Goal: Transaction & Acquisition: Book appointment/travel/reservation

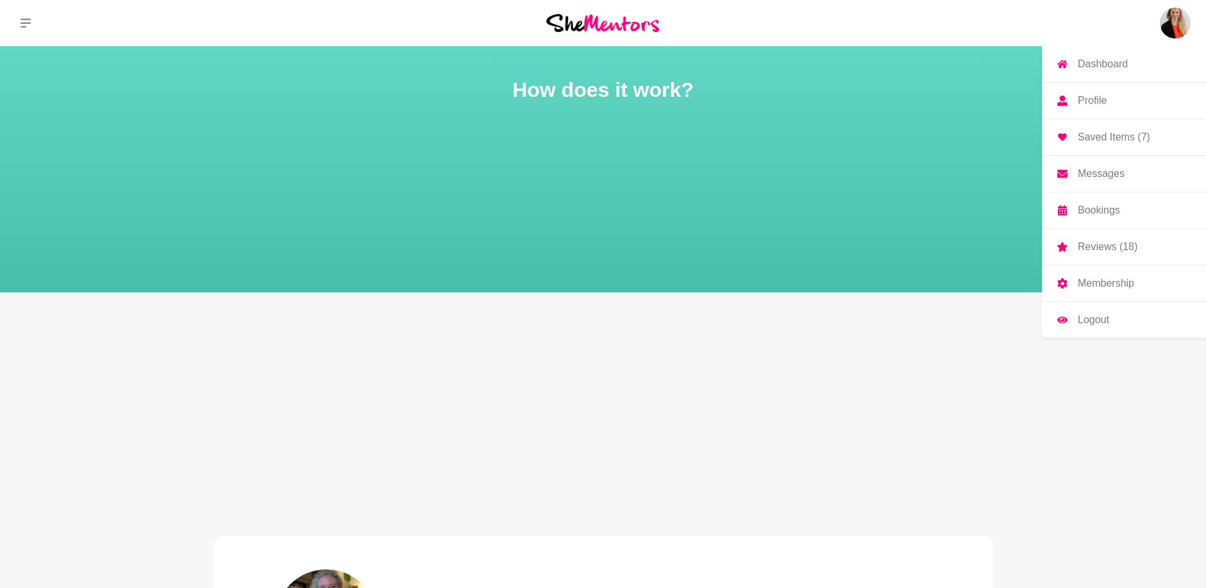
click at [1104, 100] on p "Profile" at bounding box center [1092, 101] width 29 height 10
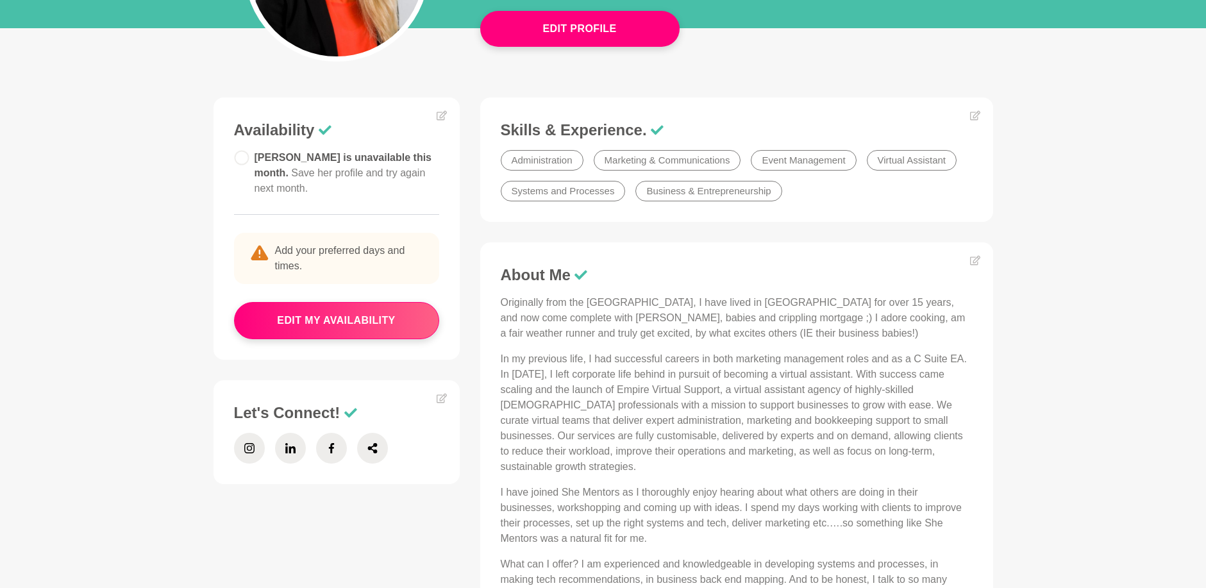
scroll to position [385, 0]
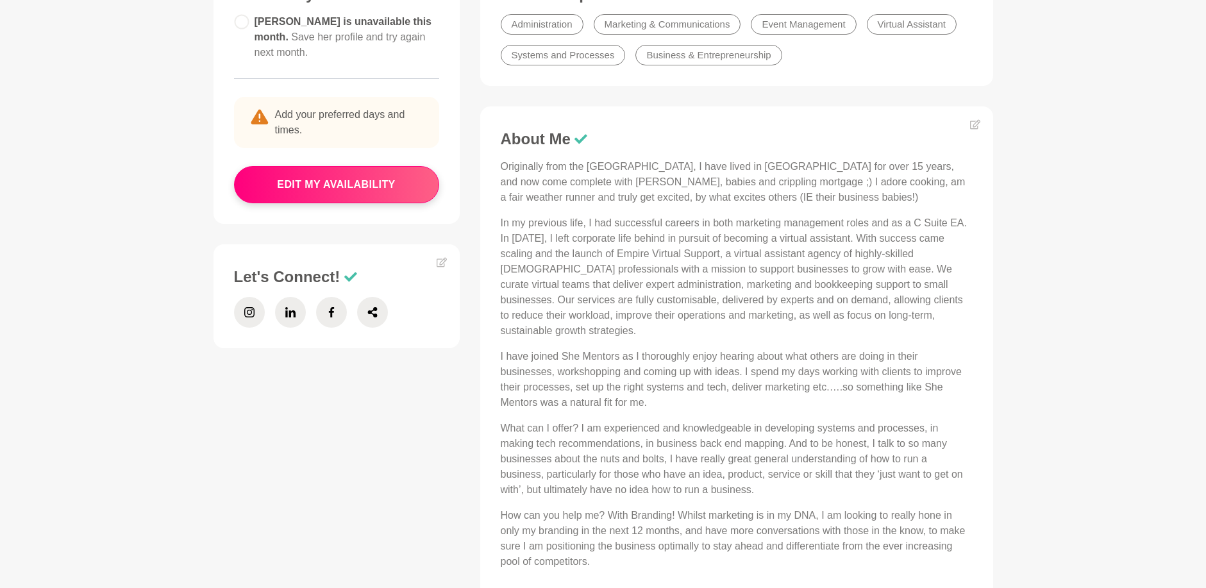
click at [663, 308] on p "In my previous life, I had successful careers in both marketing management role…" at bounding box center [737, 276] width 472 height 123
click at [975, 125] on icon at bounding box center [975, 124] width 10 height 10
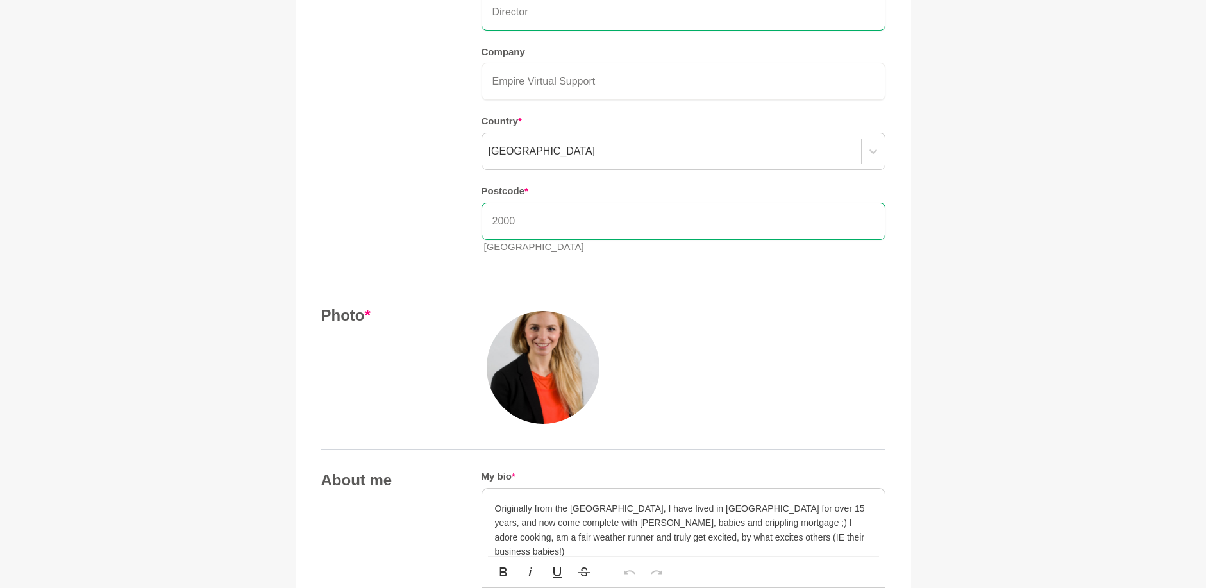
scroll to position [257, 0]
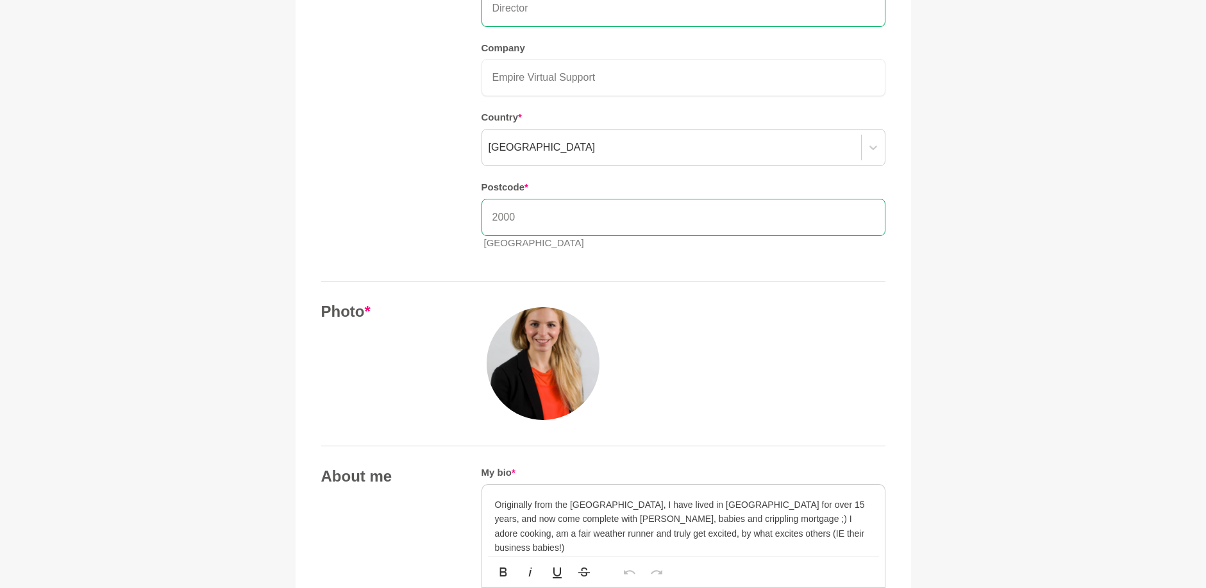
click at [594, 224] on input "2000" at bounding box center [684, 217] width 404 height 37
type input "2225"
click at [439, 247] on div "Your details Name * [PERSON_NAME] Role / Title * Director Company Empire Virtua…" at bounding box center [603, 82] width 564 height 358
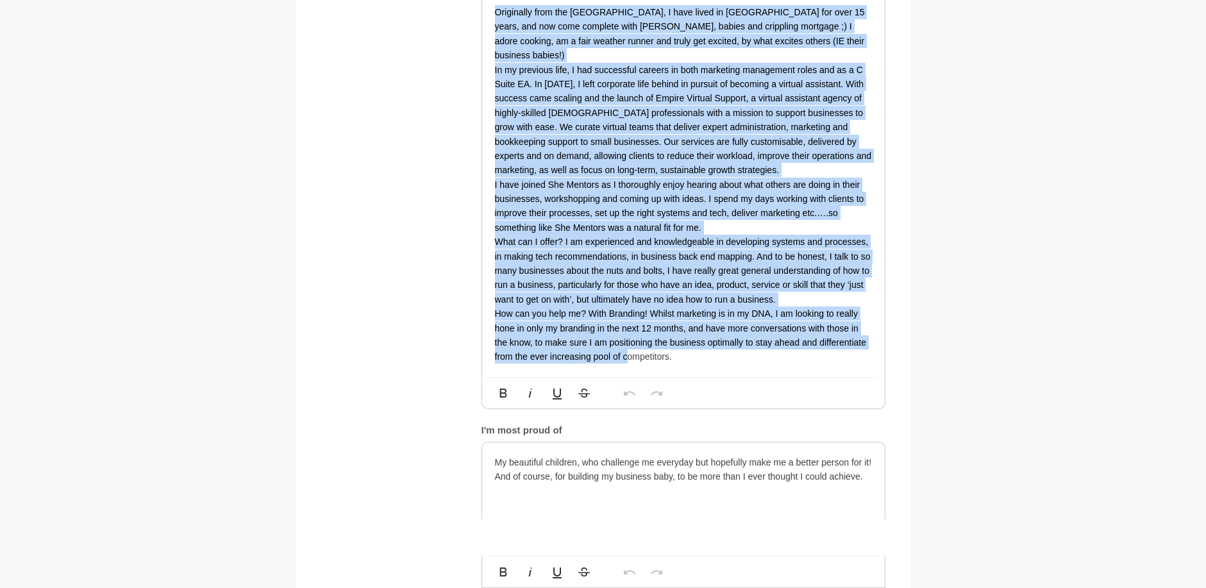
scroll to position [770, 0]
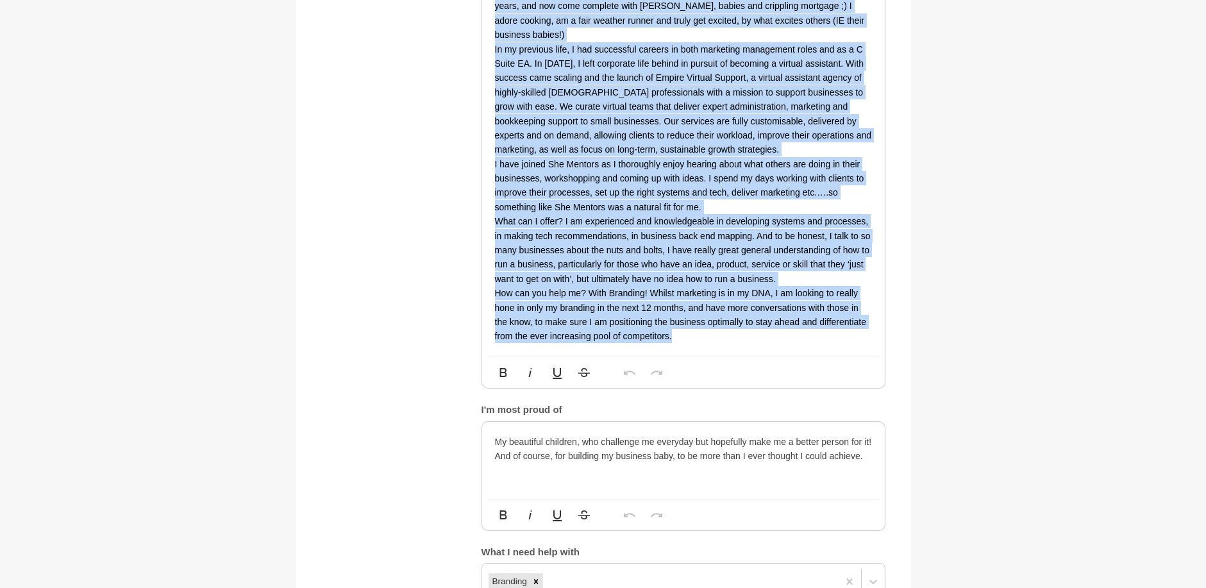
drag, startPoint x: 497, startPoint y: 186, endPoint x: 692, endPoint y: 334, distance: 244.9
click at [692, 334] on div "Originally from the [GEOGRAPHIC_DATA], I have lived in [GEOGRAPHIC_DATA] for ov…" at bounding box center [683, 164] width 403 height 385
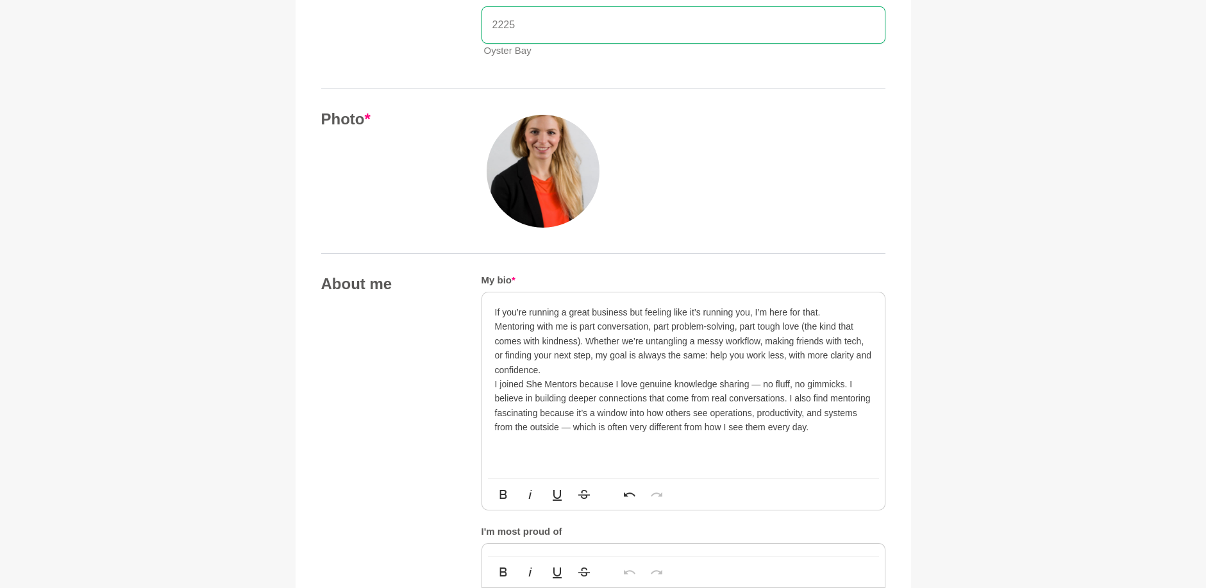
scroll to position [513, 0]
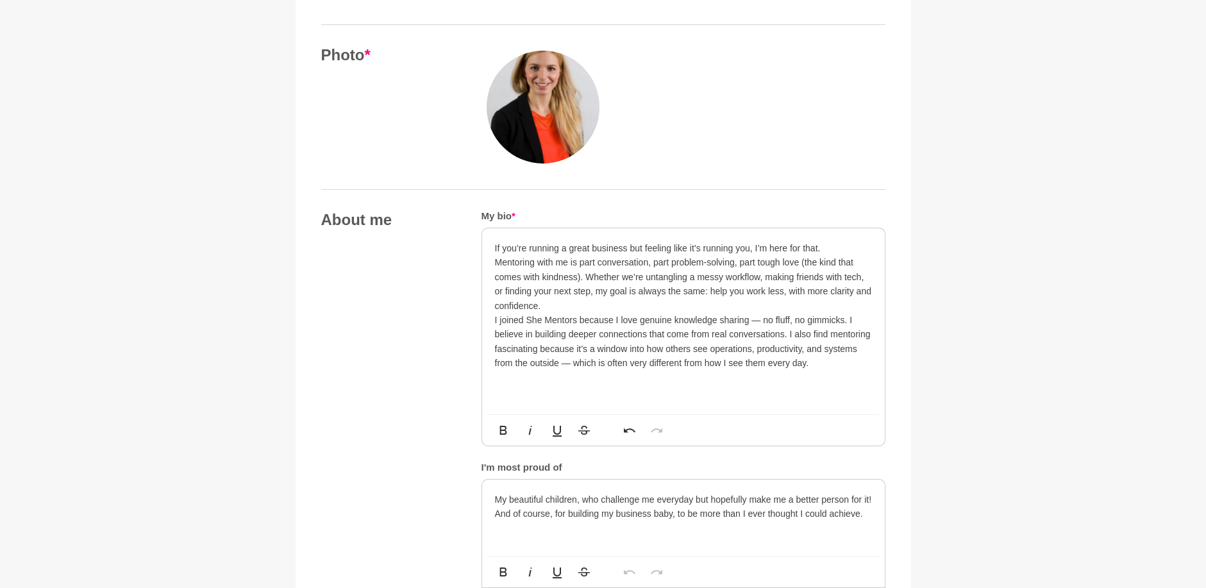
click at [589, 311] on p "Mentoring with me is part conversation, part problem-solving, part tough love (…" at bounding box center [683, 284] width 377 height 58
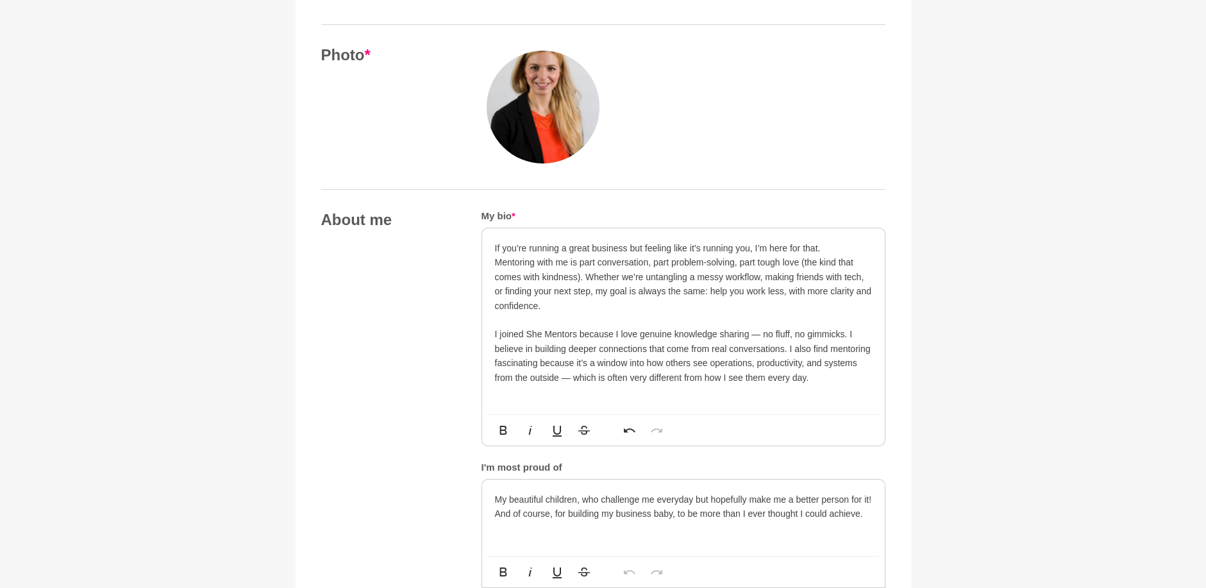
click at [495, 262] on p "Mentoring with me is part conversation, part problem-solving, part tough love (…" at bounding box center [683, 284] width 377 height 58
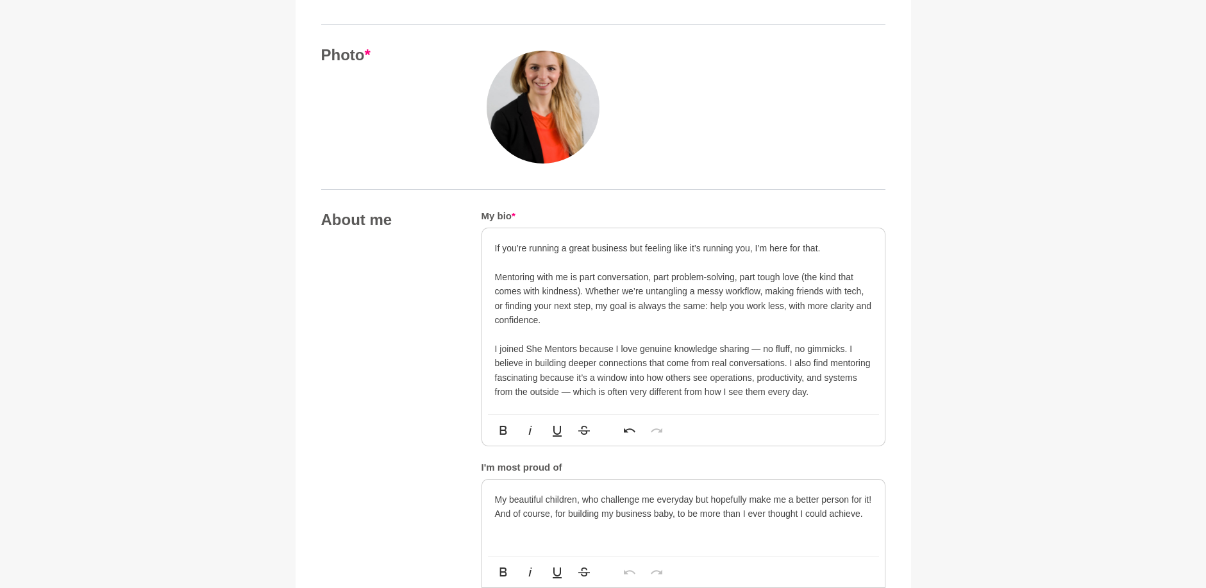
click at [820, 396] on p "I joined She Mentors because I love genuine knowledge sharing — no fluff, no gi…" at bounding box center [683, 371] width 377 height 58
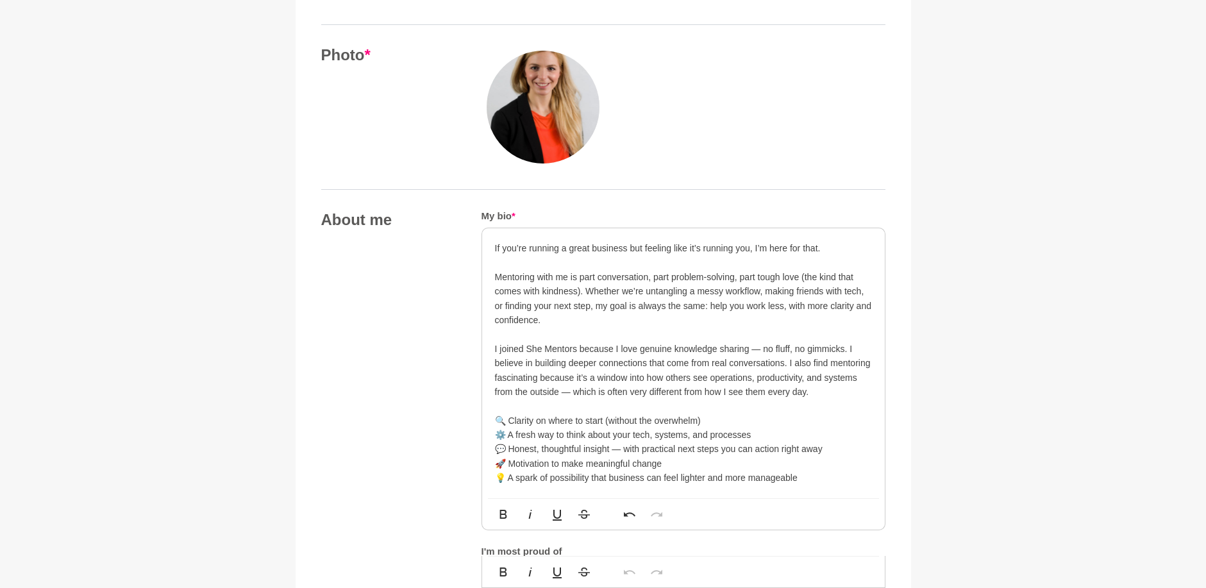
click at [519, 405] on p "I joined She Mentors because I love genuine knowledge sharing — no fluff, no gi…" at bounding box center [683, 414] width 377 height 144
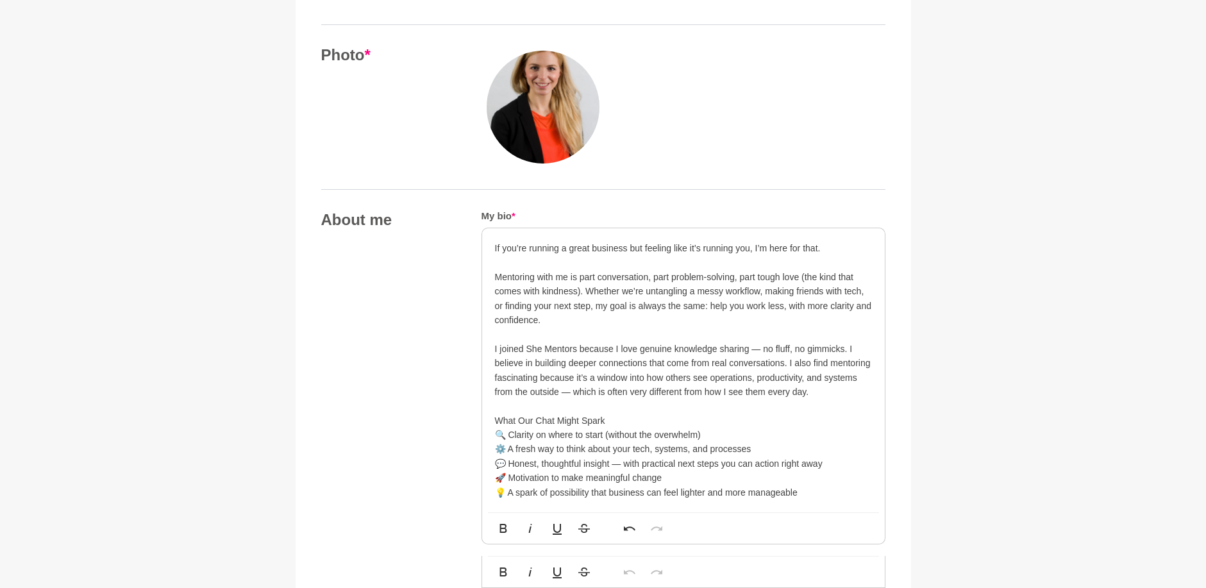
click at [560, 421] on p "I joined She Mentors because I love genuine knowledge sharing — no fluff, no gi…" at bounding box center [683, 421] width 377 height 158
click at [809, 491] on p "I joined She Mentors because I love genuine knowledge sharing — no fluff, no gi…" at bounding box center [683, 421] width 377 height 158
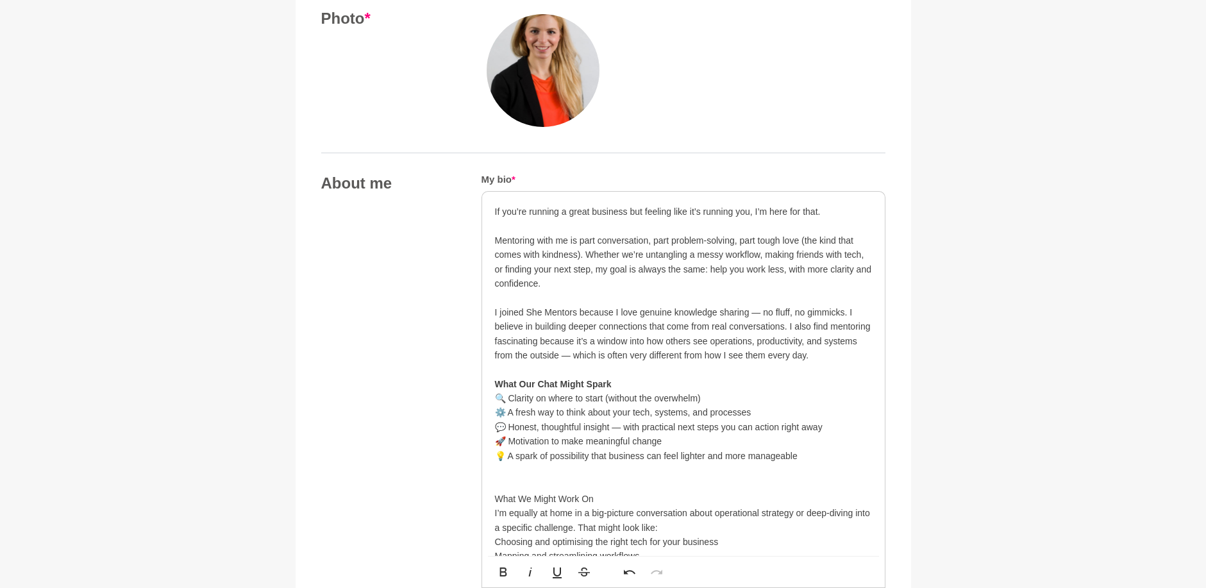
scroll to position [641, 0]
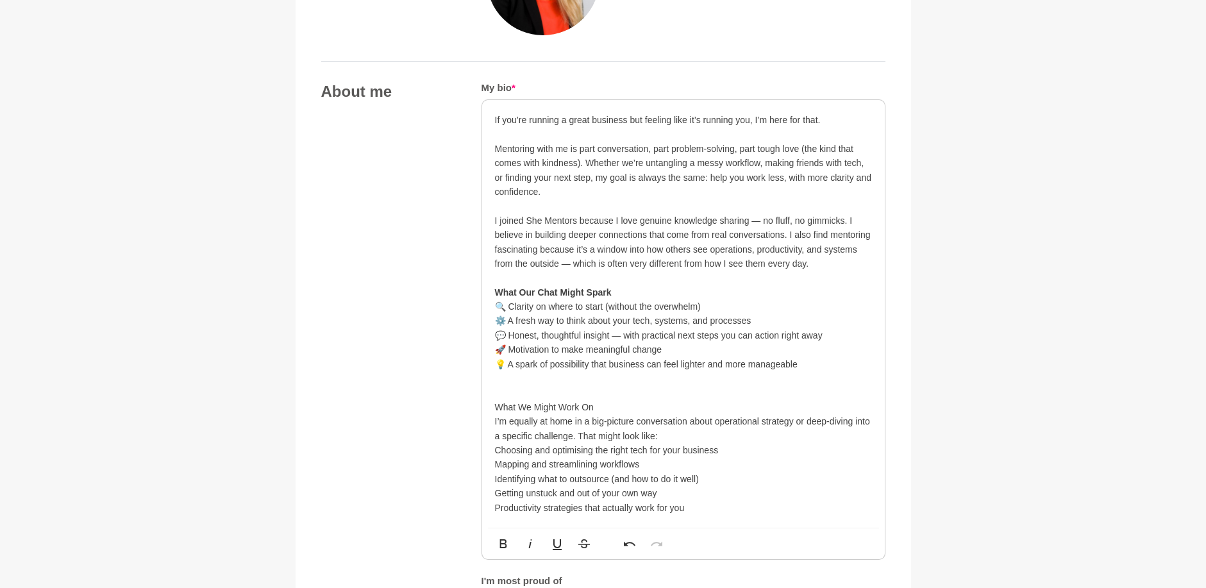
click at [538, 405] on p "What We Might Work On" at bounding box center [683, 407] width 377 height 14
click at [537, 405] on p "What We Might Work On" at bounding box center [683, 407] width 377 height 14
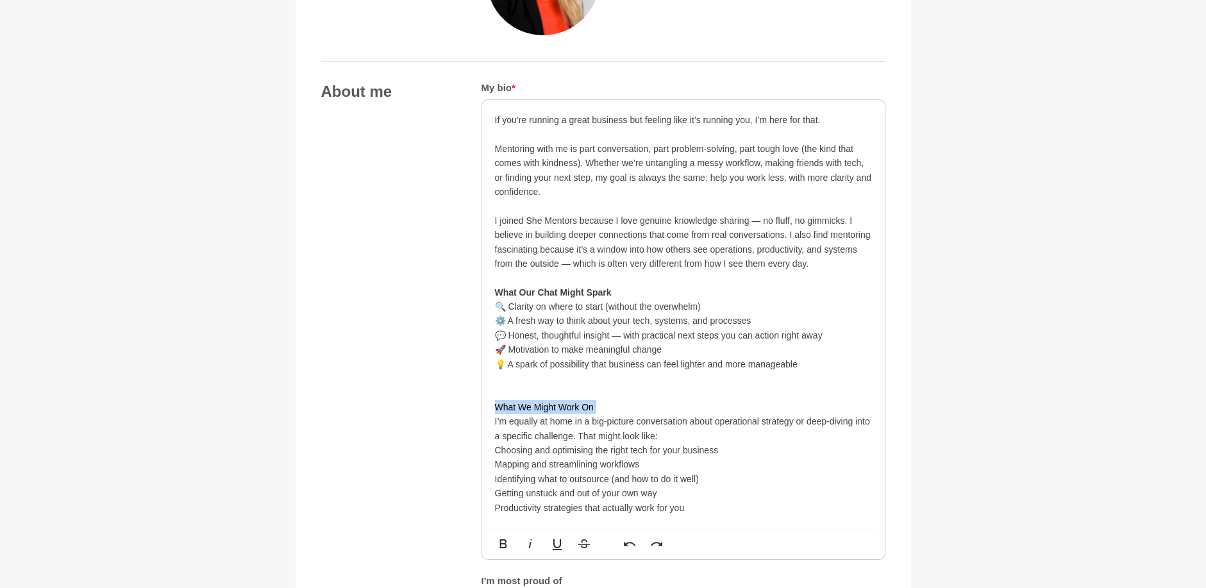
click at [537, 405] on p "What We Might Work On" at bounding box center [683, 407] width 377 height 14
click at [696, 512] on p "Productivity strategies that actually work for you" at bounding box center [683, 508] width 377 height 14
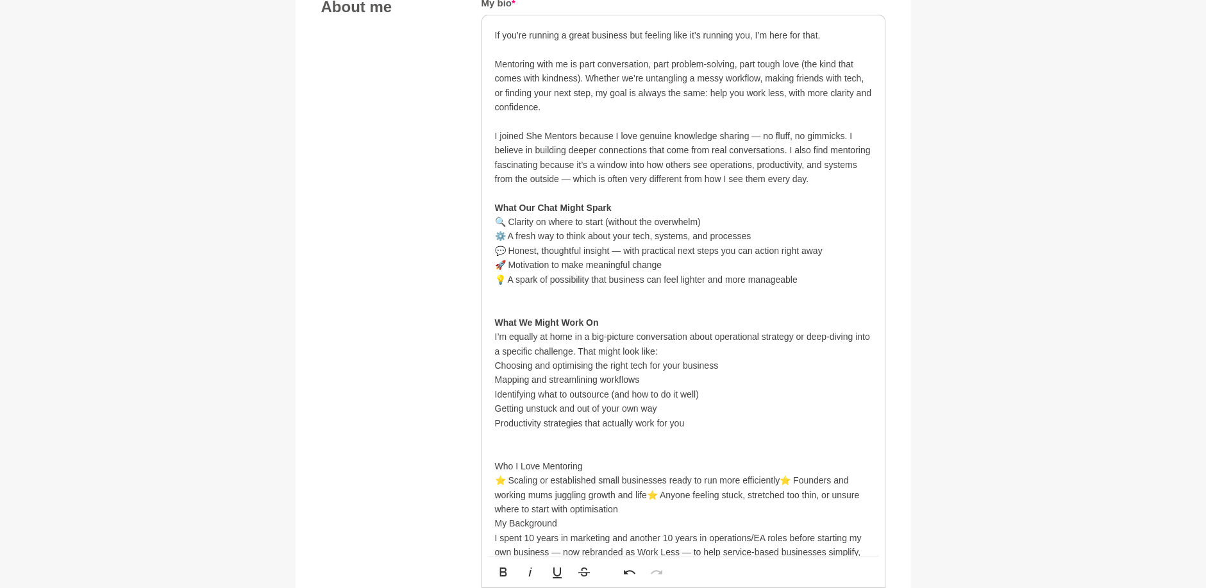
scroll to position [898, 0]
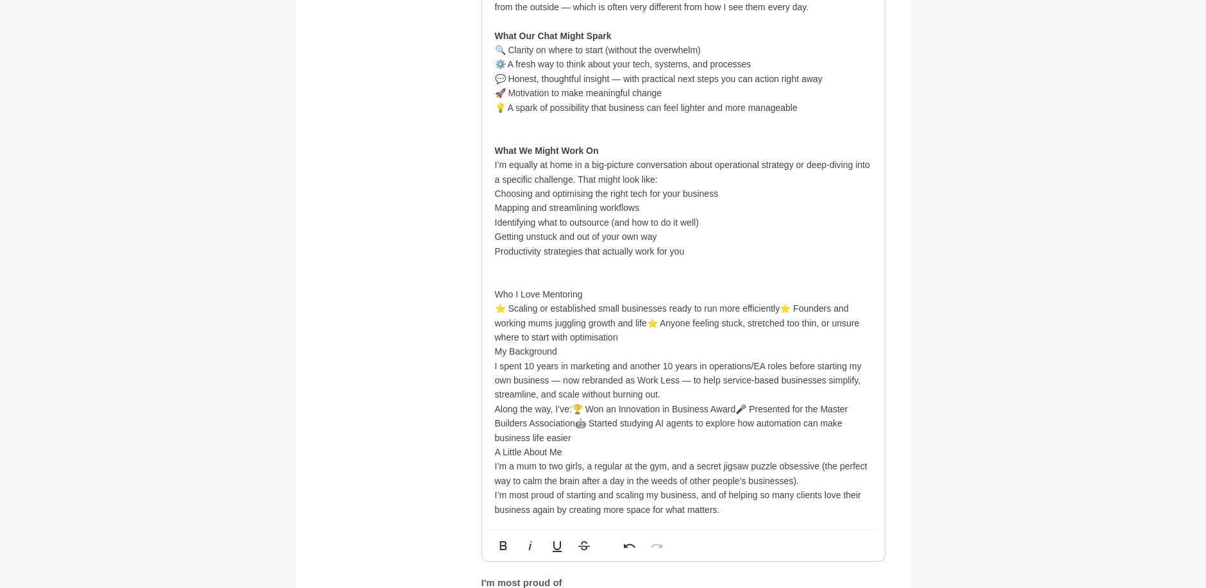
click at [536, 292] on p "Who I Love Mentoring" at bounding box center [683, 294] width 377 height 14
click at [536, 350] on p "My Background" at bounding box center [683, 351] width 377 height 14
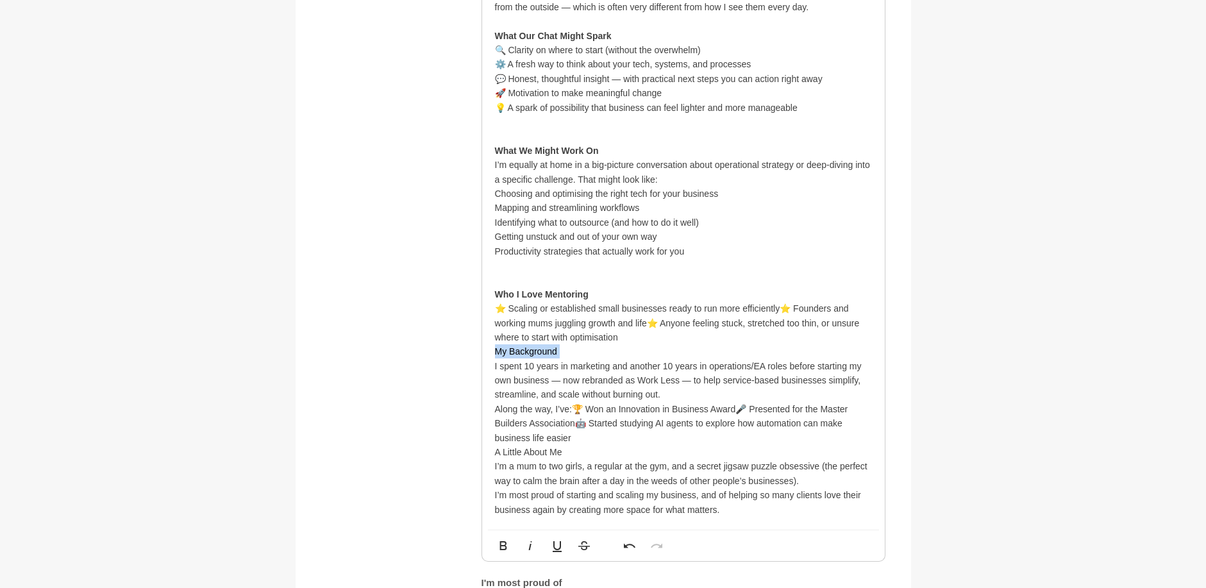
click at [536, 350] on p "My Background" at bounding box center [683, 351] width 377 height 14
click at [538, 453] on p "A Little About Me" at bounding box center [683, 452] width 377 height 14
click at [624, 335] on p "⭐ Scaling or established small businesses ready to run more efficiently⭐ Founde…" at bounding box center [683, 322] width 377 height 43
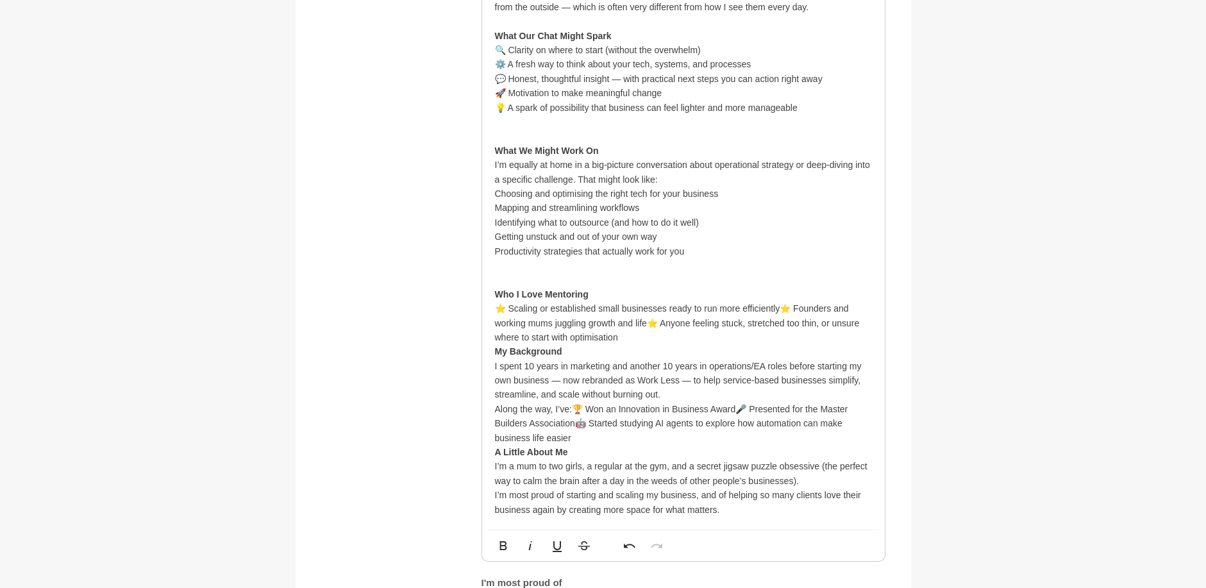
click at [583, 350] on p "My Background" at bounding box center [683, 351] width 377 height 14
click at [623, 333] on p "⭐ Scaling or established small businesses ready to run more efficiently⭐ Founde…" at bounding box center [683, 322] width 377 height 43
click at [621, 333] on p "⭐ Scaling or established small businesses ready to run more efficiently⭐ Founde…" at bounding box center [683, 322] width 377 height 43
click at [496, 353] on strong "My Background" at bounding box center [528, 351] width 67 height 10
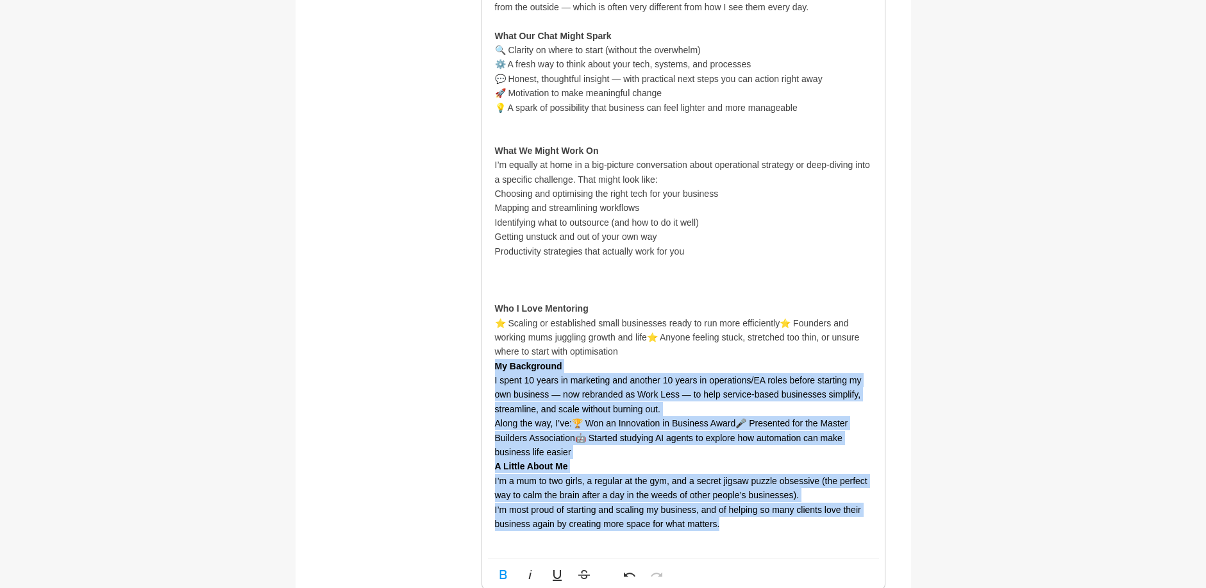
drag, startPoint x: 496, startPoint y: 367, endPoint x: 786, endPoint y: 519, distance: 327.3
click at [786, 519] on li "Who I Love Mentoring ⭐ Scaling or established small businesses ready to run mor…" at bounding box center [683, 416] width 377 height 230
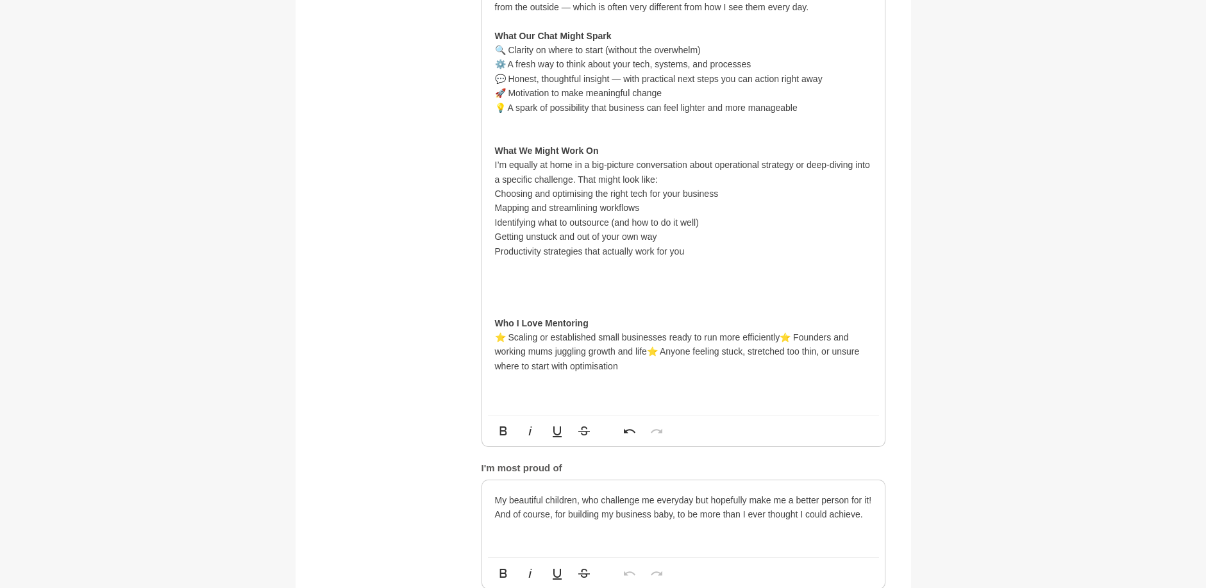
click at [502, 265] on p "Productivity strategies that actually work for you" at bounding box center [683, 265] width 377 height 43
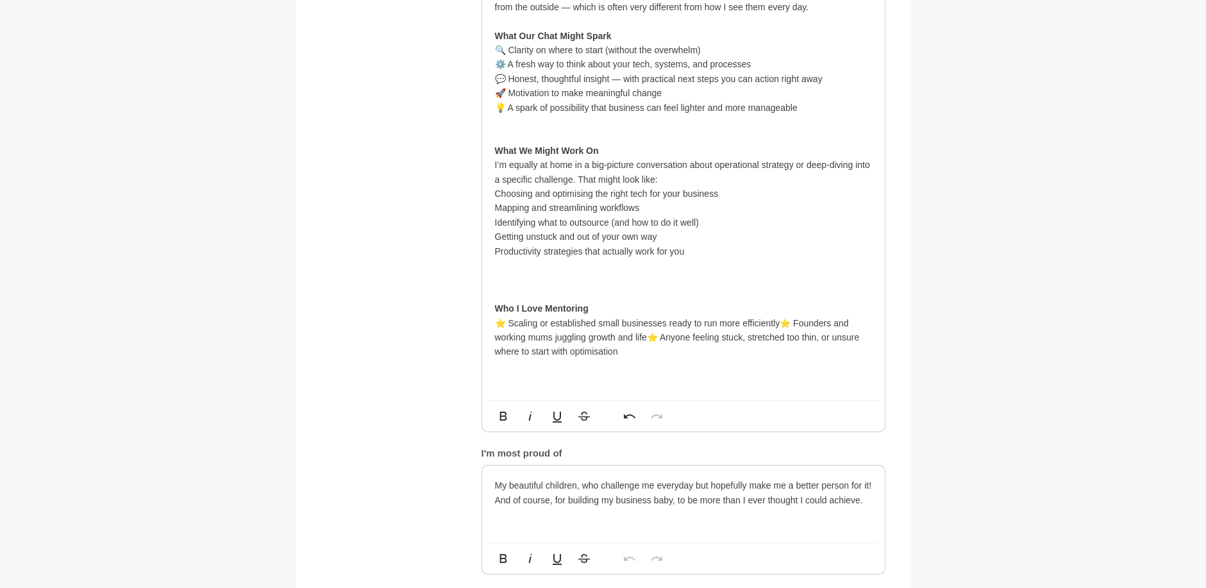
click at [500, 273] on p at bounding box center [683, 280] width 377 height 14
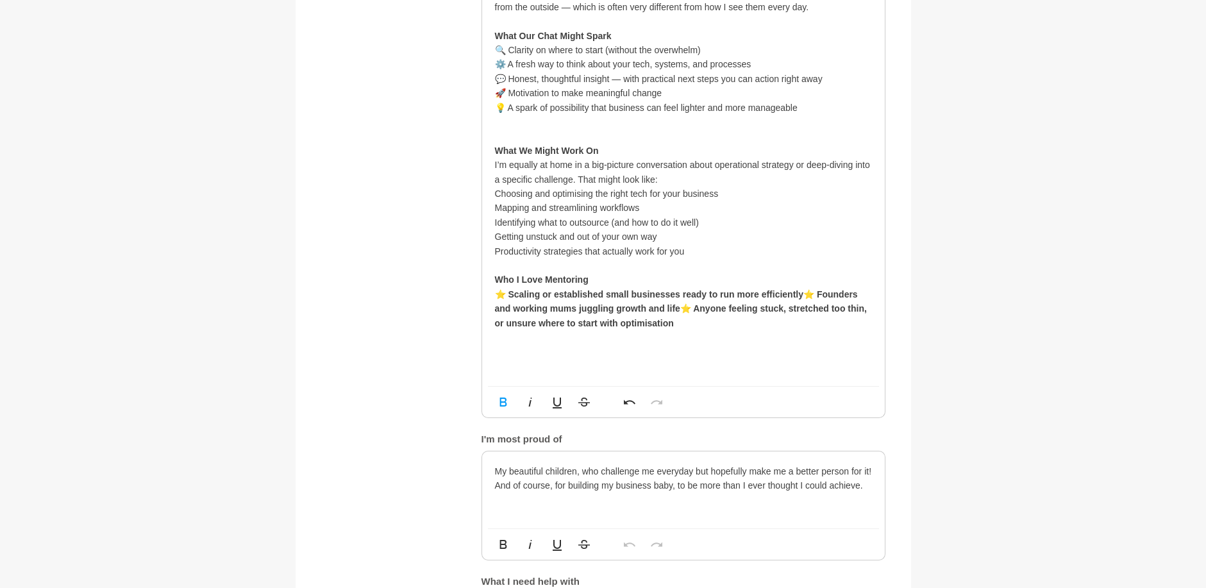
click at [700, 323] on p "Who I Love Mentoring ⭐ Scaling or established small businesses ready to run mor…" at bounding box center [683, 316] width 377 height 86
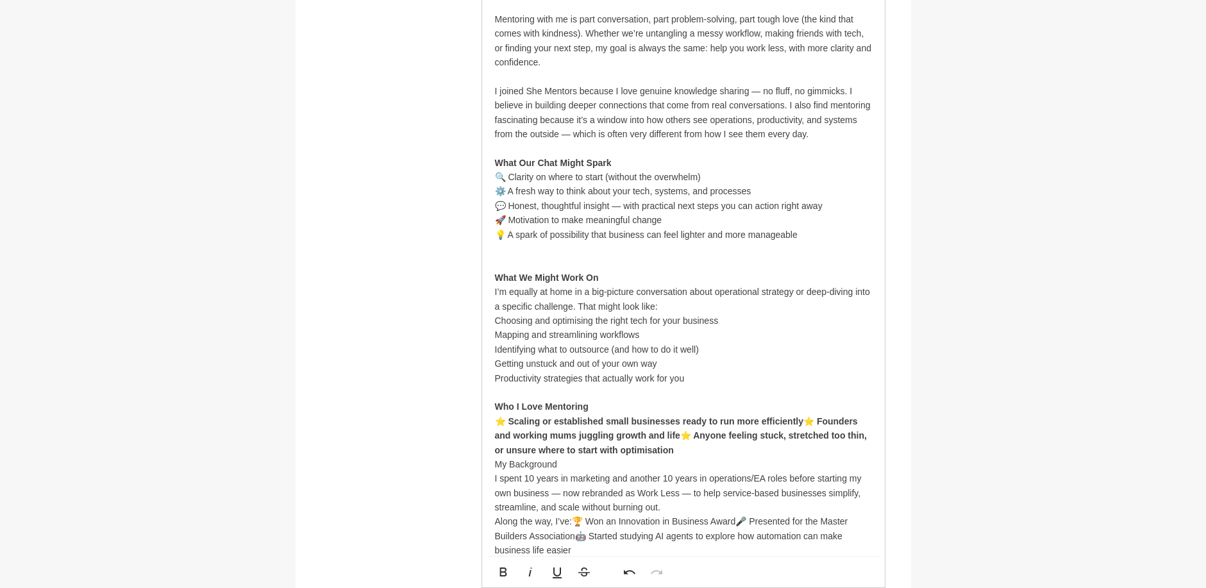
scroll to position [770, 0]
click at [582, 251] on p "I joined She Mentors because I love genuine knowledge sharing — no fluff, no gi…" at bounding box center [683, 178] width 377 height 187
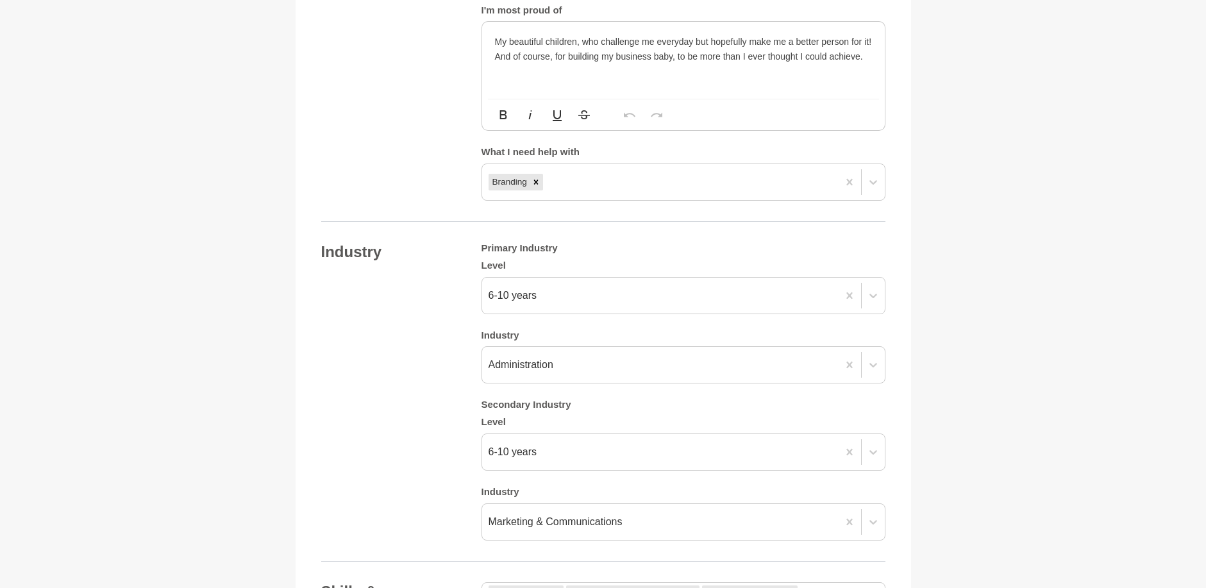
scroll to position [1475, 0]
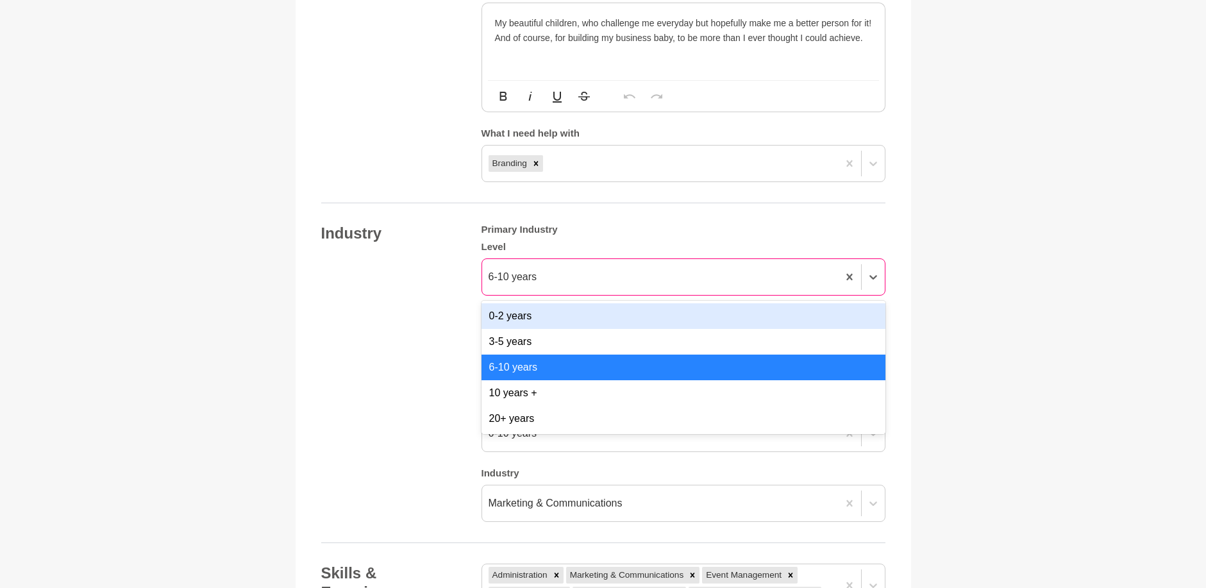
click at [585, 282] on div "6-10 years" at bounding box center [660, 277] width 356 height 23
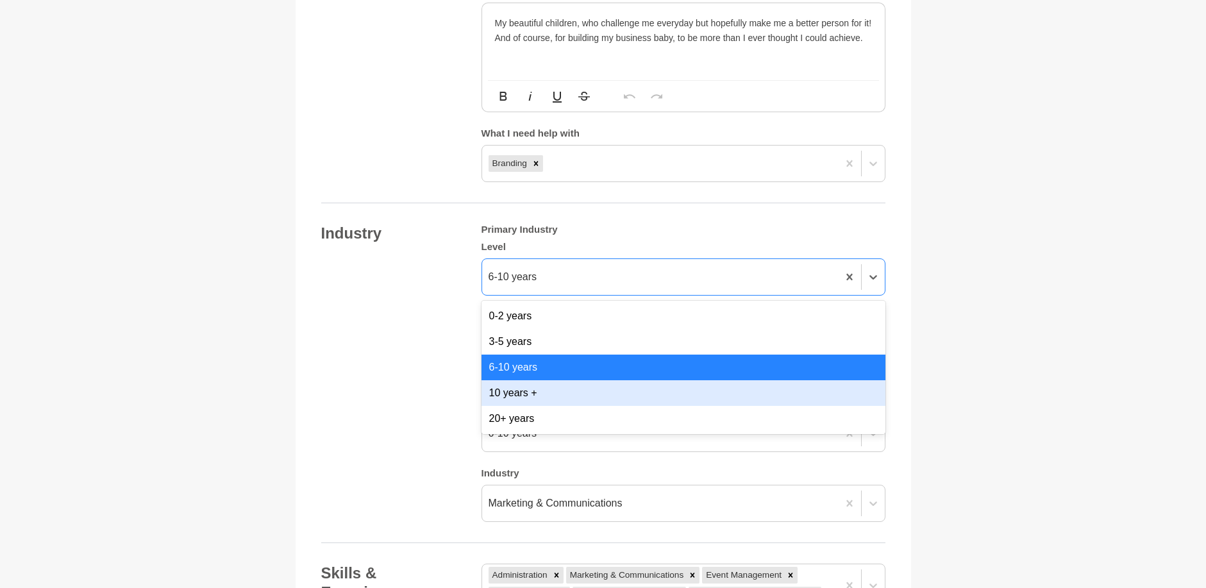
click at [571, 398] on div "10 years +" at bounding box center [684, 393] width 404 height 26
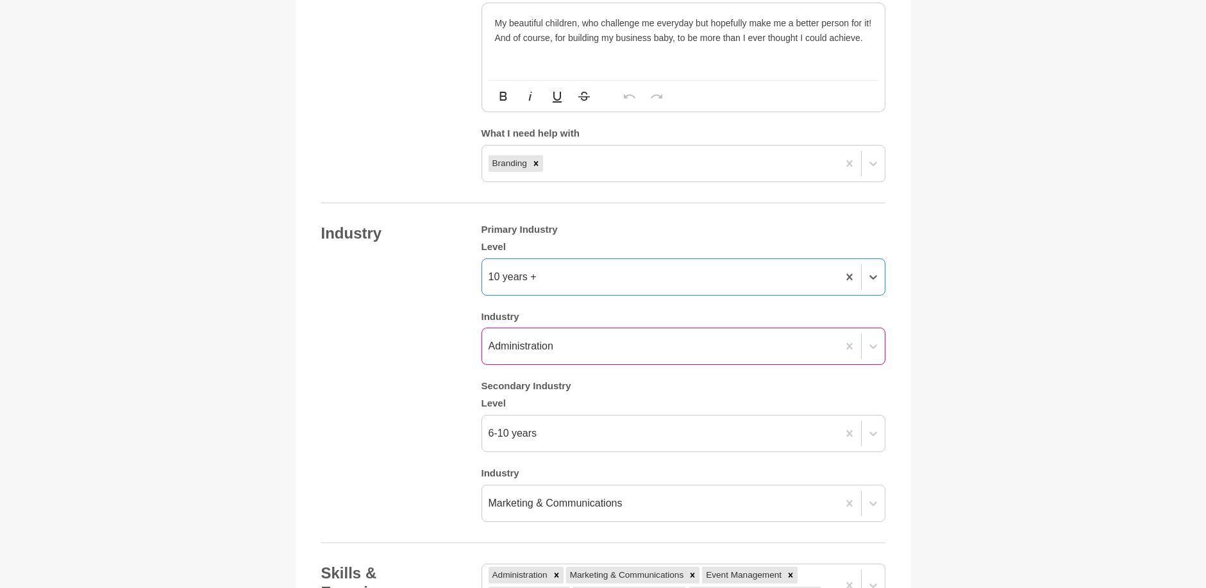
click at [548, 344] on div "Administration" at bounding box center [521, 346] width 65 height 15
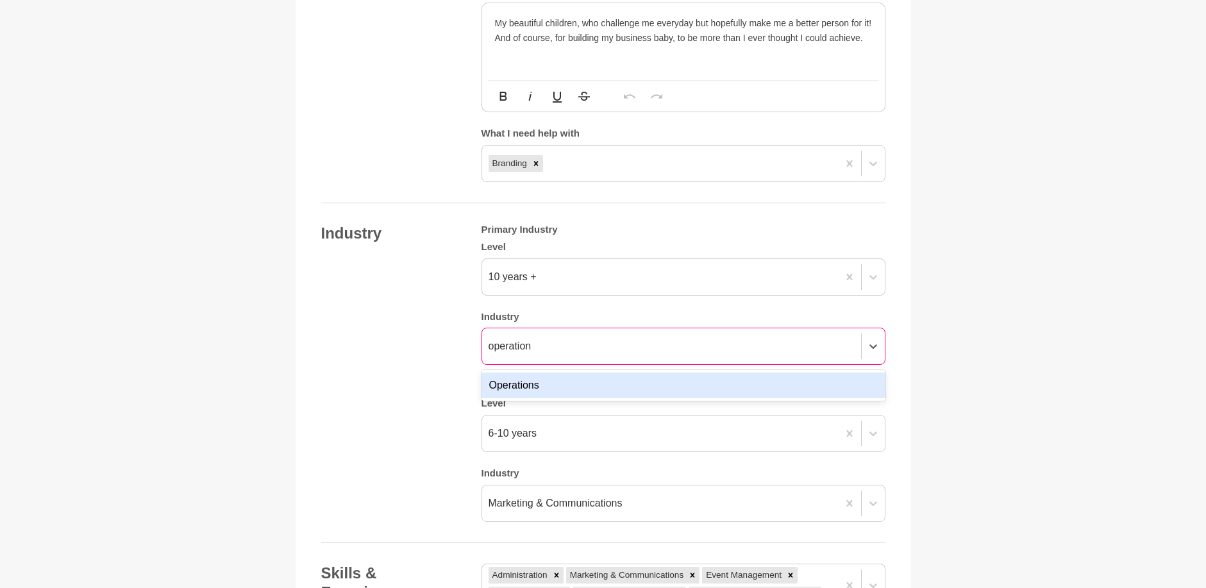
type input "operations"
click at [646, 383] on div "Operations" at bounding box center [684, 386] width 404 height 26
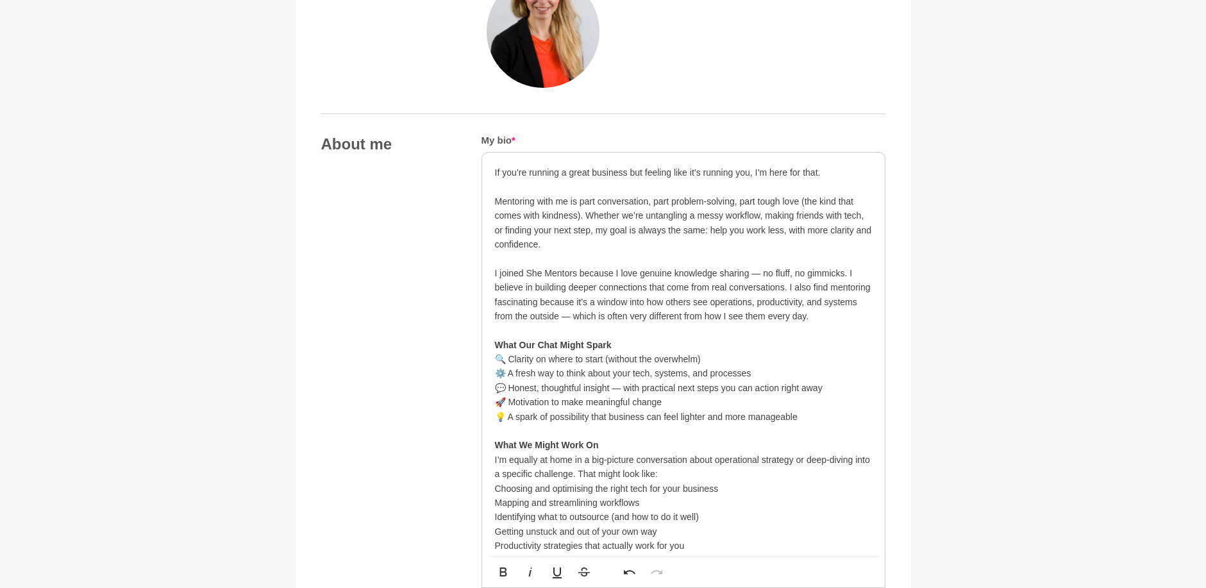
scroll to position [584, 0]
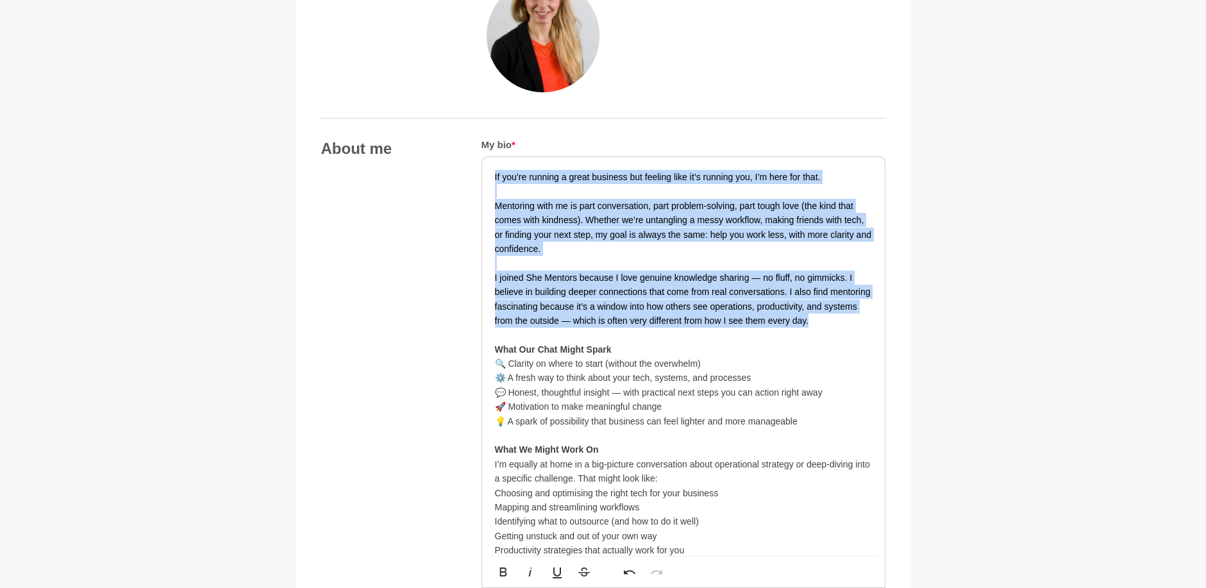
drag, startPoint x: 817, startPoint y: 324, endPoint x: 482, endPoint y: 178, distance: 365.9
click at [482, 178] on div "If you’re running a great business but feeling like it’s running you, I’m here …" at bounding box center [683, 493] width 403 height 672
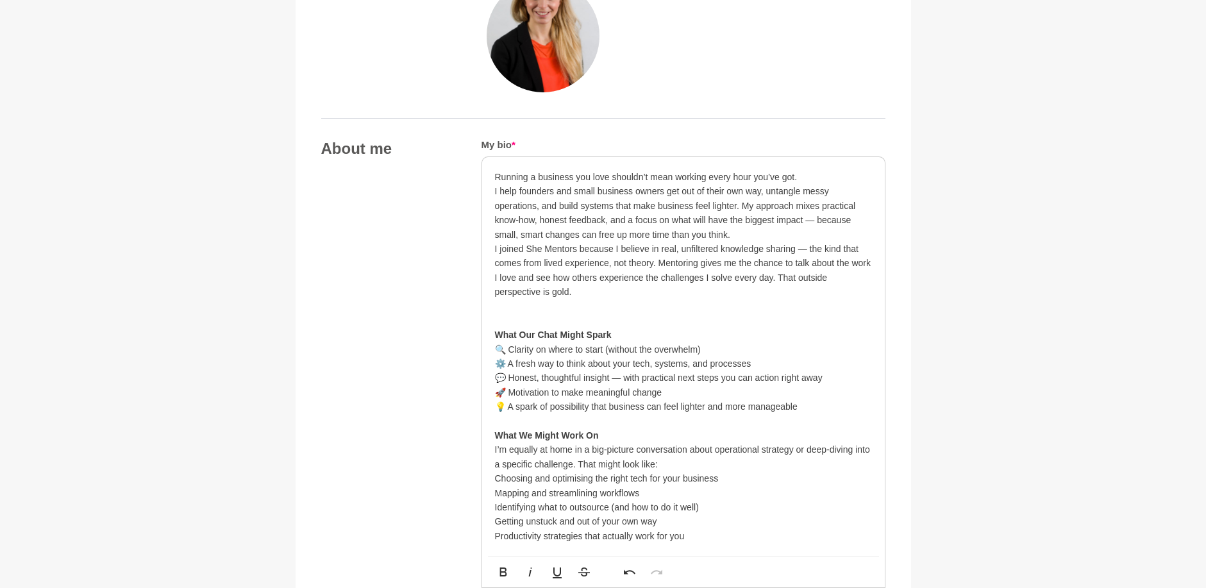
click at [800, 176] on p "Running a business you love shouldn’t mean working every hour you’ve got." at bounding box center [683, 177] width 377 height 14
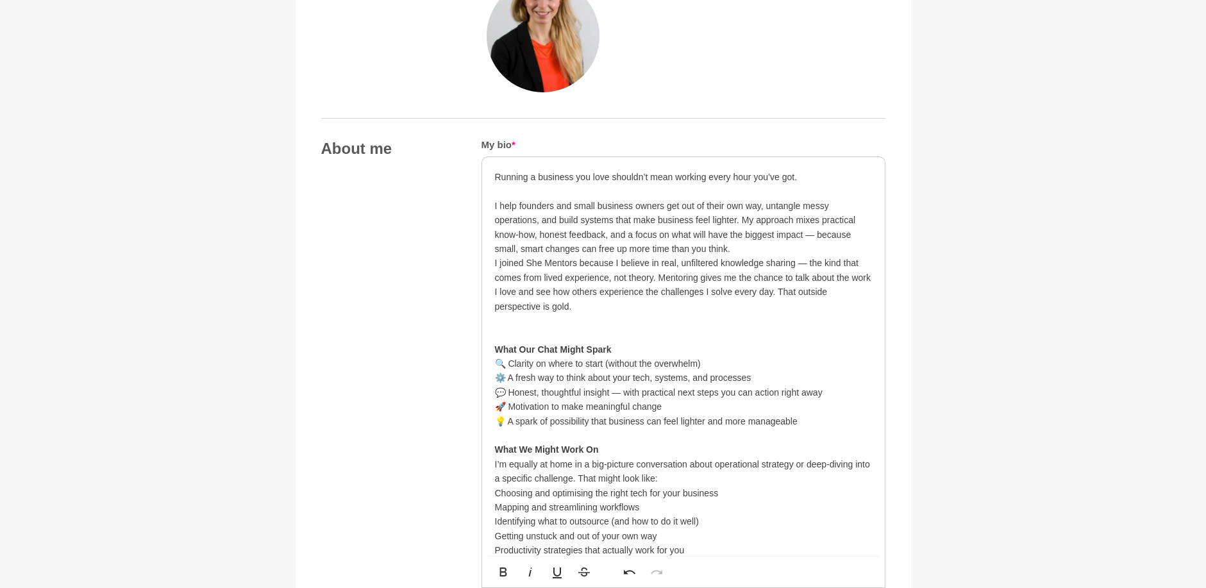
click at [743, 243] on p "I help founders and small business owners get out of their own way, untangle me…" at bounding box center [683, 228] width 377 height 58
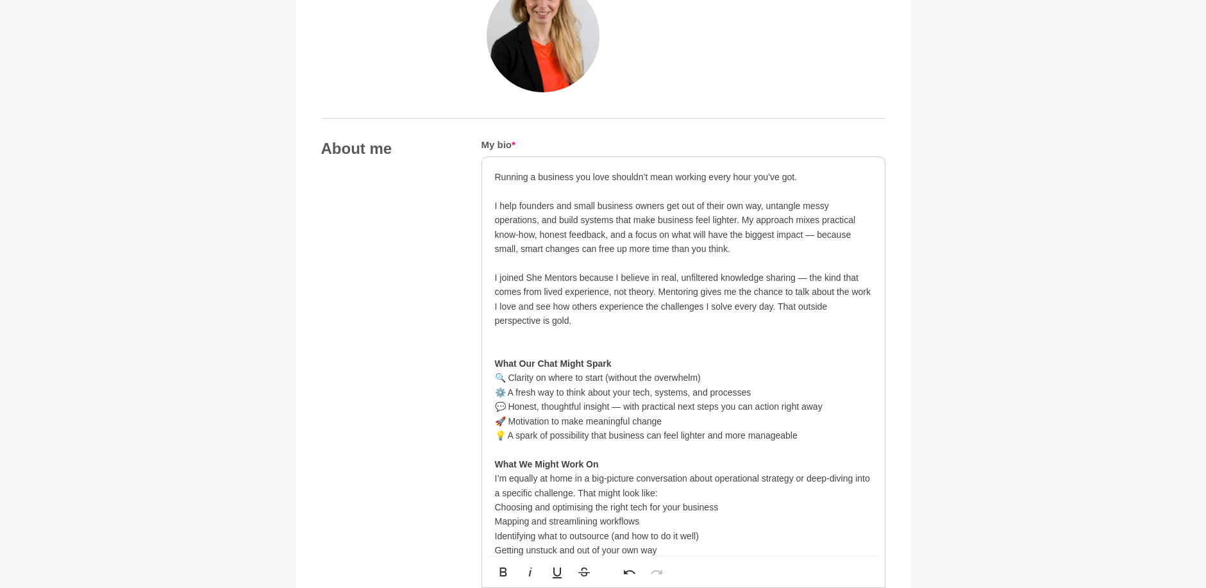
click at [530, 363] on strong "What Our Chat Might Spark" at bounding box center [553, 364] width 117 height 10
click at [524, 361] on p "What Our Chat Might Spark 🔍 Clarity on where to start (without the overwhelm) ⚙…" at bounding box center [683, 393] width 377 height 130
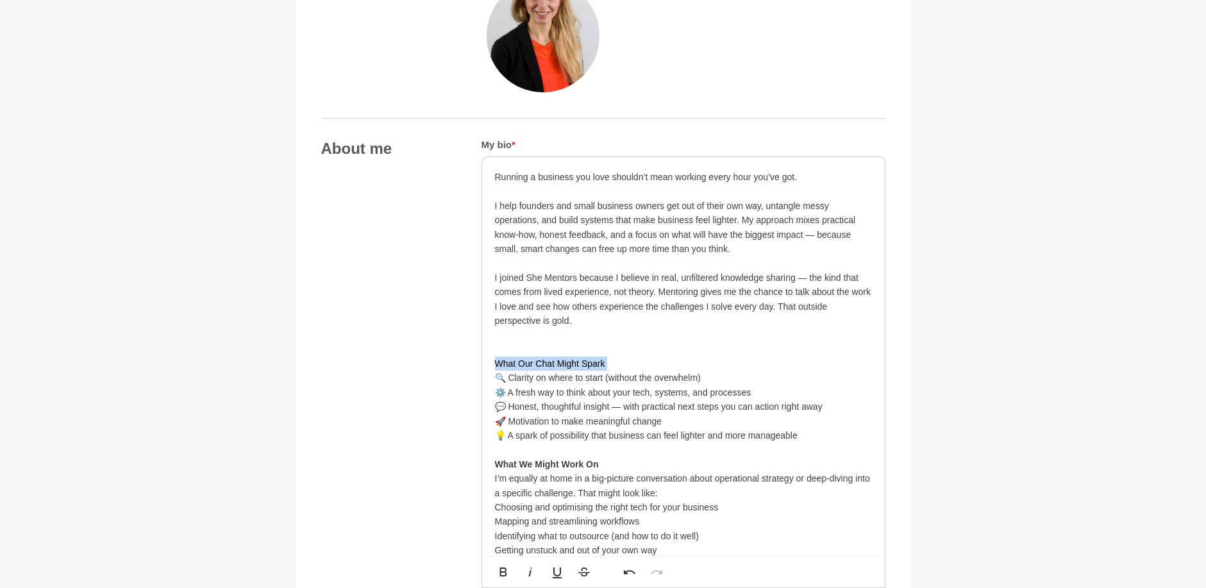
click at [524, 361] on p "What Our Chat Might Spark 🔍 Clarity on where to start (without the overwhelm) ⚙…" at bounding box center [683, 393] width 377 height 130
click at [515, 362] on p "What Our Chat Might Spark 🔍 Clarity on where to start (without the overwhelm) ⚙…" at bounding box center [683, 393] width 377 height 130
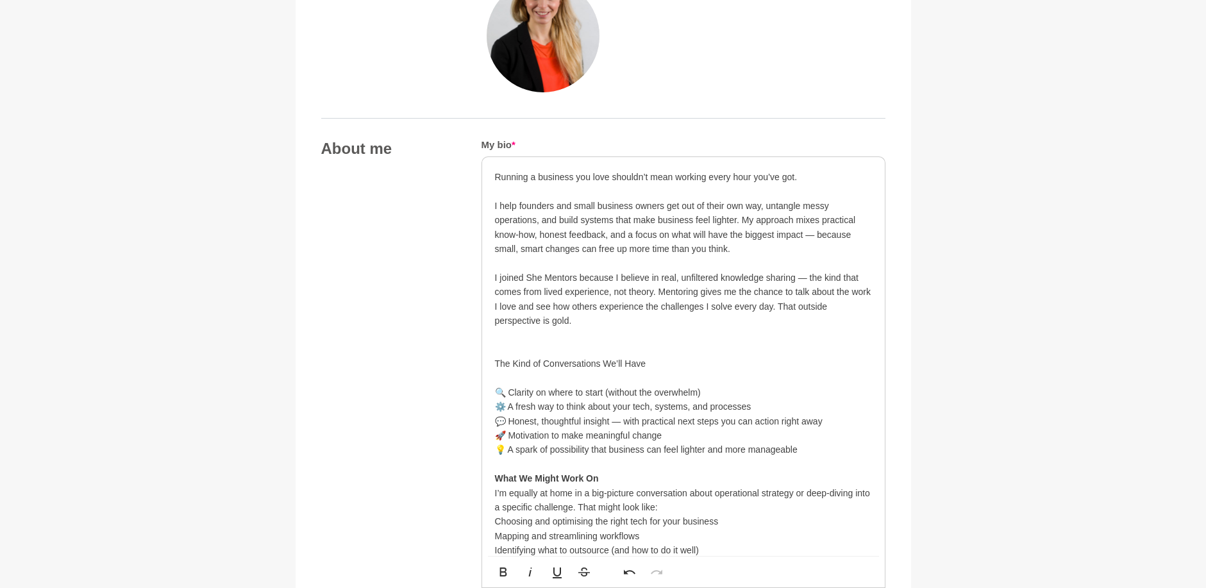
click at [516, 364] on p "The Kind of Conversations We’ll Have" at bounding box center [683, 364] width 377 height 14
click at [518, 348] on p at bounding box center [683, 342] width 377 height 29
click at [514, 373] on p at bounding box center [683, 378] width 377 height 14
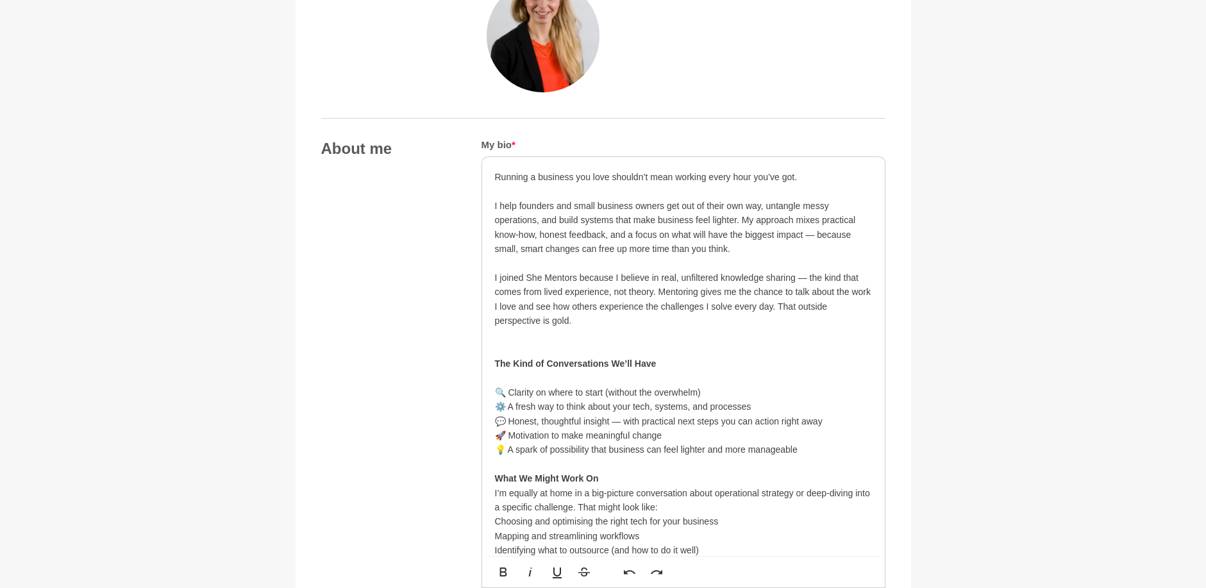
click at [511, 341] on p "The Kind of Conversations We’ll Have" at bounding box center [683, 349] width 377 height 43
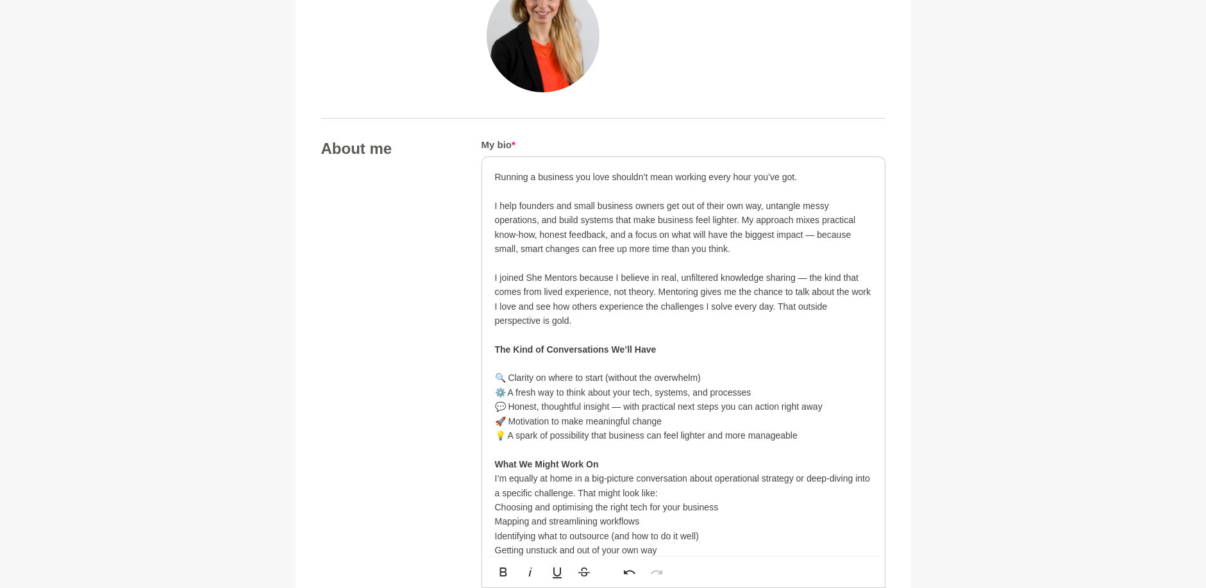
click at [672, 351] on p "I joined She Mentors because I believe in real, unfiltered knowledge sharing — …" at bounding box center [683, 314] width 377 height 86
click at [657, 362] on p at bounding box center [683, 364] width 377 height 14
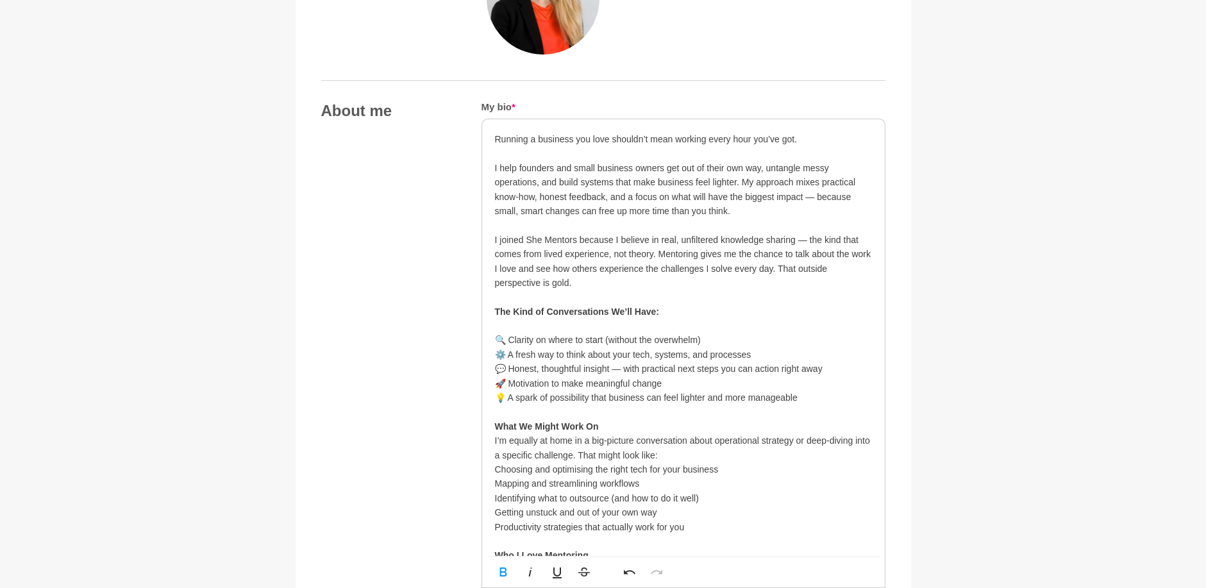
scroll to position [648, 0]
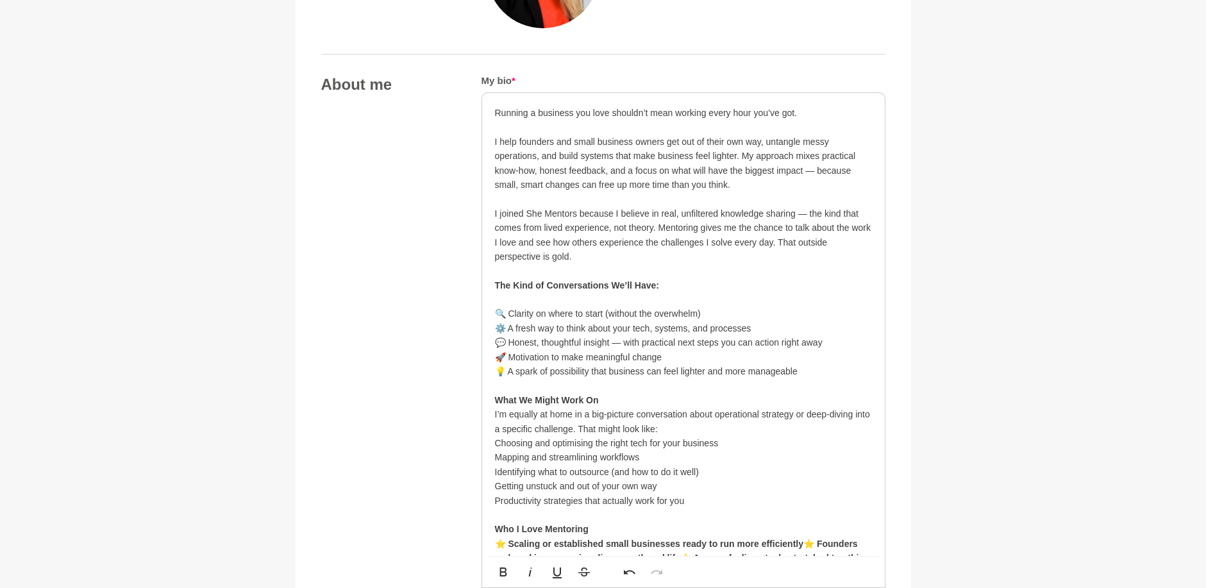
click at [666, 286] on p "I joined She Mentors because I believe in real, unfiltered knowledge sharing — …" at bounding box center [683, 250] width 377 height 86
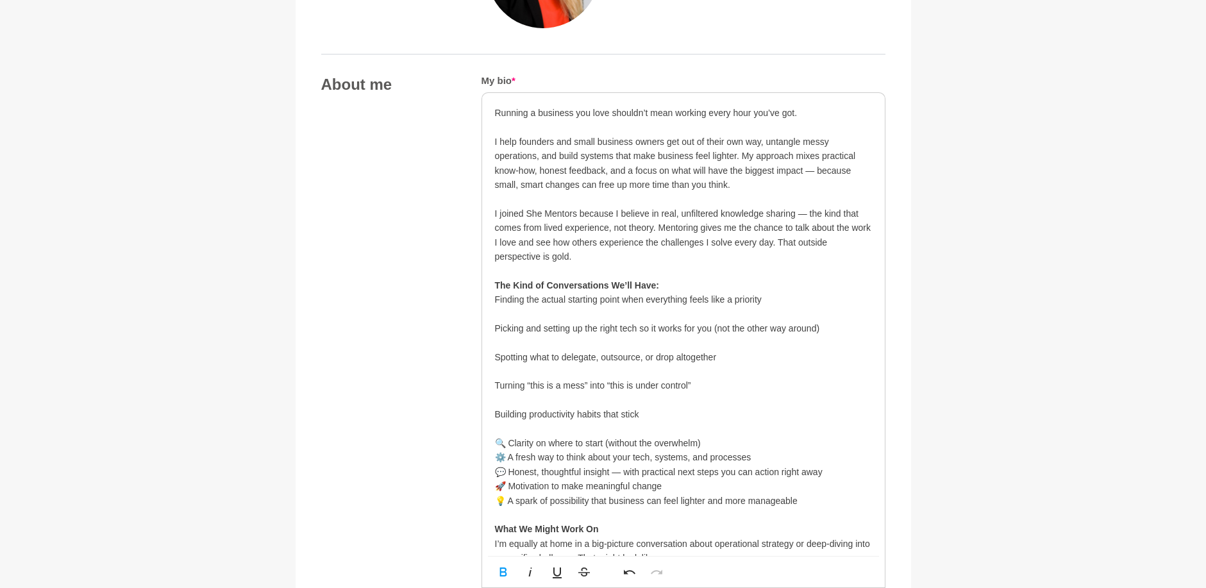
scroll to position [3161, 4]
click at [512, 310] on p at bounding box center [683, 314] width 377 height 14
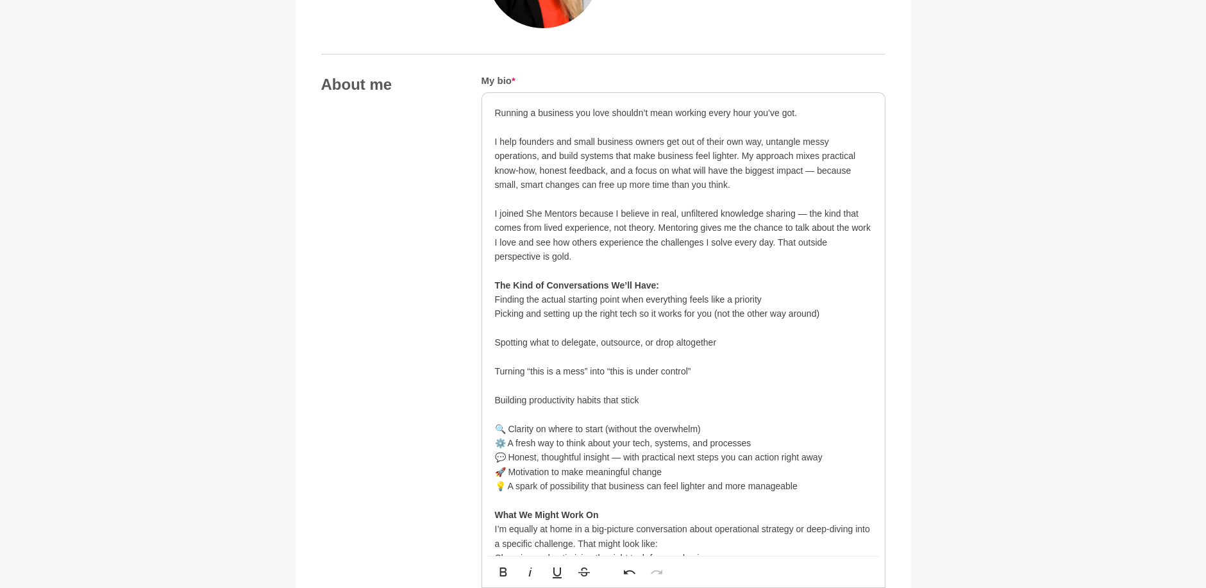
click at [507, 326] on p at bounding box center [683, 328] width 377 height 14
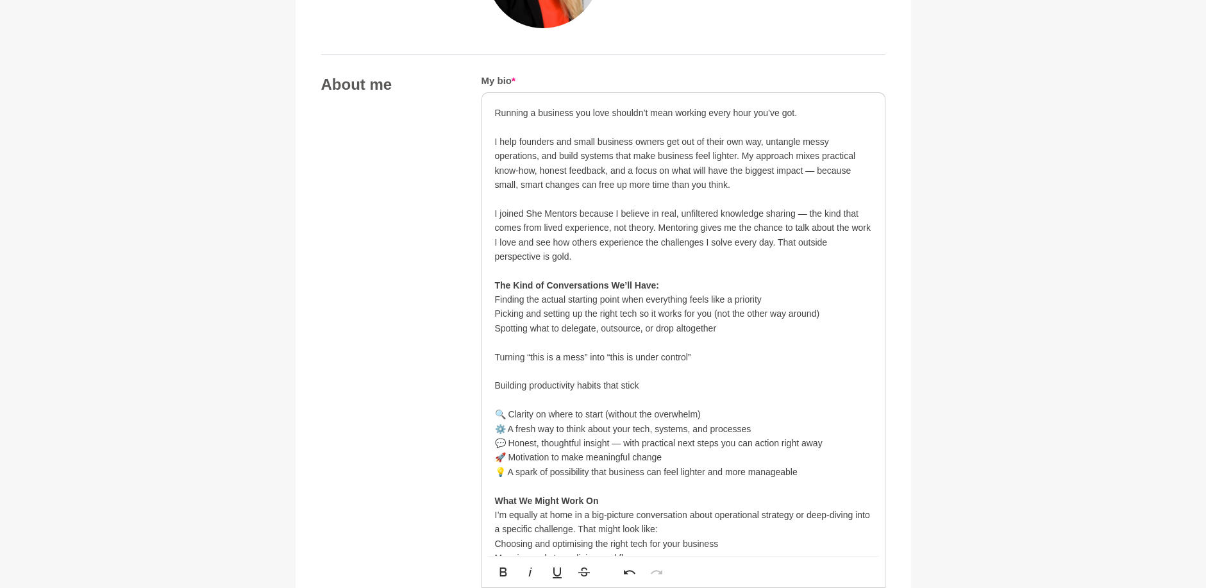
click at [509, 344] on p at bounding box center [683, 342] width 377 height 14
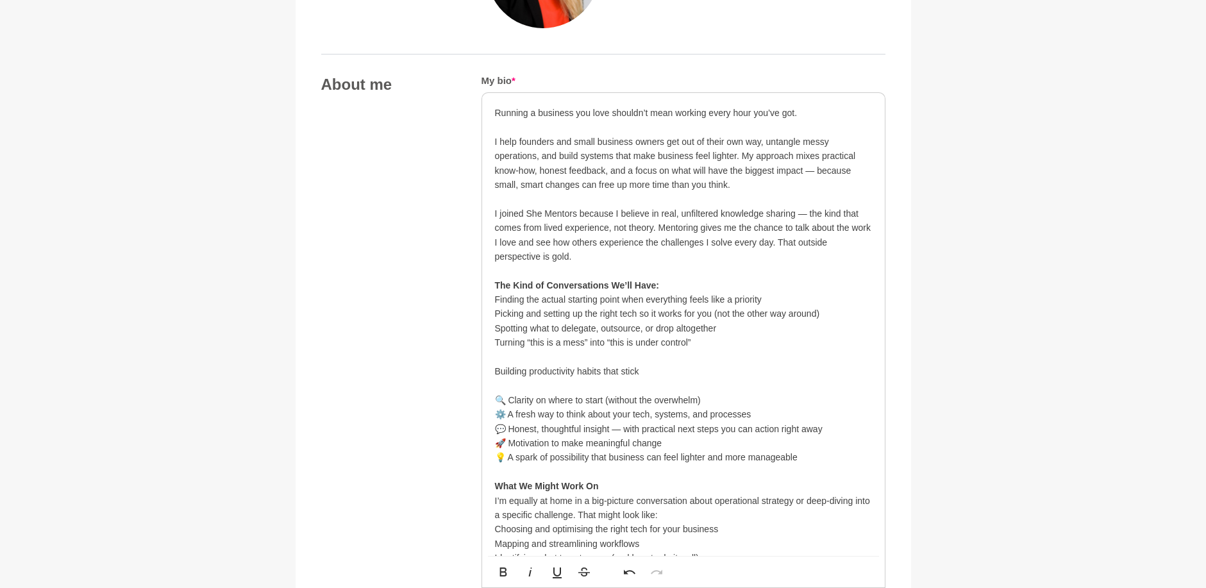
click at [507, 350] on p "Turning “this is a mess” into “this is under control”" at bounding box center [683, 342] width 377 height 14
click at [509, 365] on p "Building productivity habits that stick" at bounding box center [683, 371] width 377 height 14
click at [502, 355] on p at bounding box center [683, 357] width 377 height 14
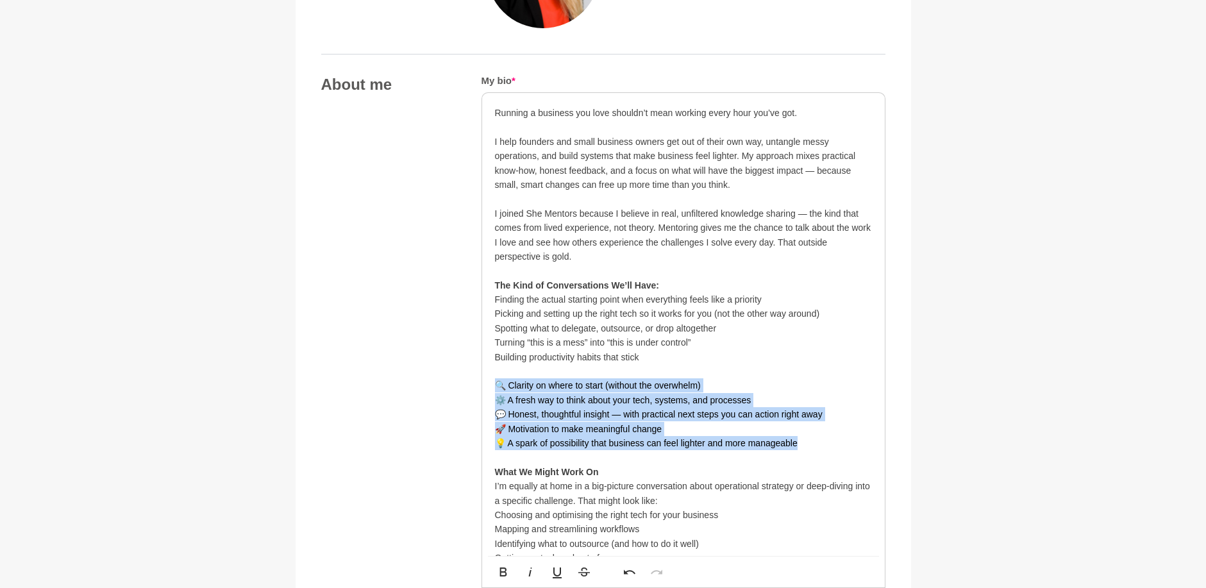
drag, startPoint x: 809, startPoint y: 444, endPoint x: 493, endPoint y: 387, distance: 321.2
click at [493, 387] on div "Running a business you love shouldn’t mean working every hour you’ve got. I hel…" at bounding box center [683, 472] width 403 height 758
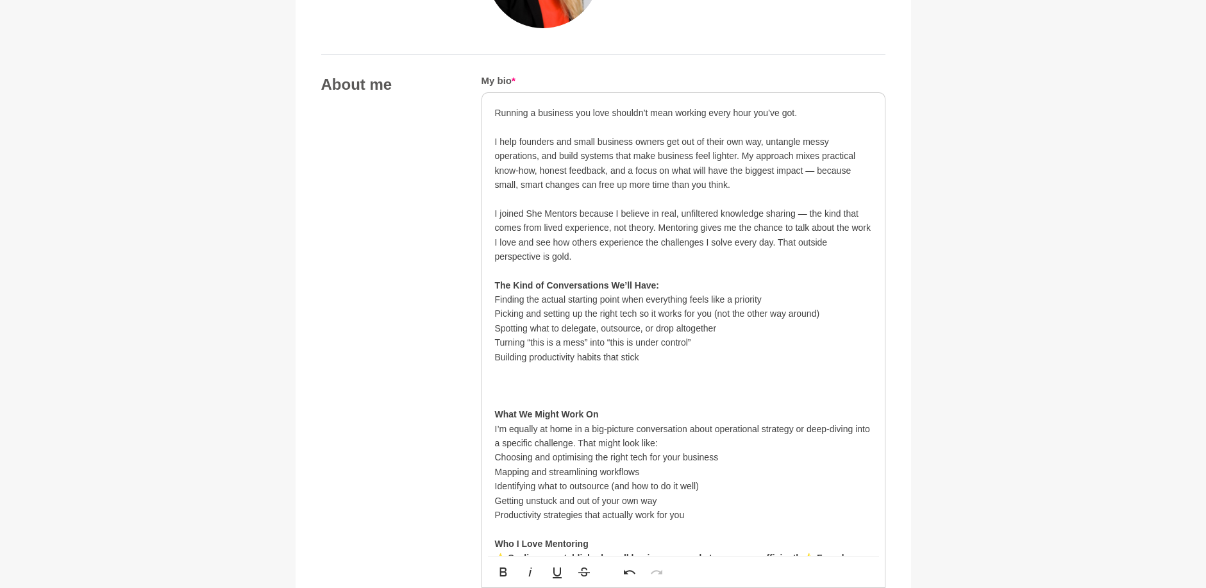
click at [512, 378] on p at bounding box center [683, 371] width 377 height 14
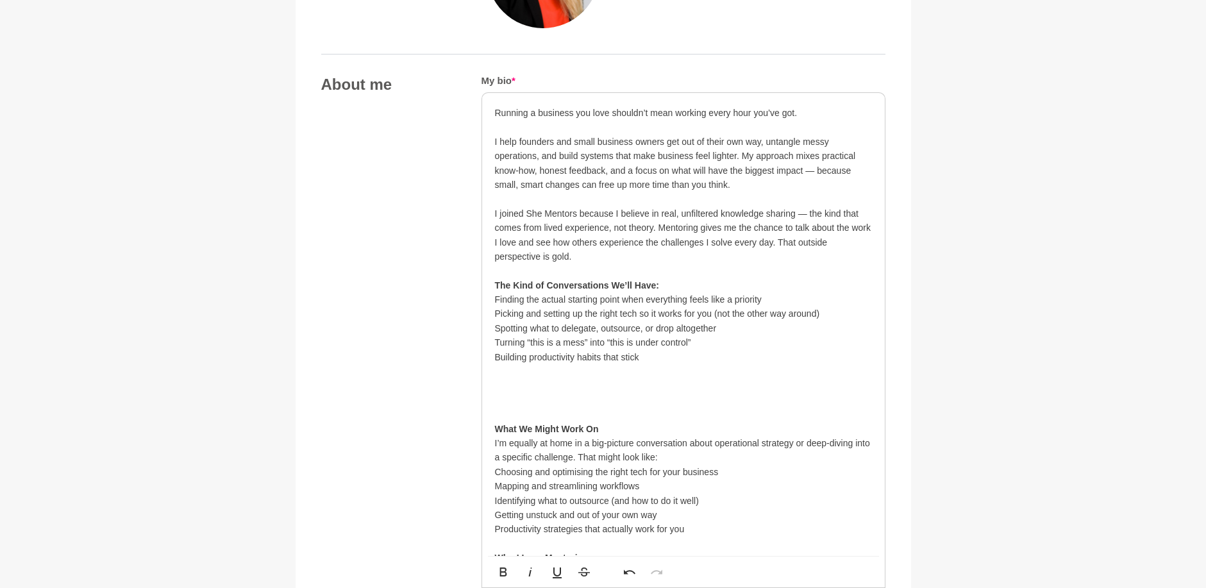
scroll to position [2456, 4]
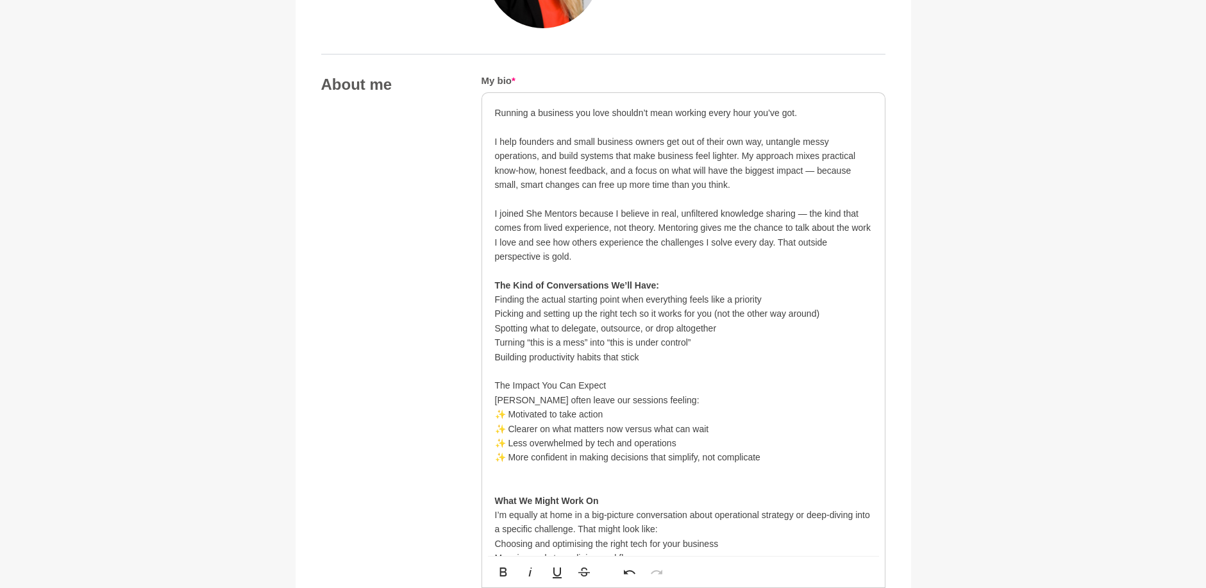
click at [541, 384] on p "The Impact You Can Expect" at bounding box center [683, 385] width 377 height 14
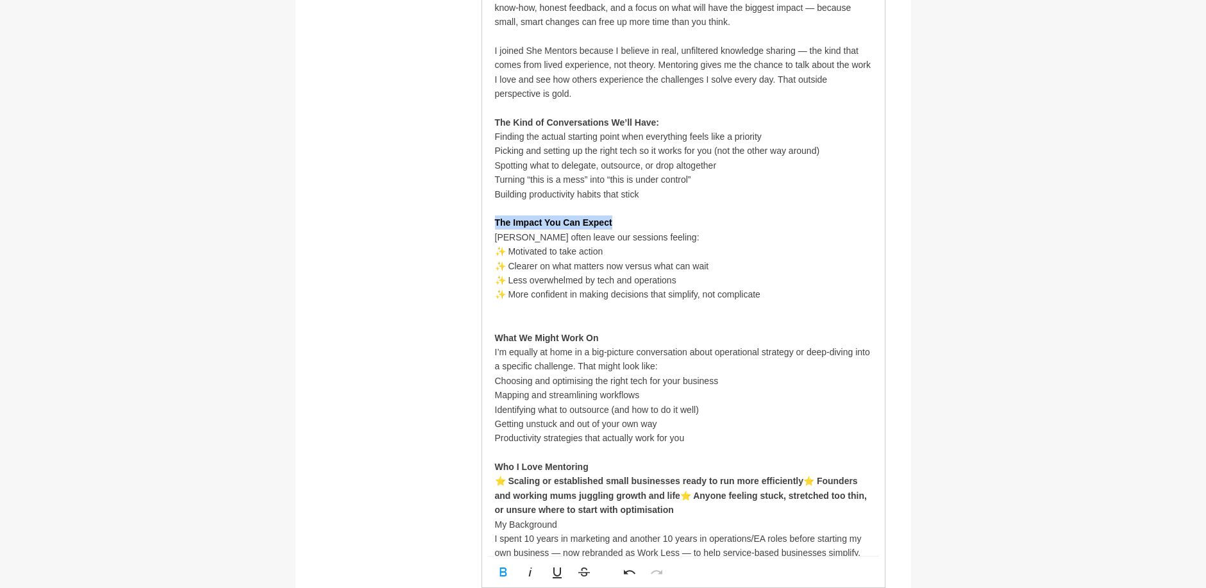
scroll to position [841, 0]
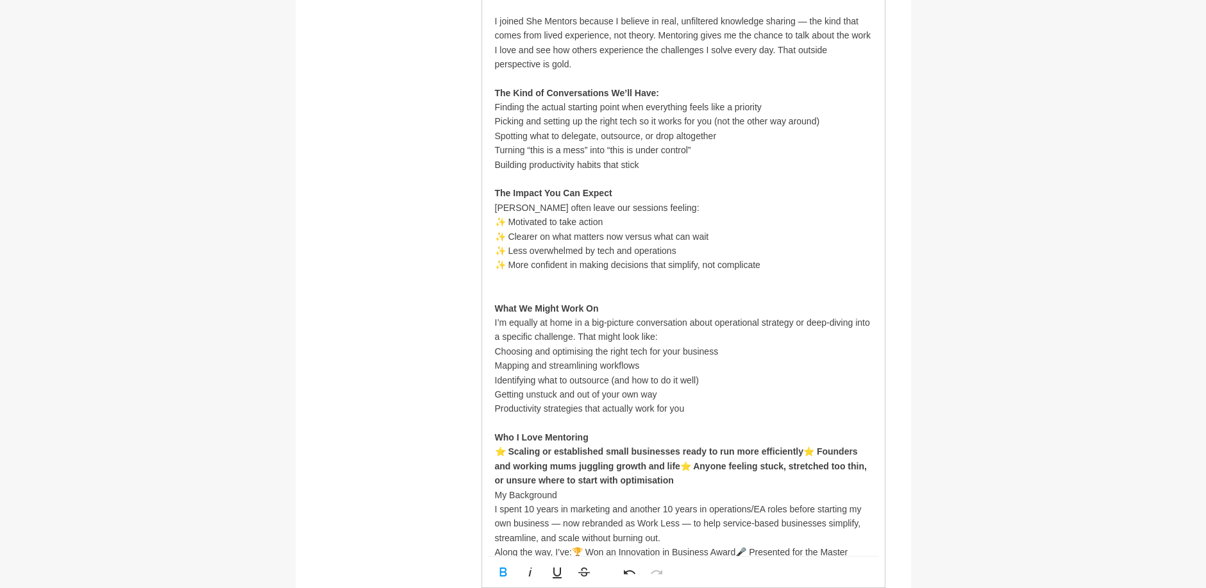
click at [568, 291] on p at bounding box center [683, 287] width 377 height 29
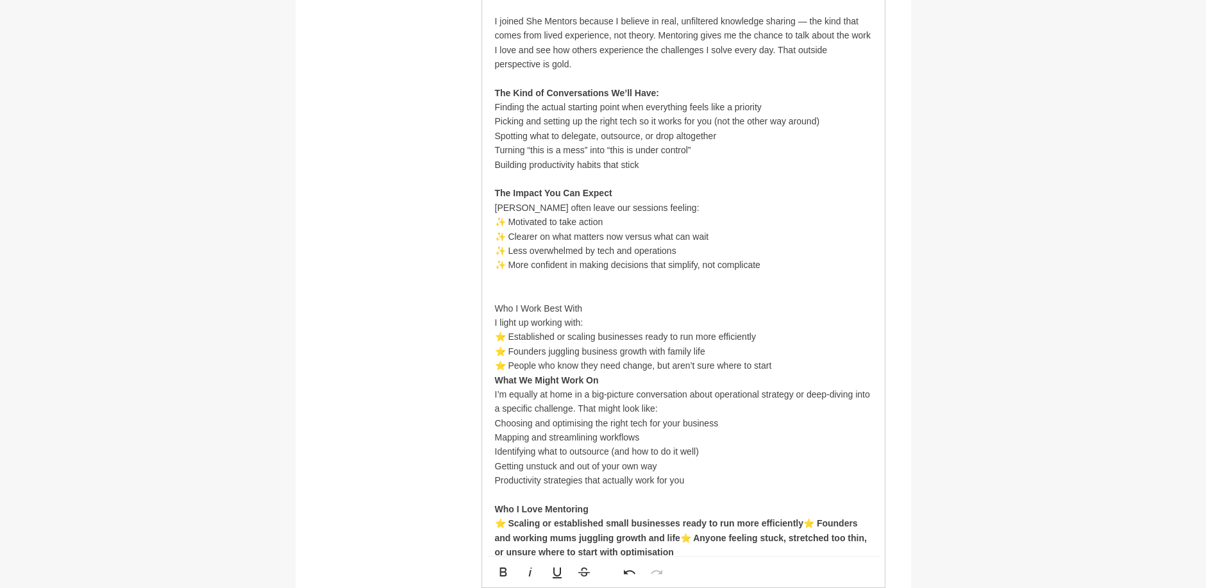
scroll to position [2155, 2]
click at [566, 308] on p "Who I Work Best With" at bounding box center [683, 308] width 377 height 14
click at [566, 307] on p "Who I Work Best With" at bounding box center [683, 308] width 377 height 14
click at [552, 283] on p at bounding box center [683, 287] width 377 height 29
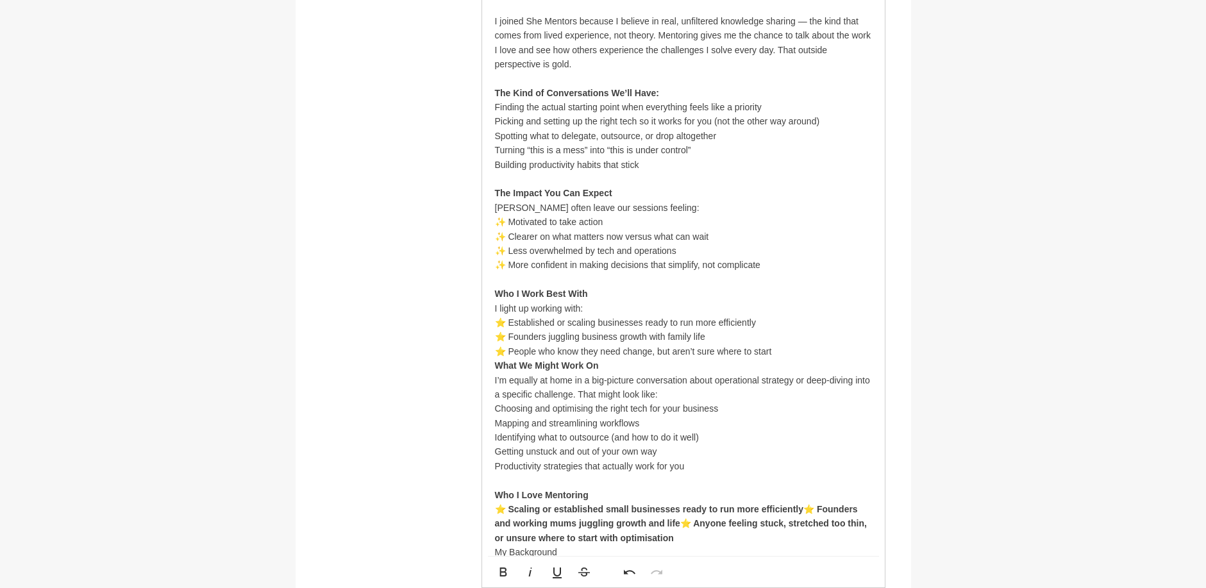
click at [797, 351] on p "⭐ People who know they need change, but aren’t sure where to start" at bounding box center [683, 351] width 377 height 14
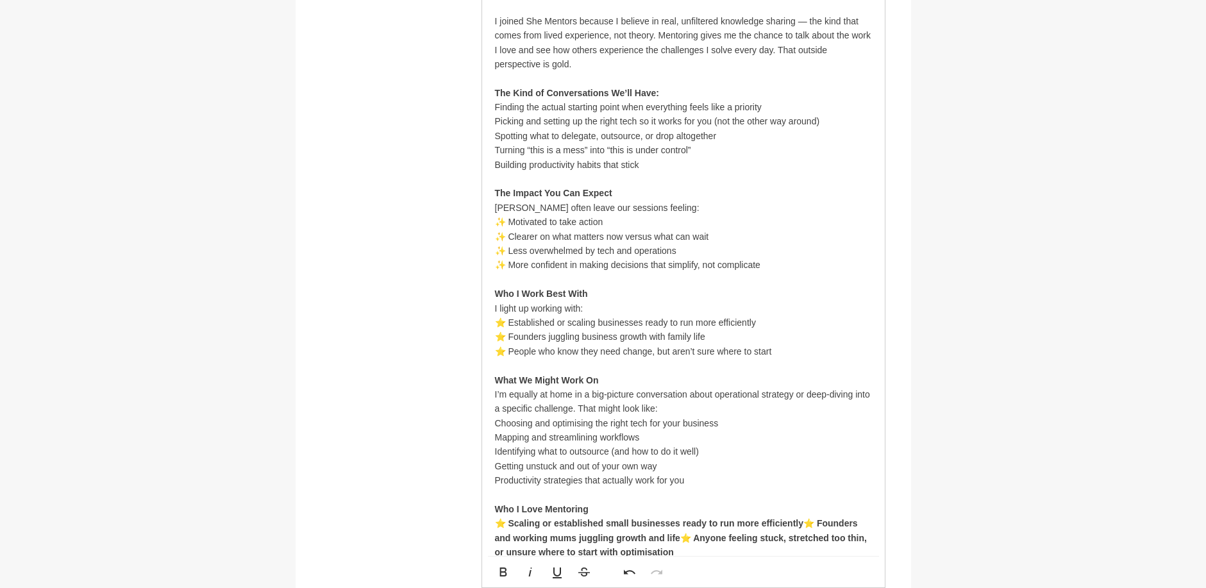
click at [779, 351] on p "⭐ People who know they need change, but aren’t sure where to start" at bounding box center [683, 351] width 377 height 14
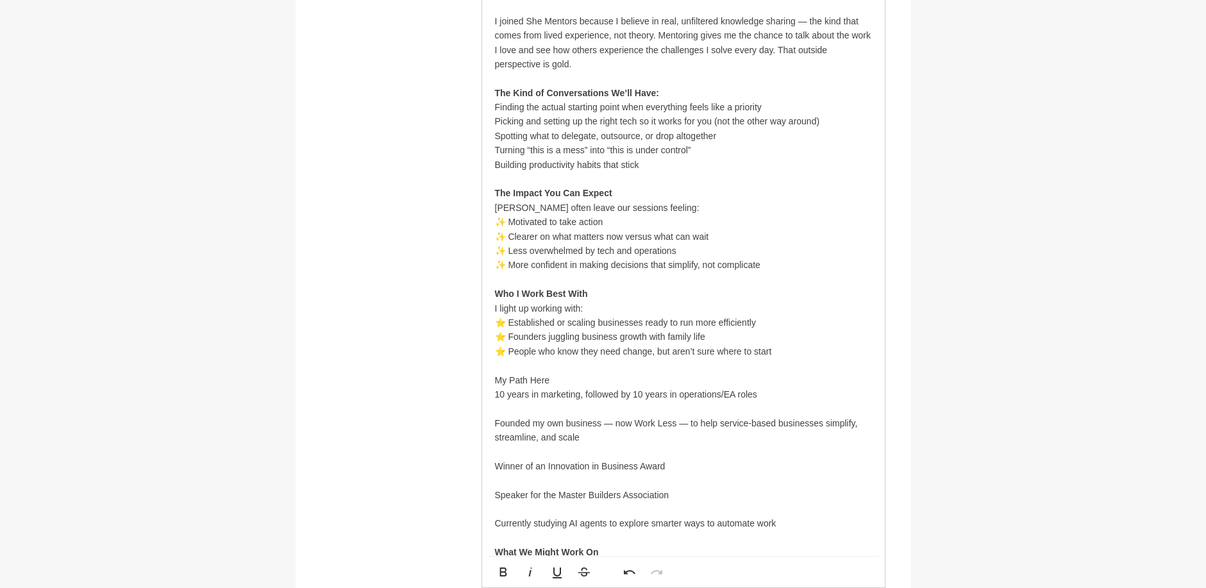
scroll to position [3606, 4]
click at [539, 378] on p "My Path Here" at bounding box center [683, 380] width 377 height 14
click at [536, 402] on p at bounding box center [683, 408] width 377 height 14
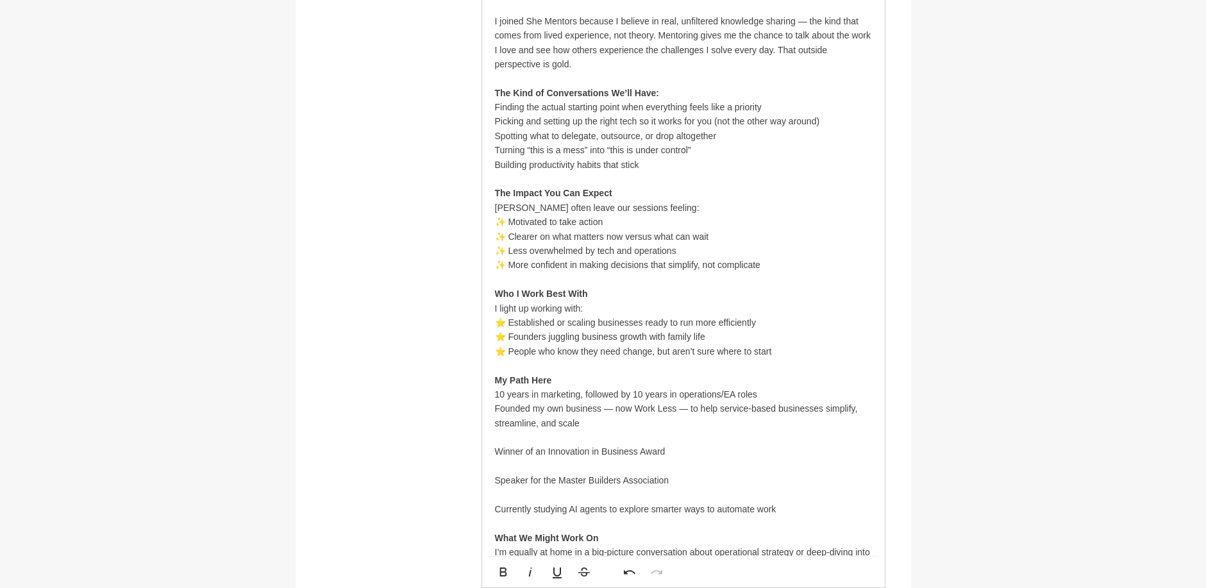
click at [521, 434] on p at bounding box center [683, 437] width 377 height 14
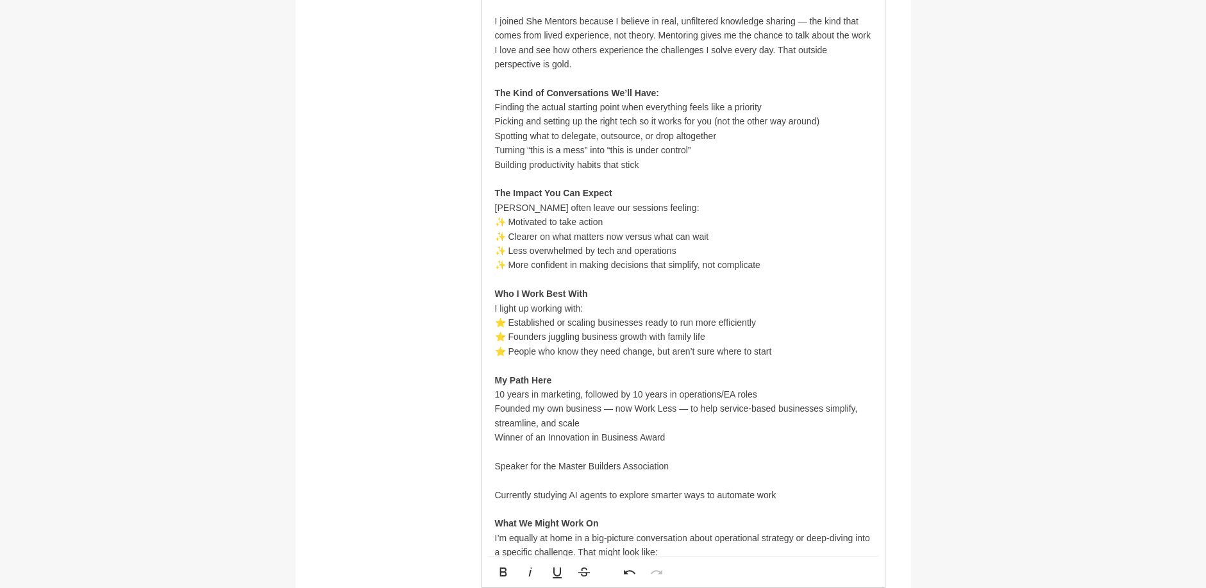
click at [509, 450] on p at bounding box center [683, 451] width 377 height 14
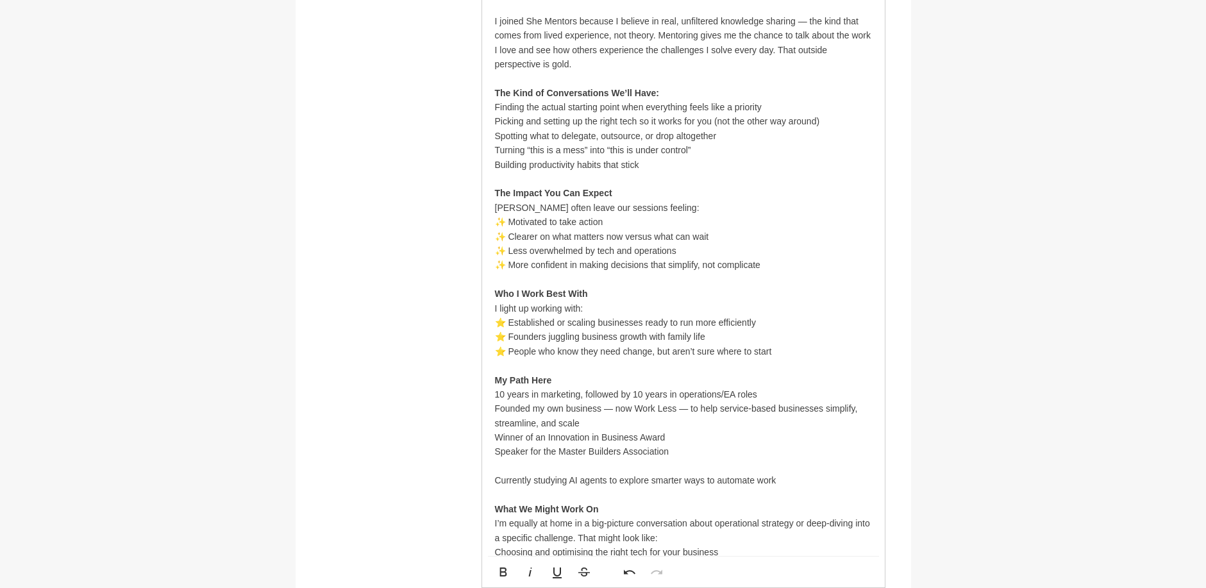
click at [506, 468] on p at bounding box center [683, 466] width 377 height 14
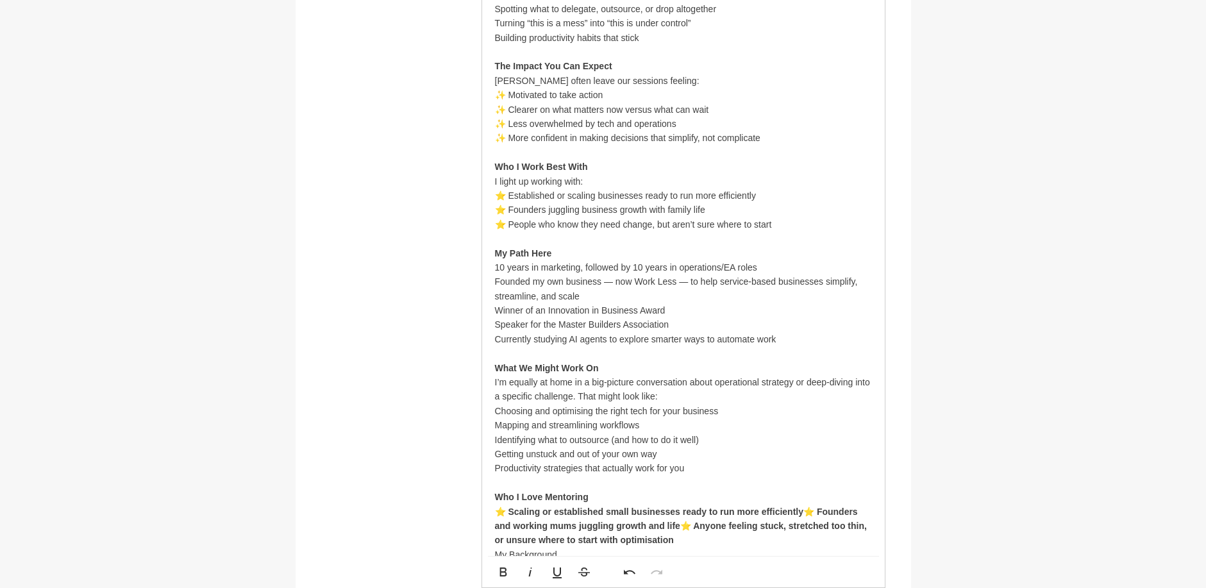
scroll to position [969, 0]
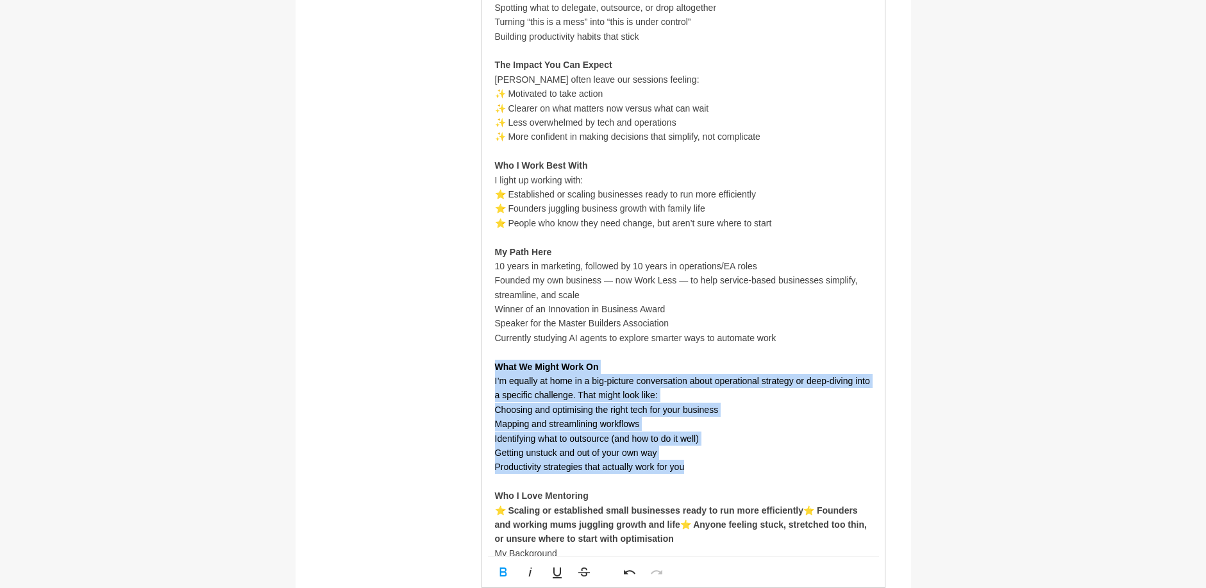
drag, startPoint x: 497, startPoint y: 366, endPoint x: 693, endPoint y: 461, distance: 217.7
click at [693, 461] on div "Running a business you love shouldn’t mean working every hour you’ve got. I hel…" at bounding box center [683, 259] width 377 height 948
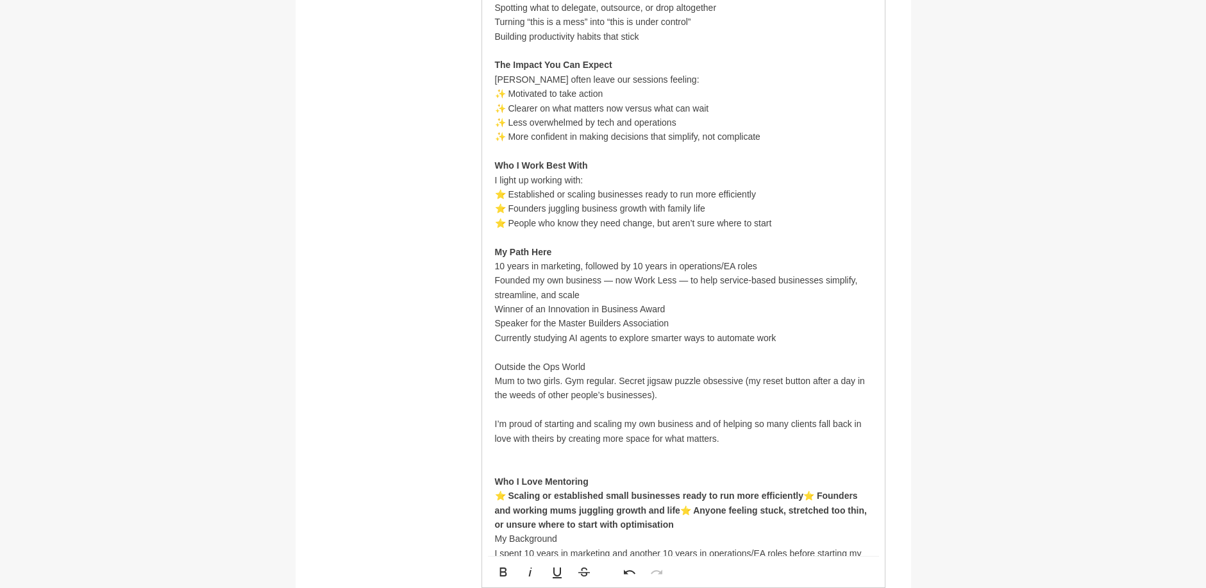
scroll to position [3075, 2]
click at [535, 367] on p "Outside the Ops World" at bounding box center [683, 367] width 377 height 14
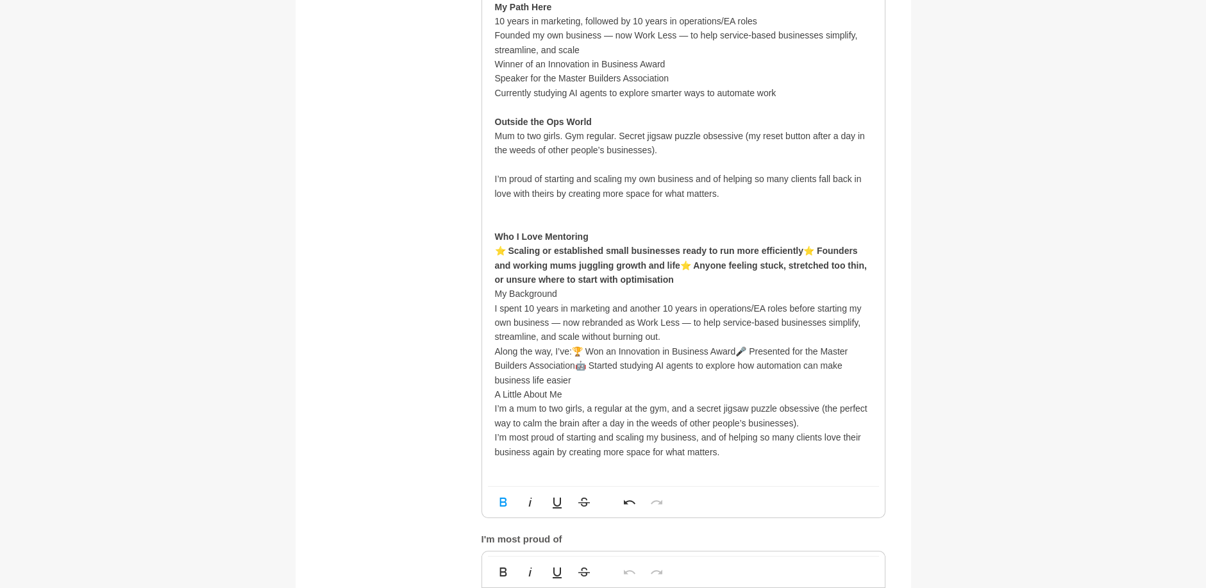
scroll to position [1226, 0]
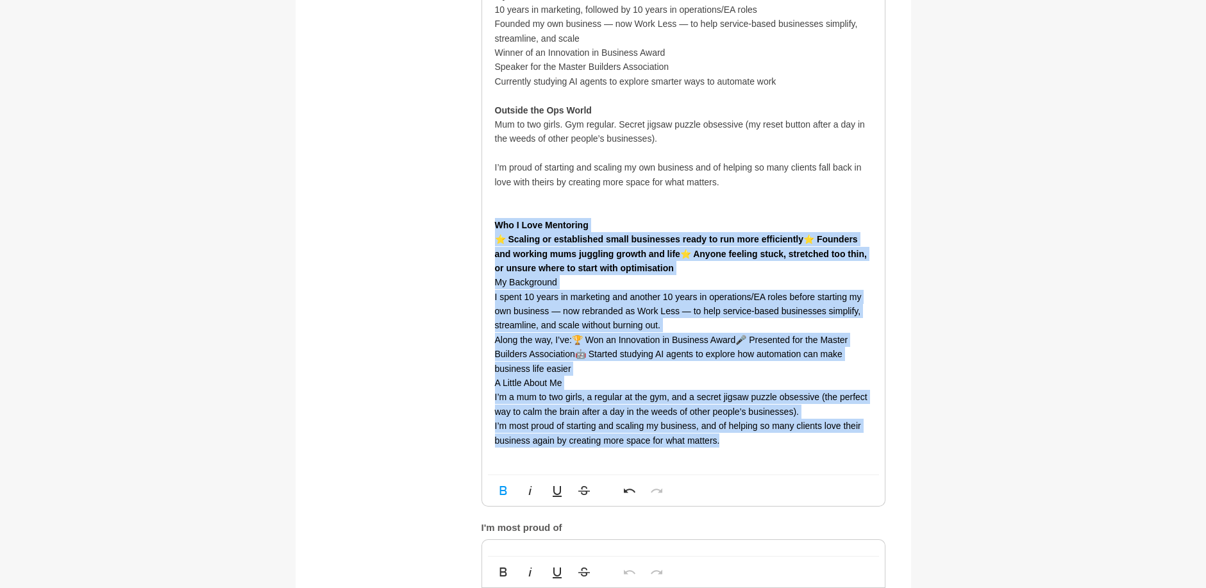
drag, startPoint x: 495, startPoint y: 223, endPoint x: 744, endPoint y: 444, distance: 333.0
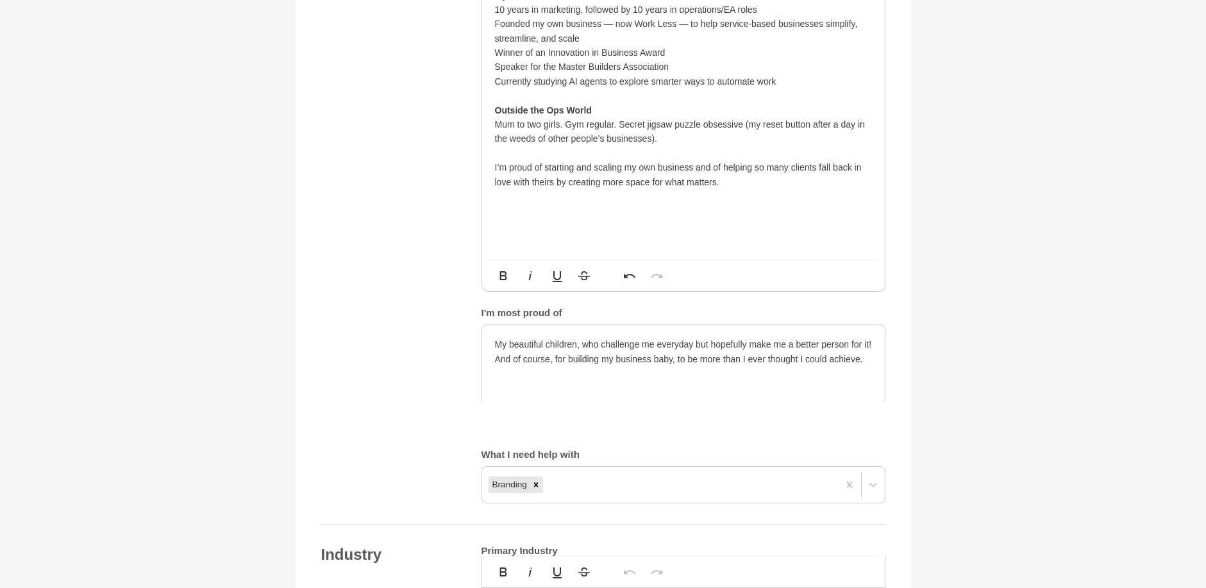
click at [500, 215] on p at bounding box center [683, 203] width 377 height 29
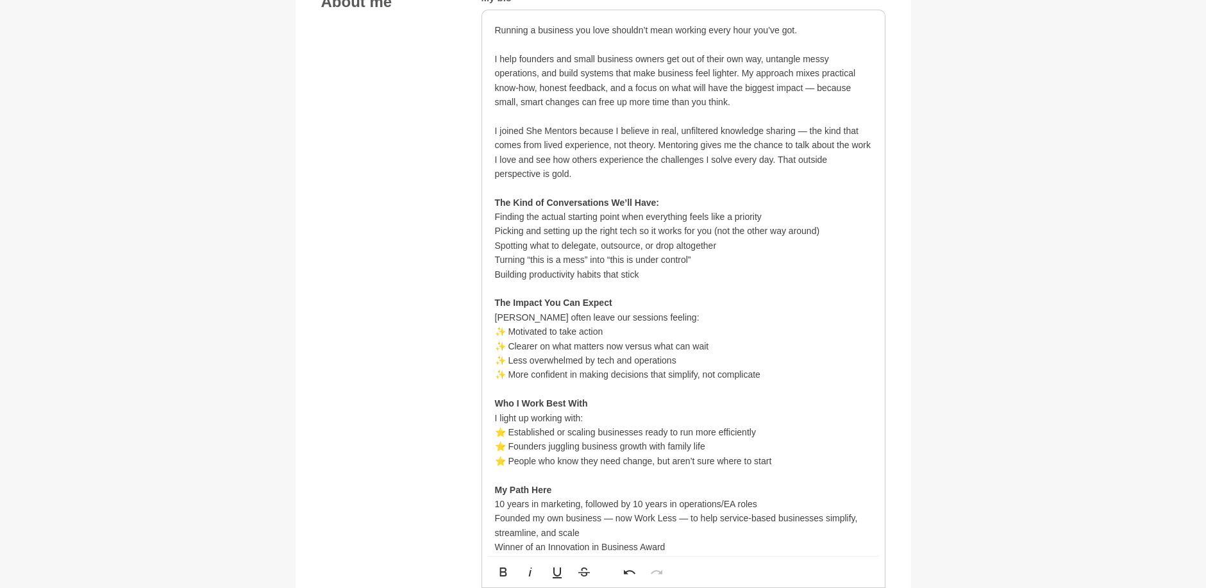
scroll to position [648, 0]
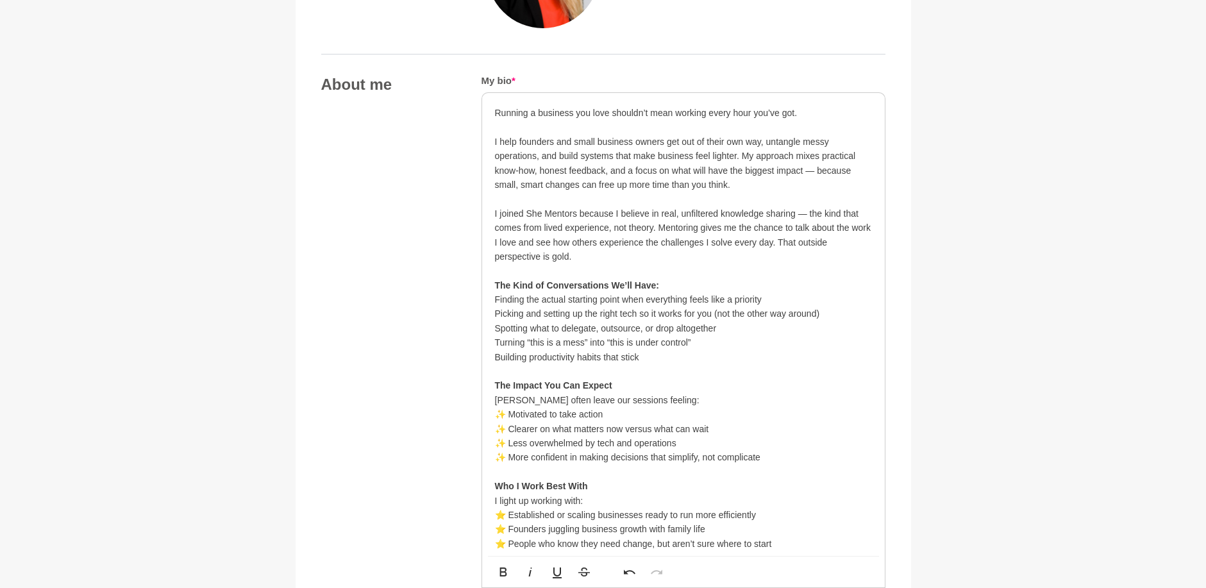
click at [499, 112] on p "Running a business you love shouldn’t mean working every hour you’ve got." at bounding box center [683, 113] width 377 height 14
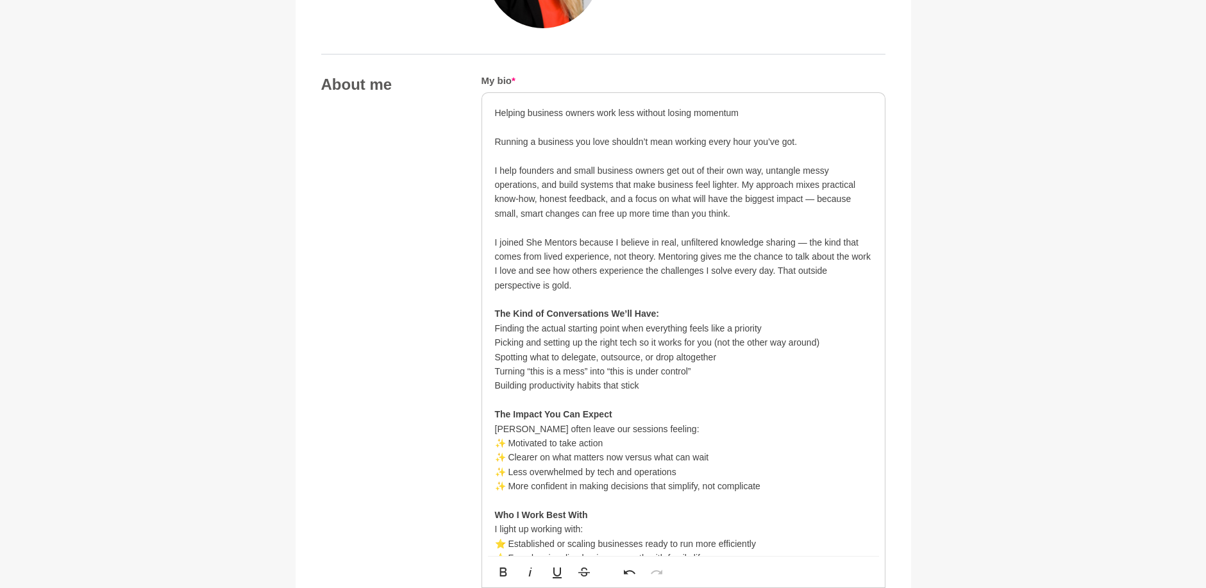
click at [507, 109] on p "Helping business owners work less without losing momentum" at bounding box center [683, 113] width 377 height 14
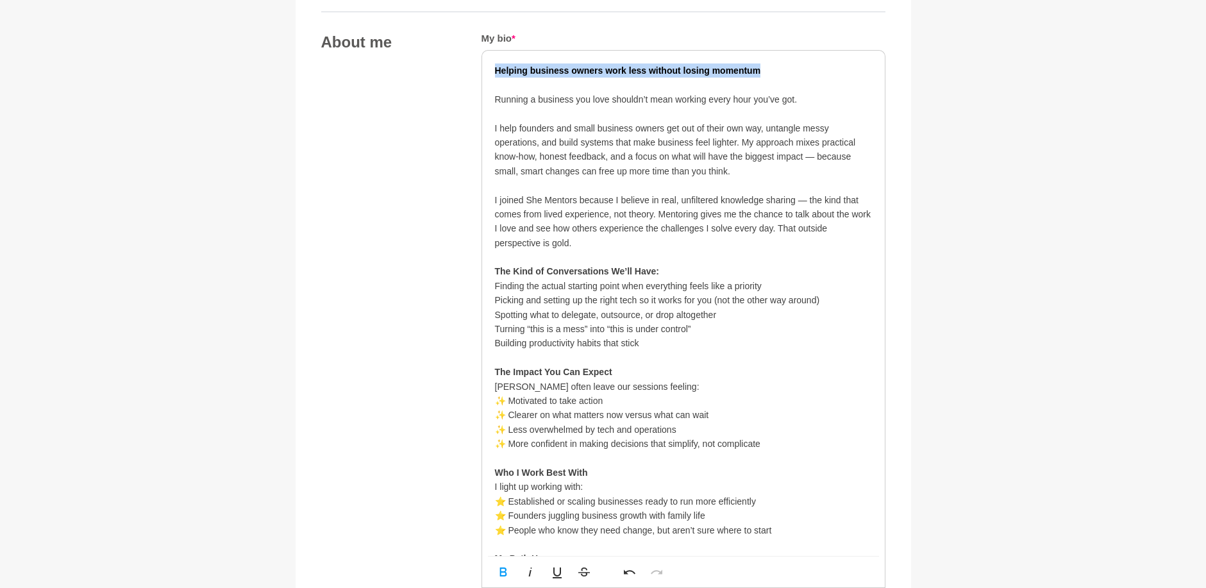
scroll to position [713, 0]
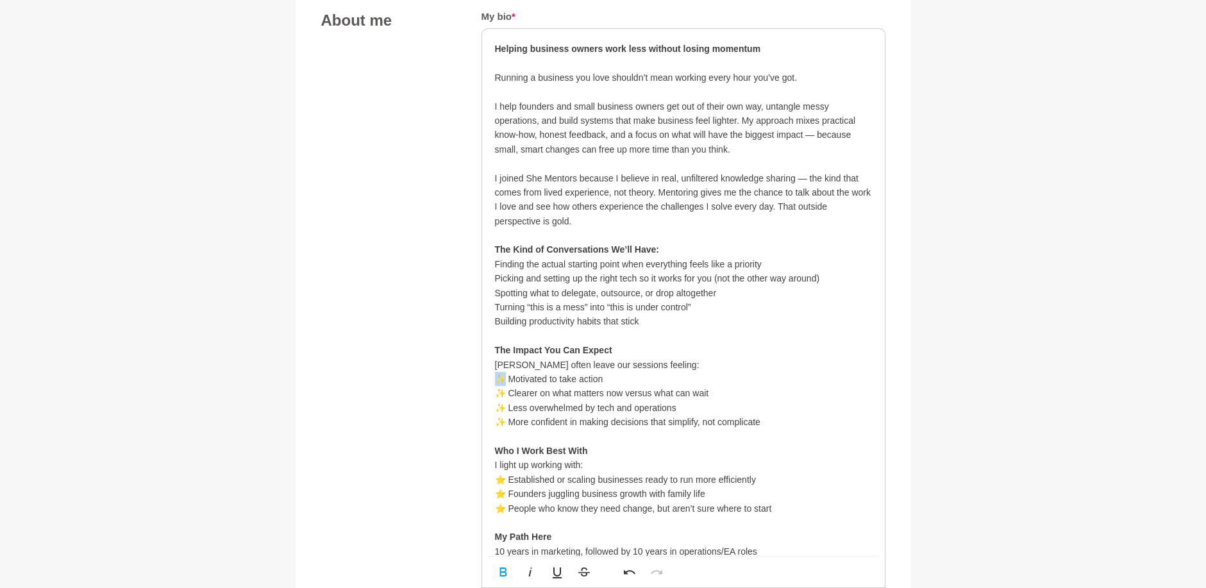
drag, startPoint x: 505, startPoint y: 378, endPoint x: 497, endPoint y: 378, distance: 8.4
click at [497, 378] on p "✨ Motivated to take action" at bounding box center [683, 379] width 377 height 14
copy p "✨"
click at [496, 265] on p "Finding the actual starting point when everything feels like a priority" at bounding box center [683, 264] width 377 height 14
click at [495, 280] on p "Picking and setting up the right tech so it works for you (not the other way ar…" at bounding box center [683, 278] width 377 height 14
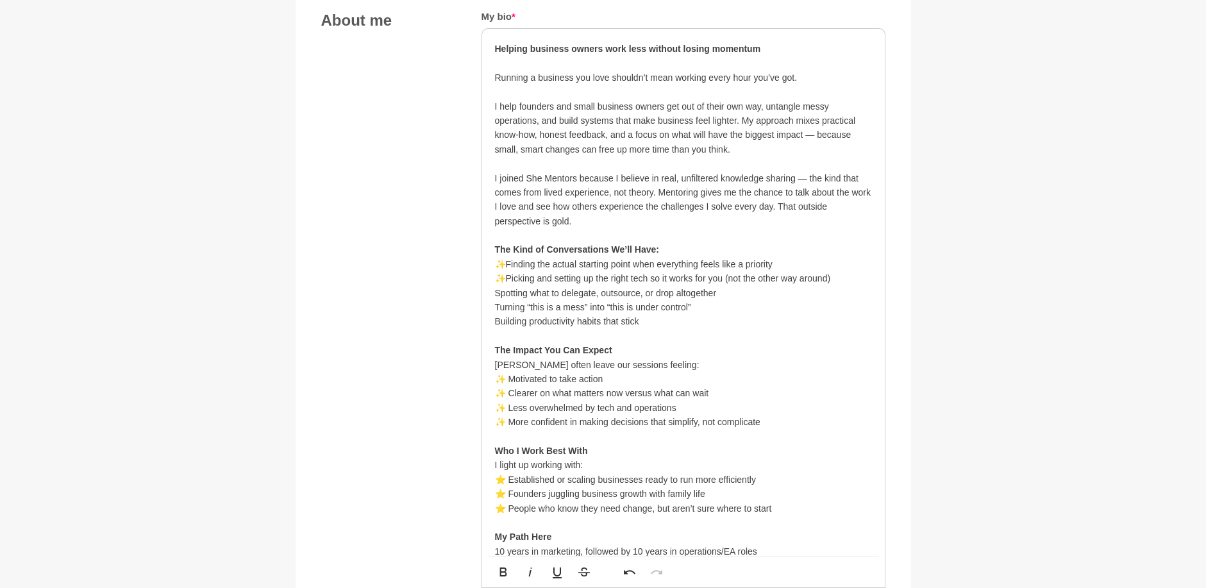
click at [495, 293] on p "Spotting what to delegate, outsource, or drop altogether" at bounding box center [683, 293] width 377 height 14
click at [495, 306] on p "Turning “this is a mess” into “this is under control”" at bounding box center [683, 307] width 377 height 14
click at [496, 323] on p "Building productivity habits that stick" at bounding box center [683, 321] width 377 height 14
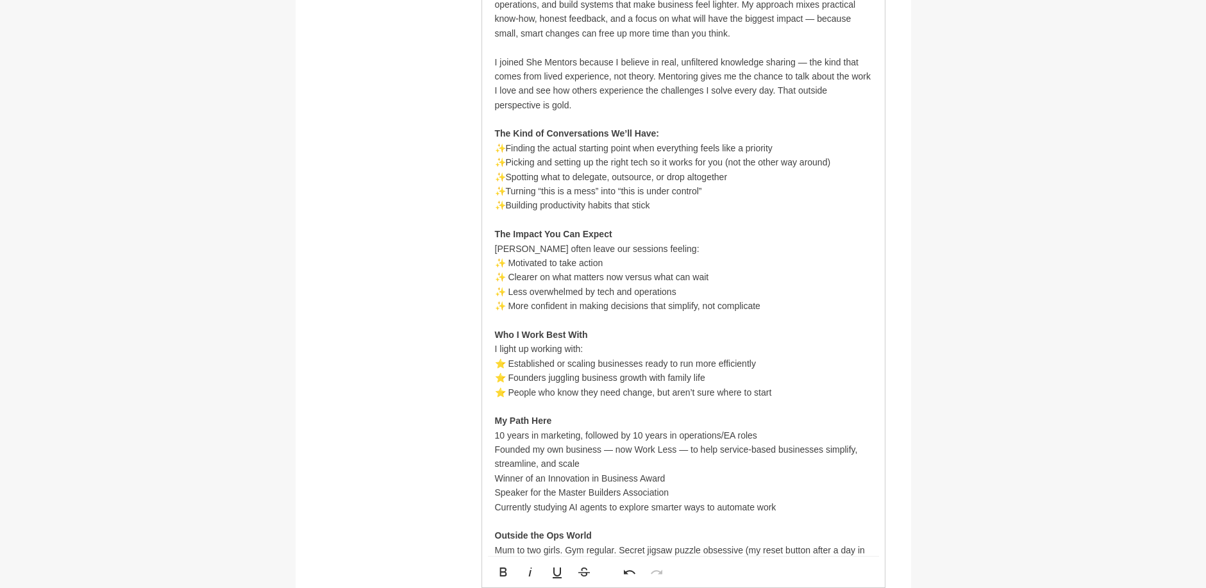
scroll to position [841, 0]
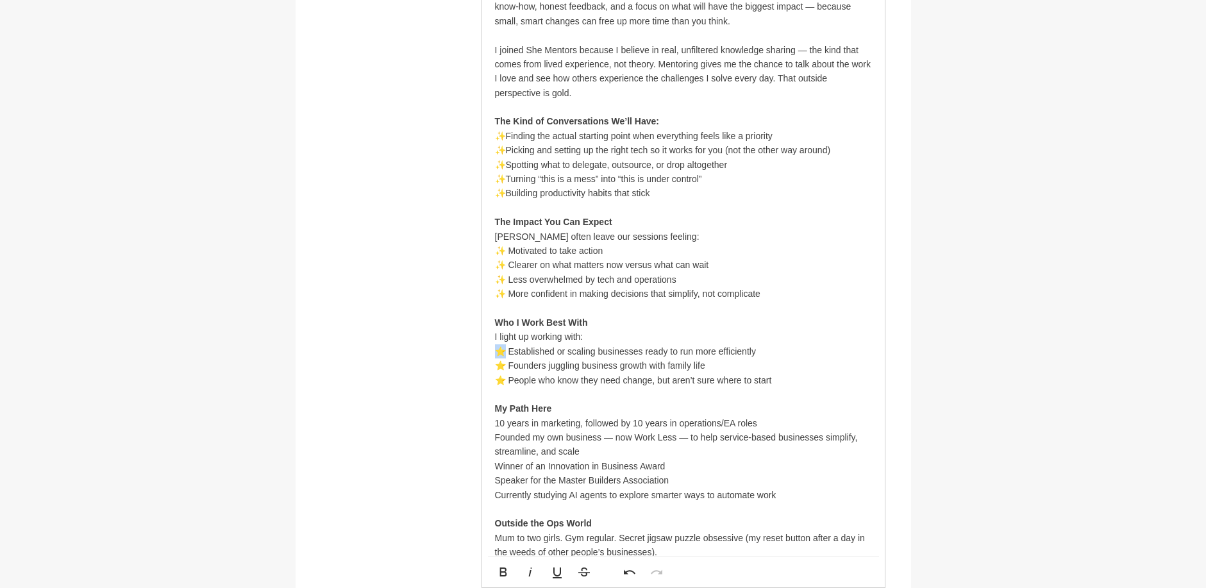
drag, startPoint x: 505, startPoint y: 351, endPoint x: 498, endPoint y: 350, distance: 7.2
click at [498, 350] on p "⭐ Established or scaling businesses ready to run more efficiently" at bounding box center [683, 351] width 377 height 14
drag, startPoint x: 506, startPoint y: 363, endPoint x: 498, endPoint y: 367, distance: 9.2
click at [498, 367] on p "⭐ Founders juggling business growth with family life" at bounding box center [683, 366] width 377 height 14
drag, startPoint x: 505, startPoint y: 376, endPoint x: 496, endPoint y: 378, distance: 8.4
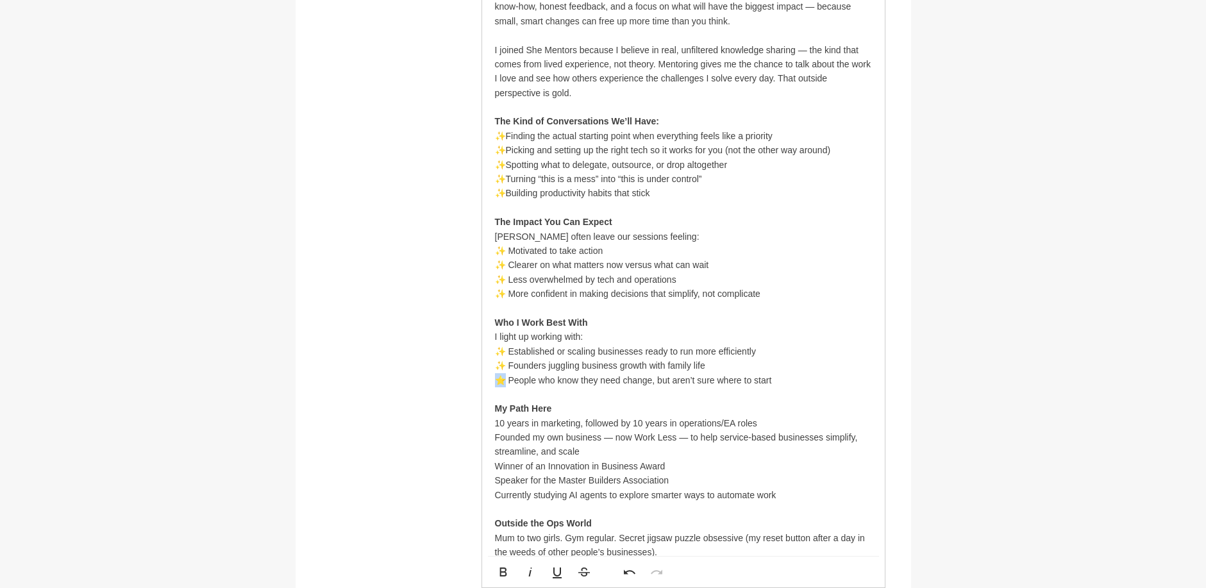
click at [496, 378] on p "⭐ People who know they need change, but aren’t sure where to start" at bounding box center [683, 380] width 377 height 14
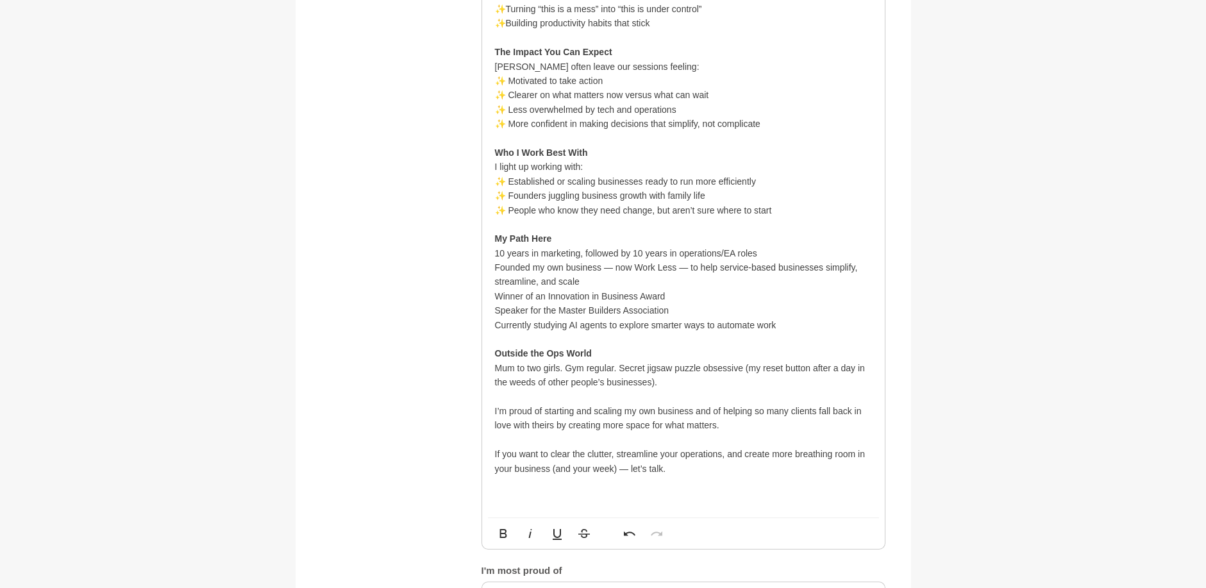
scroll to position [1033, 0]
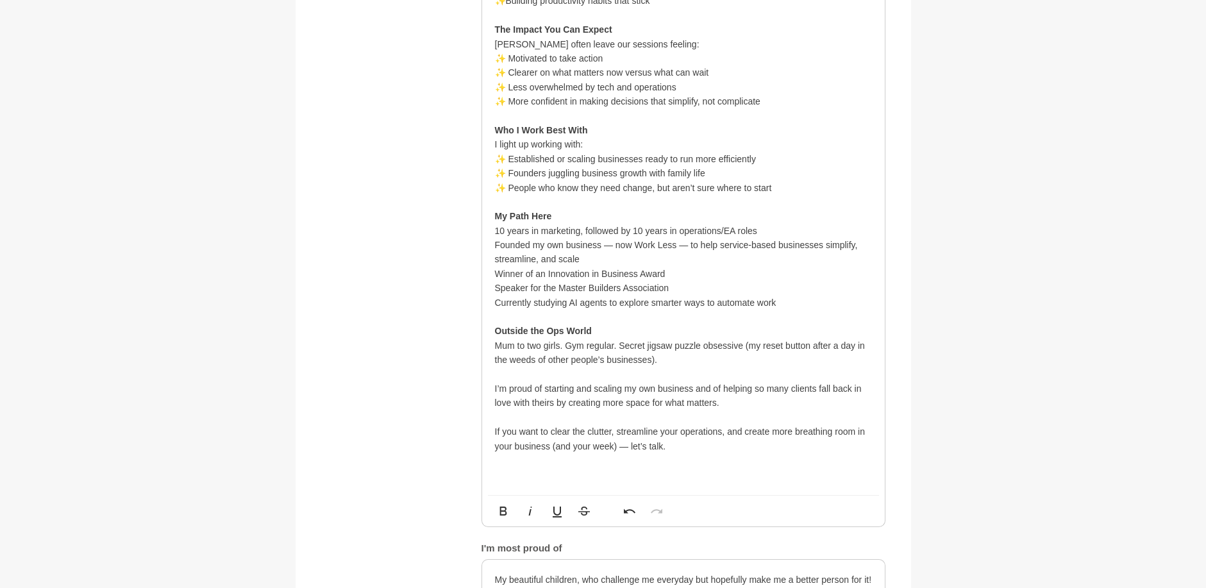
click at [495, 233] on p "10 years in marketing, followed by 10 years in operations/EA roles" at bounding box center [683, 231] width 377 height 14
click at [496, 245] on p "Founded my own business — now Work Less — to help service-based businesses simp…" at bounding box center [683, 252] width 377 height 29
click at [493, 273] on div "Helping business owners work less without losing momentum Running a business yo…" at bounding box center [683, 101] width 403 height 787
click at [493, 289] on div "Helping business owners work less without losing momentum Running a business yo…" at bounding box center [683, 101] width 403 height 787
click at [494, 301] on div "Helping business owners work less without losing momentum Running a business yo…" at bounding box center [683, 101] width 403 height 787
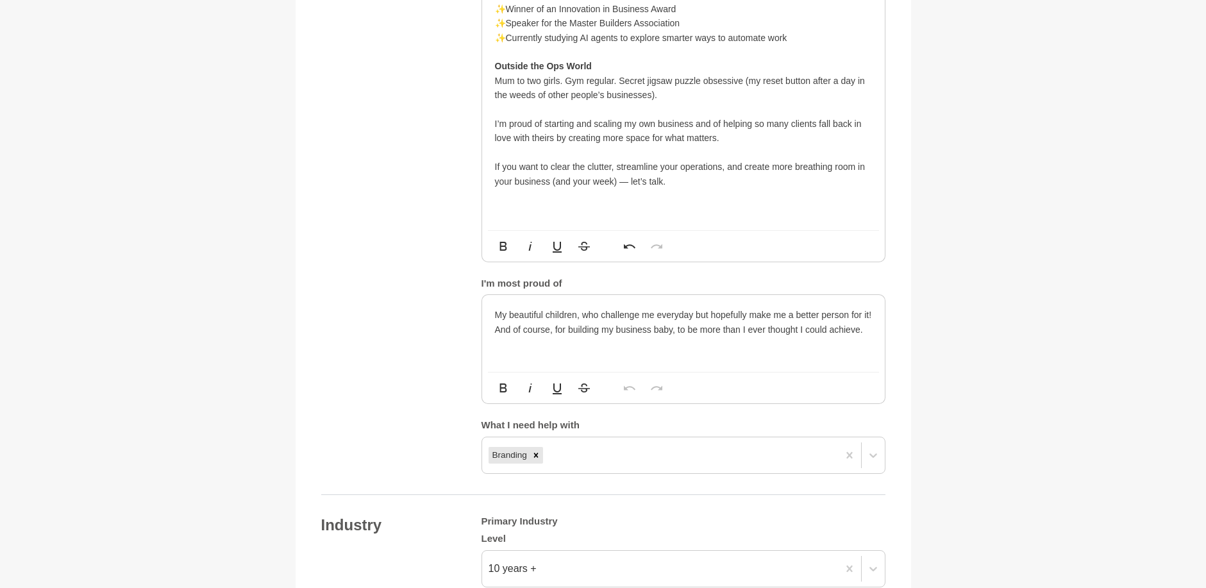
scroll to position [1354, 0]
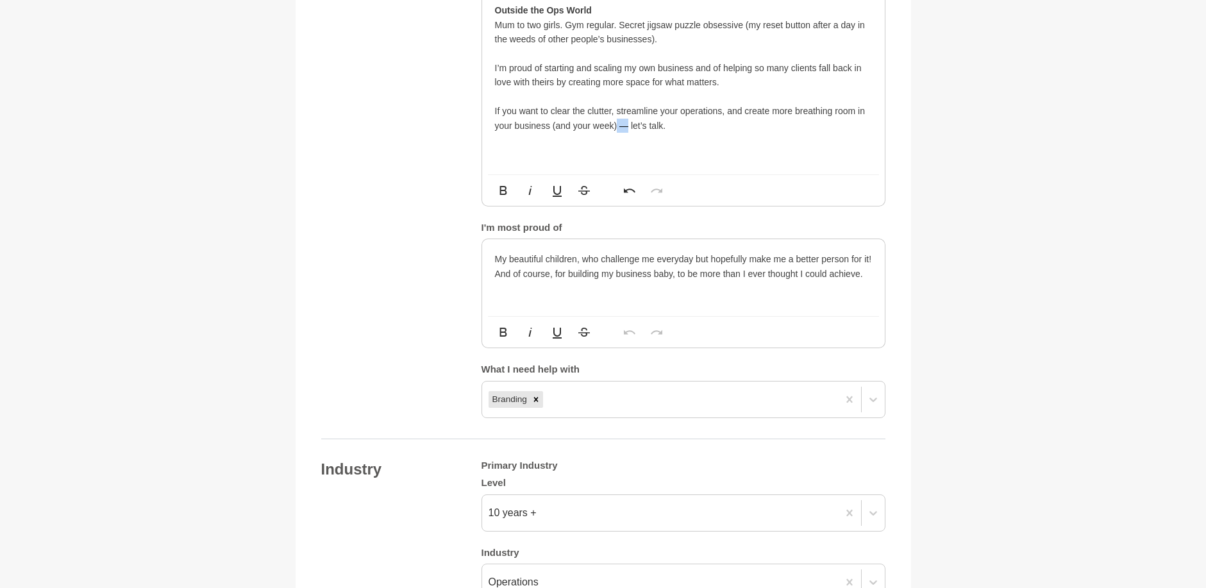
drag, startPoint x: 627, startPoint y: 132, endPoint x: 616, endPoint y: 130, distance: 11.1
click at [616, 130] on p "If you want to clear the clutter, streamline your operations, and create more b…" at bounding box center [683, 111] width 377 height 43
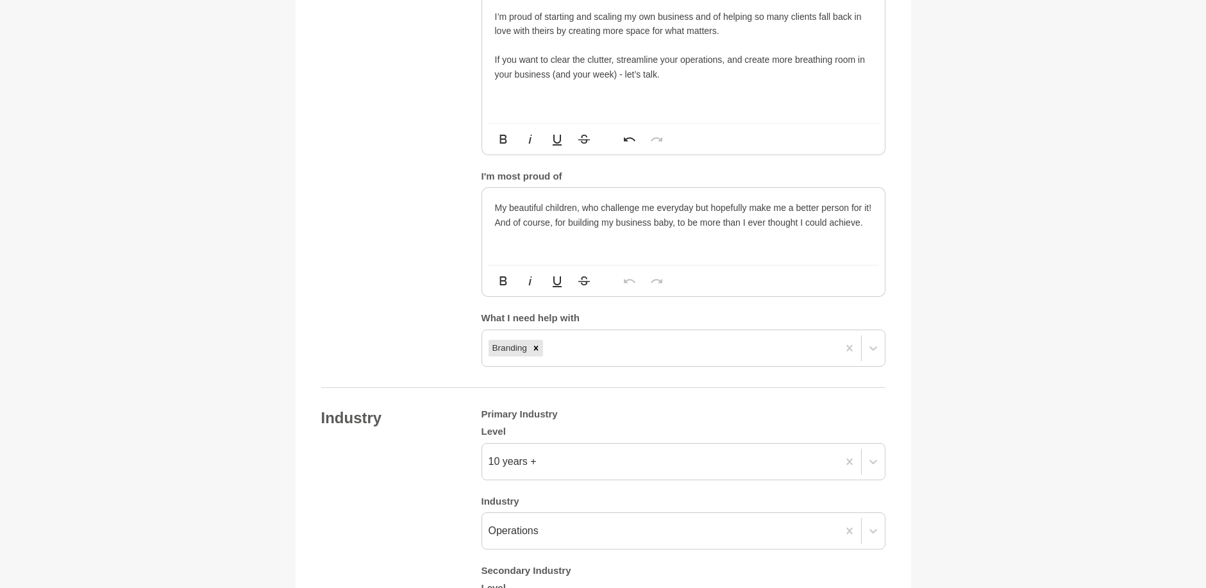
scroll to position [1546, 0]
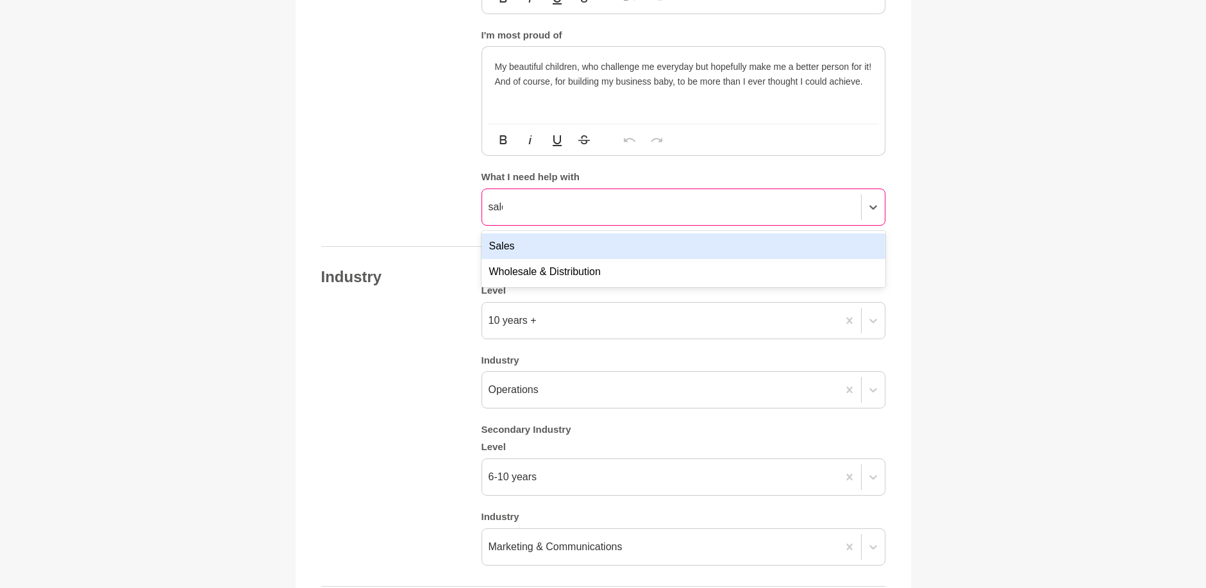
type input "sales"
click at [514, 243] on div "Sales" at bounding box center [684, 246] width 404 height 26
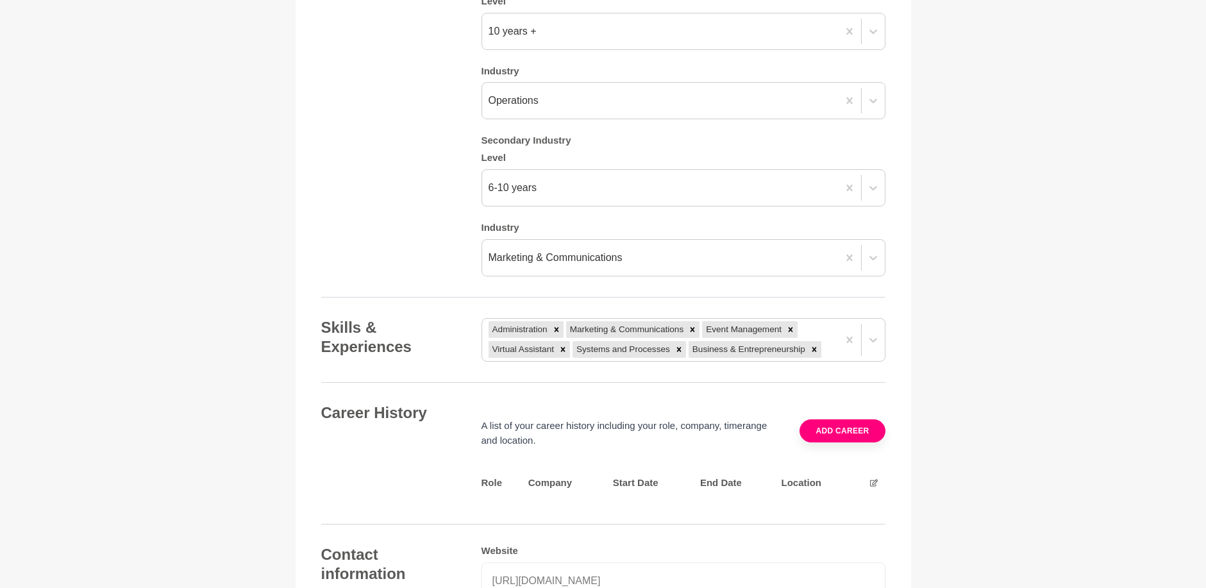
scroll to position [1867, 0]
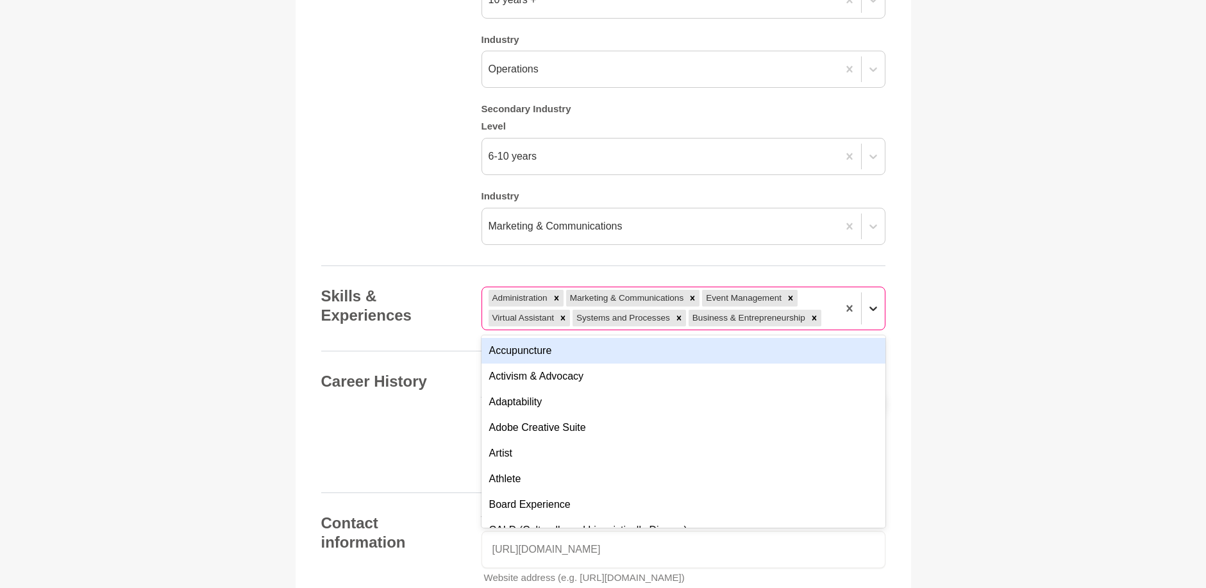
click at [872, 308] on icon at bounding box center [874, 309] width 8 height 4
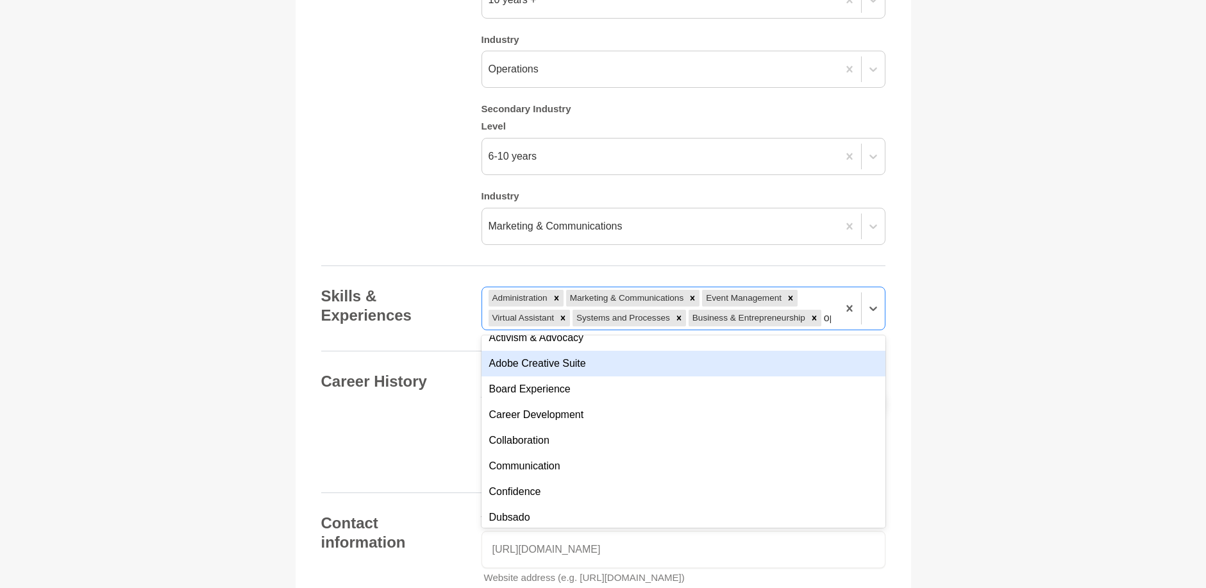
scroll to position [0, 0]
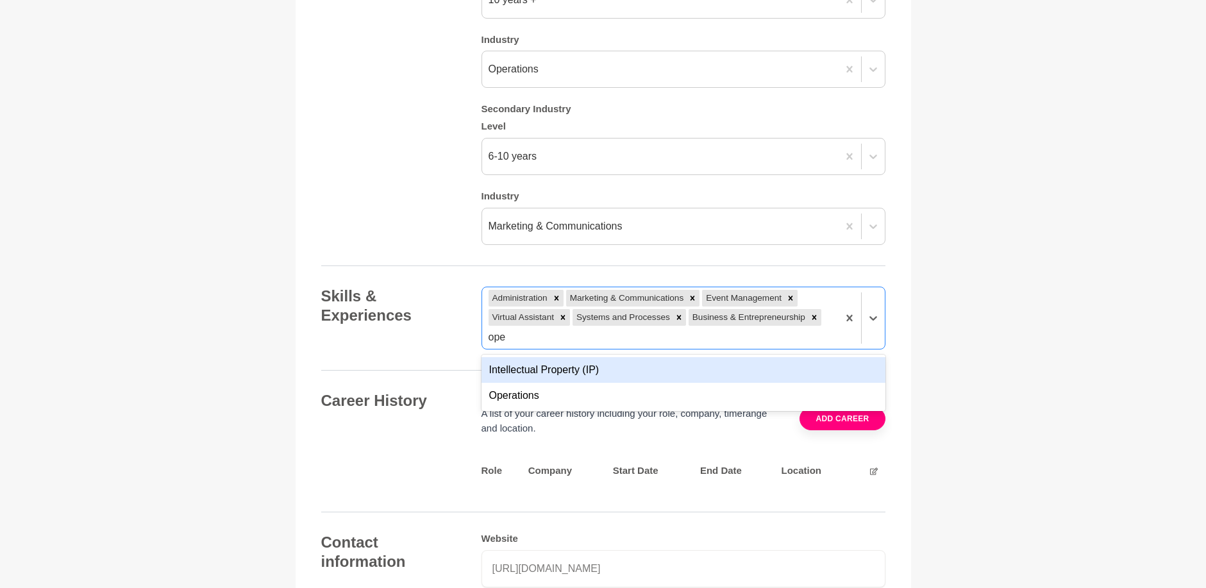
type input "oper"
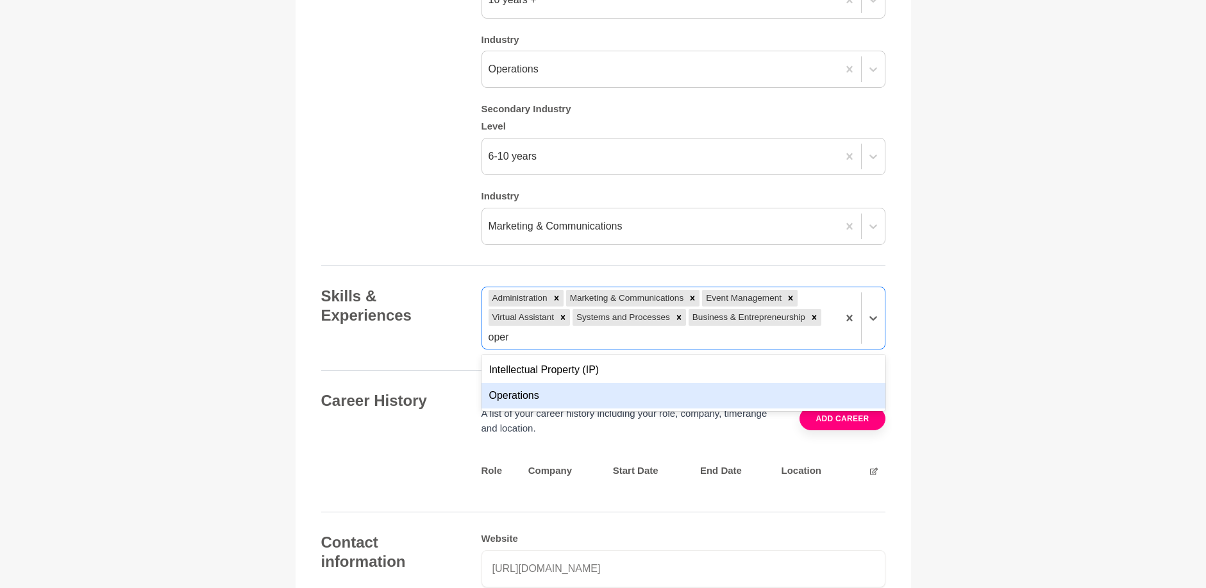
click at [663, 397] on div "Operations" at bounding box center [684, 396] width 404 height 26
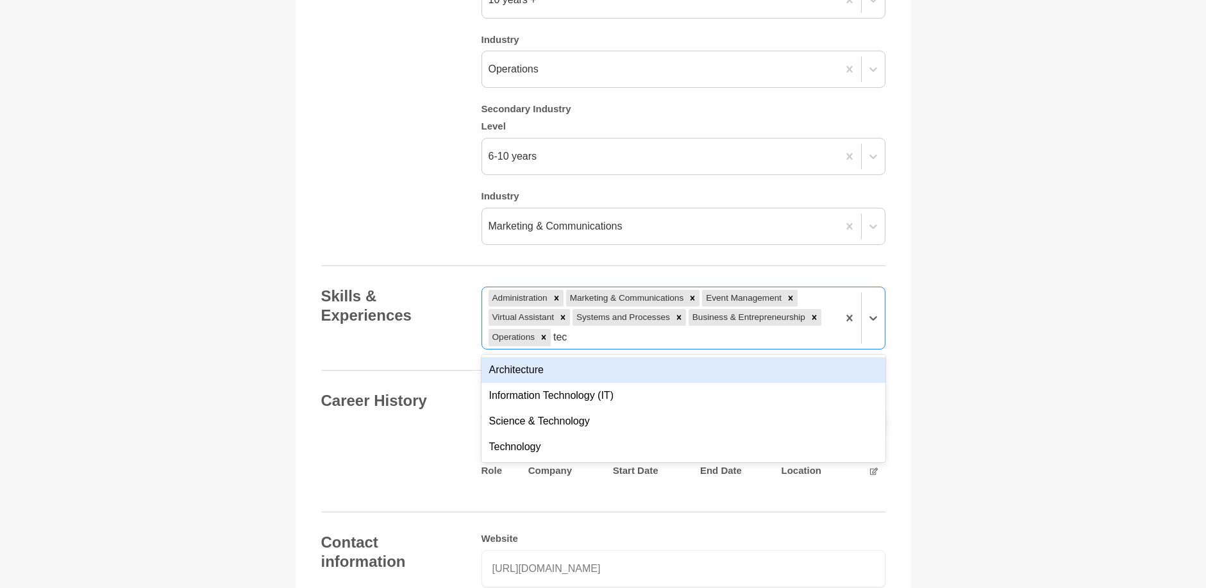
type input "tech"
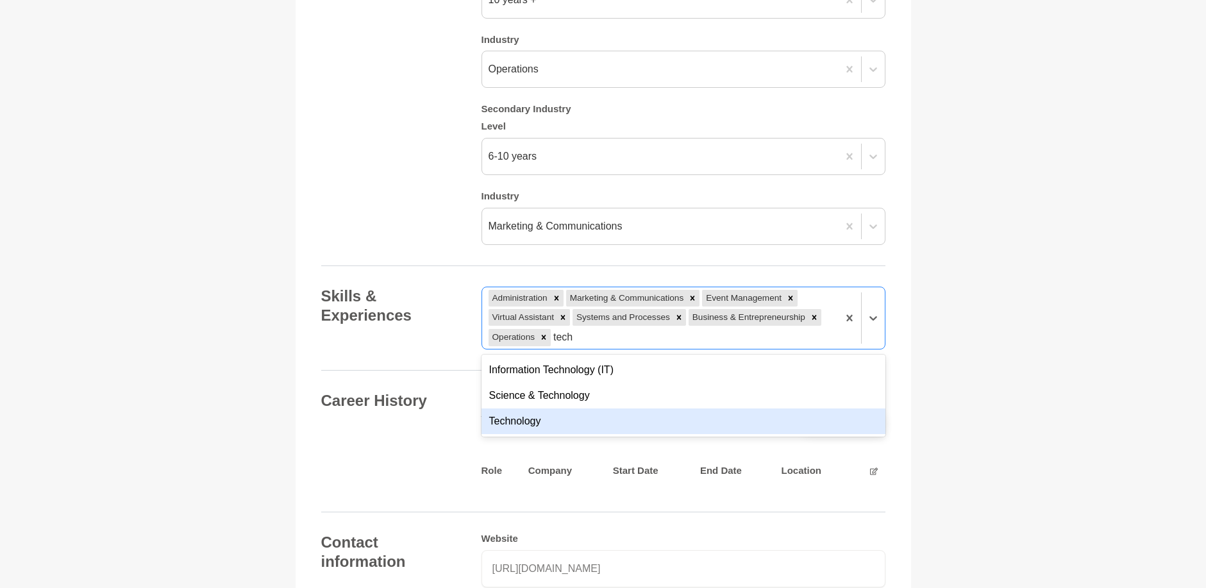
click at [618, 418] on div "Technology" at bounding box center [684, 422] width 404 height 26
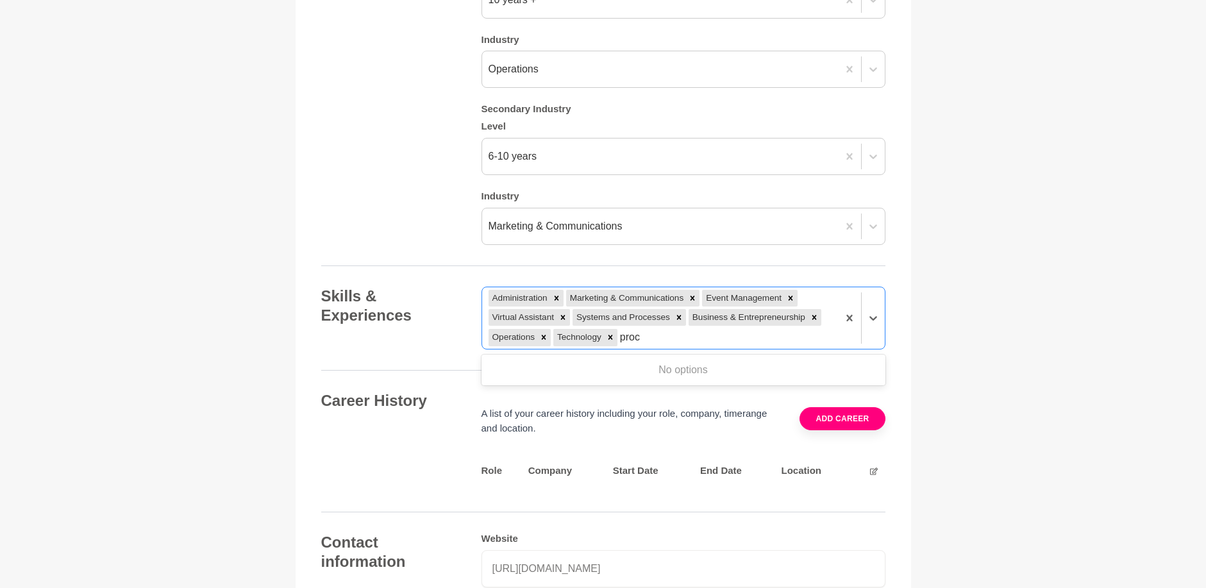
type input "pro"
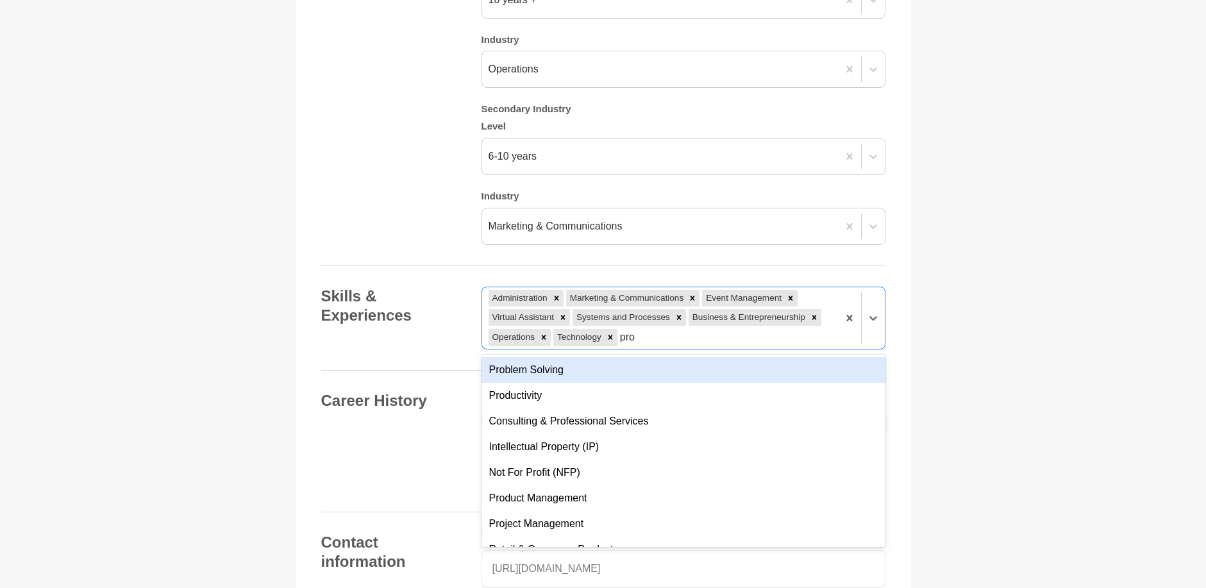
click at [526, 373] on div "Problem Solving" at bounding box center [684, 370] width 404 height 26
type input "prod"
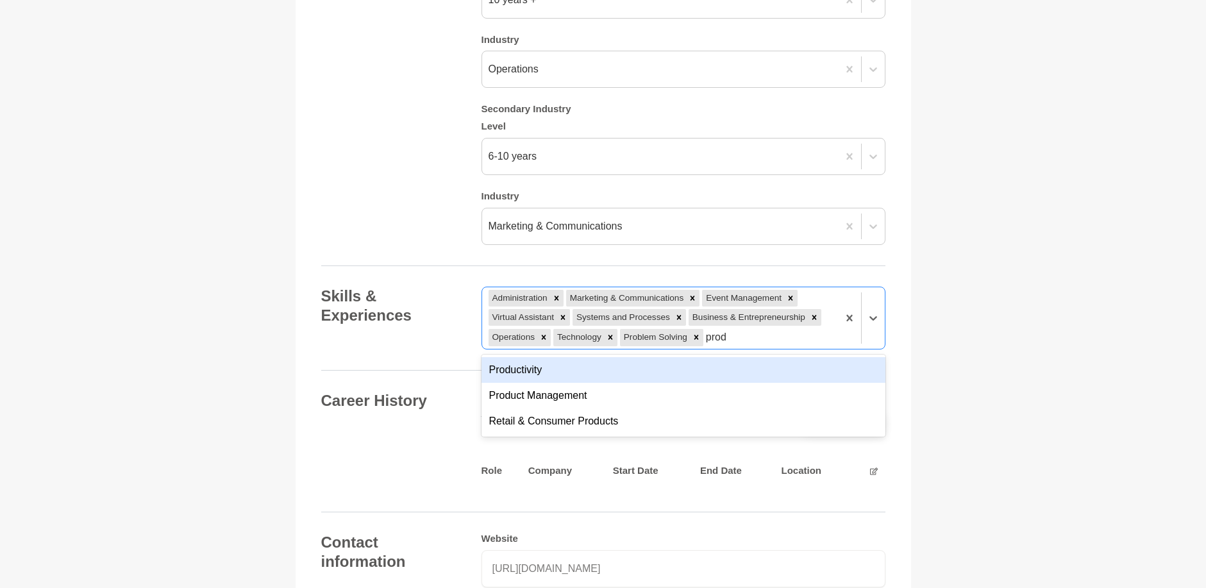
click at [596, 373] on div "Productivity" at bounding box center [684, 370] width 404 height 26
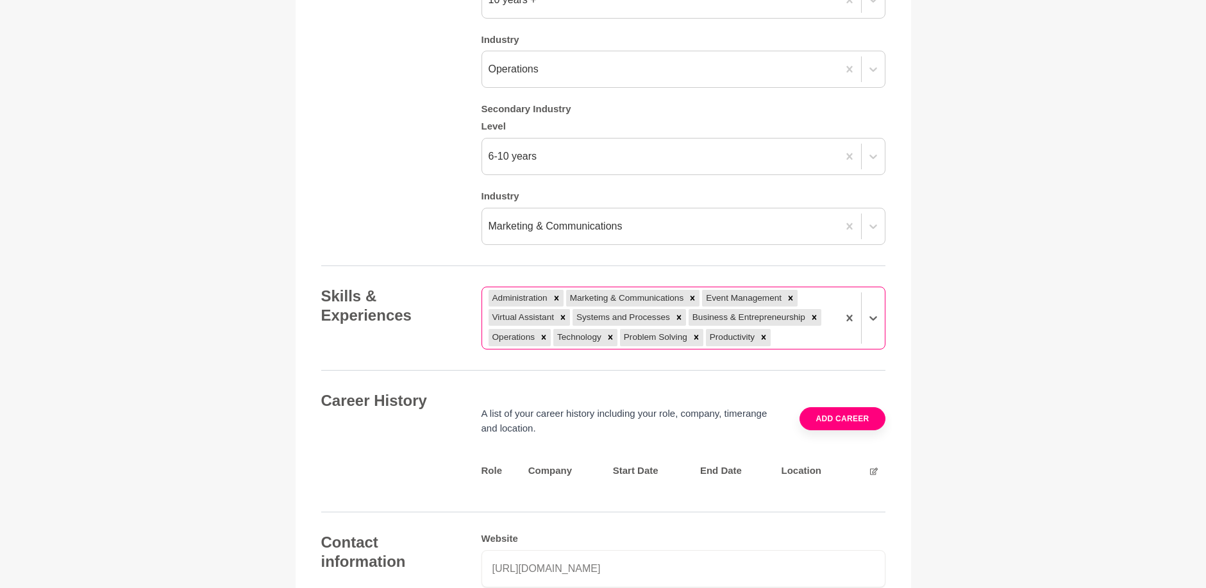
click at [637, 325] on div "Administration Marketing & Communications Event Management Virtual Assistant Sy…" at bounding box center [660, 318] width 356 height 62
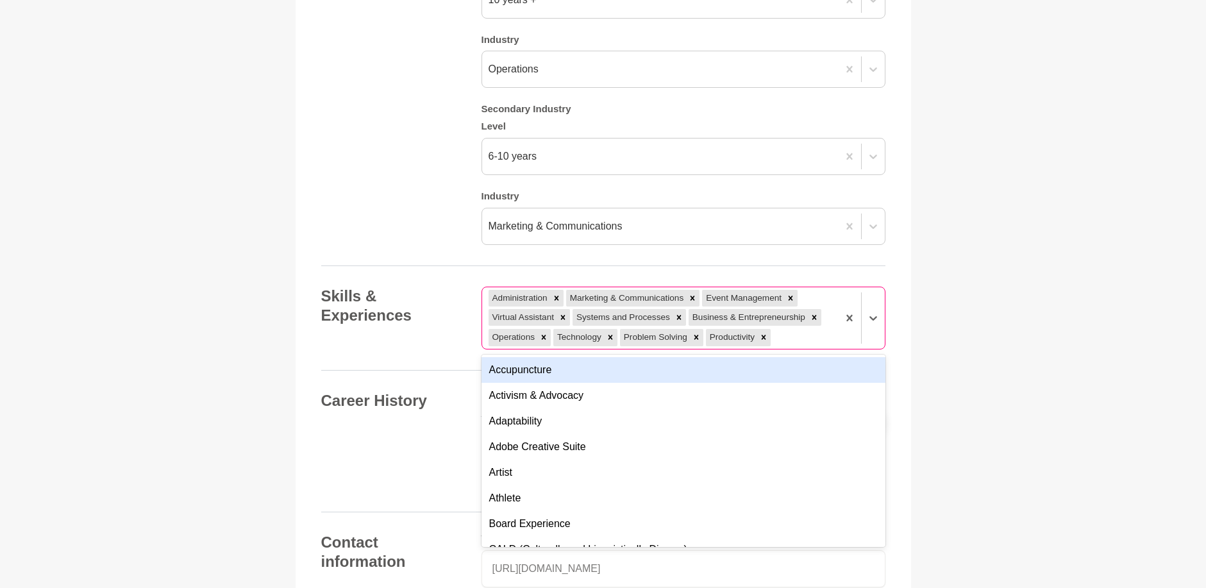
drag, startPoint x: 652, startPoint y: 339, endPoint x: 639, endPoint y: 326, distance: 18.6
click at [639, 326] on div "Administration Marketing & Communications Event Management Virtual Assistant Sy…" at bounding box center [660, 318] width 356 height 62
click at [788, 299] on icon at bounding box center [790, 298] width 9 height 9
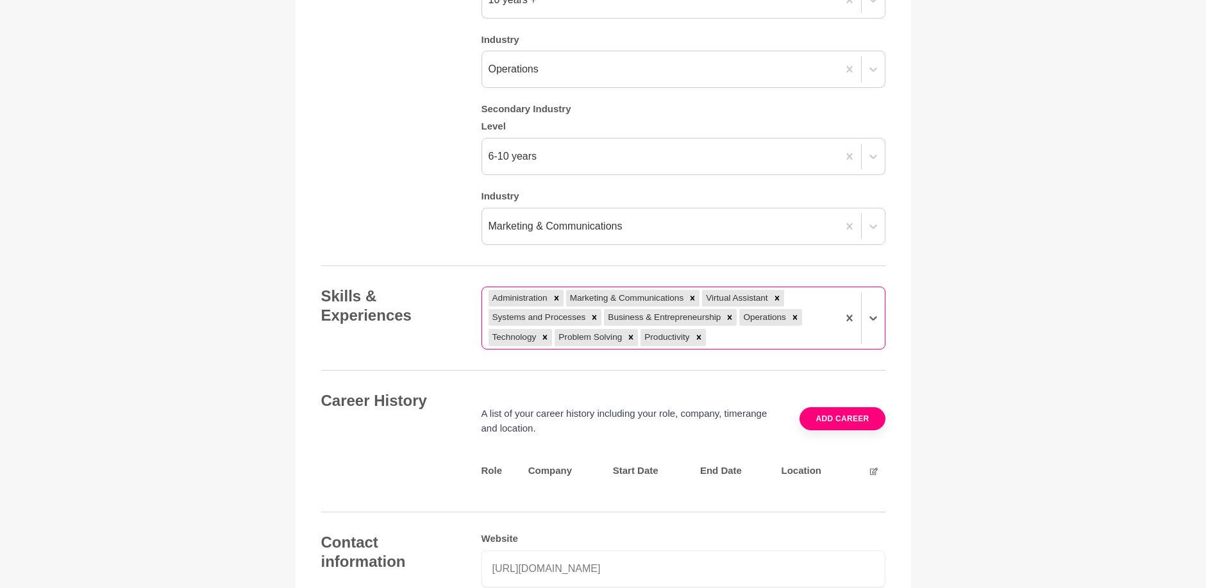
drag, startPoint x: 732, startPoint y: 317, endPoint x: 740, endPoint y: 306, distance: 14.2
click at [732, 316] on icon at bounding box center [729, 317] width 9 height 9
click at [778, 297] on icon at bounding box center [777, 298] width 4 height 4
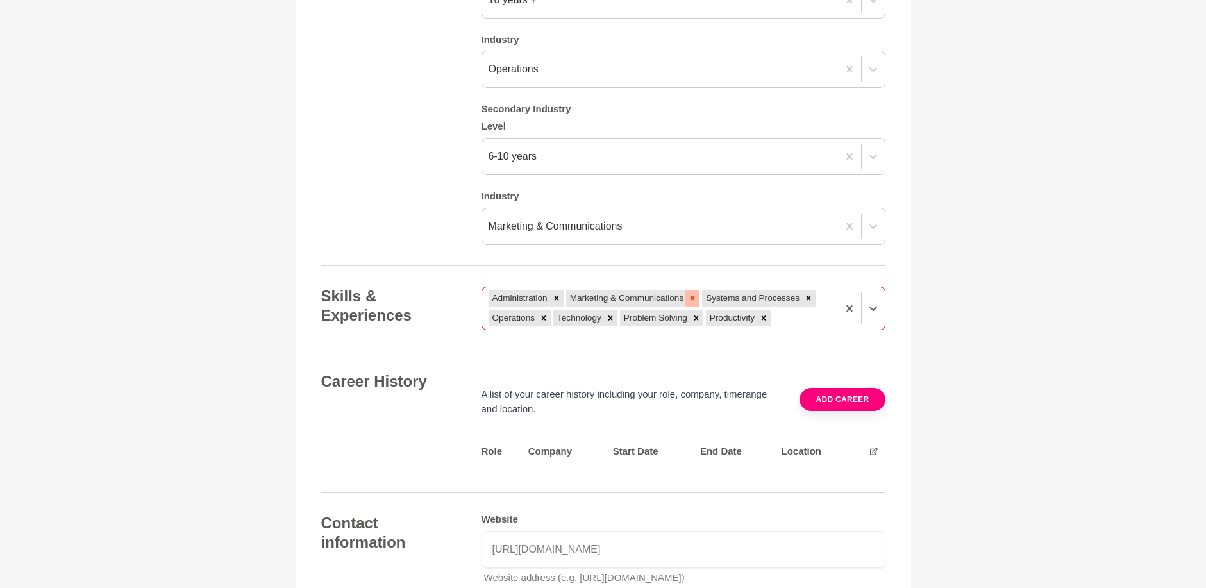
click at [696, 298] on icon at bounding box center [692, 298] width 9 height 9
click at [552, 295] on icon at bounding box center [556, 298] width 9 height 9
click at [595, 297] on icon at bounding box center [595, 298] width 4 height 4
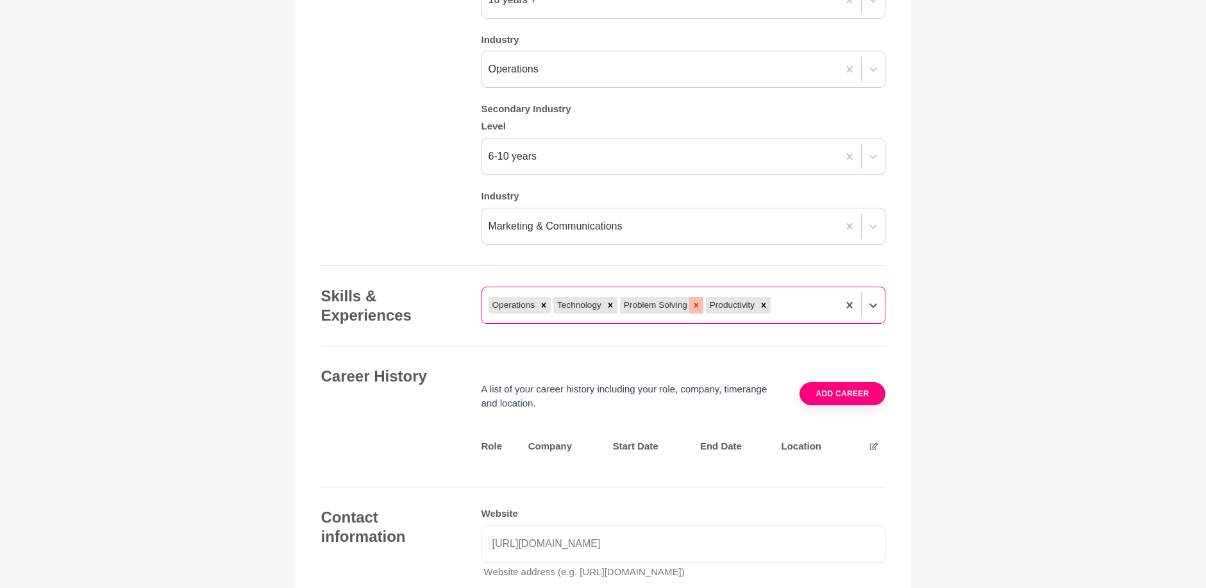
click at [695, 307] on icon at bounding box center [696, 305] width 4 height 4
click at [609, 307] on icon at bounding box center [610, 305] width 4 height 4
click at [614, 307] on icon at bounding box center [611, 305] width 9 height 9
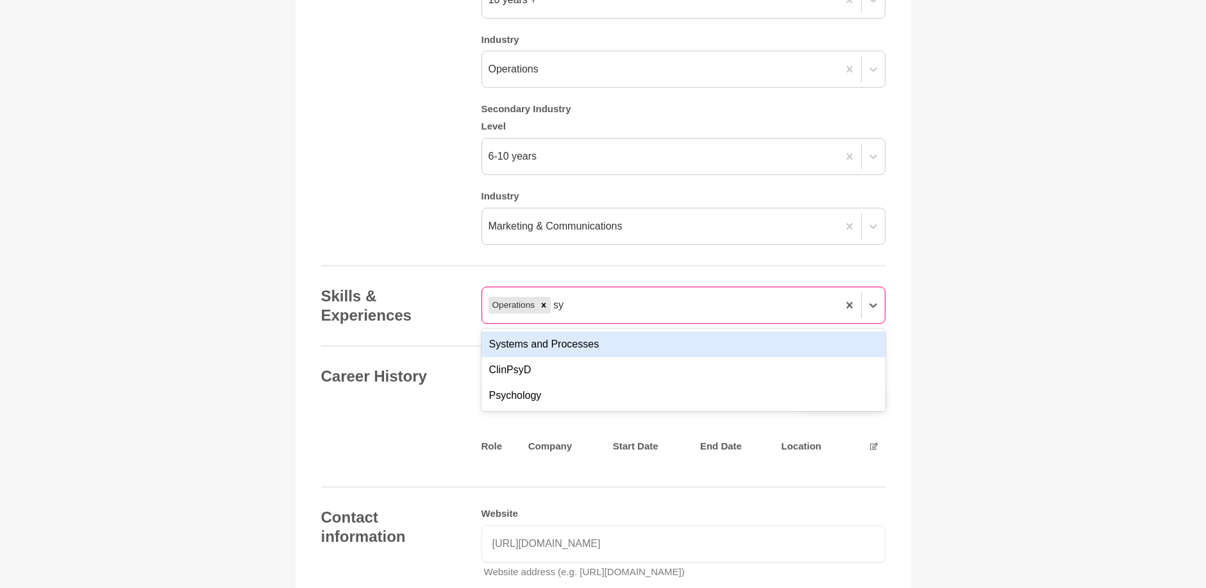
type input "sys"
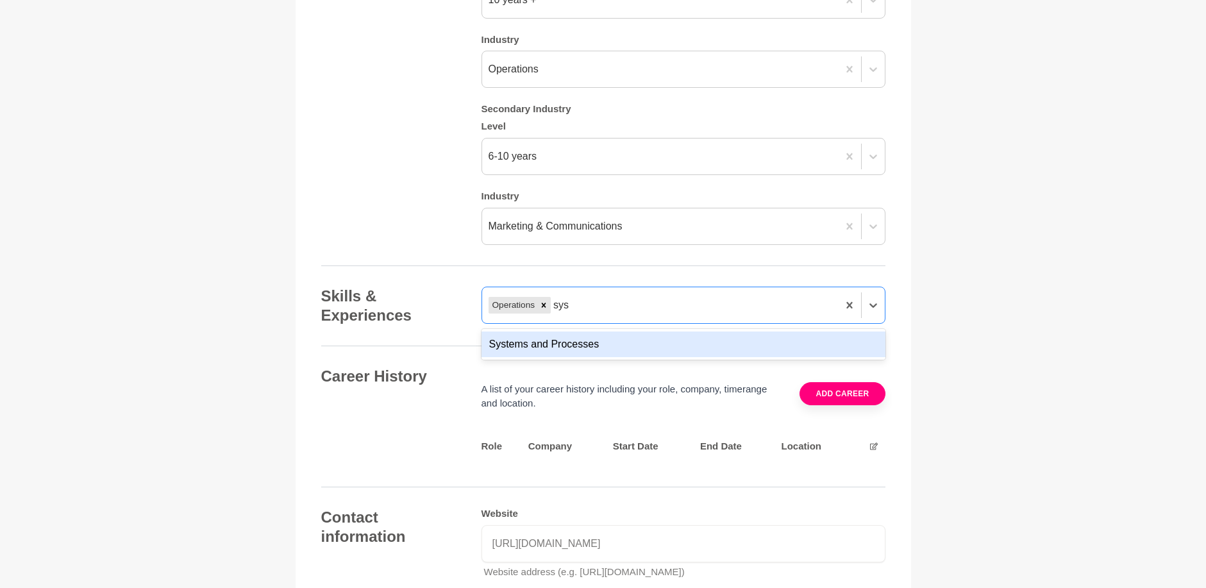
click at [675, 344] on div "Systems and Processes" at bounding box center [684, 345] width 404 height 26
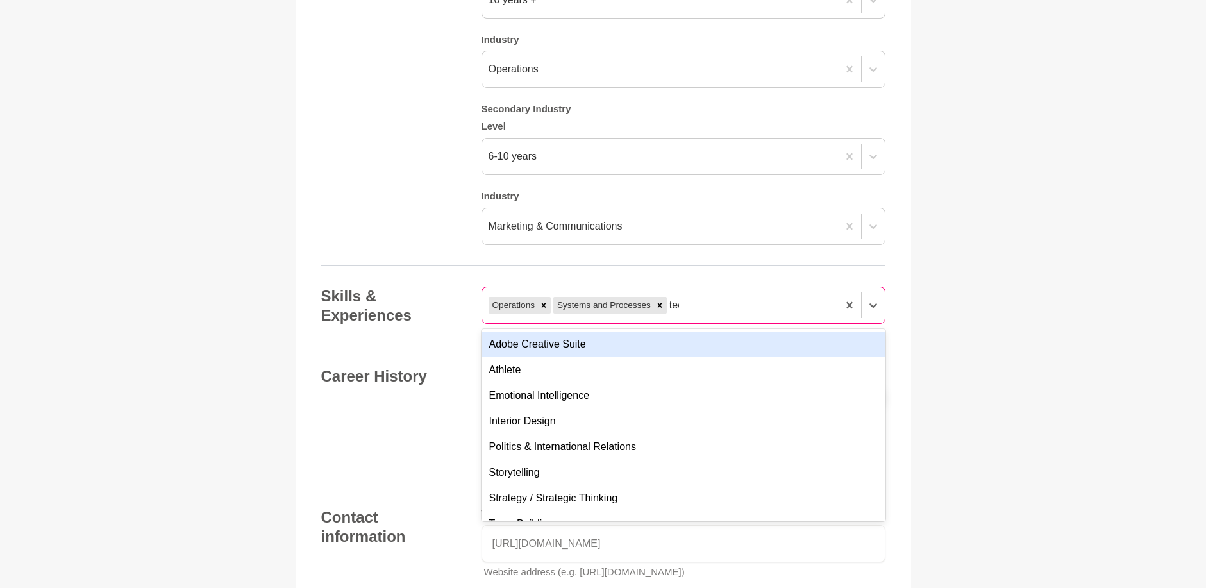
type input "tech"
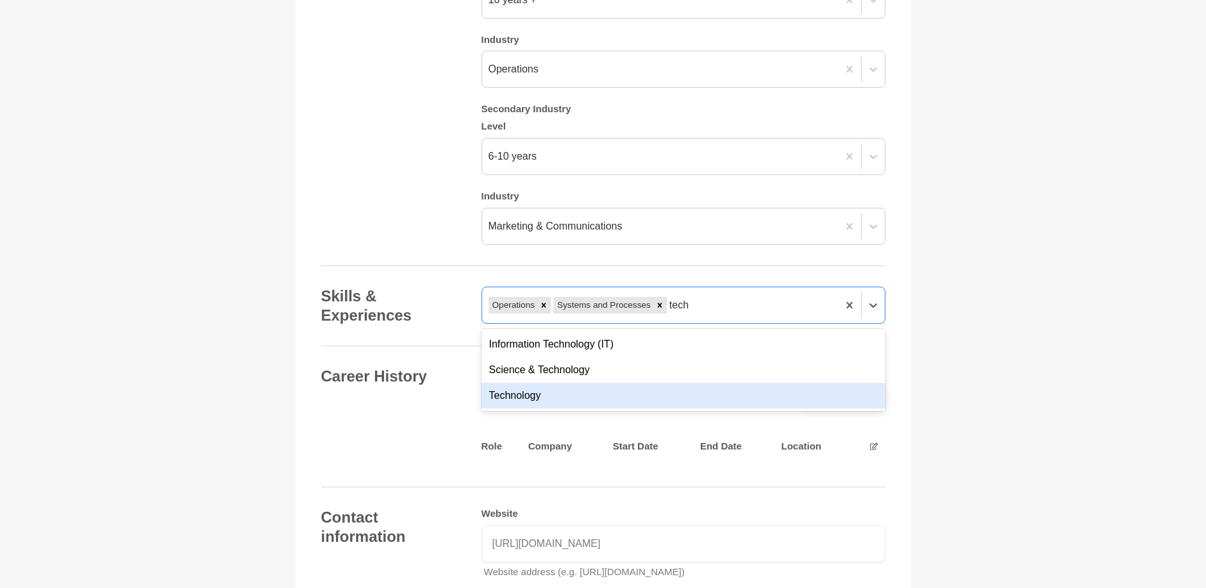
click at [578, 401] on div "Technology" at bounding box center [684, 396] width 404 height 26
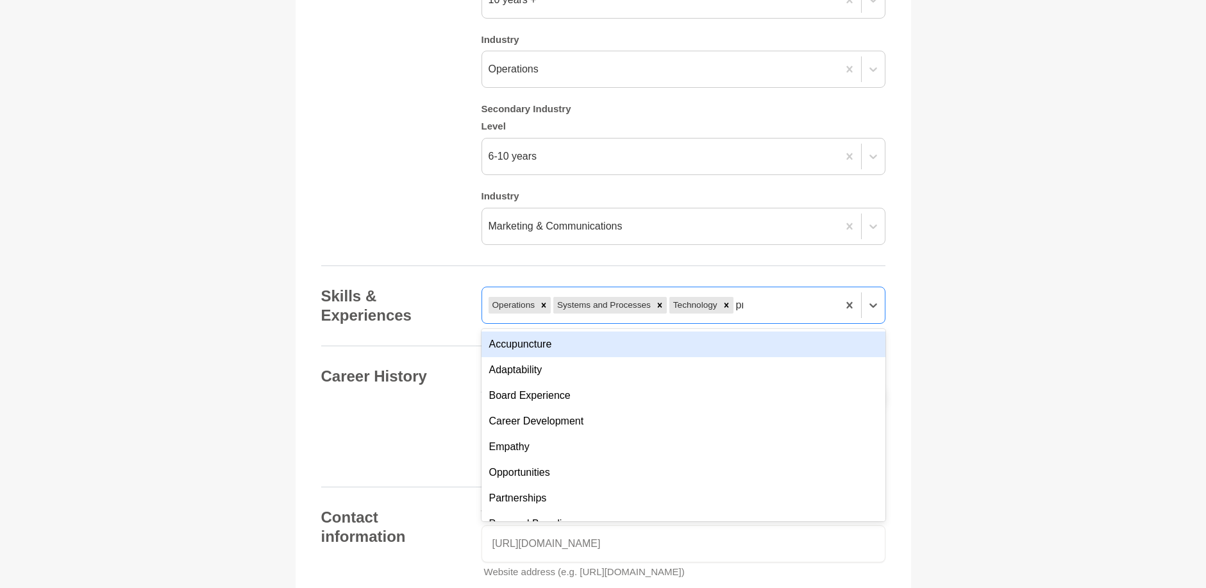
type input "prod"
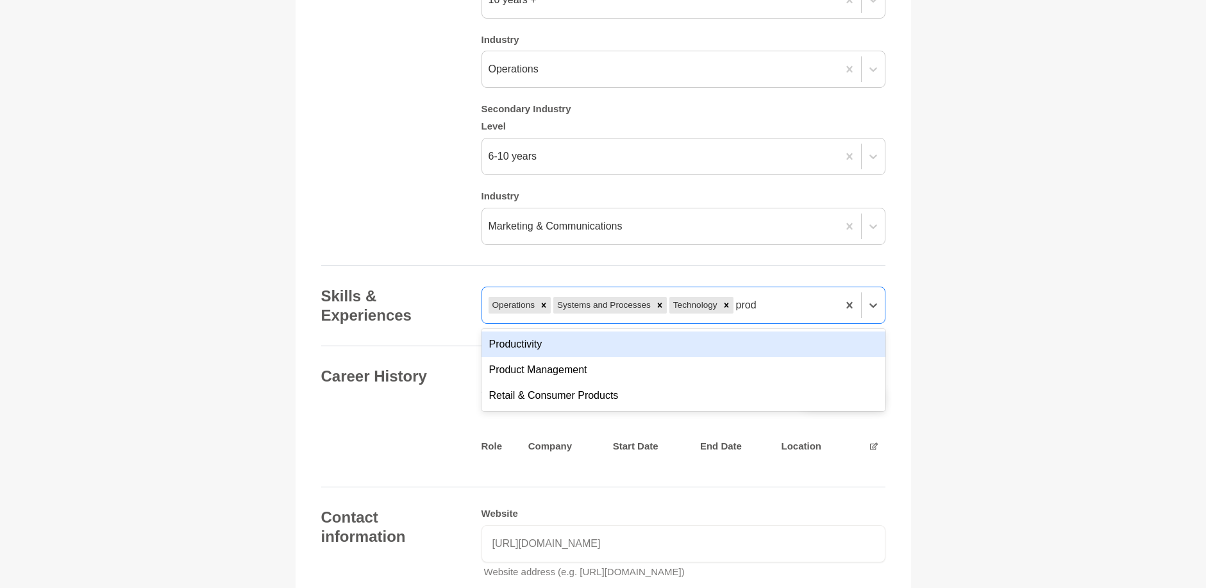
click at [689, 345] on div "Productivity" at bounding box center [684, 345] width 404 height 26
type input "admin"
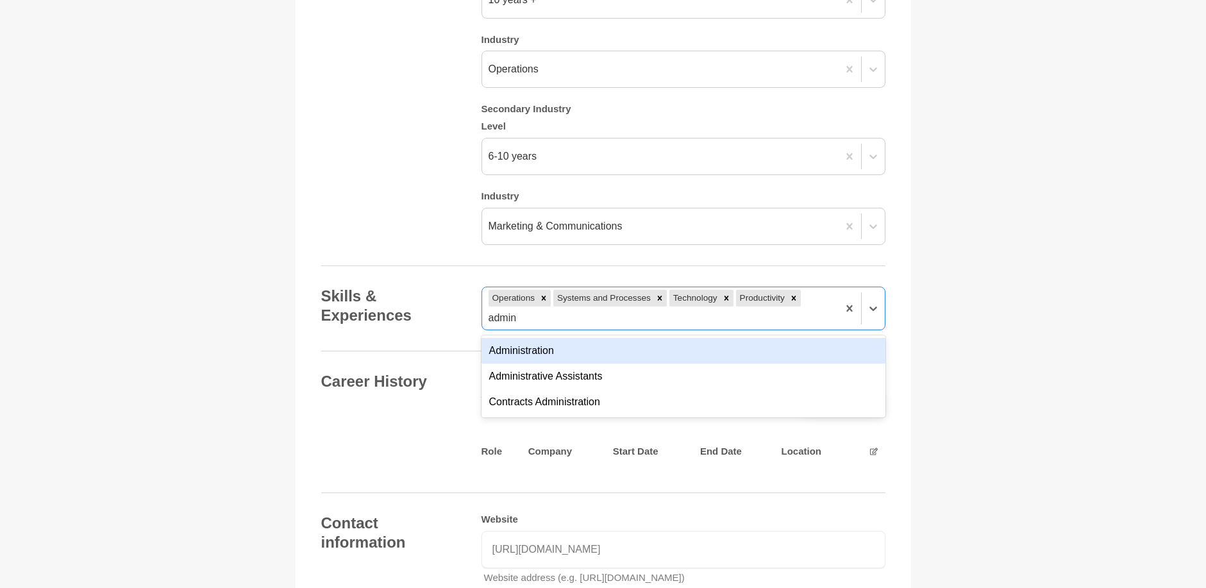
click at [625, 350] on div "Administration" at bounding box center [684, 351] width 404 height 26
type input "marketing"
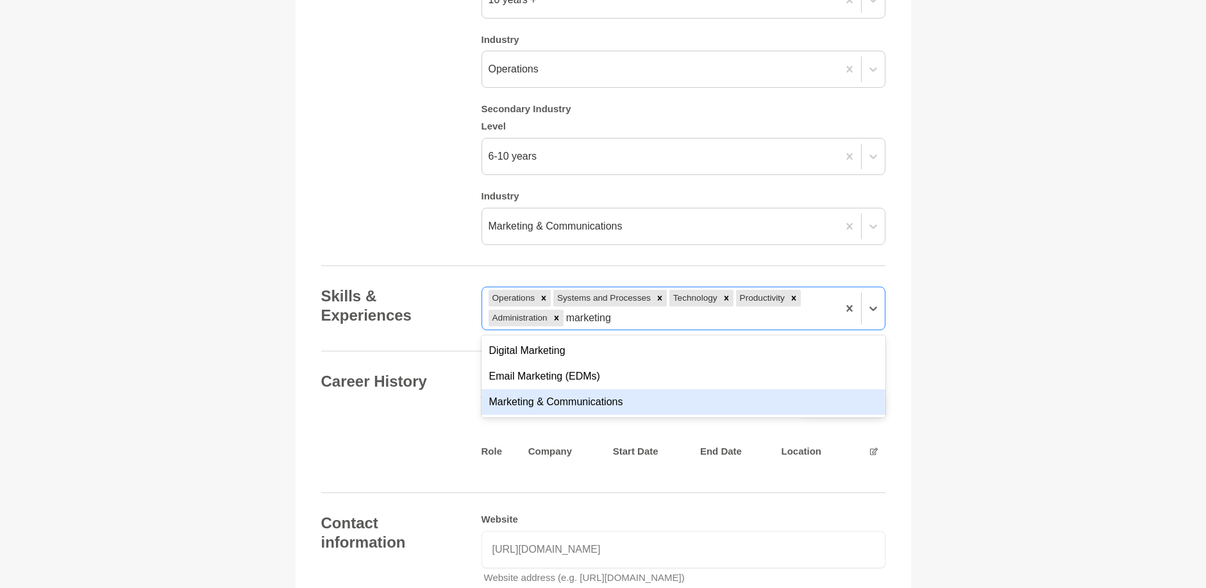
click at [604, 403] on div "Marketing & Communications" at bounding box center [684, 402] width 404 height 26
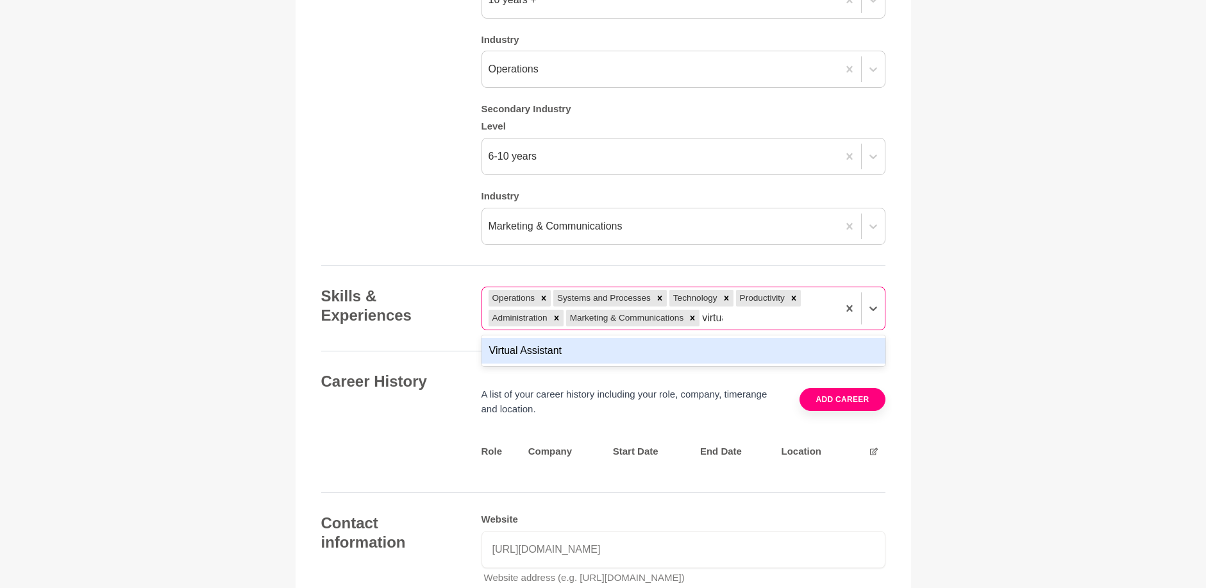
type input "virtual"
click at [708, 351] on div "Virtual Assistant" at bounding box center [684, 351] width 404 height 26
type input "business"
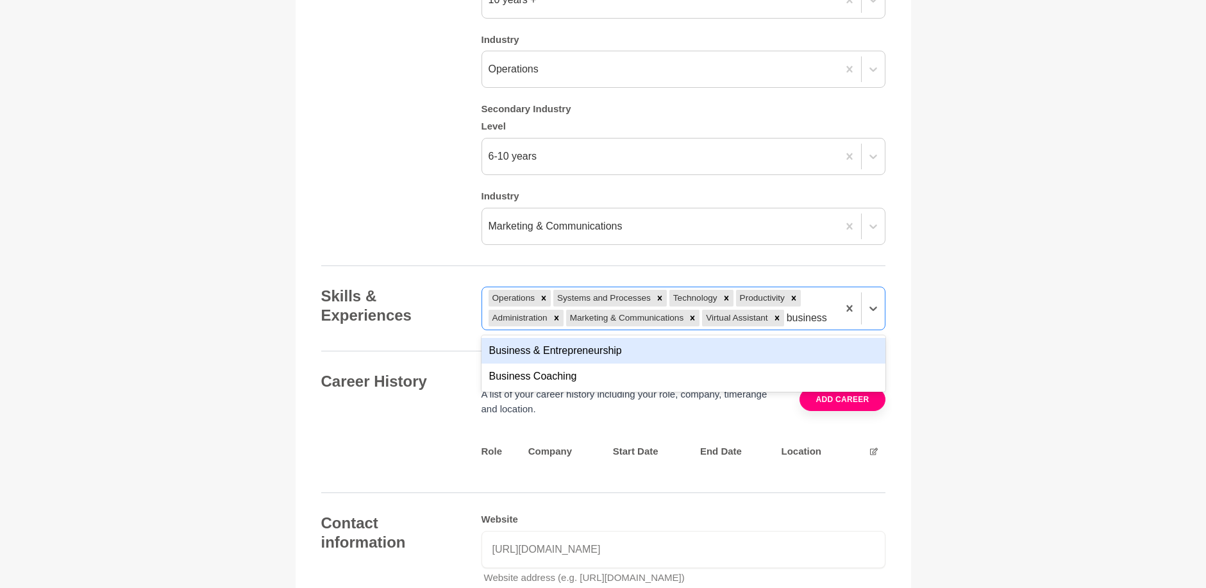
click at [700, 345] on div "Business & Entrepreneurship" at bounding box center [684, 351] width 404 height 26
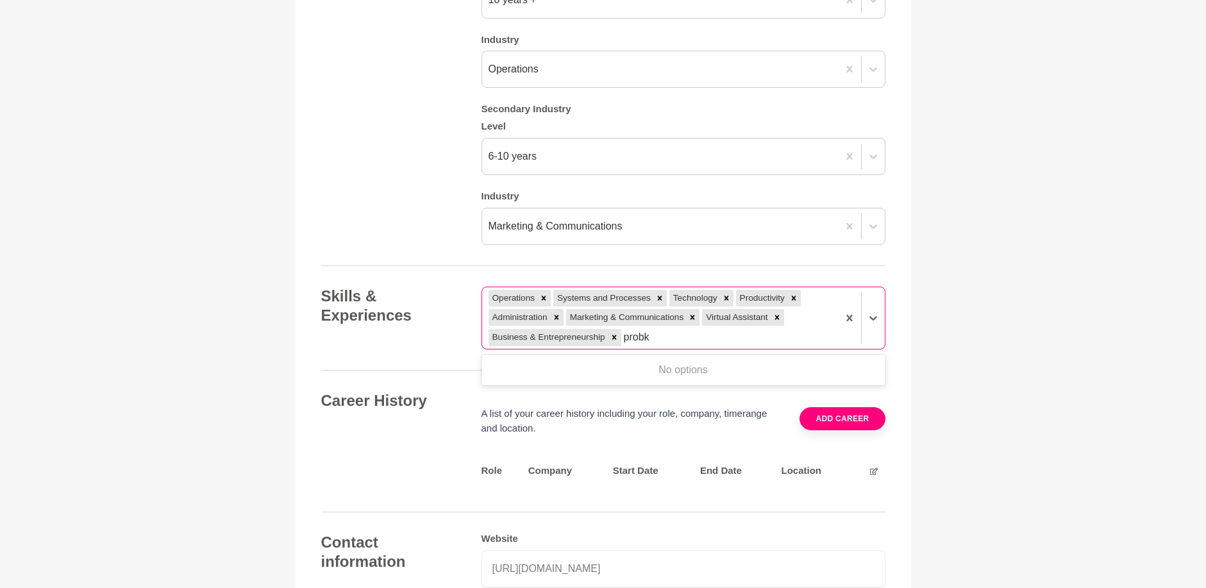
type input "prob"
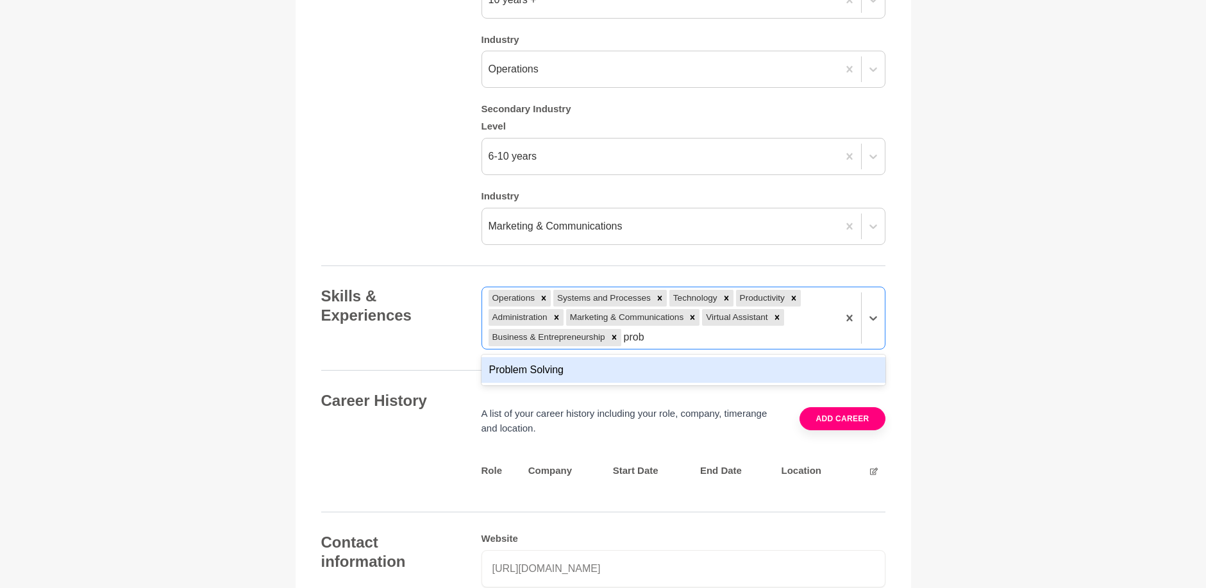
click at [692, 369] on div "Problem Solving" at bounding box center [684, 370] width 404 height 26
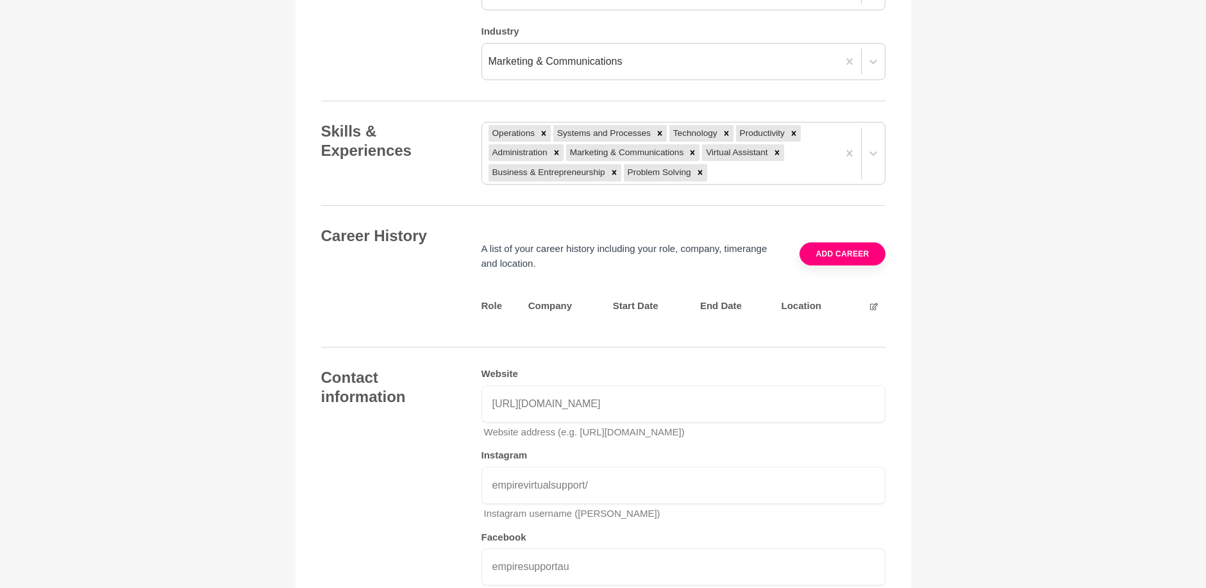
scroll to position [2001, 0]
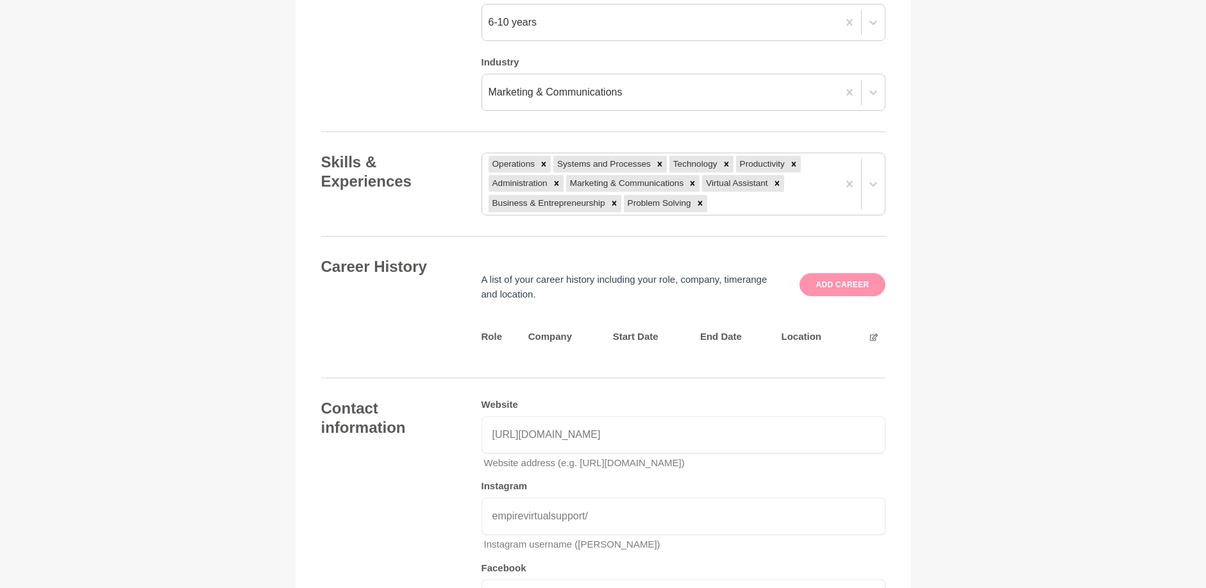
click at [848, 289] on button "Add career" at bounding box center [842, 284] width 85 height 23
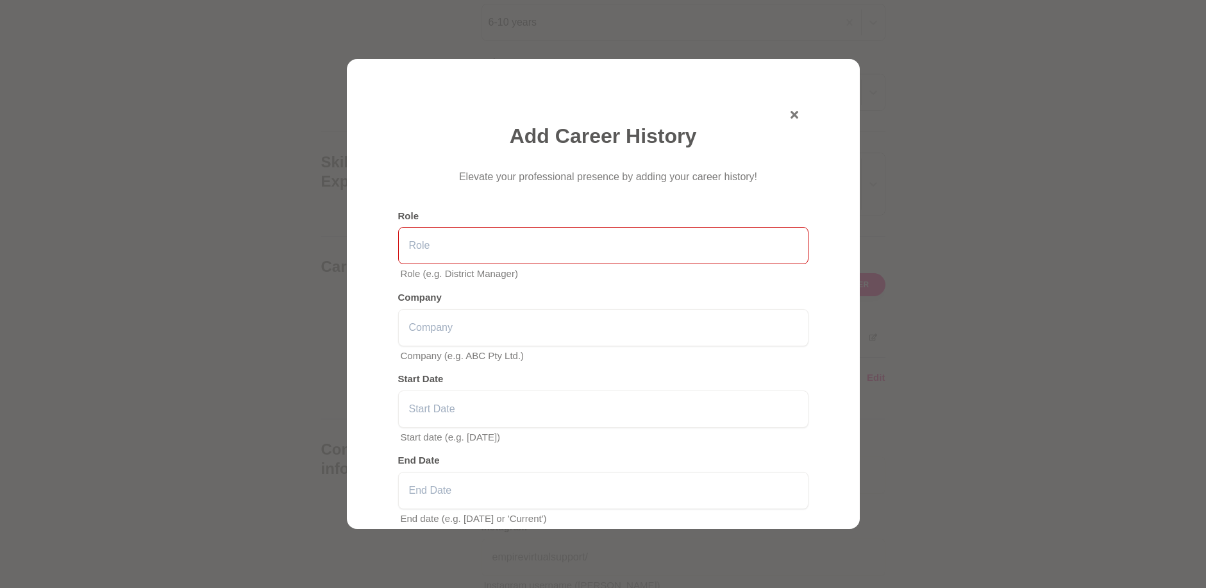
click at [430, 253] on input "text" at bounding box center [603, 245] width 410 height 37
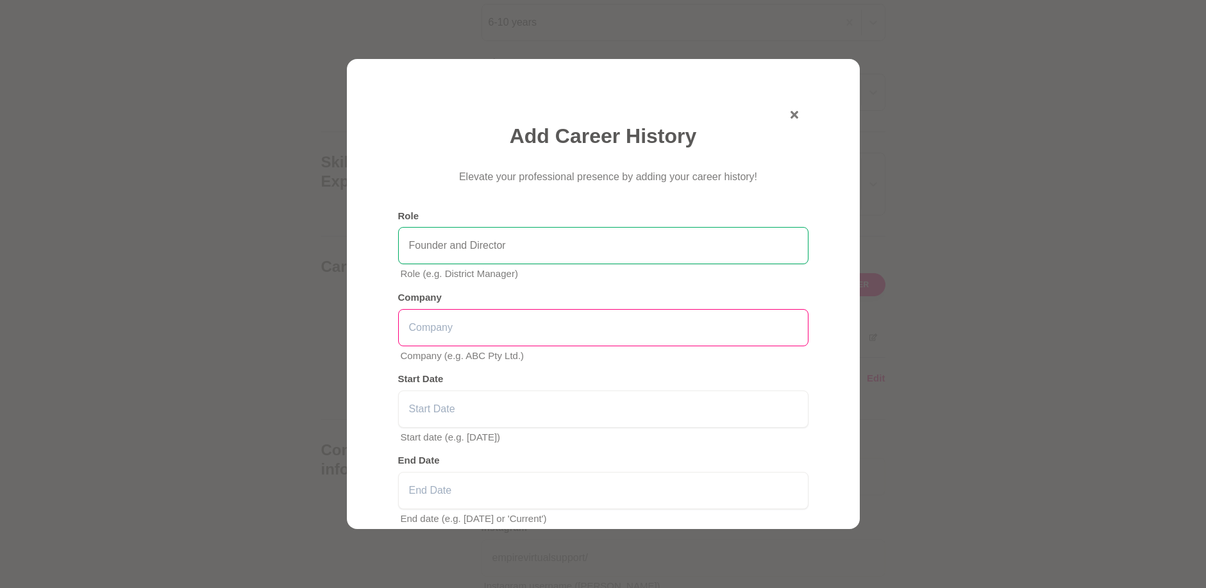
type input "Founder and Director"
click at [464, 321] on input "text" at bounding box center [603, 327] width 410 height 37
type input "Empire Virtual Support"
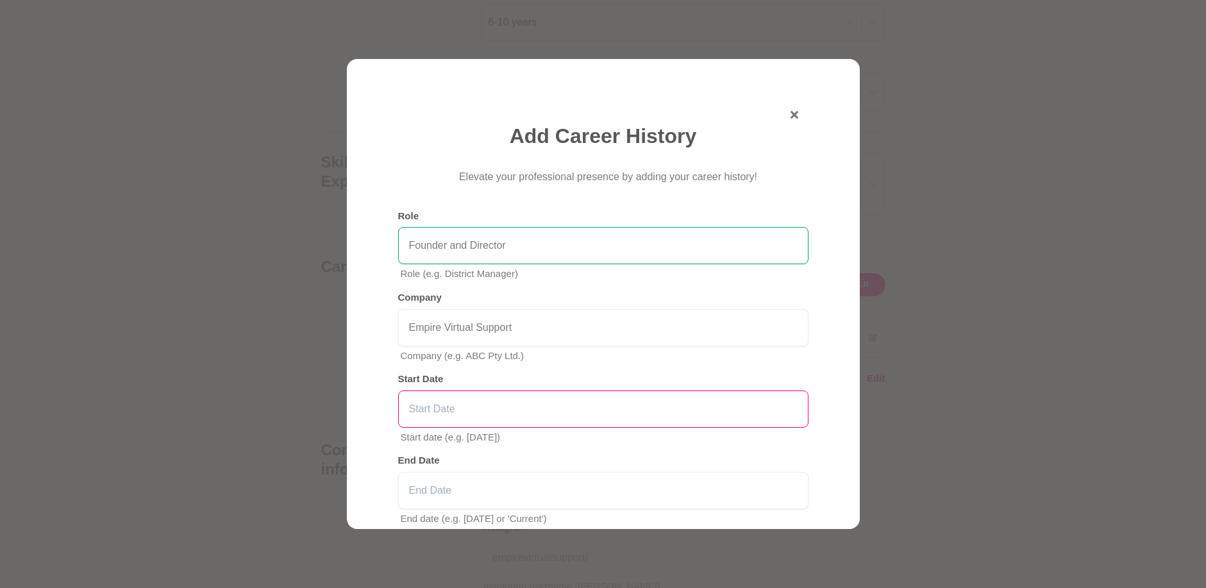
click at [441, 409] on input "text" at bounding box center [603, 409] width 410 height 37
click at [441, 407] on input "text" at bounding box center [603, 409] width 410 height 37
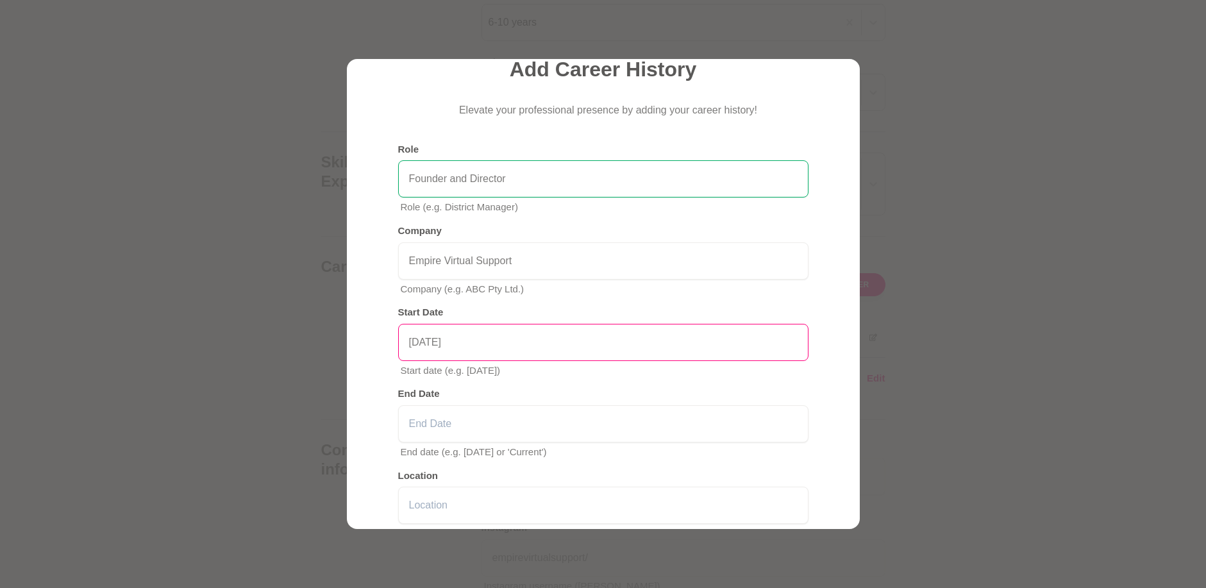
scroll to position [192, 0]
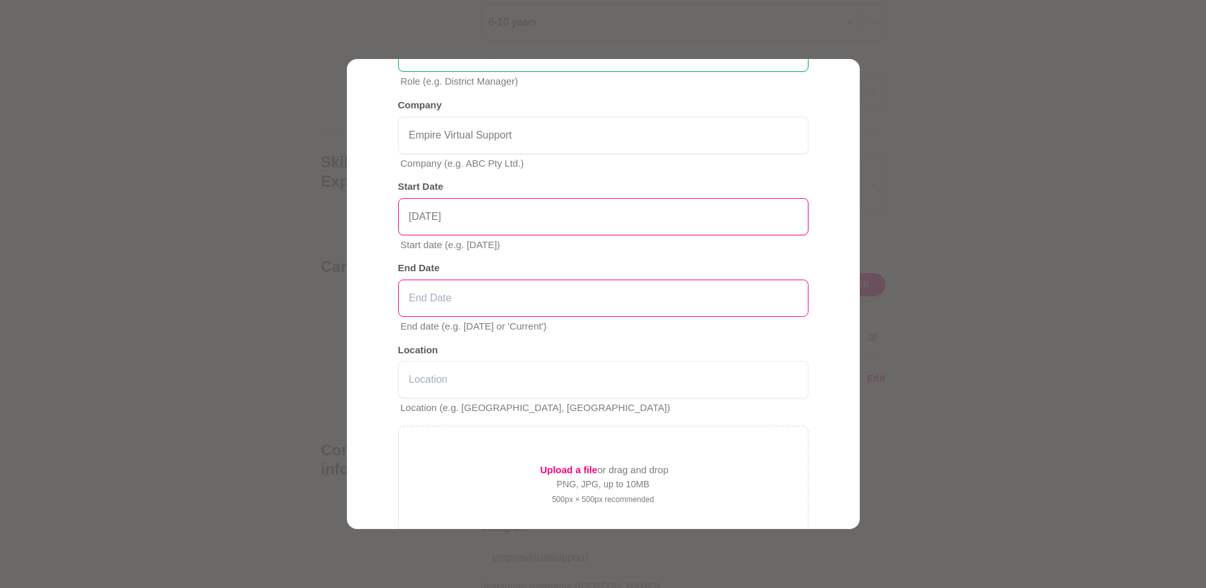
type input "[DATE]"
click at [427, 301] on input "text" at bounding box center [603, 298] width 410 height 37
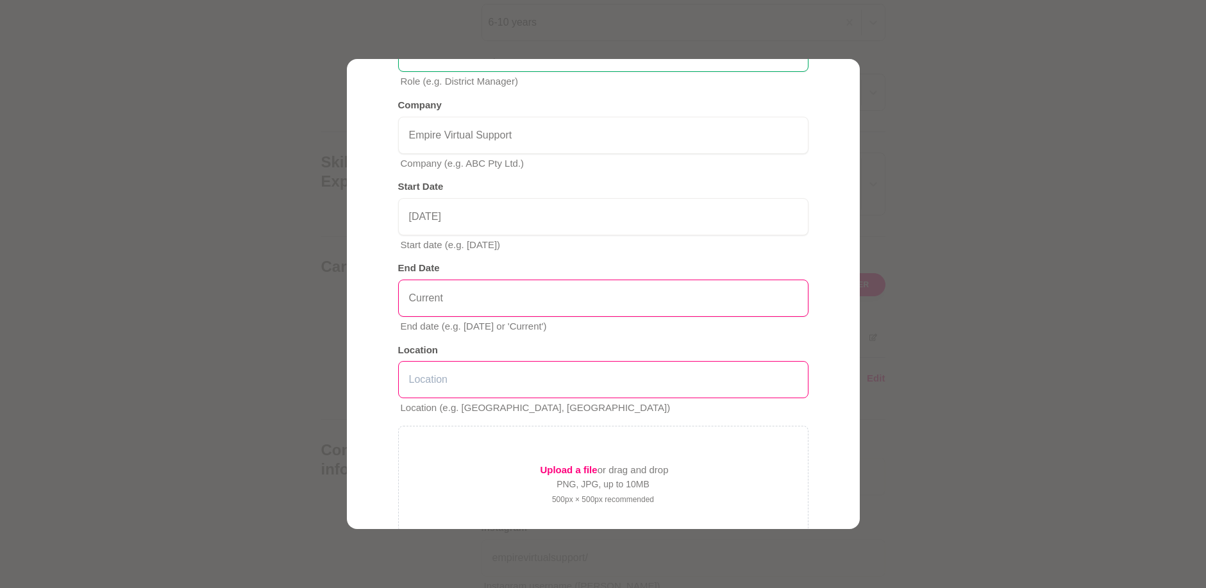
type input "Current"
click at [440, 378] on input "text" at bounding box center [603, 379] width 410 height 37
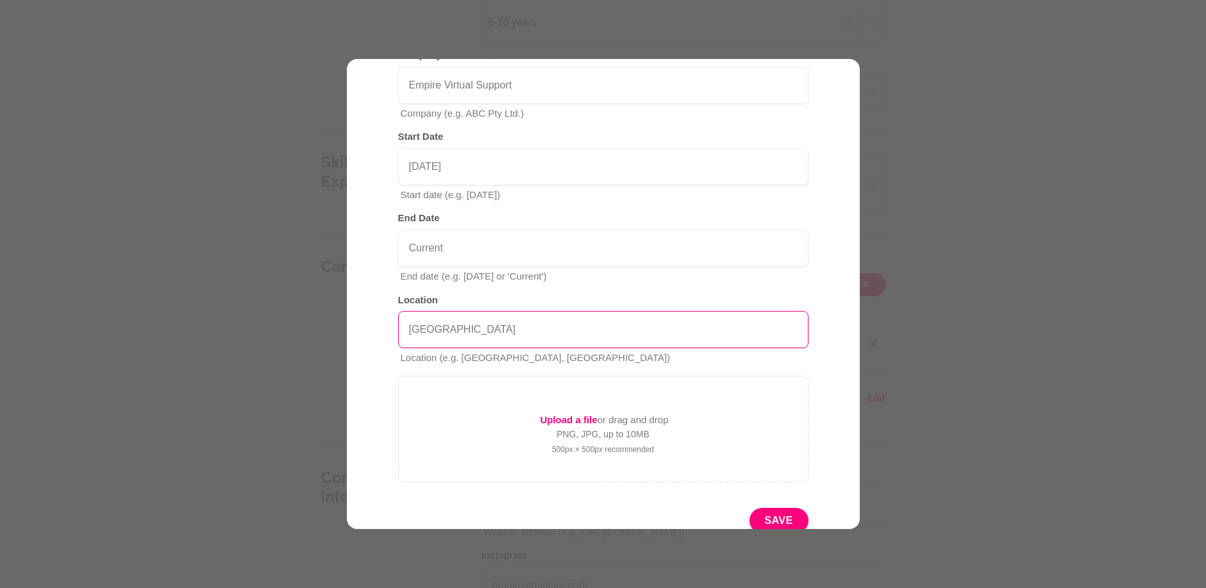
scroll to position [292, 0]
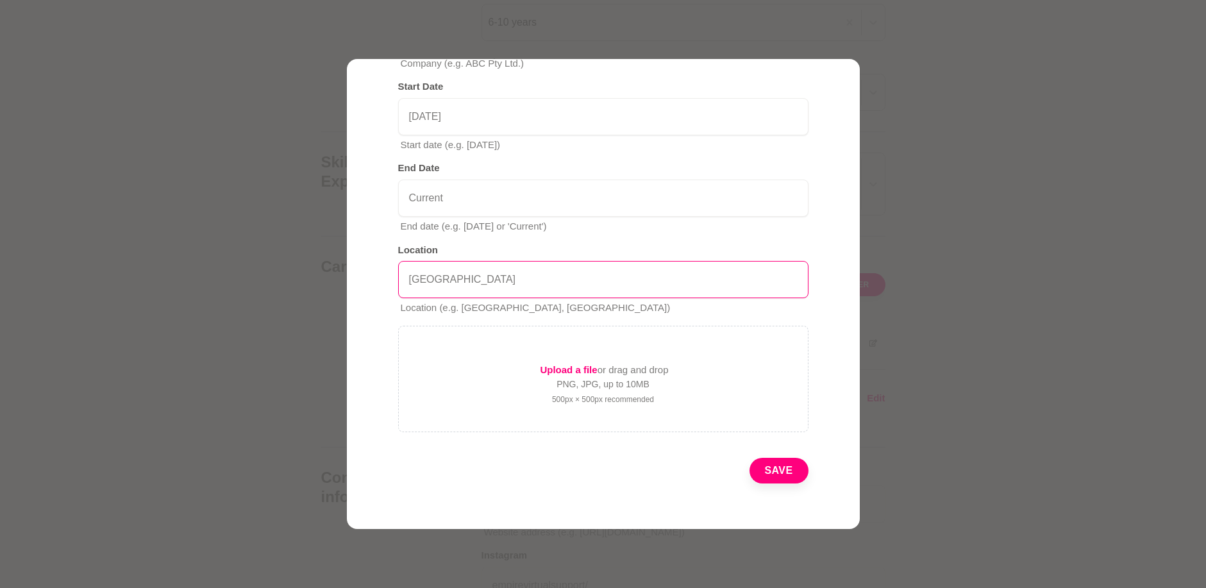
type input "[GEOGRAPHIC_DATA]"
click at [755, 469] on button "Save" at bounding box center [779, 471] width 59 height 26
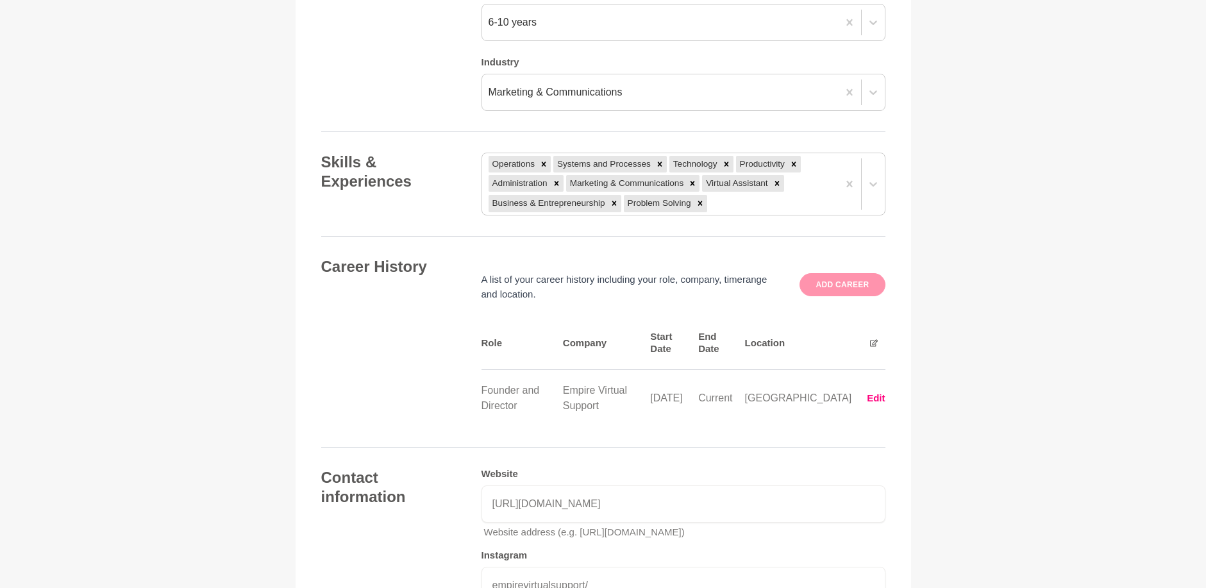
click at [817, 286] on button "Add career" at bounding box center [842, 284] width 85 height 23
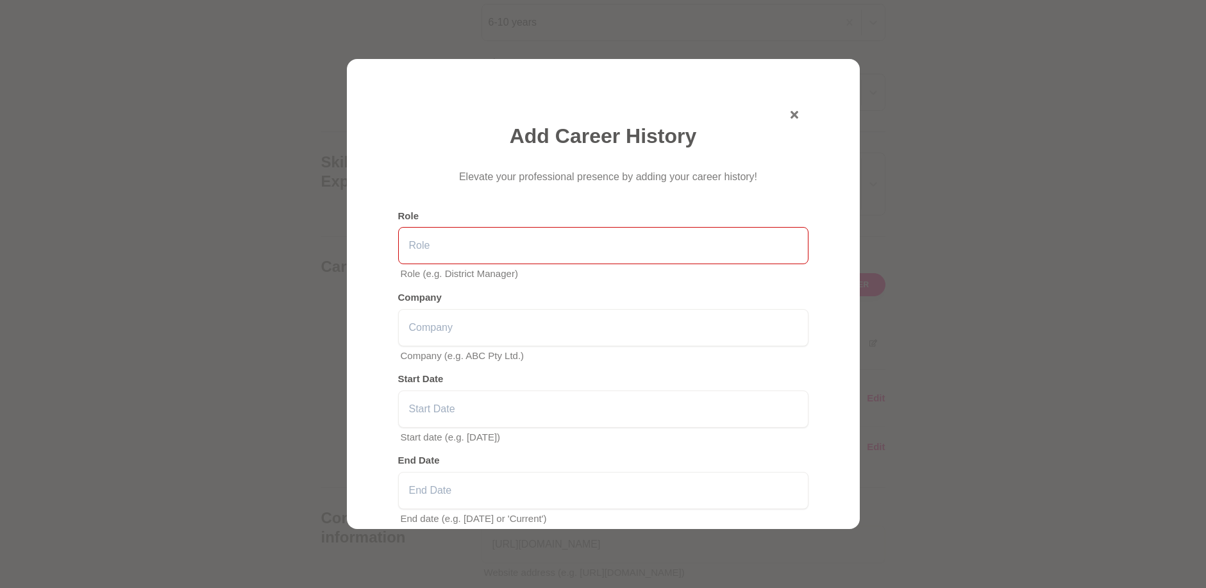
click at [458, 243] on input "text" at bounding box center [603, 245] width 410 height 37
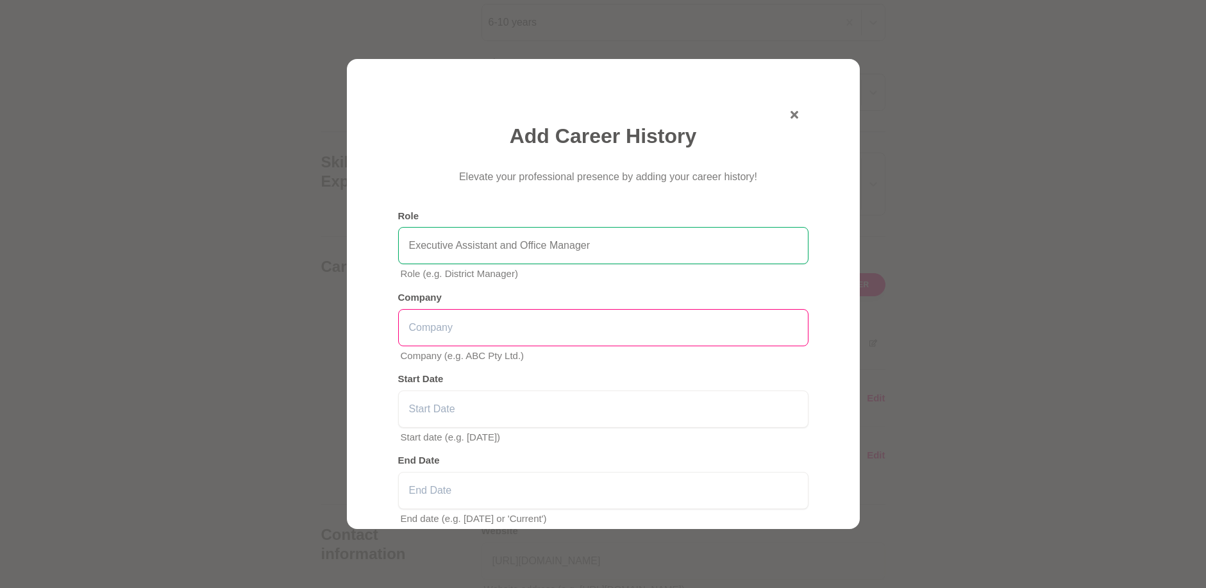
type input "Executive Assistant and Office Manager"
click at [452, 324] on input "text" at bounding box center [603, 327] width 410 height 37
type input "AXA XL"
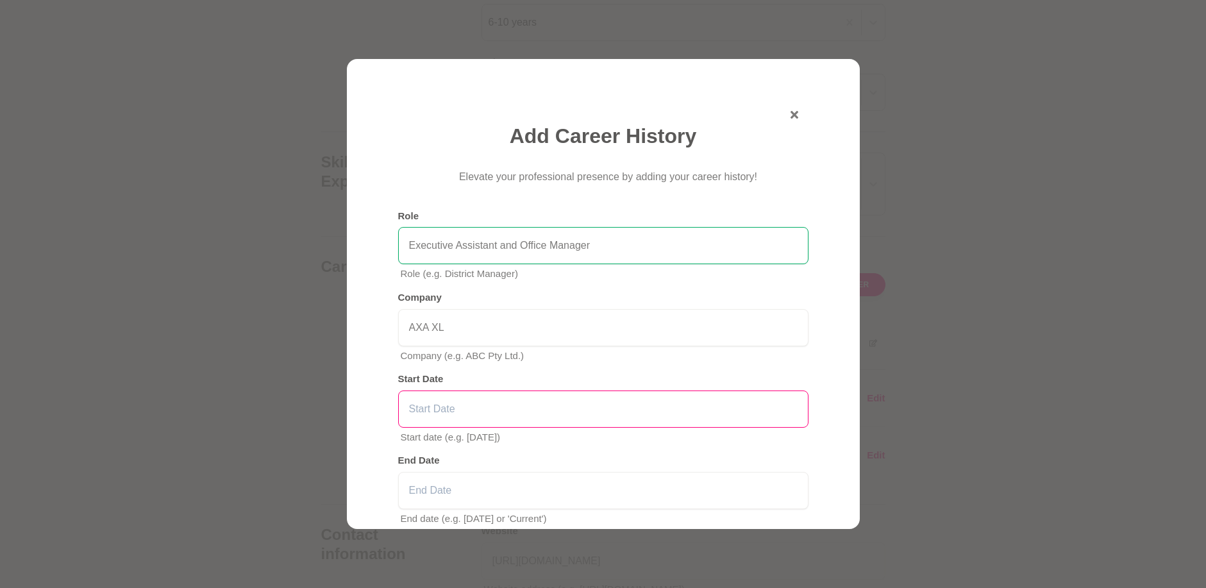
click at [427, 412] on input "text" at bounding box center [603, 409] width 410 height 37
type input "[DATE]"
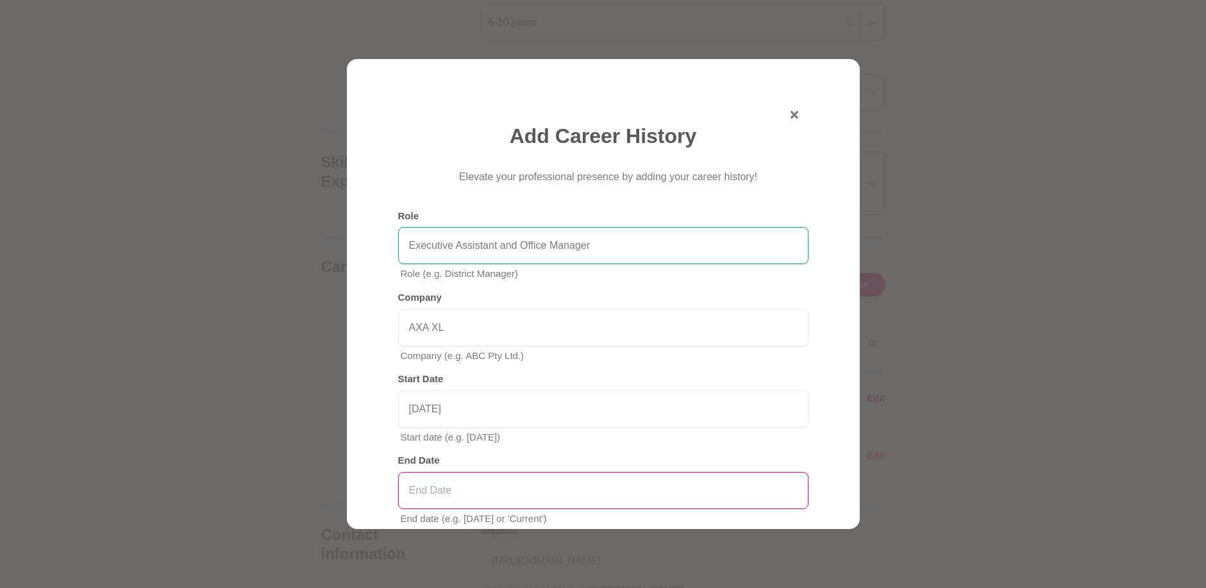
click at [448, 479] on input "text" at bounding box center [603, 490] width 410 height 37
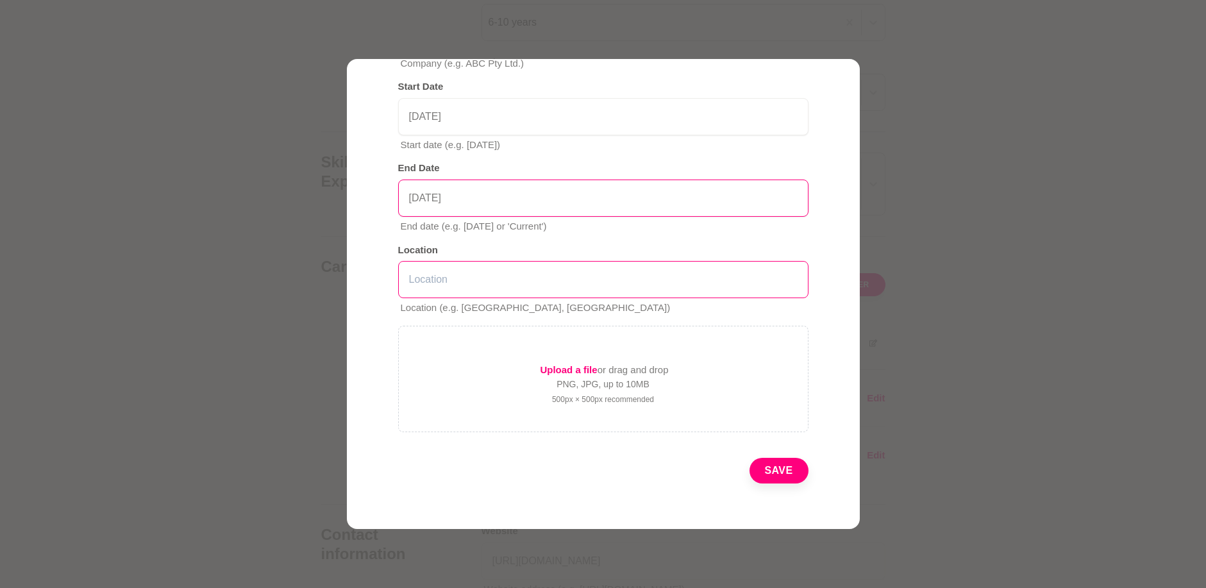
type input "[DATE]"
click at [432, 285] on input "text" at bounding box center [603, 279] width 410 height 37
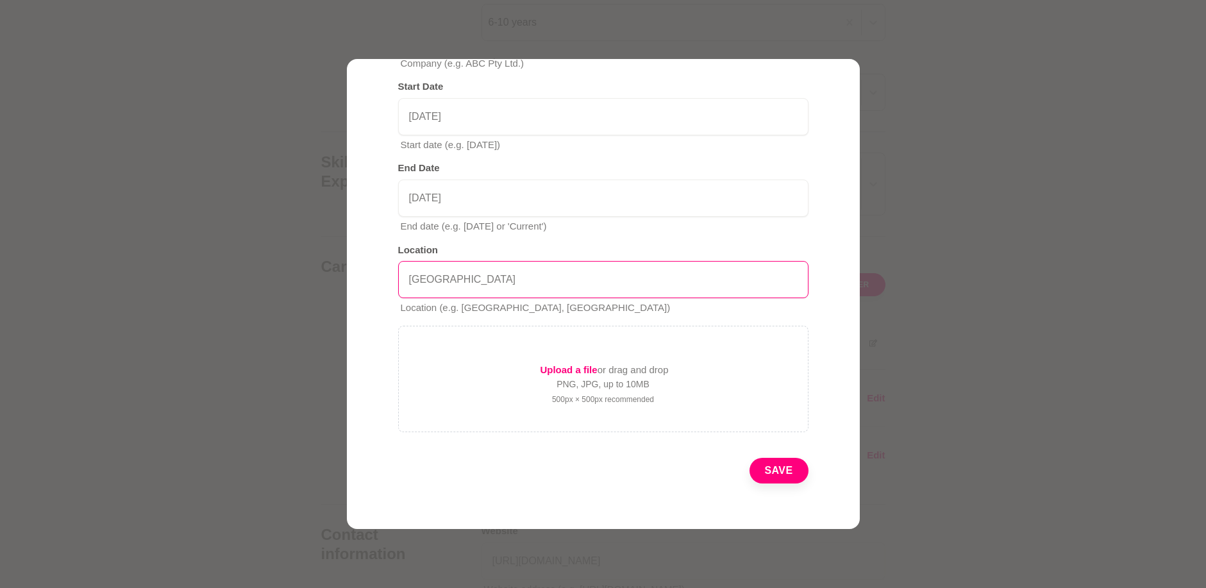
type input "[GEOGRAPHIC_DATA]"
click at [766, 466] on button "Save" at bounding box center [779, 471] width 59 height 26
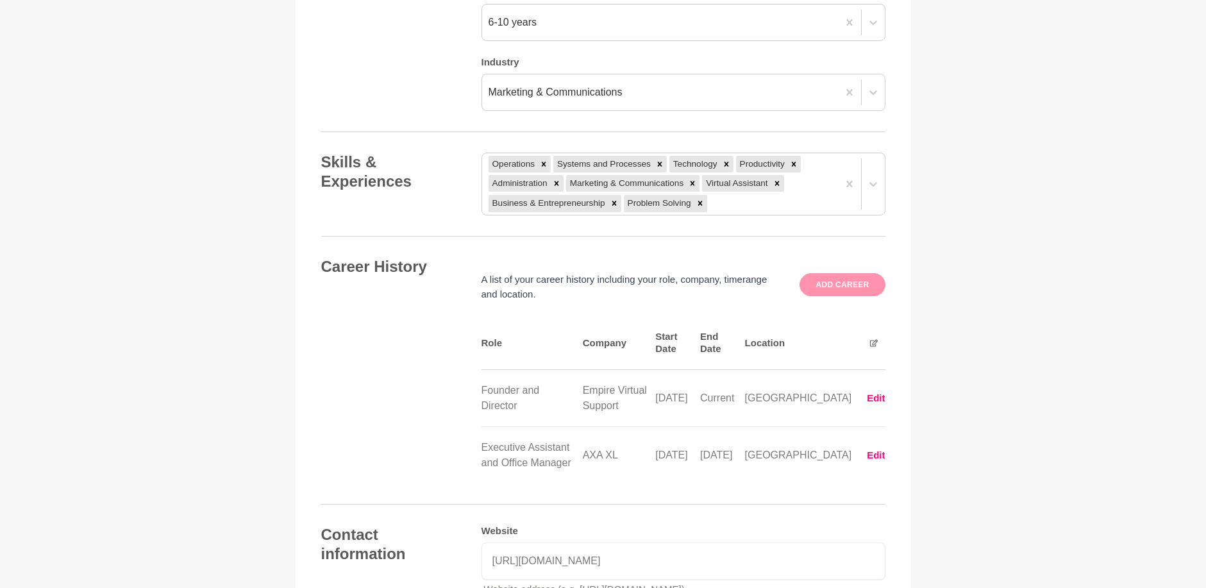
click at [851, 290] on button "Add career" at bounding box center [842, 284] width 85 height 23
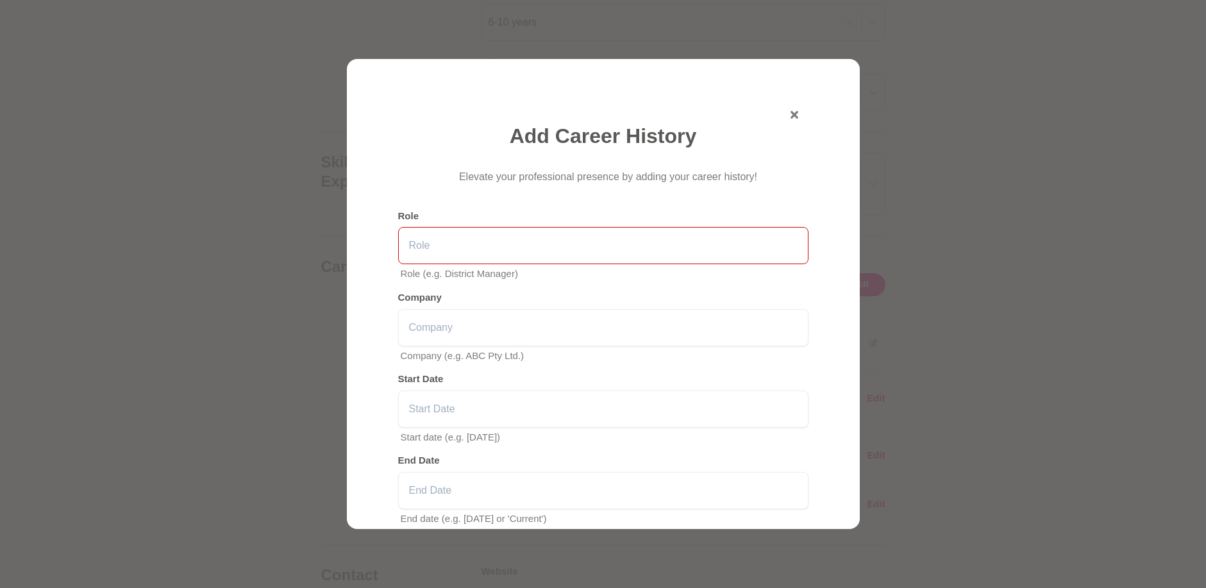
click at [491, 242] on input "text" at bounding box center [603, 245] width 410 height 37
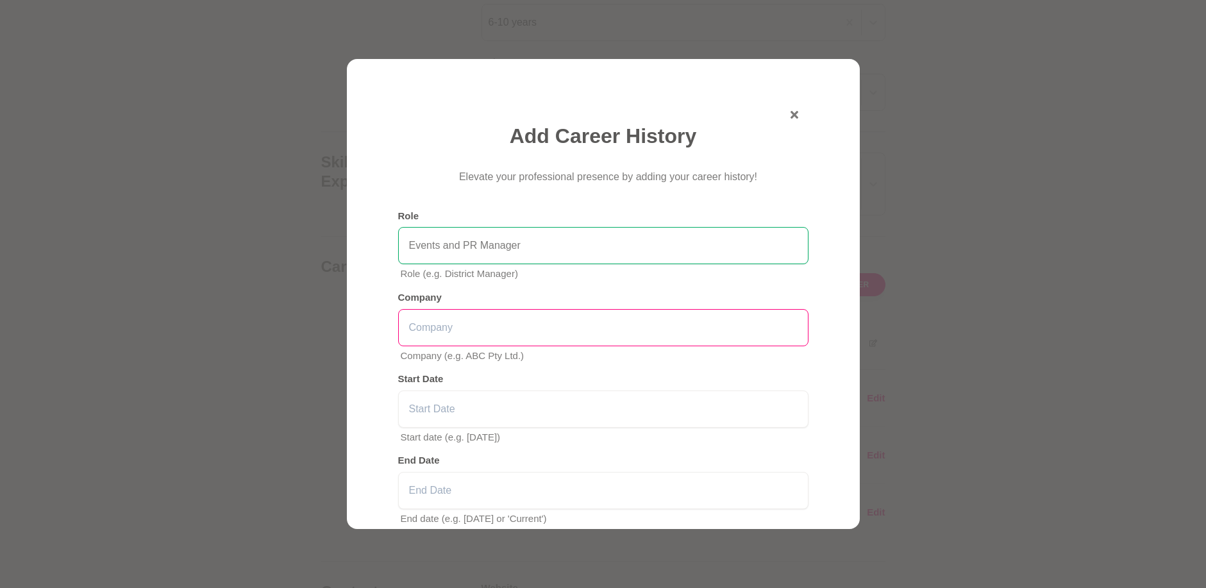
type input "Events and PR Manager"
click at [471, 335] on input "text" at bounding box center [603, 327] width 410 height 37
type input "Aqueo Import & Distribution (Havaianas)"
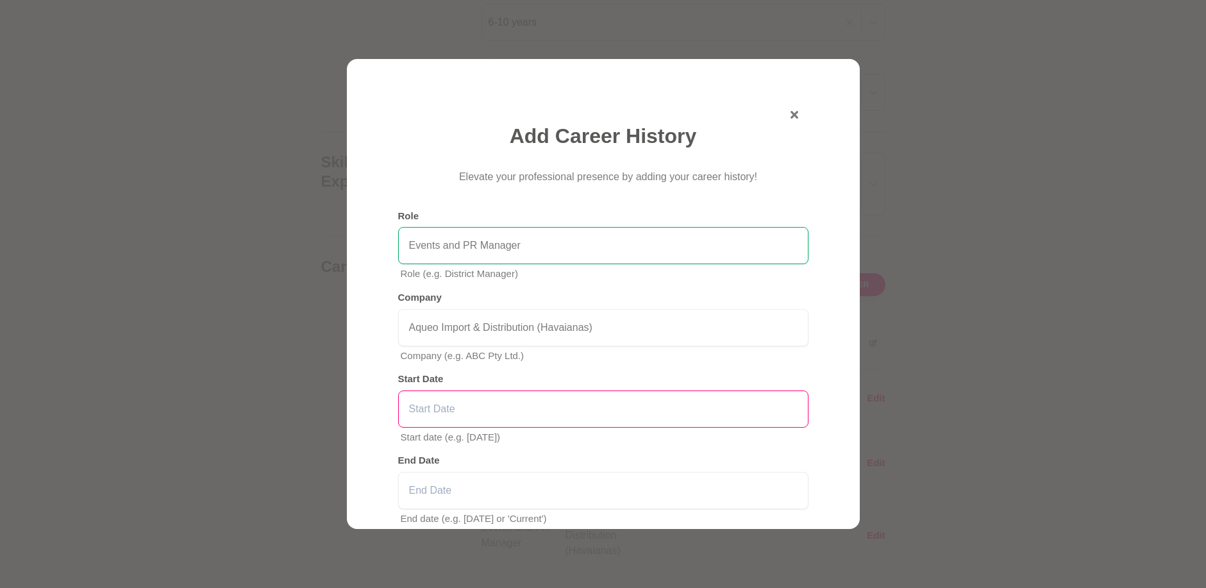
click at [443, 403] on input "text" at bounding box center [603, 409] width 410 height 37
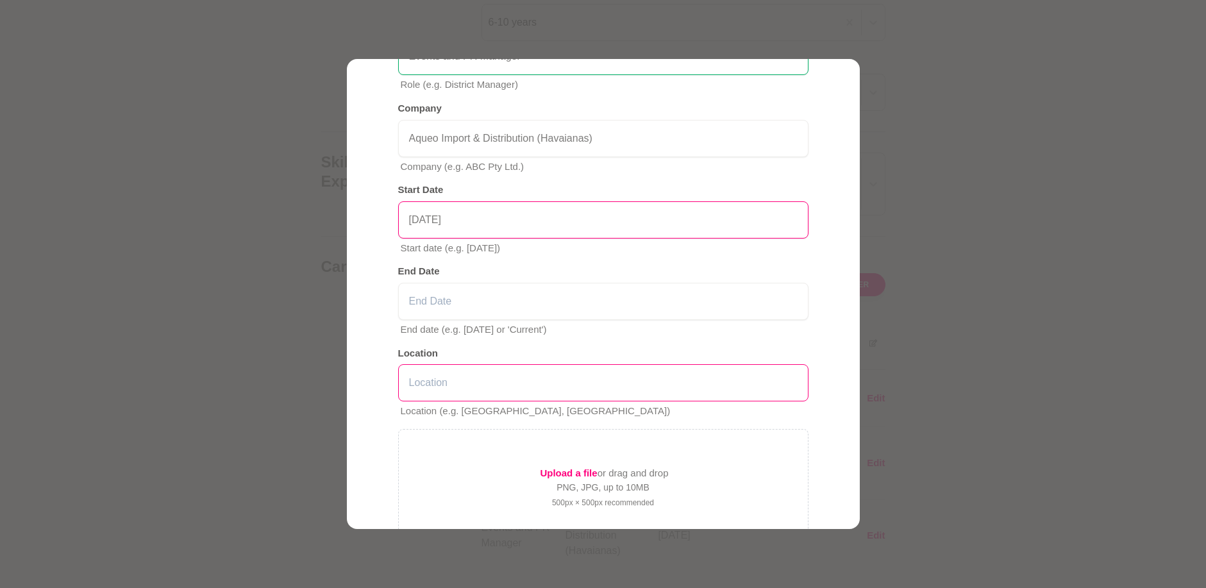
scroll to position [192, 0]
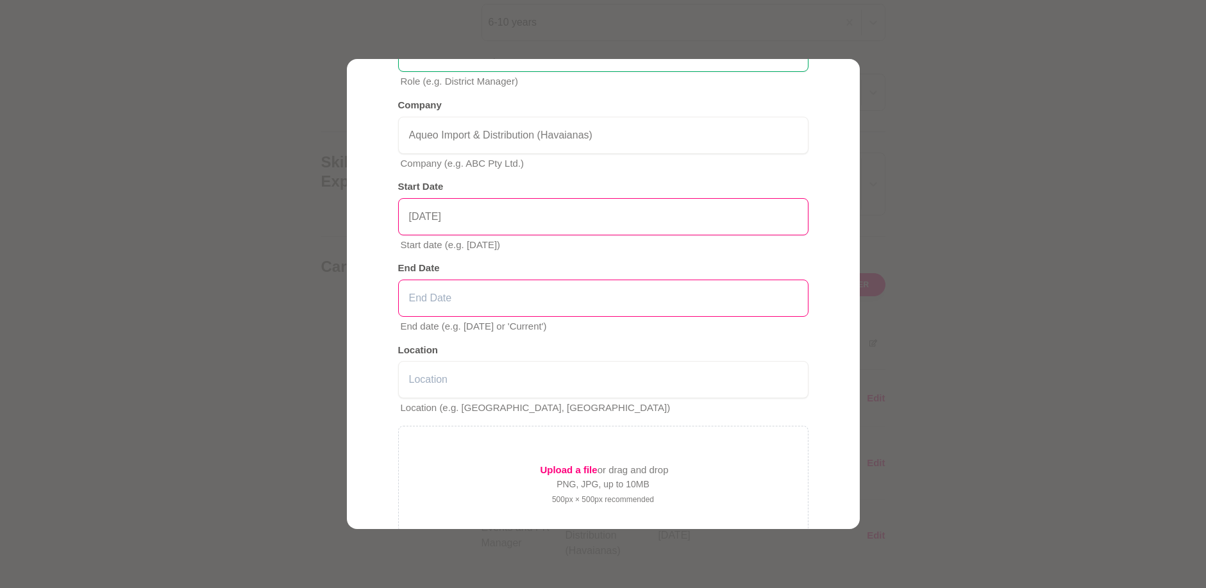
type input "[DATE]"
click at [424, 310] on input "text" at bounding box center [603, 298] width 410 height 37
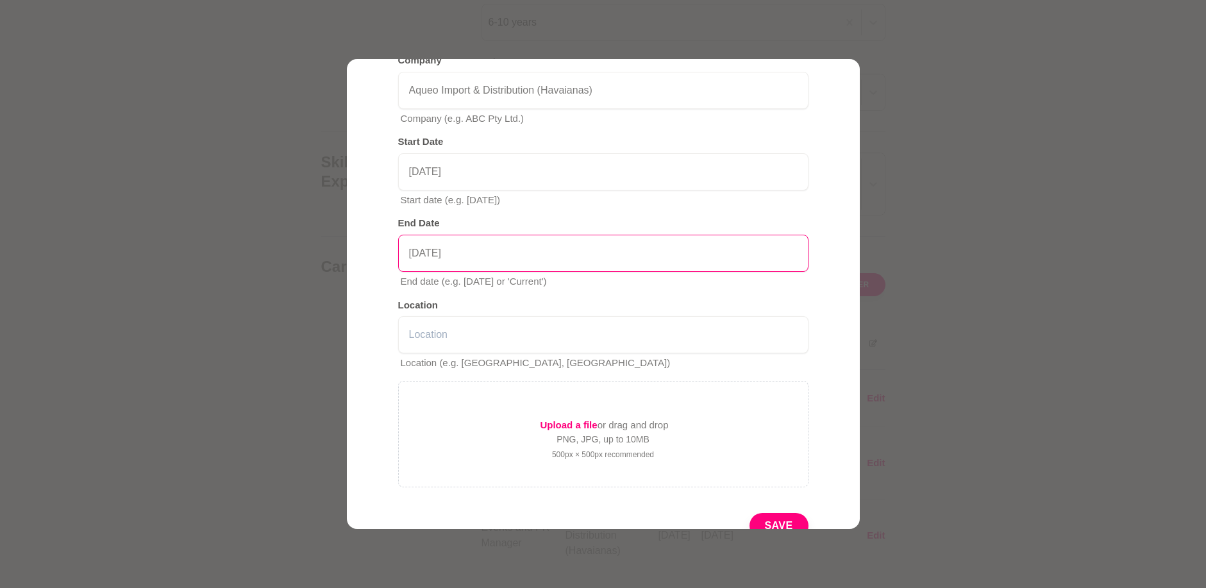
scroll to position [292, 0]
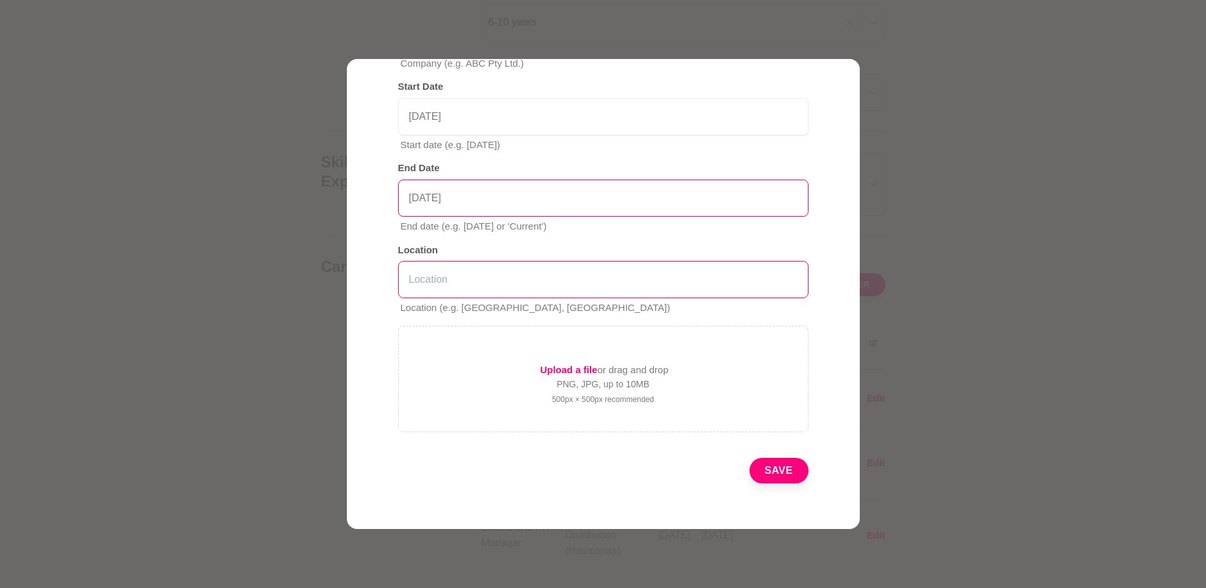
type input "[DATE]"
click at [425, 282] on input "text" at bounding box center [603, 279] width 410 height 37
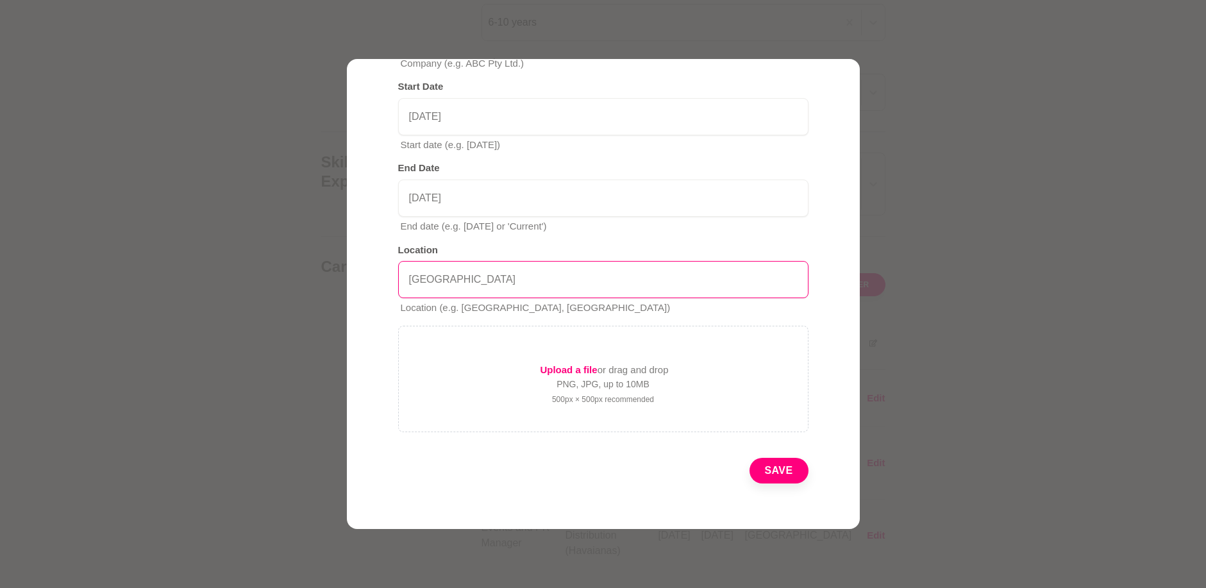
type input "[GEOGRAPHIC_DATA]"
click at [771, 473] on button "Save" at bounding box center [779, 471] width 59 height 26
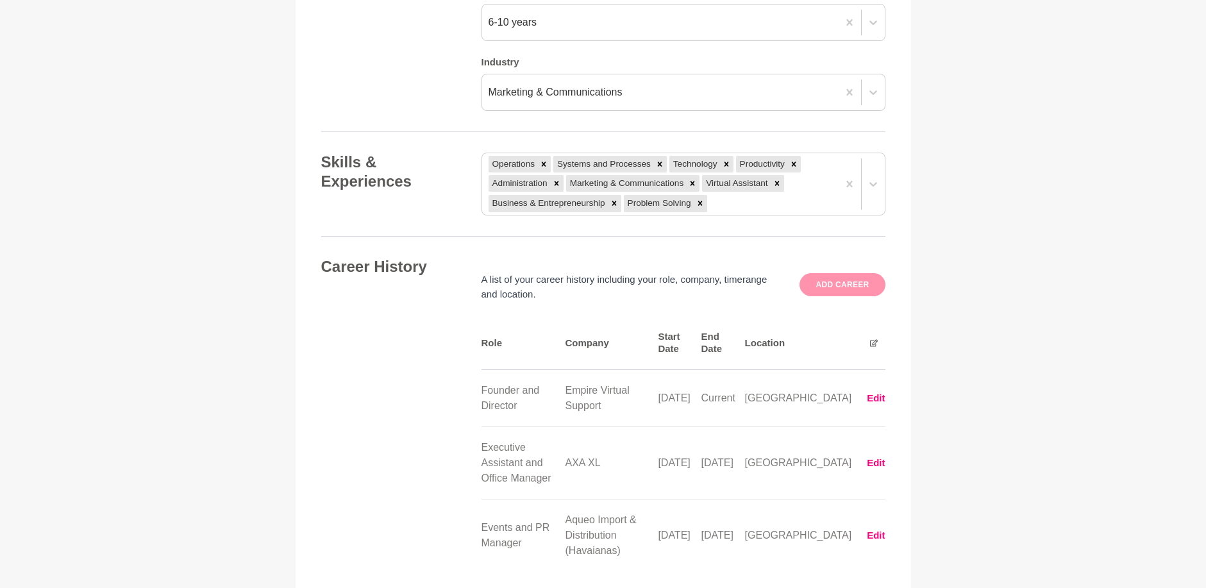
click at [848, 287] on button "Add career" at bounding box center [842, 284] width 85 height 23
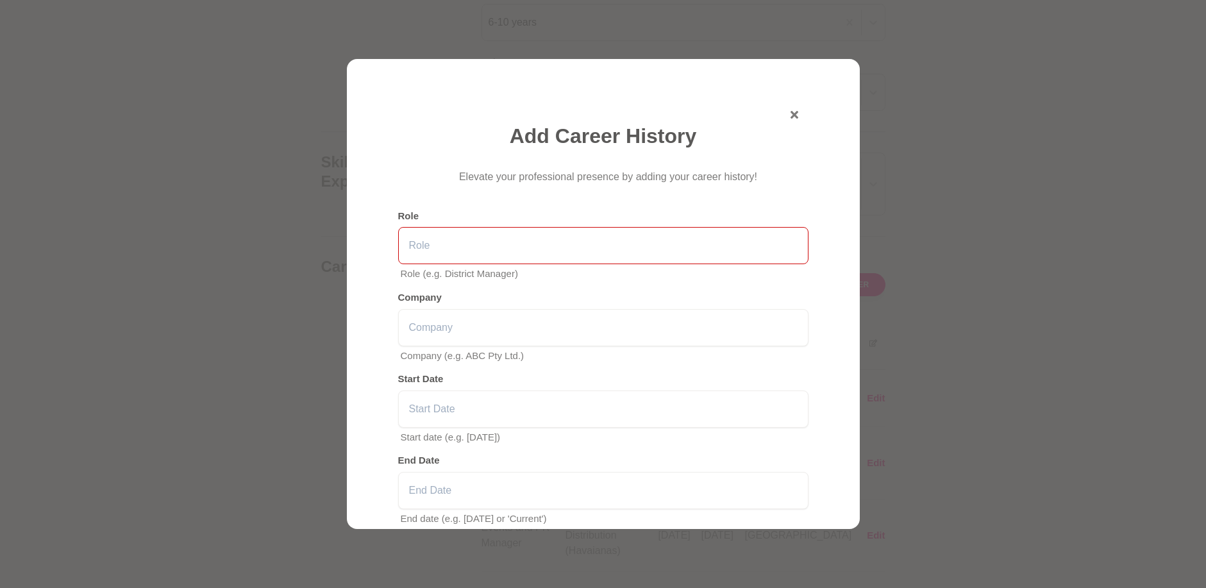
click at [437, 260] on input "text" at bounding box center [603, 245] width 410 height 37
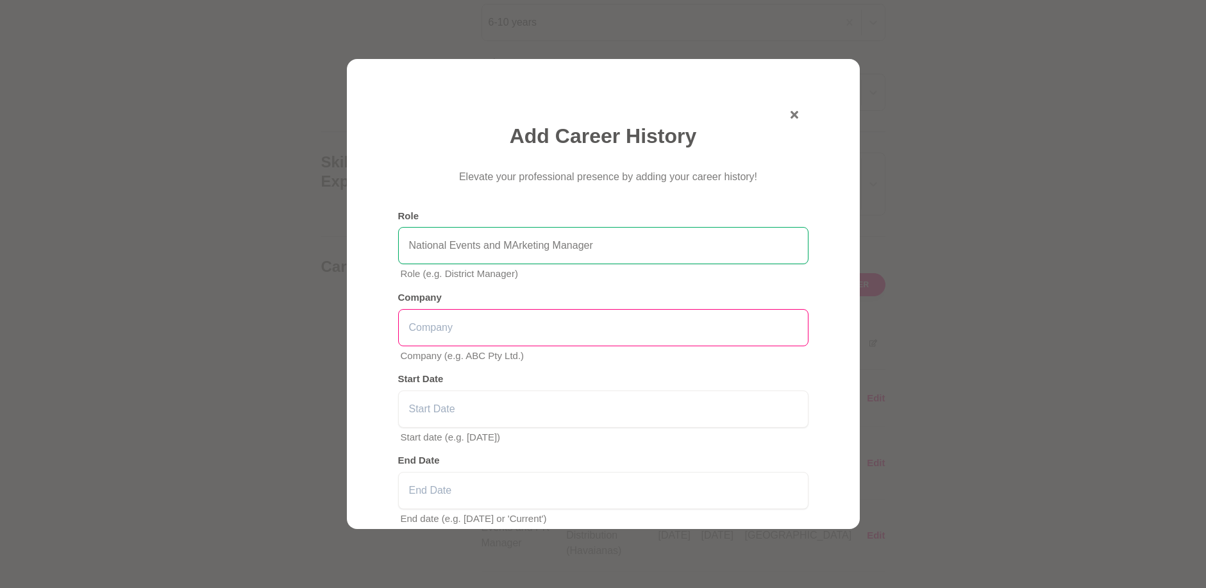
type input "National Events and MArketing Manager"
click at [430, 321] on input "text" at bounding box center [603, 327] width 410 height 37
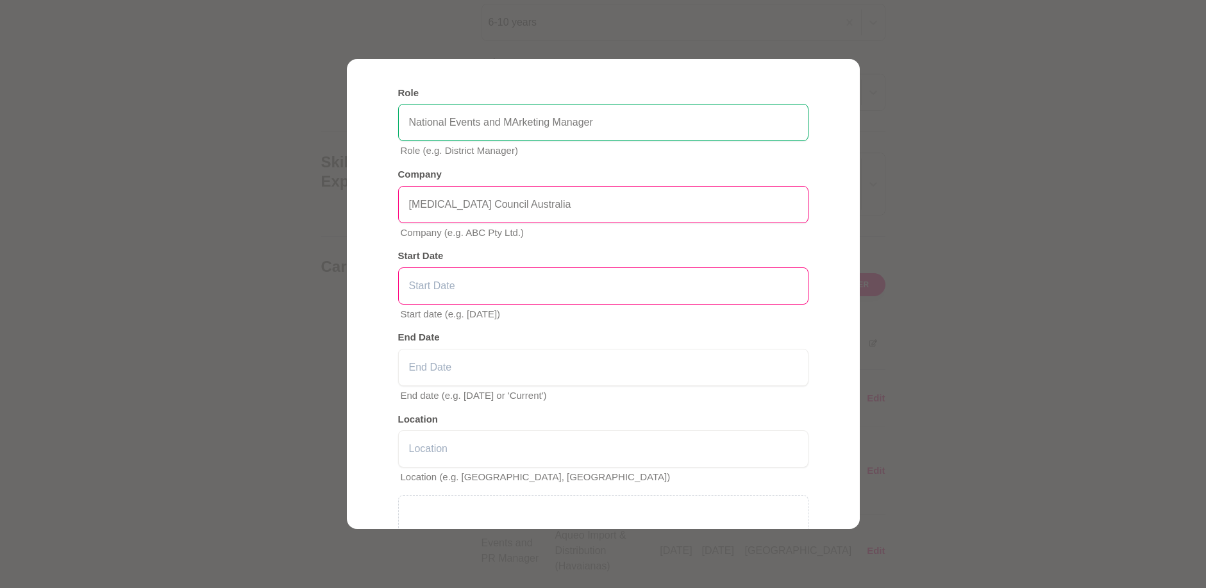
scroll to position [128, 0]
type input "[MEDICAL_DATA] Council Australia"
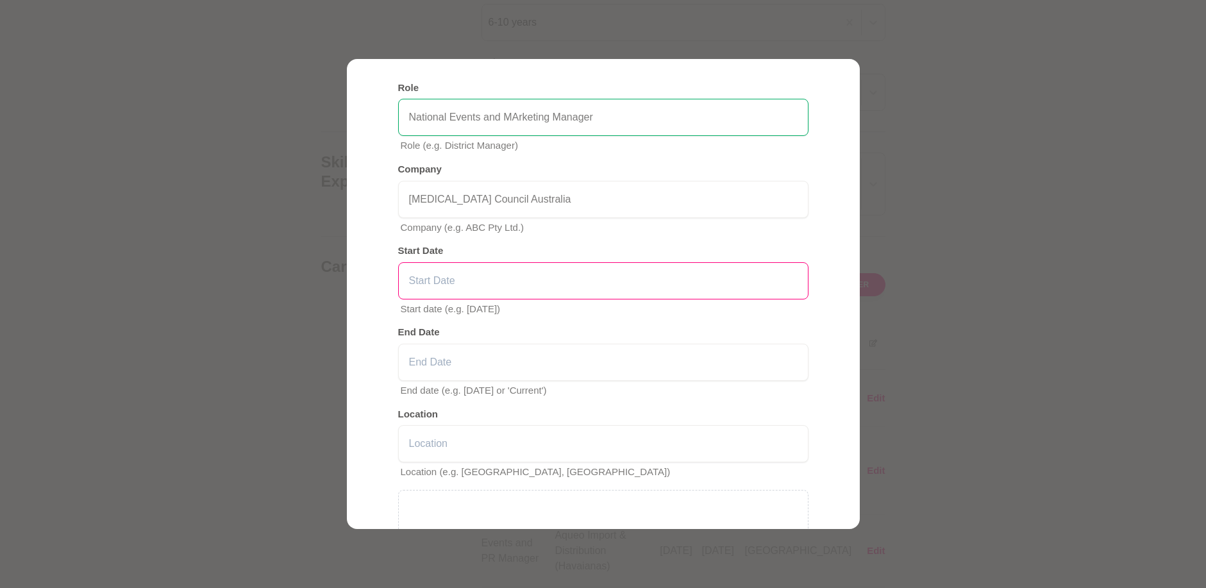
click at [434, 279] on input "text" at bounding box center [603, 280] width 410 height 37
type input "[DATE]"
click at [441, 355] on input "text" at bounding box center [603, 362] width 410 height 37
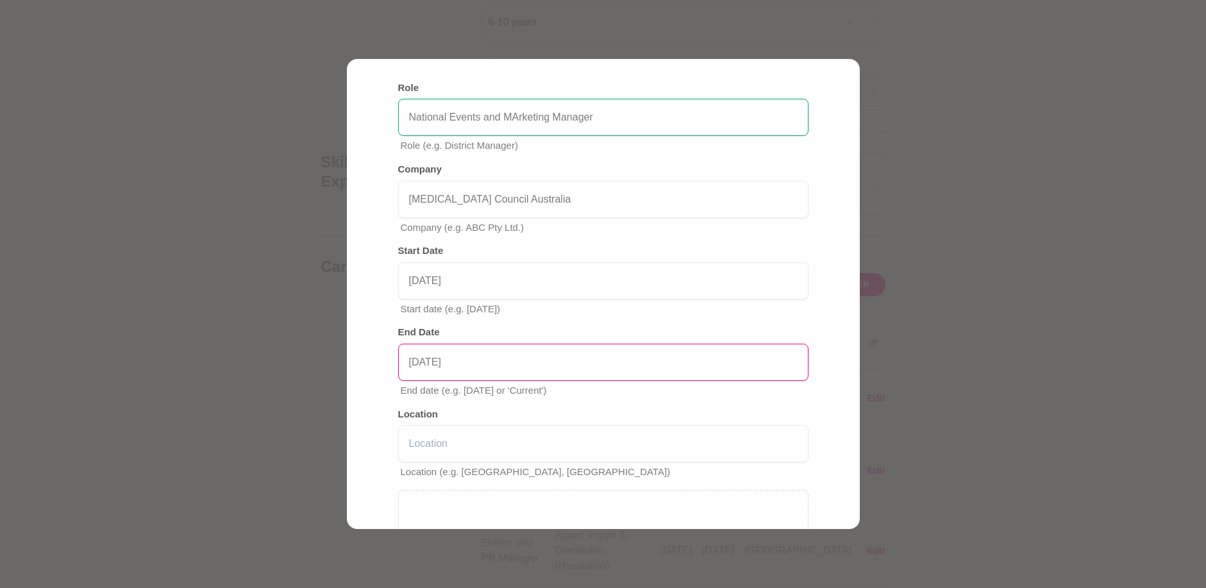
scroll to position [257, 0]
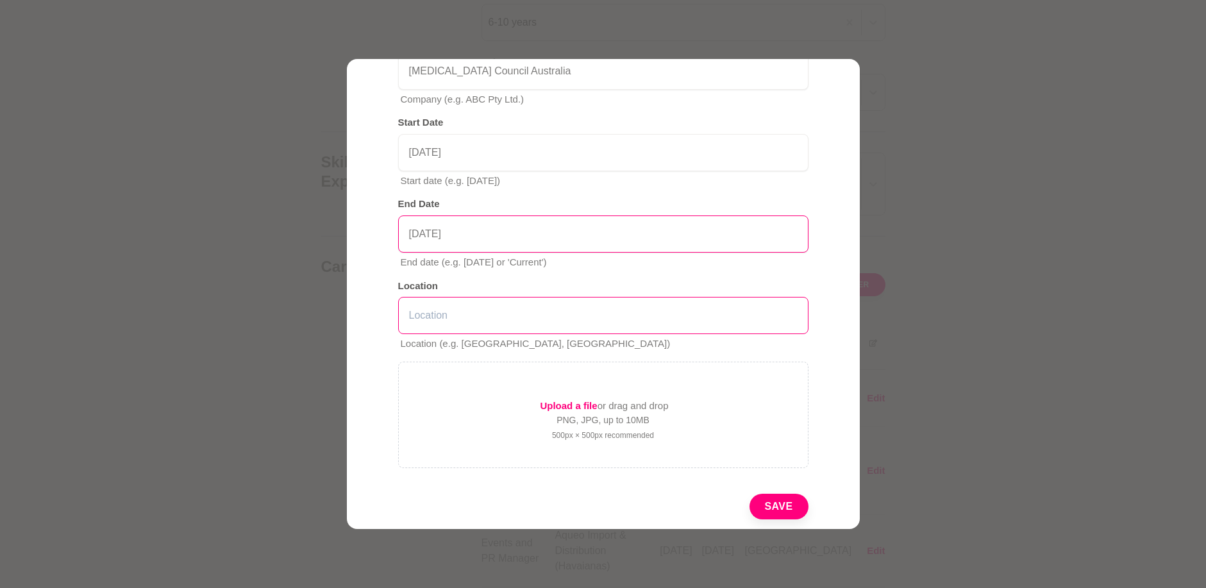
type input "[DATE]"
click at [437, 311] on input "text" at bounding box center [603, 315] width 410 height 37
type input "[GEOGRAPHIC_DATA]"
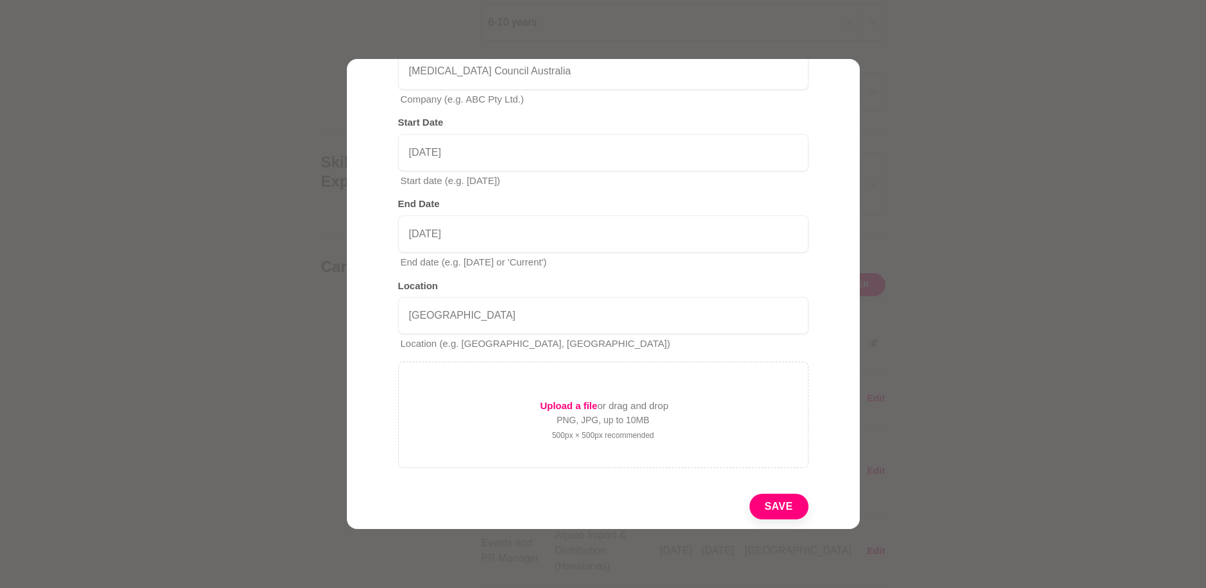
click at [782, 507] on button "Save" at bounding box center [779, 507] width 59 height 26
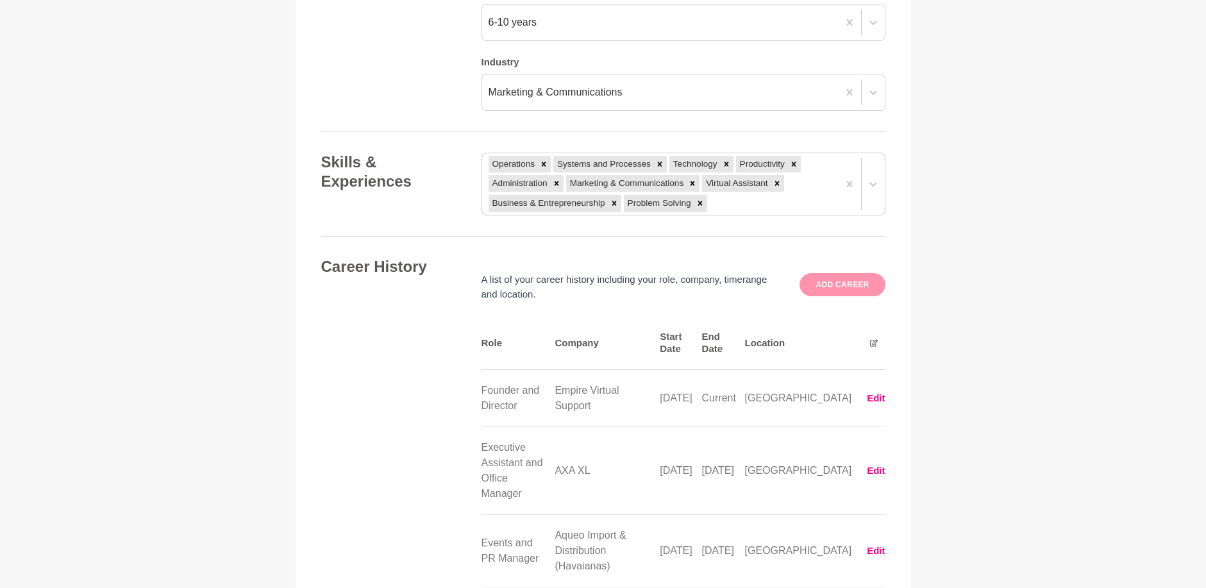
click at [845, 289] on button "Add career" at bounding box center [842, 284] width 85 height 23
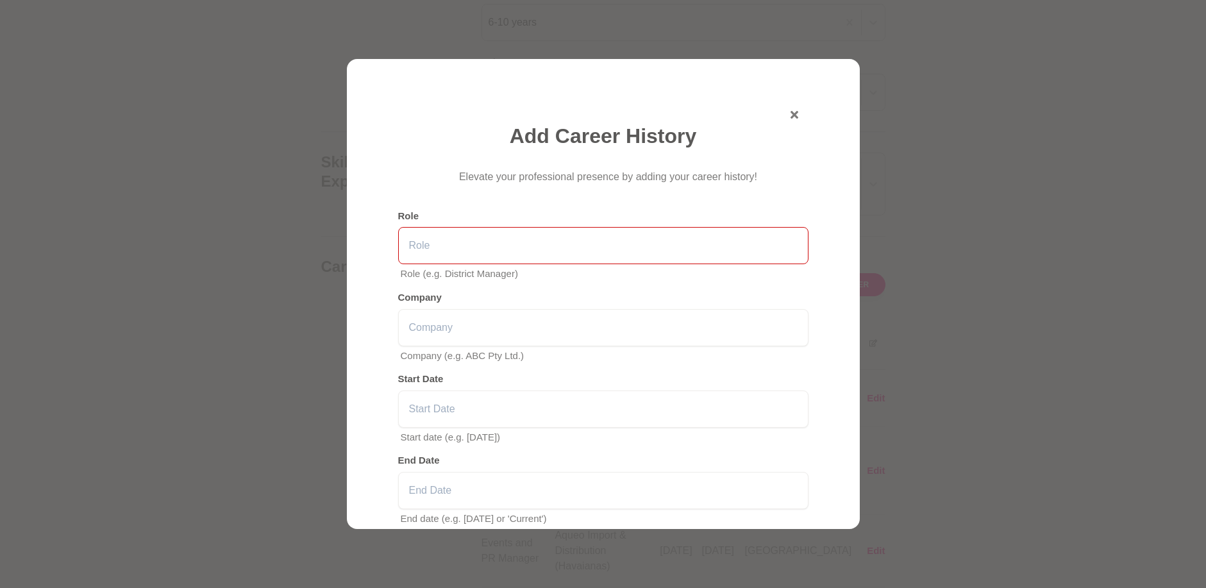
click at [511, 244] on input "text" at bounding box center [603, 245] width 410 height 37
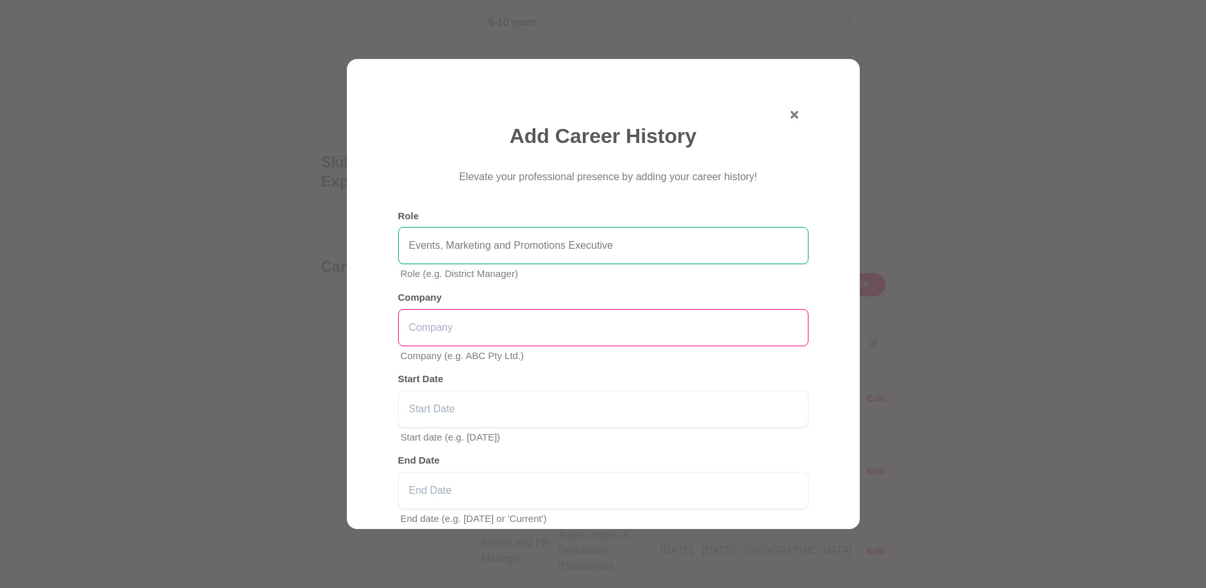
type input "Events, Marketing and Promotions Executive"
click at [479, 322] on input "text" at bounding box center [603, 327] width 410 height 37
click at [471, 324] on input "Showtime [PERSON_NAME] (now FOxtel)" at bounding box center [603, 327] width 410 height 37
click at [523, 329] on input "Showtime Movie Challens (now FOxtel)" at bounding box center [603, 327] width 410 height 37
click at [573, 326] on input "Showtime Movie Channels (now FOxtel)" at bounding box center [603, 327] width 410 height 37
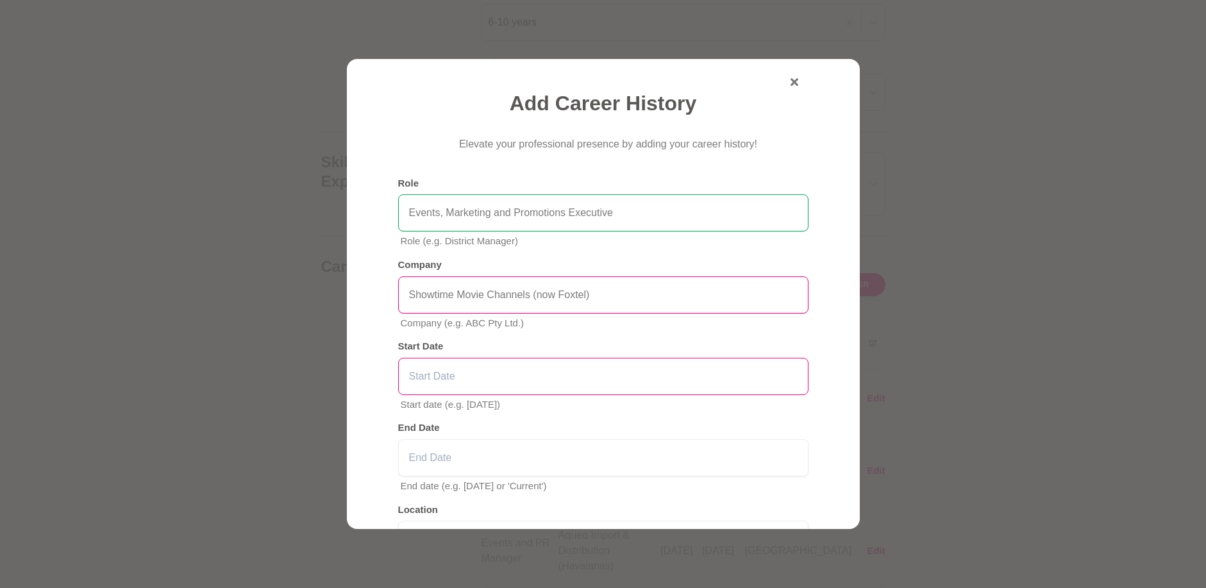
scroll to position [64, 0]
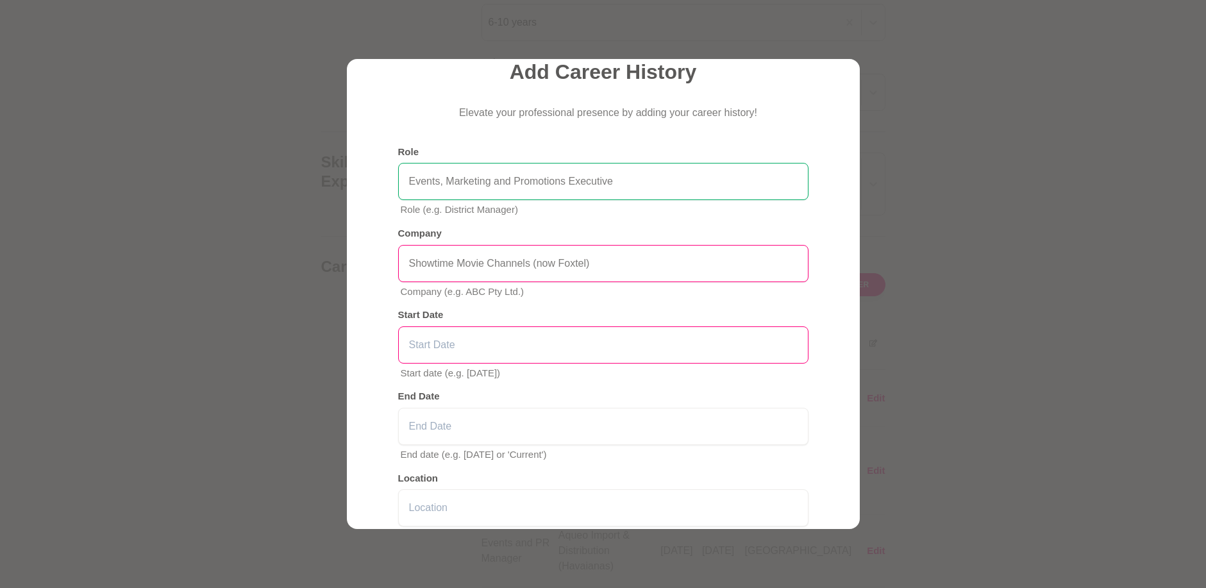
type input "Showtime Movie Channels (now Foxtel)"
click at [441, 338] on input "text" at bounding box center [603, 344] width 410 height 37
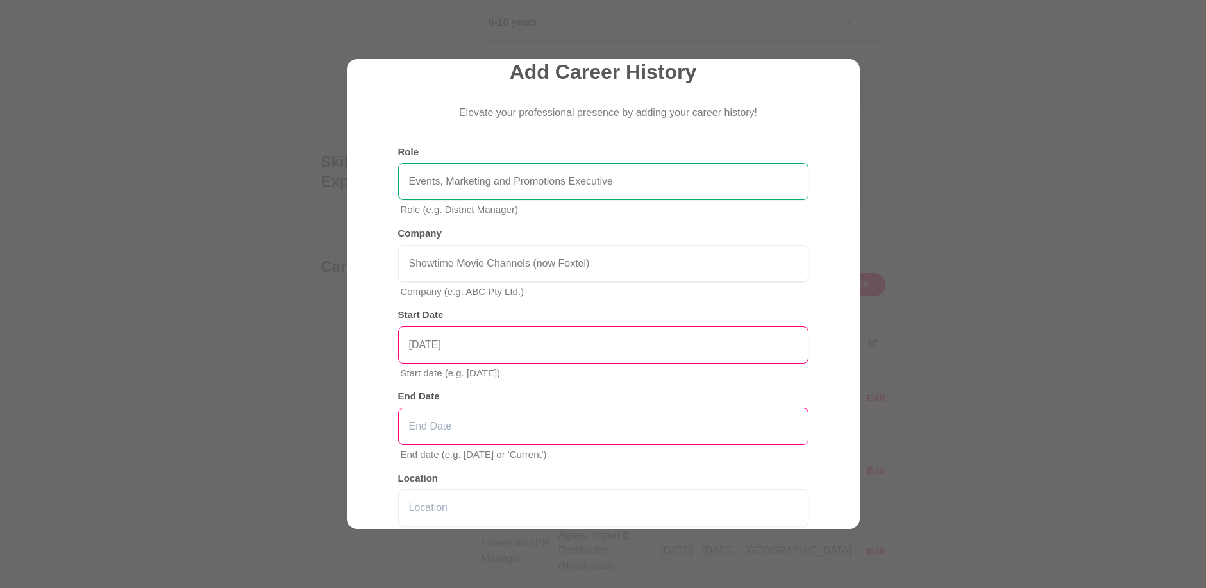
type input "[DATE]"
click at [458, 421] on input "text" at bounding box center [603, 426] width 410 height 37
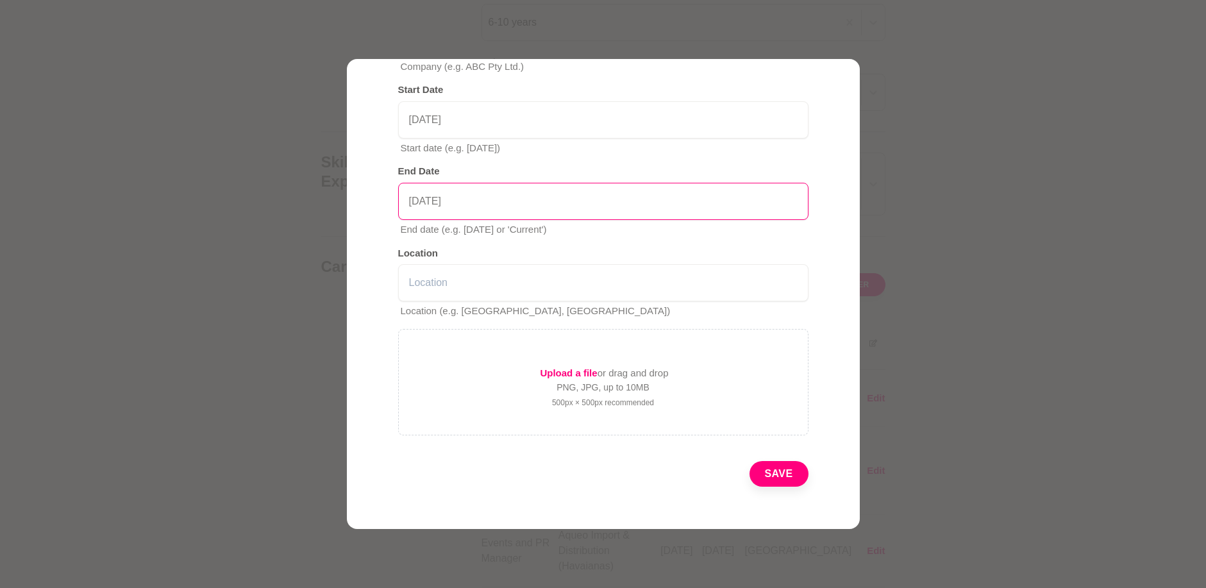
scroll to position [292, 0]
type input "[DATE]"
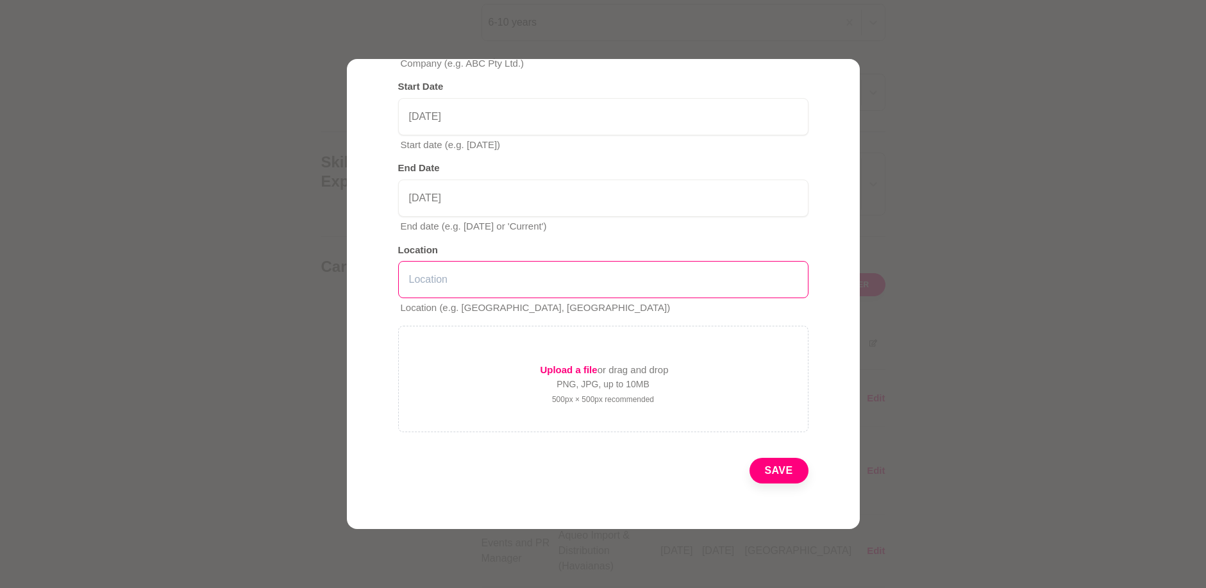
click at [428, 276] on input "text" at bounding box center [603, 279] width 410 height 37
type input "[GEOGRAPHIC_DATA]"
click at [770, 471] on button "Save" at bounding box center [779, 471] width 59 height 26
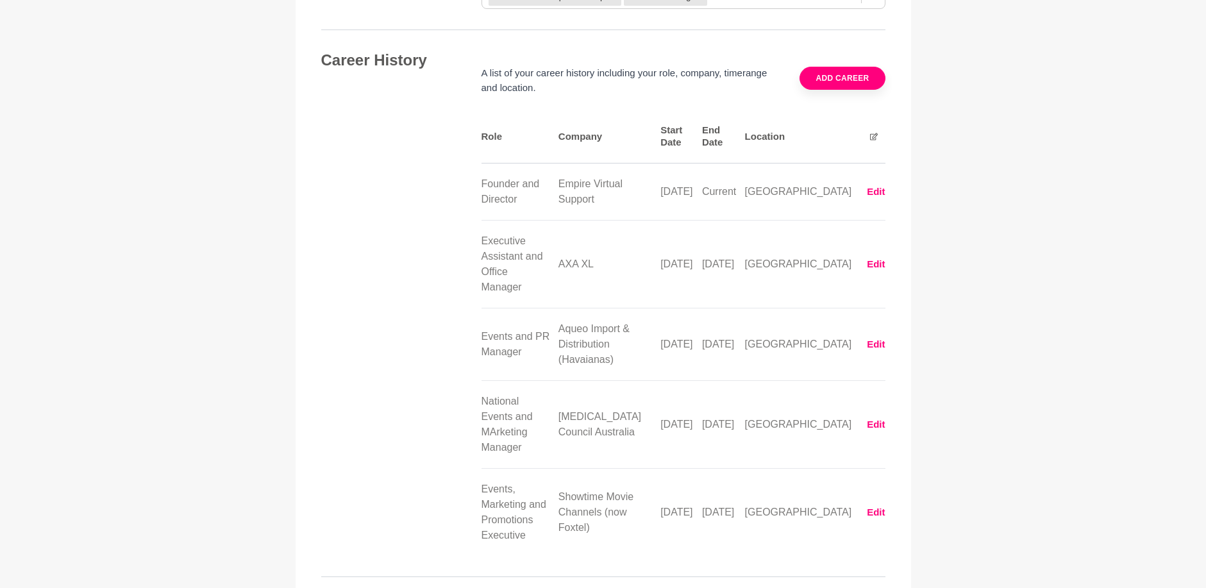
scroll to position [2258, 0]
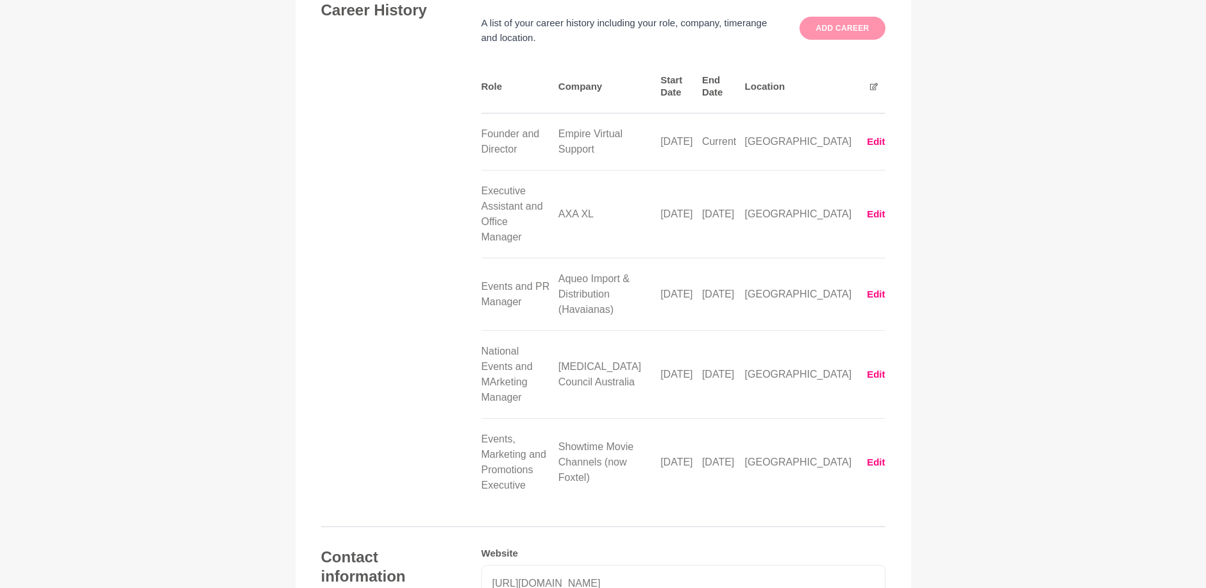
click at [827, 30] on button "Add career" at bounding box center [842, 28] width 85 height 23
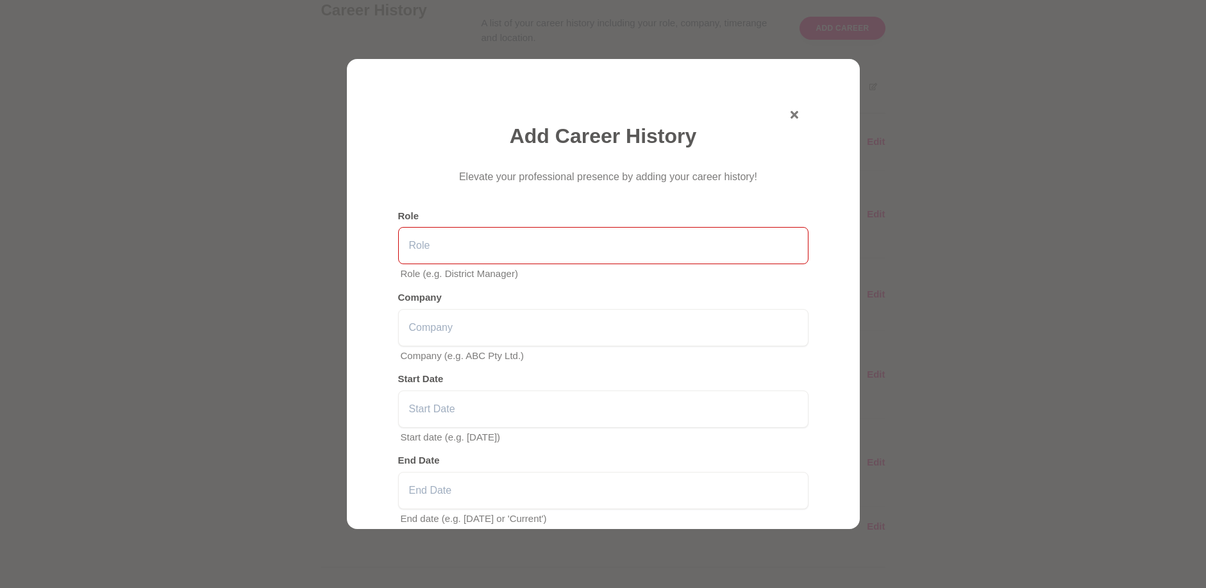
click at [437, 249] on input "text" at bounding box center [603, 245] width 410 height 37
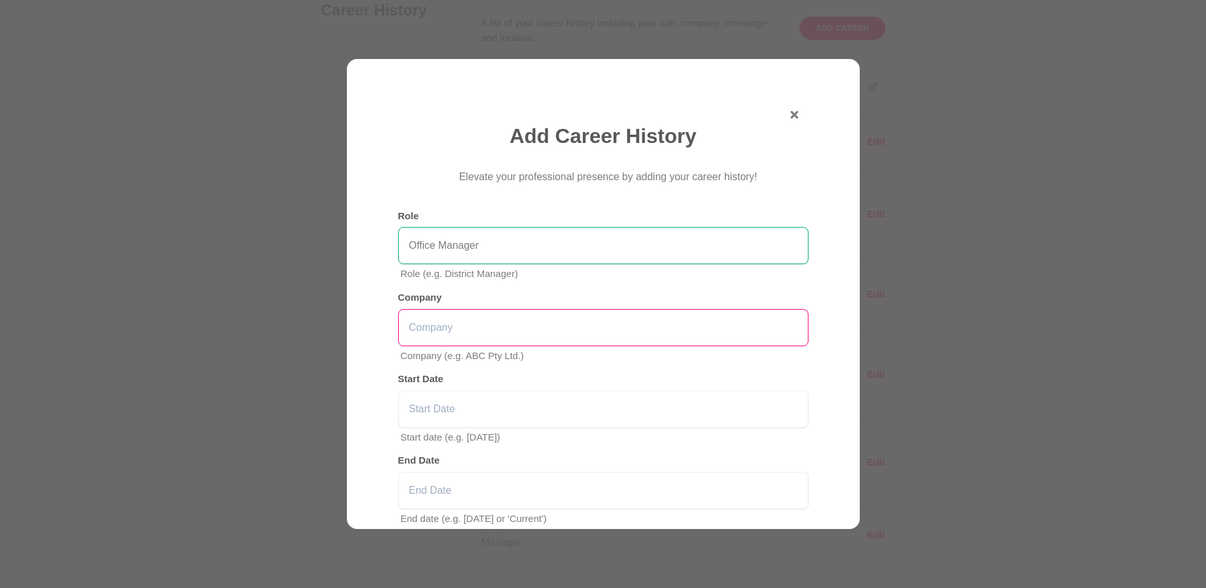
type input "Office Manager"
click at [431, 331] on input "text" at bounding box center [603, 327] width 410 height 37
click at [473, 328] on input "Showtime MOvie Channels (now Foxtel MOvies)" at bounding box center [603, 327] width 410 height 37
click at [604, 326] on input "Showtime Movie Channels (now Foxtel MOvies)" at bounding box center [603, 327] width 410 height 37
type input "Showtime Movie Channels (now Foxtel Movies)"
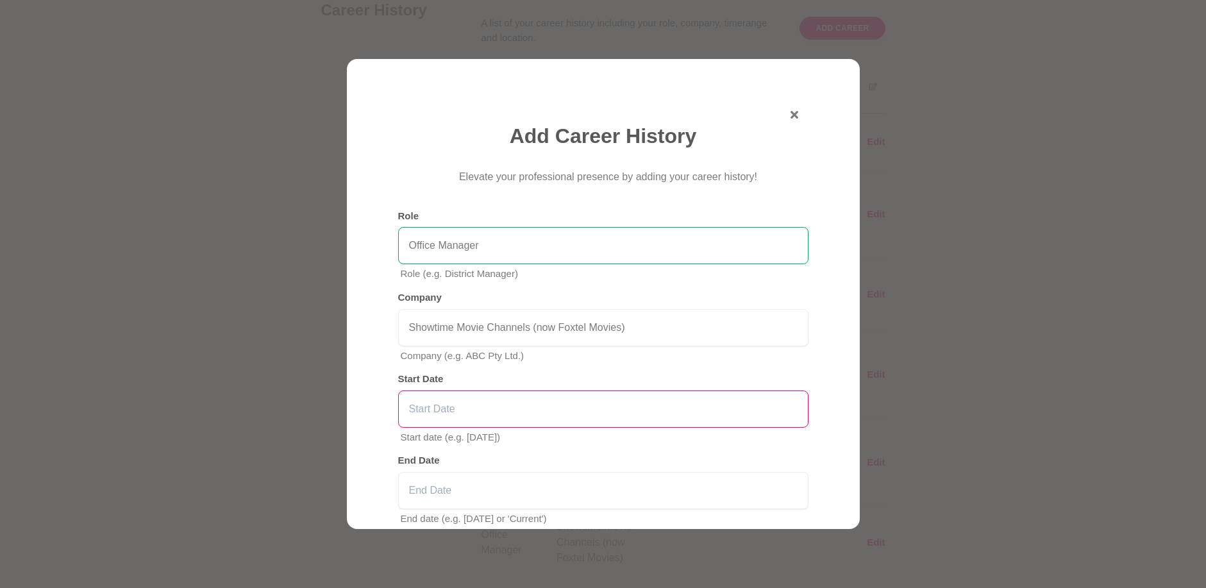
click at [511, 401] on input "text" at bounding box center [603, 409] width 410 height 37
type input "[DATE]"
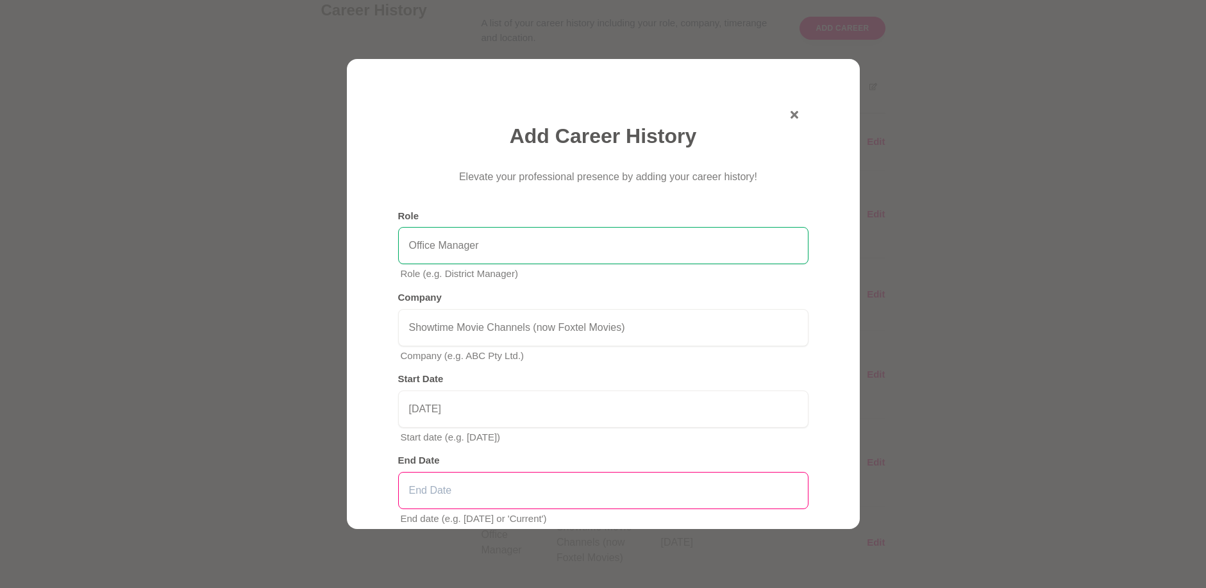
click at [473, 484] on input "text" at bounding box center [603, 490] width 410 height 37
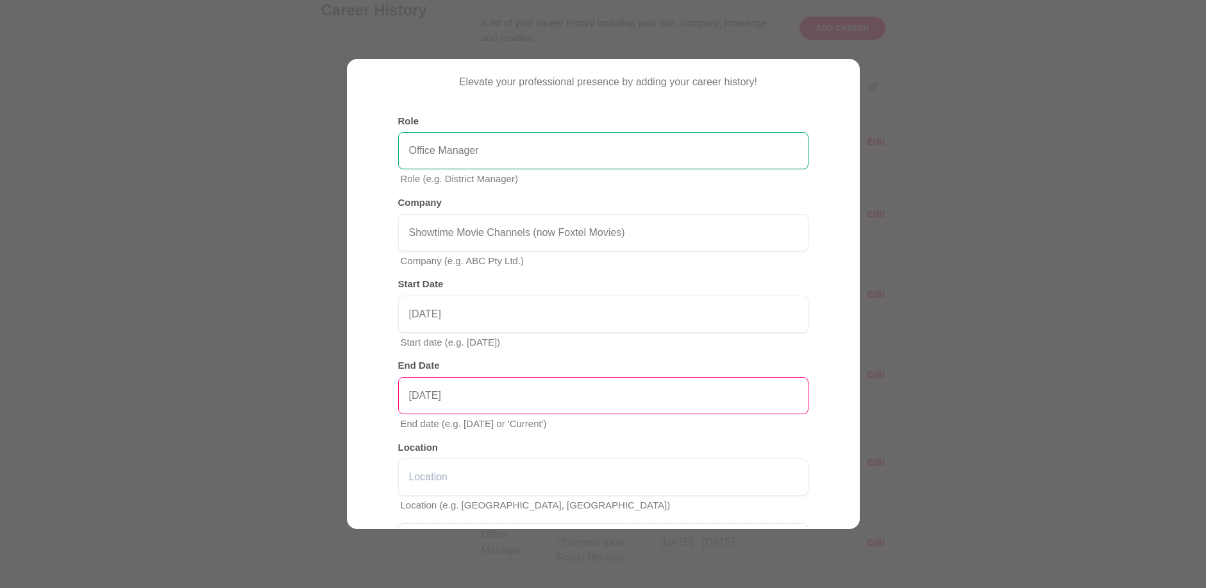
scroll to position [257, 0]
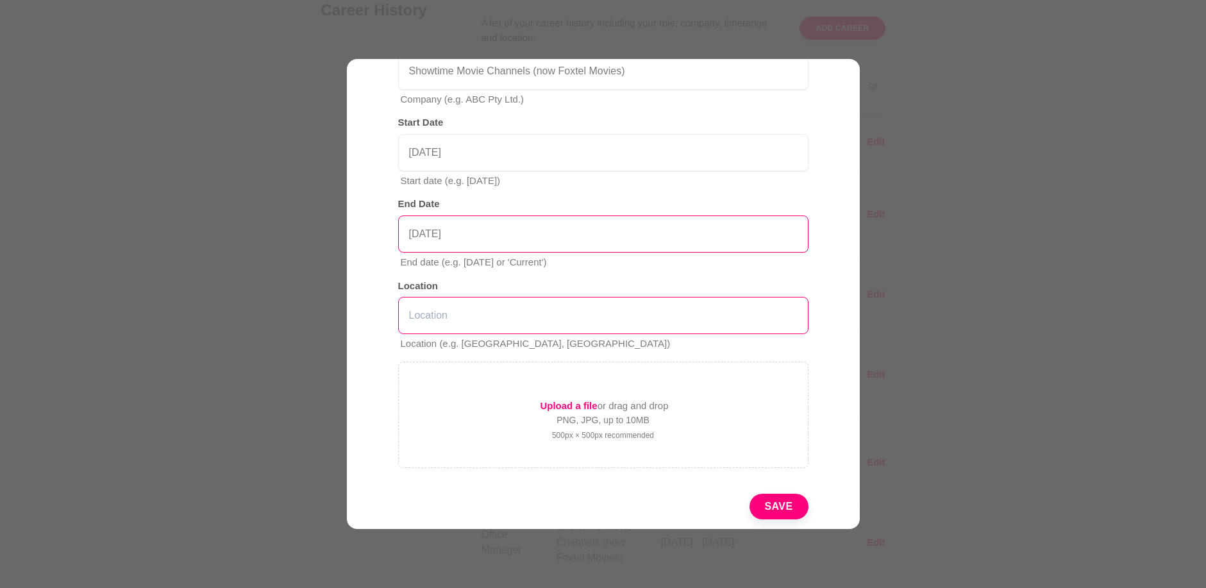
type input "[DATE]"
click at [441, 317] on input "text" at bounding box center [603, 315] width 410 height 37
type input "[GEOGRAPHIC_DATA]"
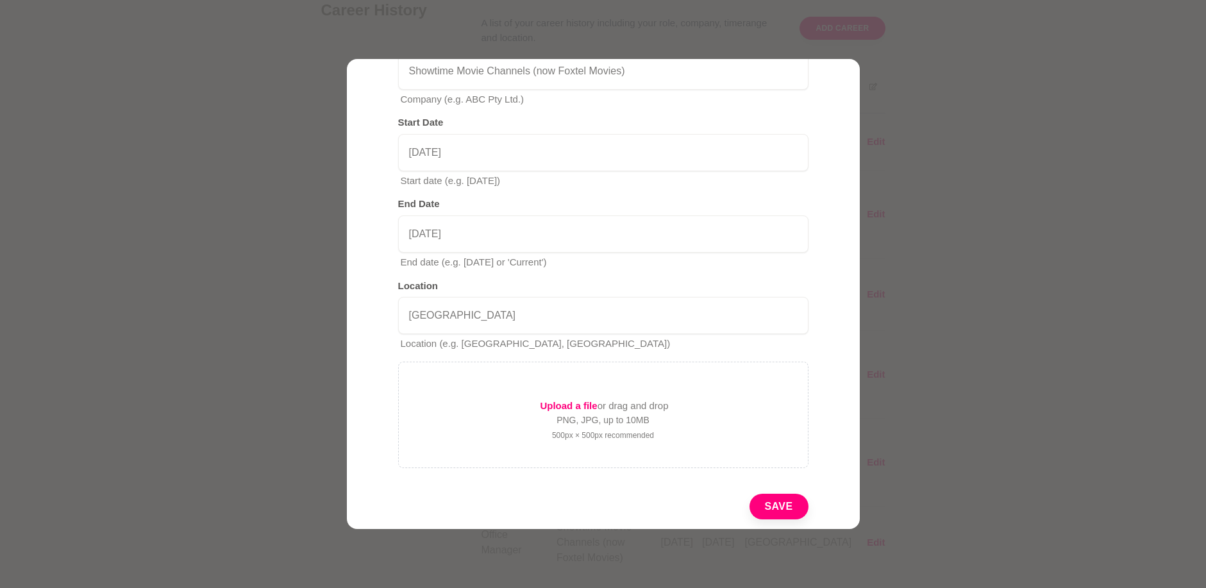
click at [770, 500] on button "Save" at bounding box center [779, 507] width 59 height 26
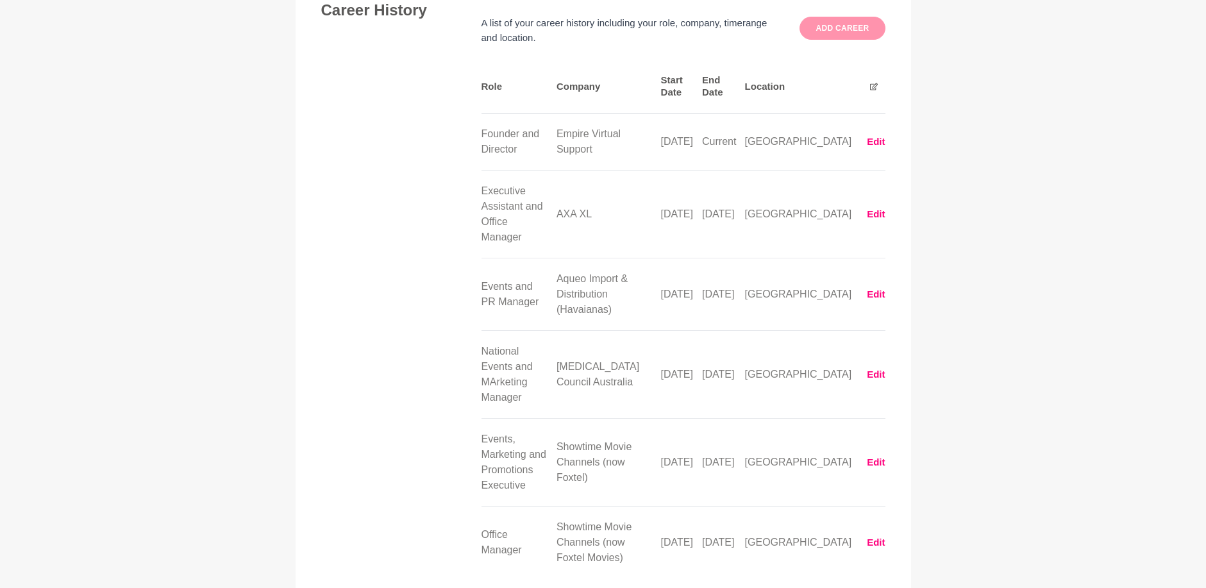
click at [827, 28] on button "Add career" at bounding box center [842, 28] width 85 height 23
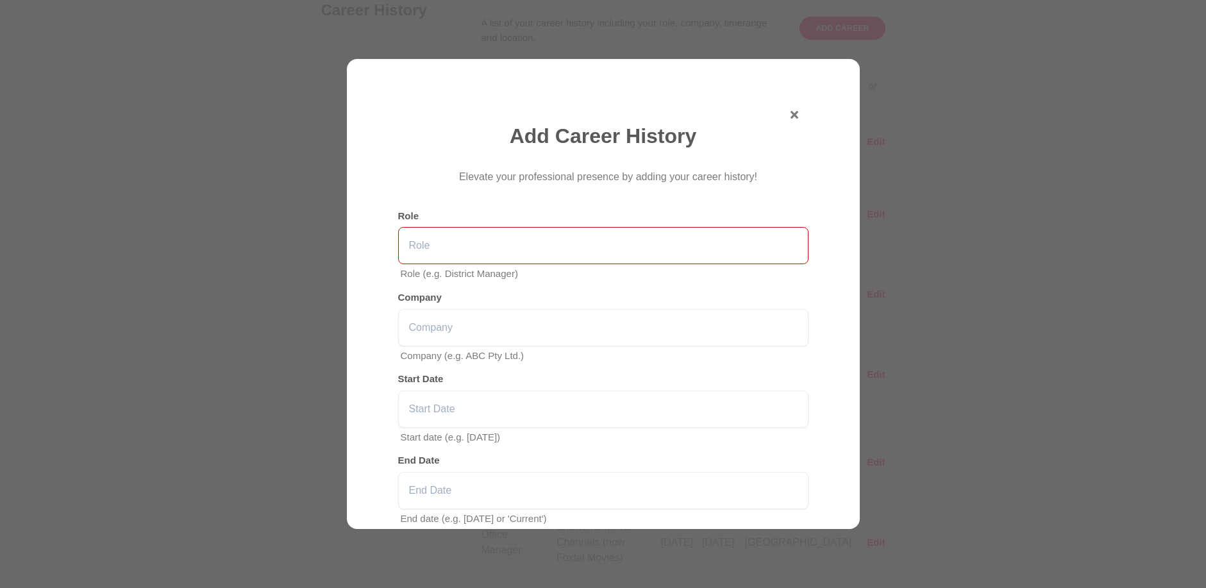
click at [443, 251] on input "text" at bounding box center [603, 245] width 410 height 37
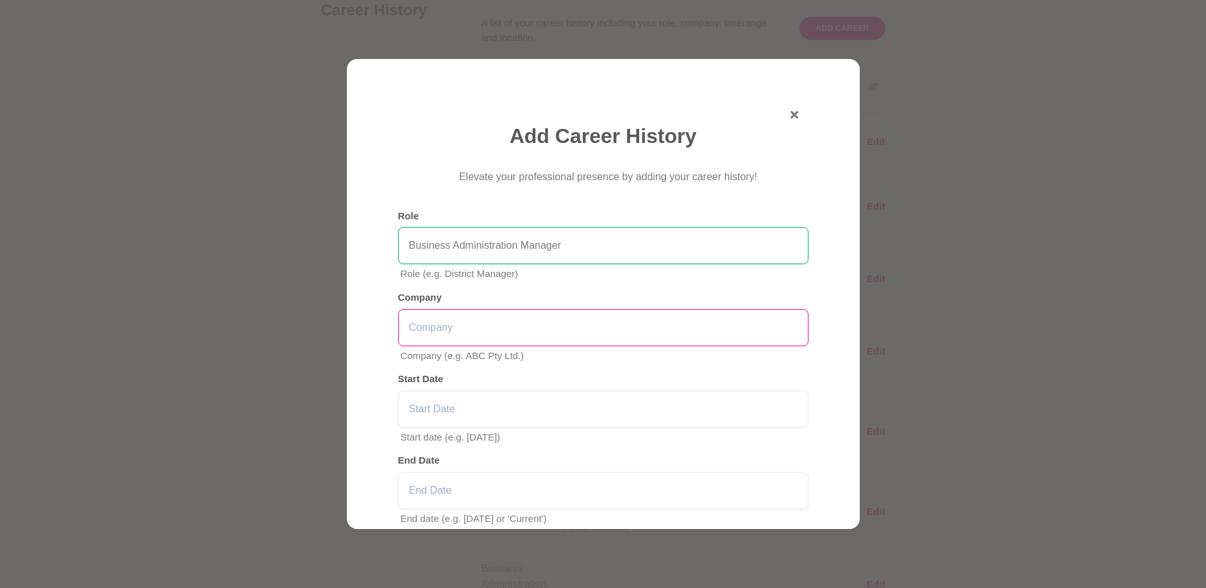
type input "Business Administration Manager"
click at [446, 330] on input "text" at bounding box center [603, 327] width 410 height 37
type input "CAPA International Education"
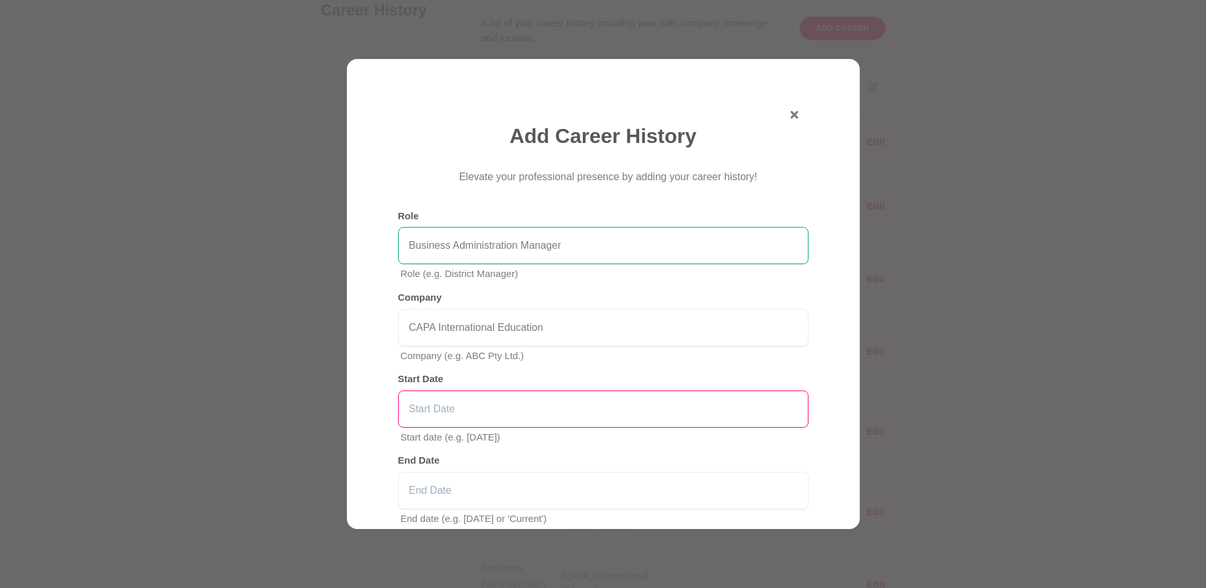
click at [435, 415] on input "text" at bounding box center [603, 409] width 410 height 37
click at [427, 409] on input "Junly 2007" at bounding box center [603, 409] width 410 height 37
type input "[DATE]"
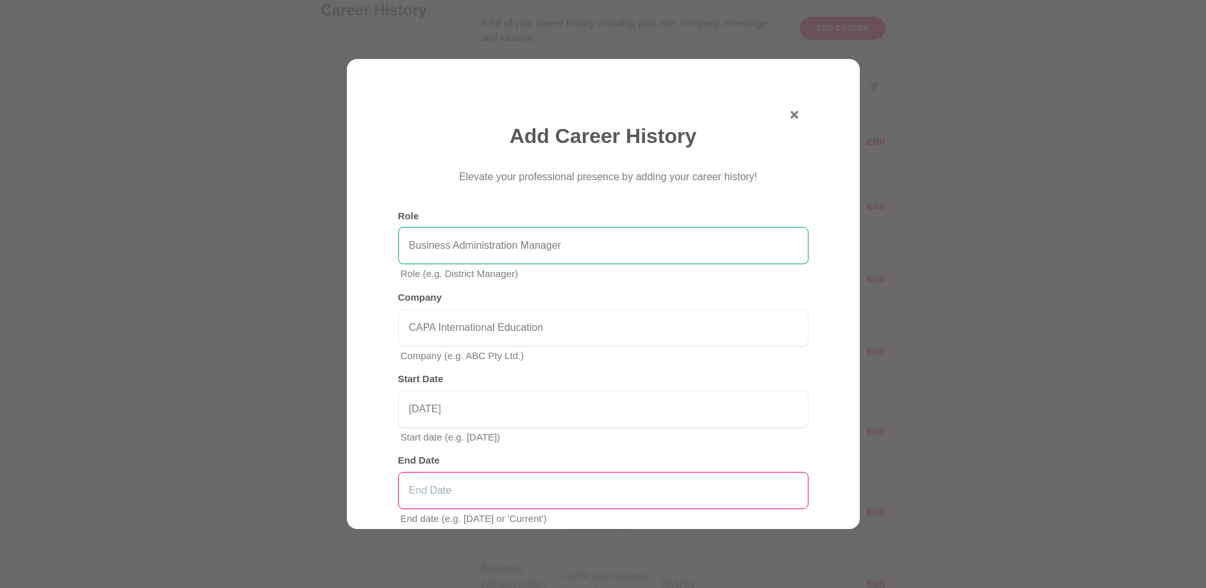
click at [430, 493] on input "text" at bounding box center [603, 490] width 410 height 37
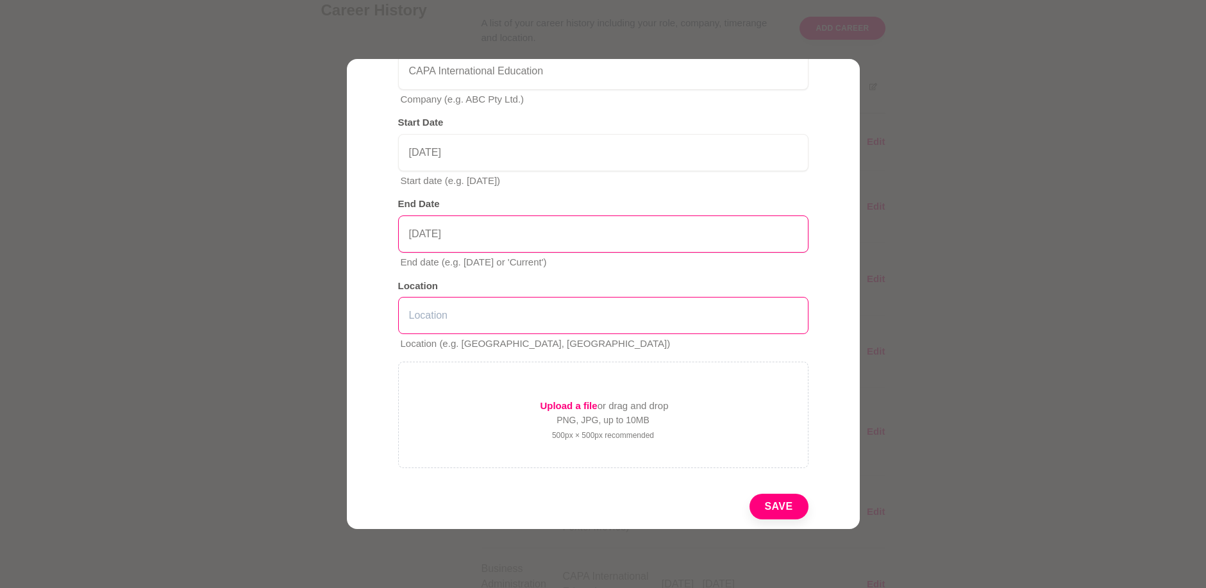
type input "[DATE]"
click at [439, 316] on input "text" at bounding box center [603, 315] width 410 height 37
type input "S"
type input "[GEOGRAPHIC_DATA] and [GEOGRAPHIC_DATA]"
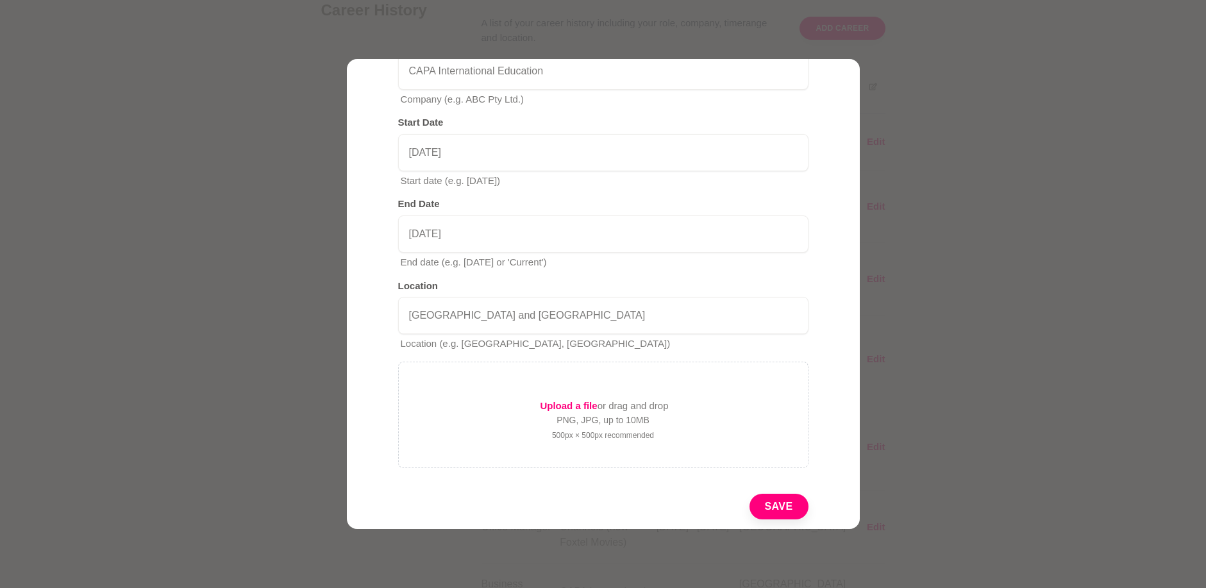
click at [784, 512] on button "Save" at bounding box center [779, 507] width 59 height 26
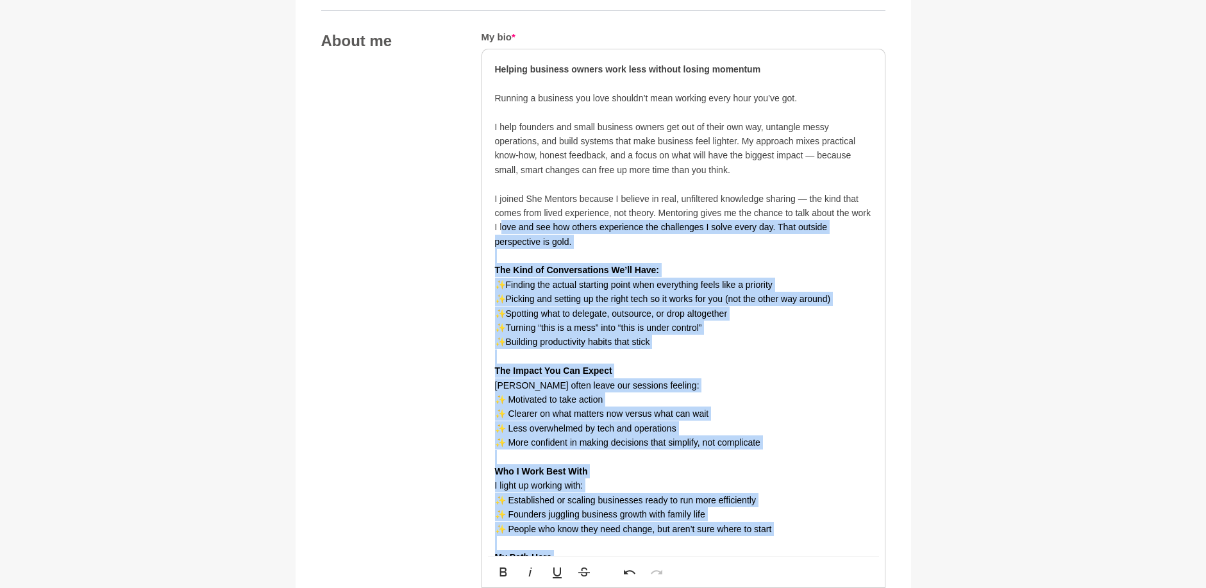
scroll to position [654, 0]
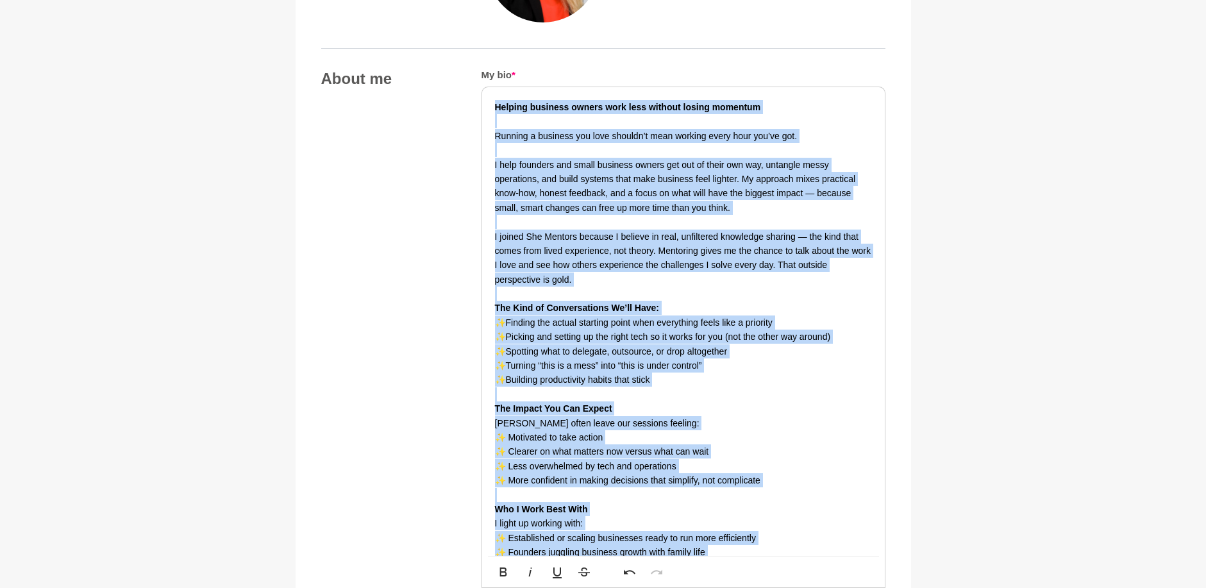
drag, startPoint x: 664, startPoint y: 445, endPoint x: 478, endPoint y: 106, distance: 386.7
click at [478, 106] on div "About me My bio * Helping business owners work less without losing momentum Run…" at bounding box center [603, 593] width 564 height 1049
copy div "Loremip dolorsit ametco adip elit seddoei tempor incididu Utlabor e dolorema al…"
click at [737, 347] on p "✨Spotting what to delegate, outsource, or drop altogether" at bounding box center [683, 351] width 377 height 14
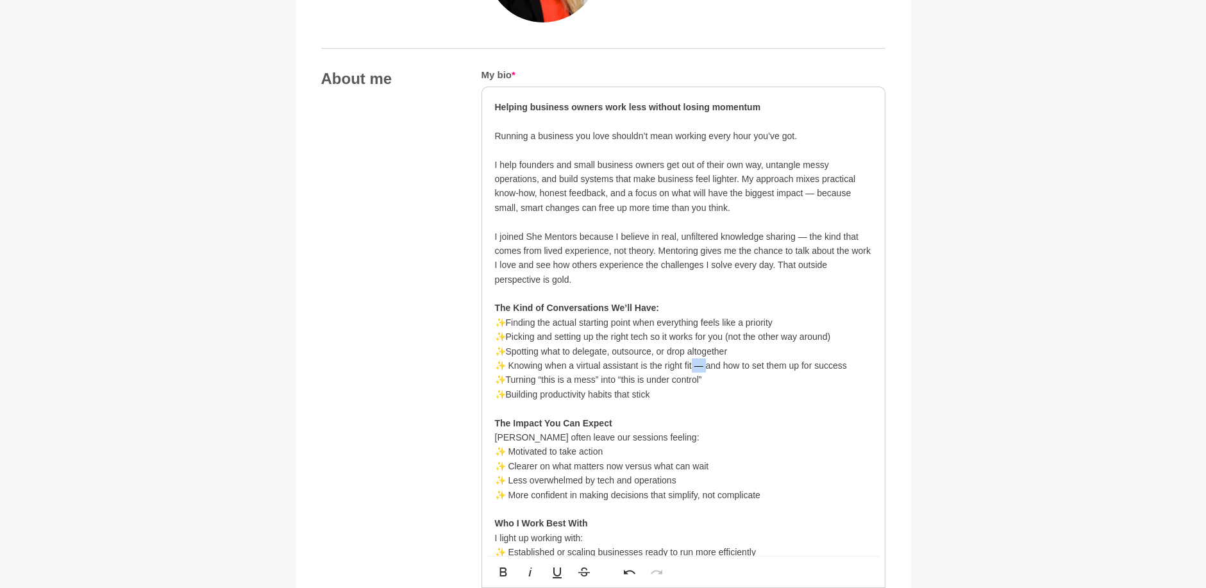
drag, startPoint x: 708, startPoint y: 369, endPoint x: 691, endPoint y: 372, distance: 17.5
click at [693, 370] on p "✨ Knowing when a virtual assistant is the right fit — and how to set them up fo…" at bounding box center [683, 373] width 377 height 29
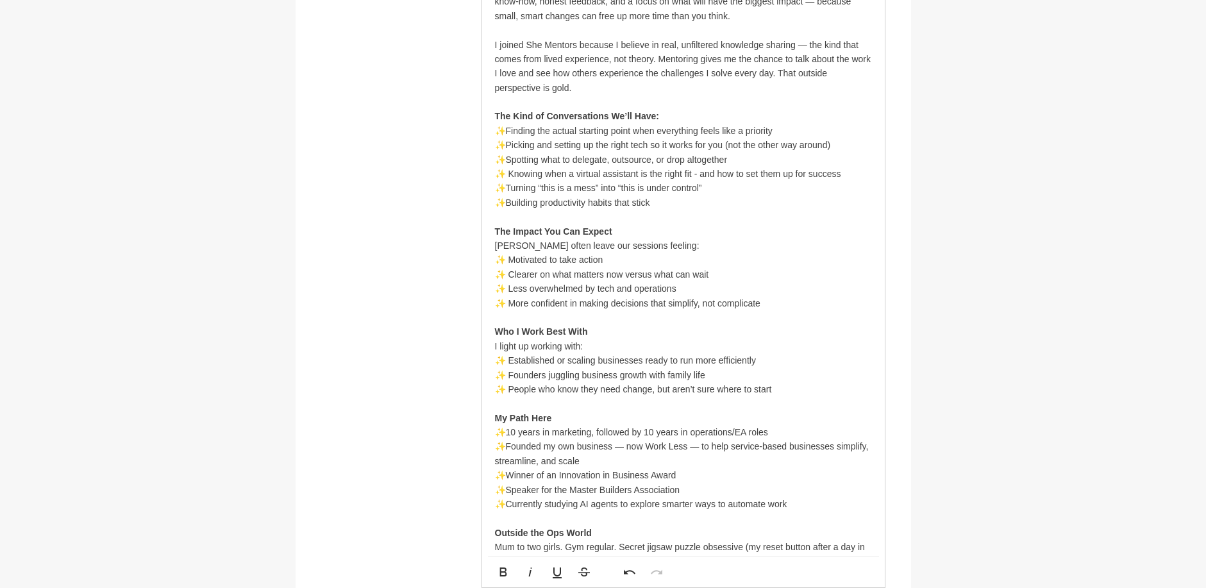
scroll to position [847, 0]
click at [787, 388] on p "✨ People who know they need change, but aren’t sure where to start" at bounding box center [683, 389] width 377 height 14
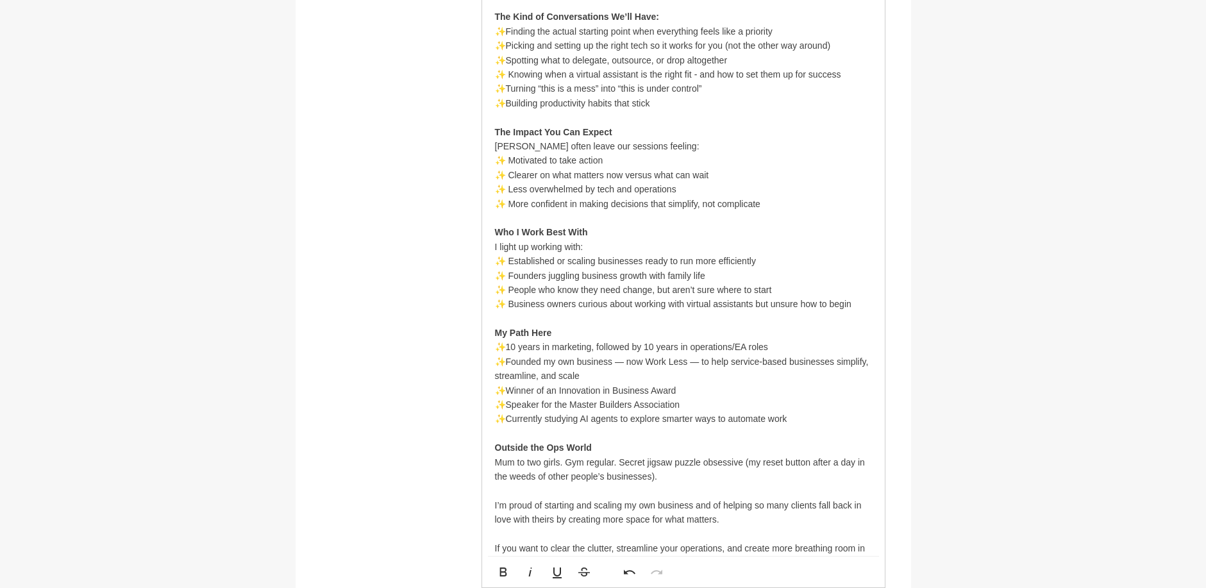
scroll to position [975, 0]
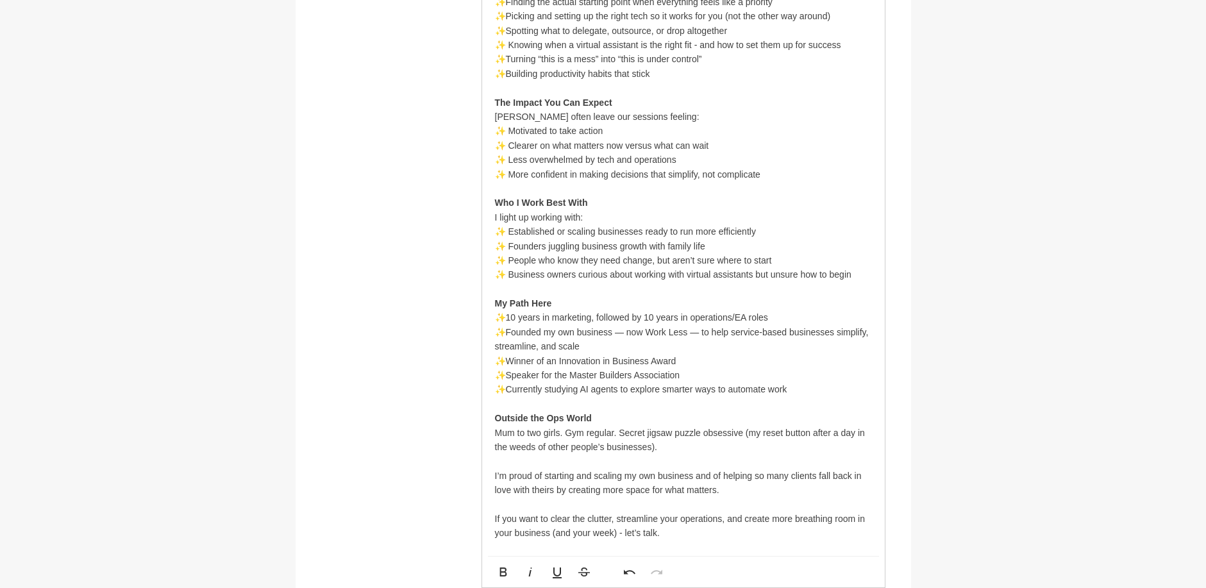
click at [596, 346] on p "✨Founded my own business — now Work Less — to help service-based businesses sim…" at bounding box center [683, 339] width 377 height 29
click at [622, 335] on p "✨Founded my own business — now Work Less — to help service-based businesses sim…" at bounding box center [683, 339] width 377 height 29
drag, startPoint x: 615, startPoint y: 333, endPoint x: 702, endPoint y: 336, distance: 86.6
click at [702, 336] on p "✨Founded my own business — now Work Less — to help service-based businesses sim…" at bounding box center [683, 339] width 377 height 29
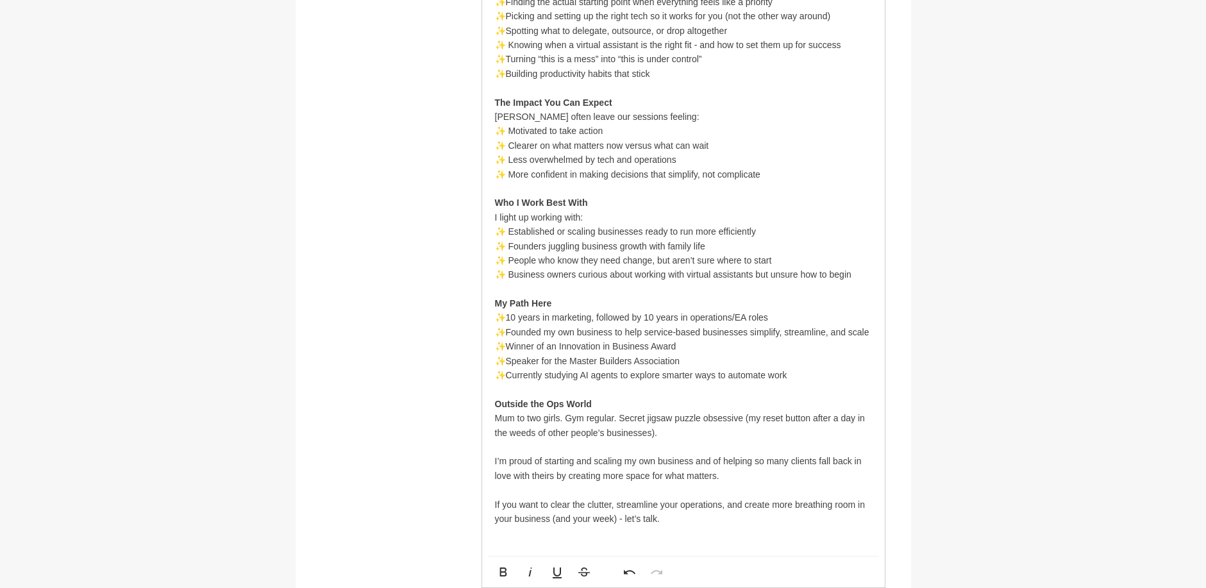
click at [869, 334] on p "✨Founded my own business to help service-based businesses simplify, streamline,…" at bounding box center [683, 332] width 377 height 14
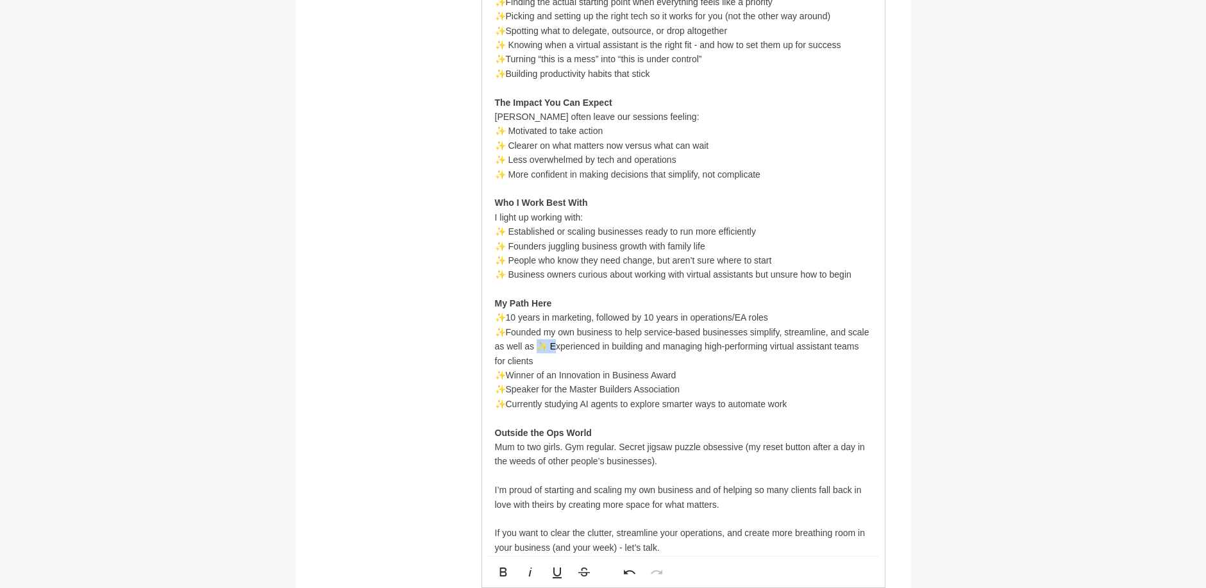
drag, startPoint x: 558, startPoint y: 348, endPoint x: 539, endPoint y: 346, distance: 19.3
click at [539, 346] on p "✨Founded my own business to help service-based businesses simplify, streamline,…" at bounding box center [683, 346] width 377 height 43
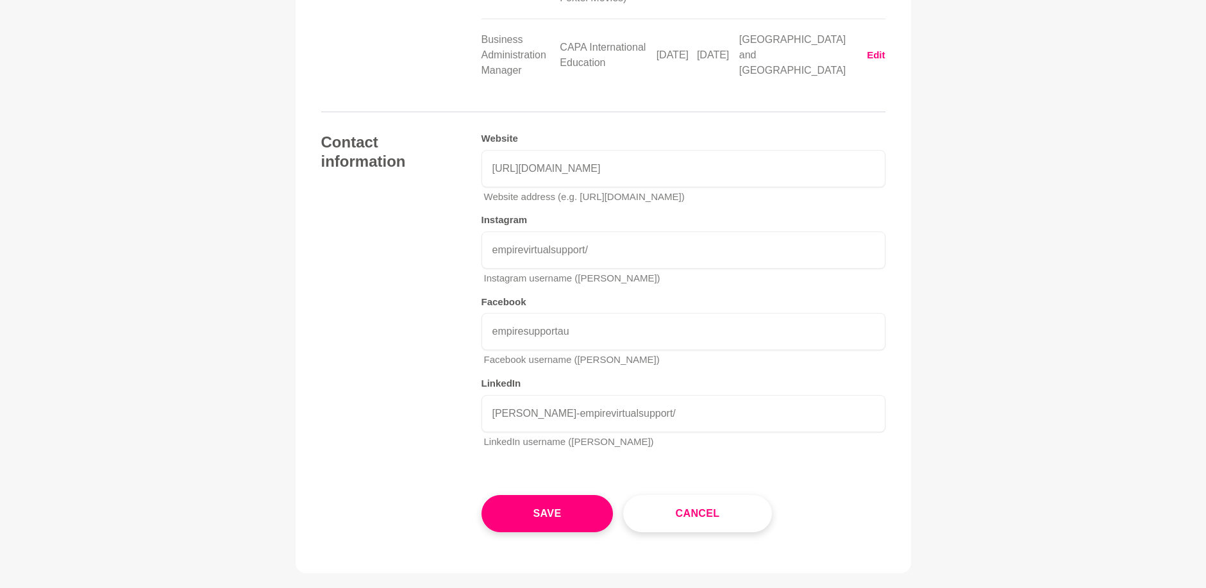
scroll to position [2963, 0]
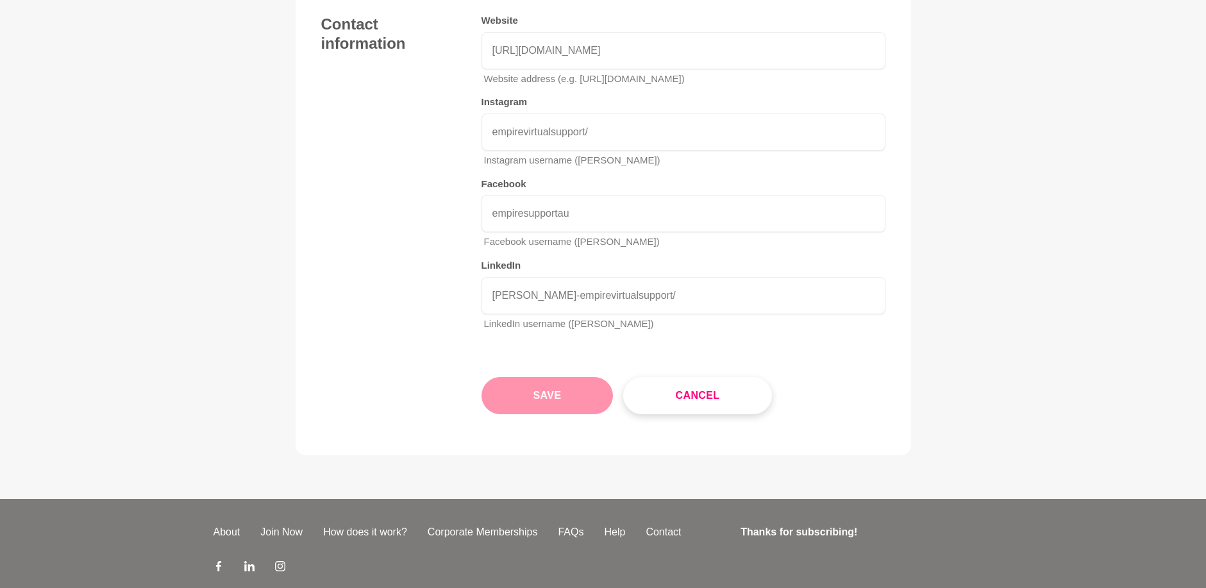
click at [559, 377] on button "Save" at bounding box center [548, 395] width 132 height 37
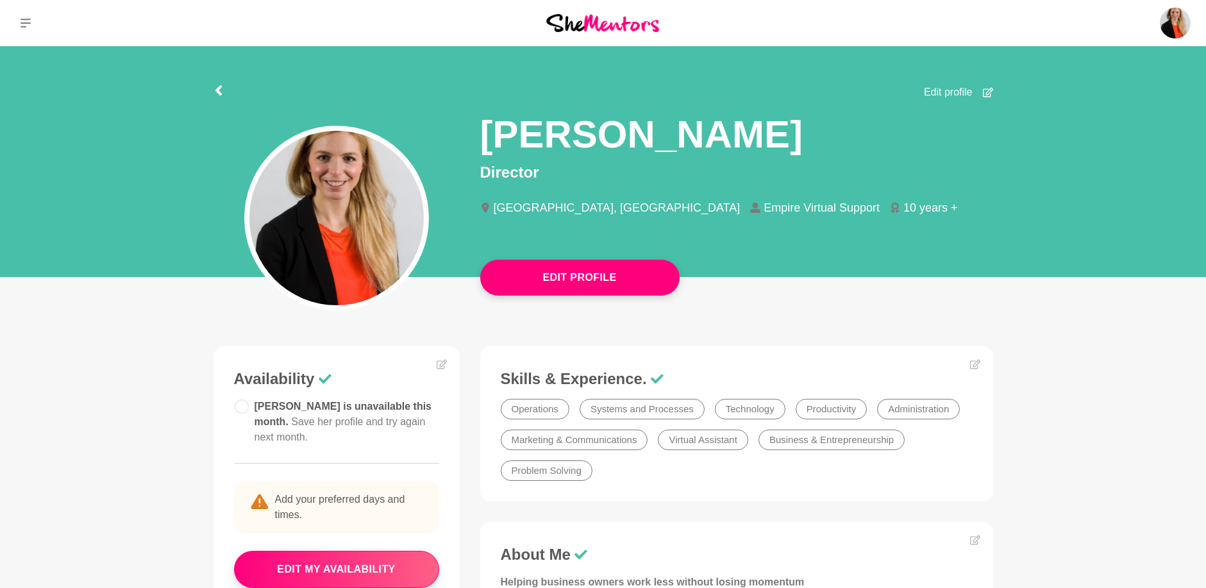
click at [359, 242] on img at bounding box center [336, 218] width 174 height 174
click at [296, 238] on img at bounding box center [336, 218] width 174 height 174
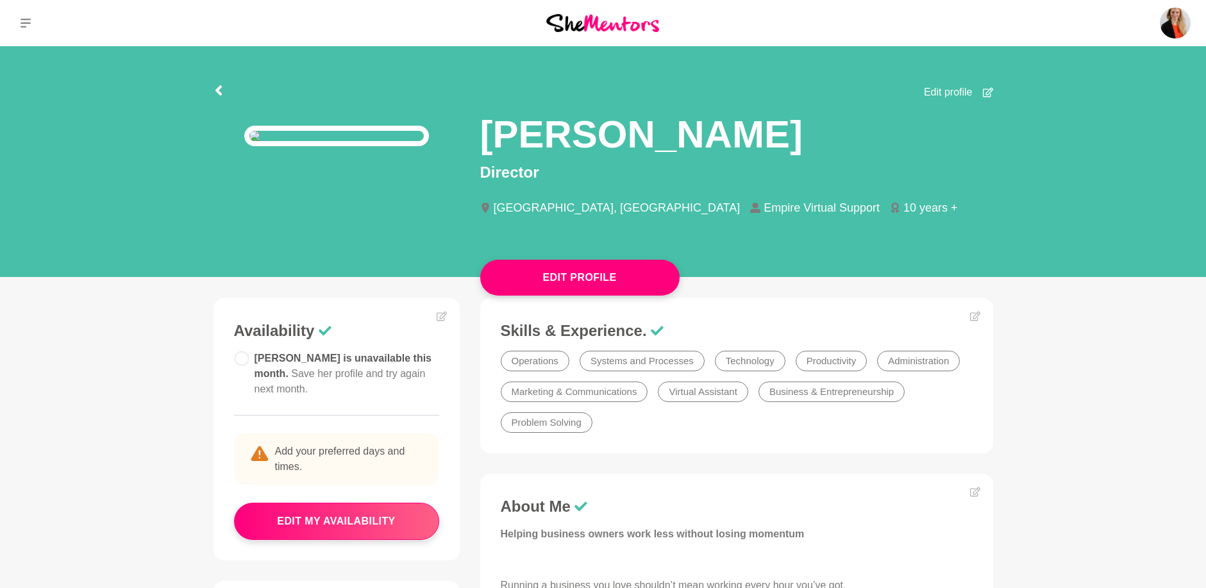
click at [360, 146] on img at bounding box center [336, 136] width 185 height 21
click at [318, 146] on img at bounding box center [336, 136] width 185 height 21
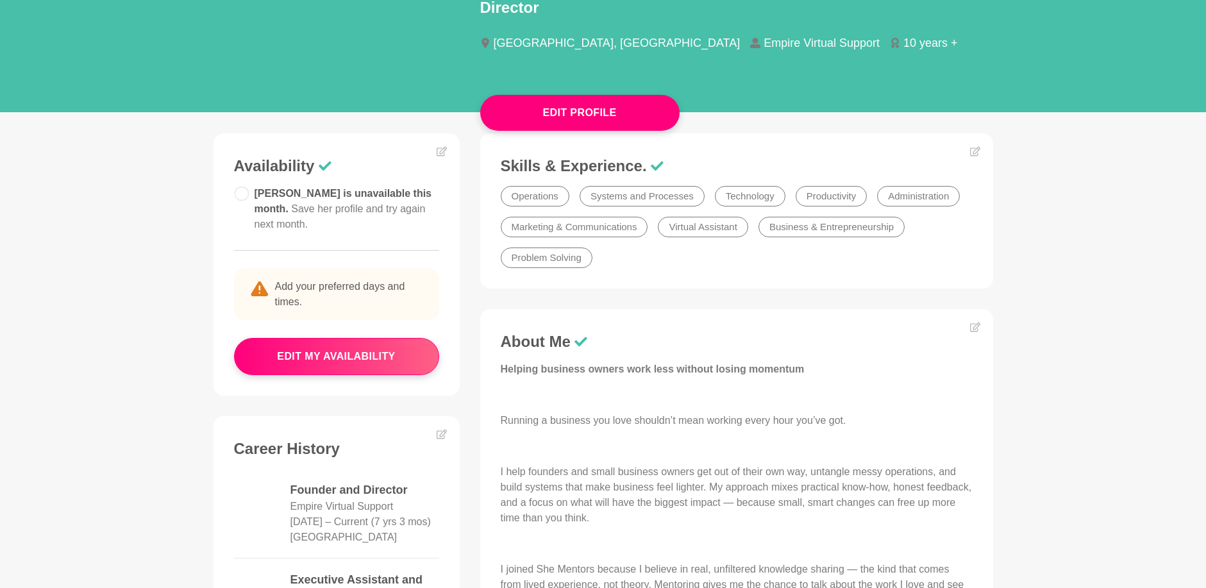
scroll to position [192, 0]
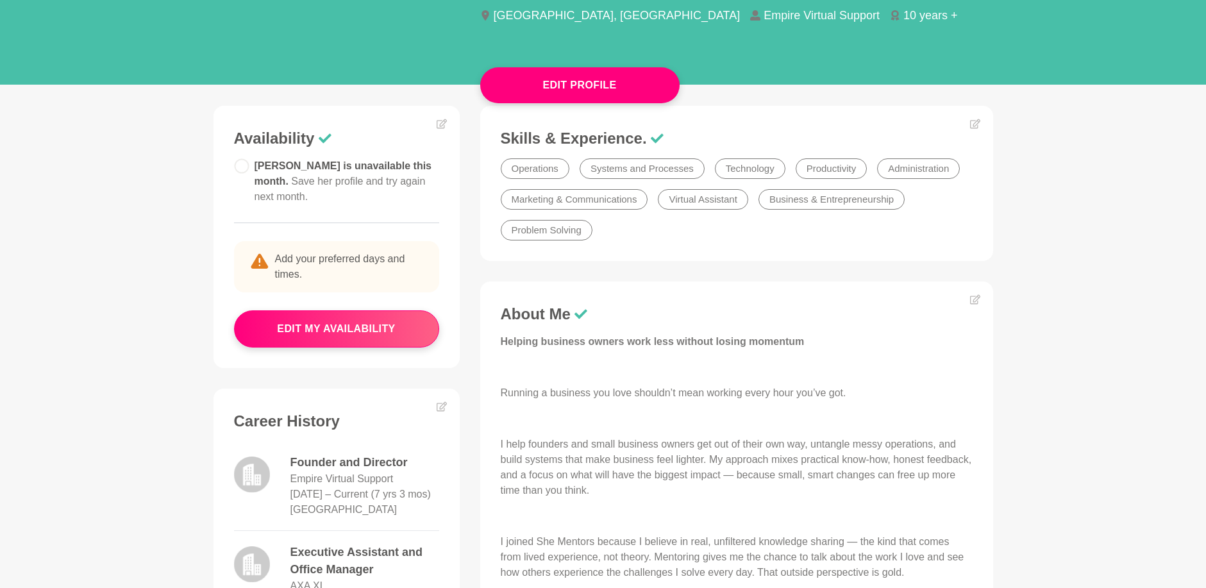
click at [367, 292] on p "Add your preferred days and times." at bounding box center [336, 266] width 205 height 51
click at [347, 348] on button "edit my availability" at bounding box center [336, 328] width 205 height 37
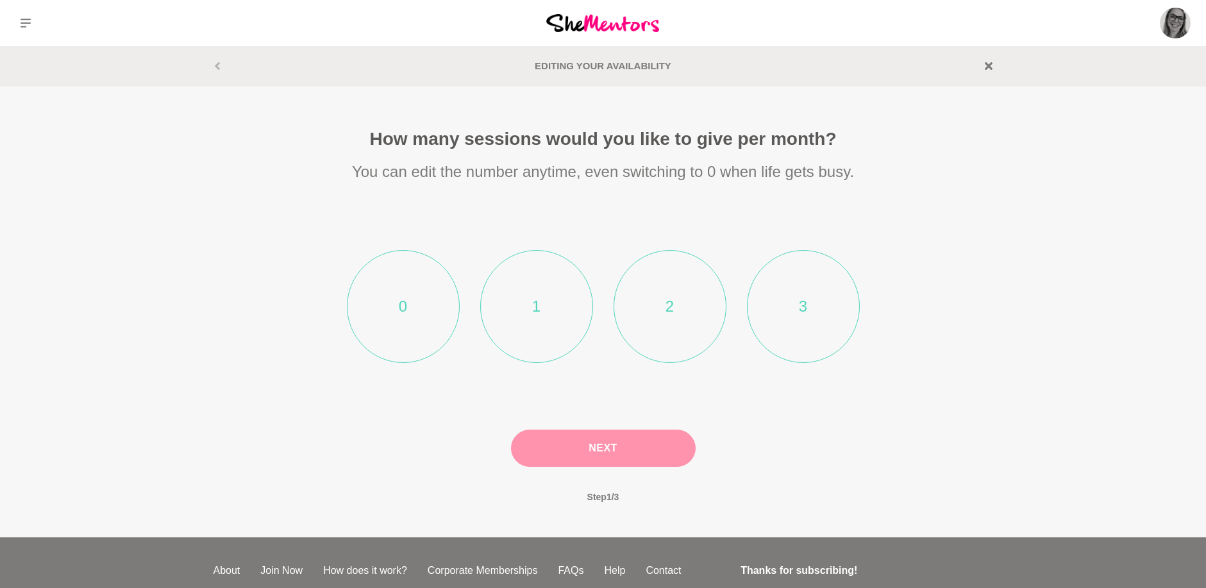
click at [494, 330] on li "1" at bounding box center [536, 306] width 113 height 113
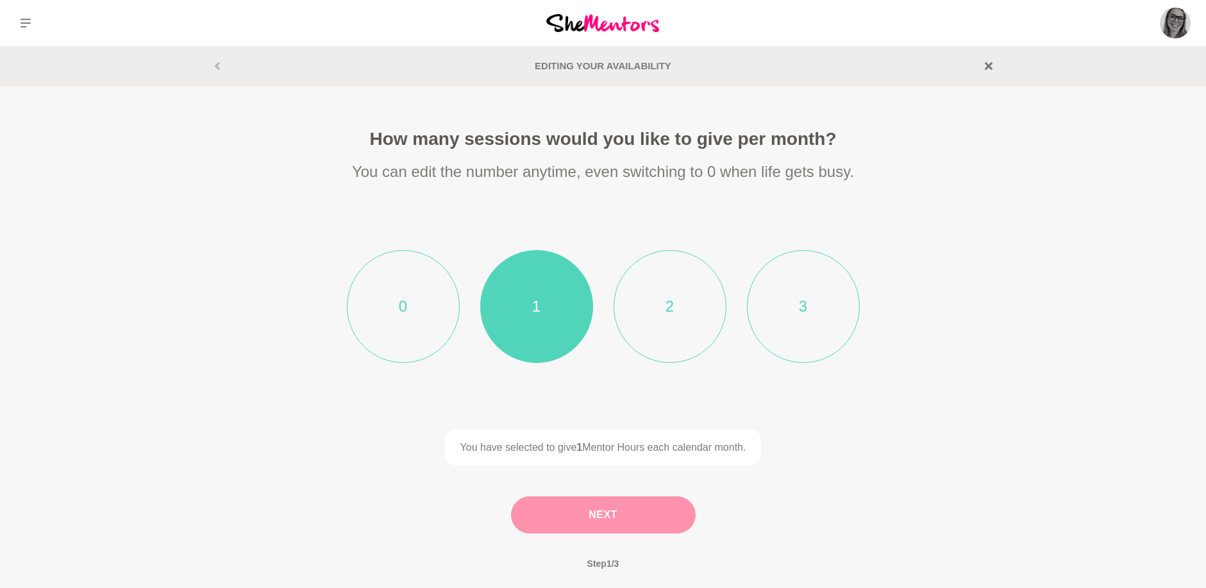
click at [582, 515] on button "Next" at bounding box center [603, 514] width 185 height 37
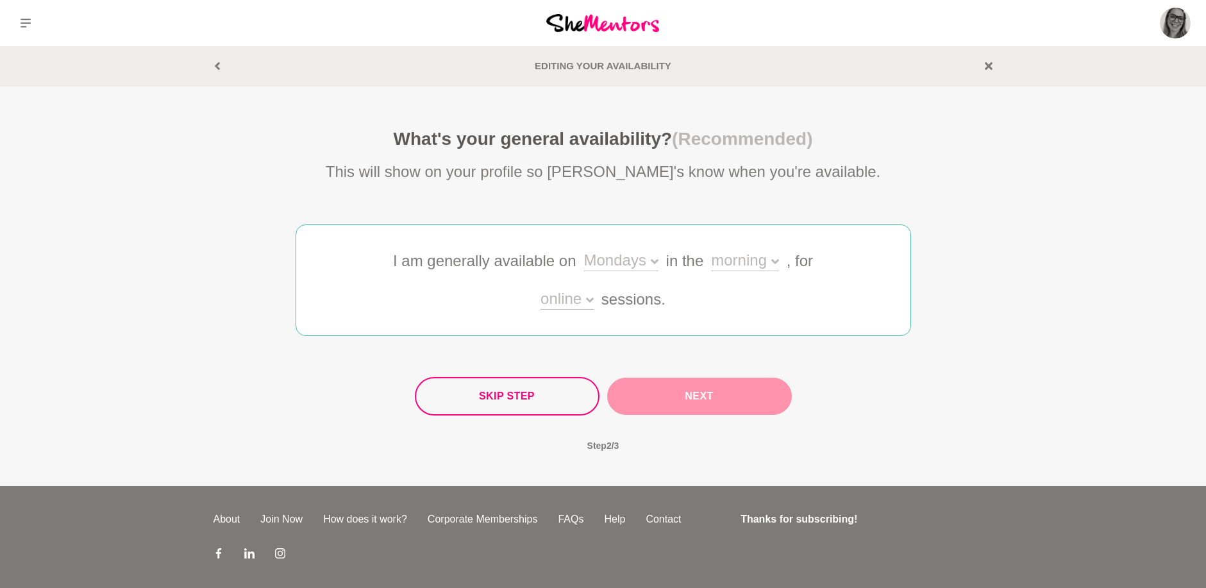
click at [648, 262] on div "Mondays" at bounding box center [621, 262] width 74 height 19
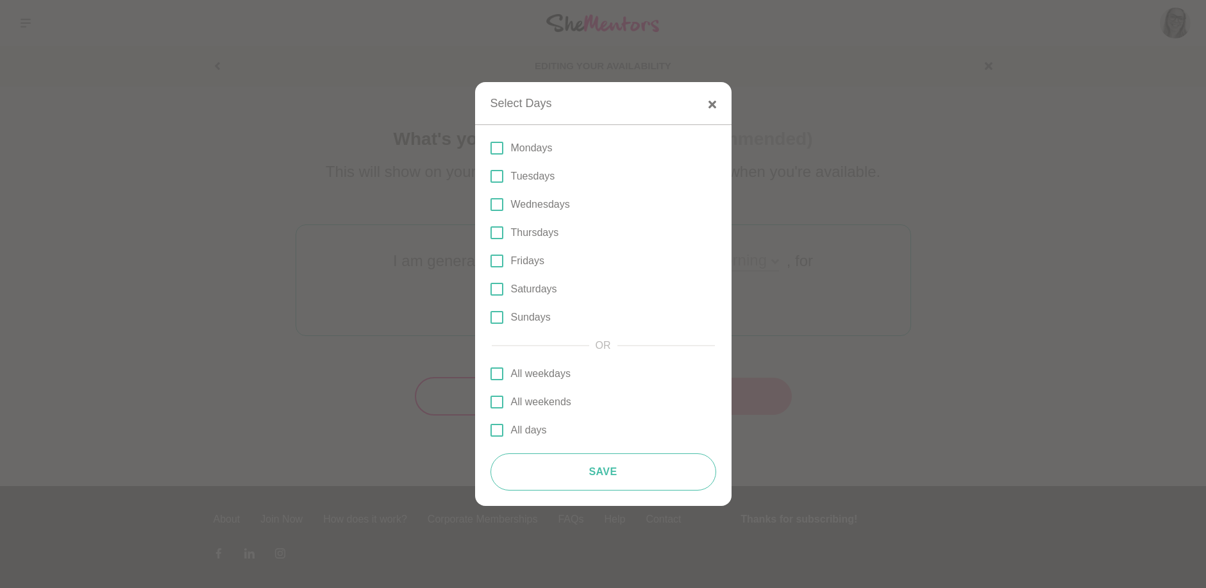
click at [495, 207] on span at bounding box center [497, 204] width 13 height 13
click at [491, 205] on input "Wednesdays" at bounding box center [491, 205] width 0 height 0
click at [493, 234] on span at bounding box center [497, 232] width 13 height 13
click at [491, 233] on input "Thursdays" at bounding box center [491, 233] width 0 height 0
click at [493, 264] on span at bounding box center [497, 261] width 13 height 13
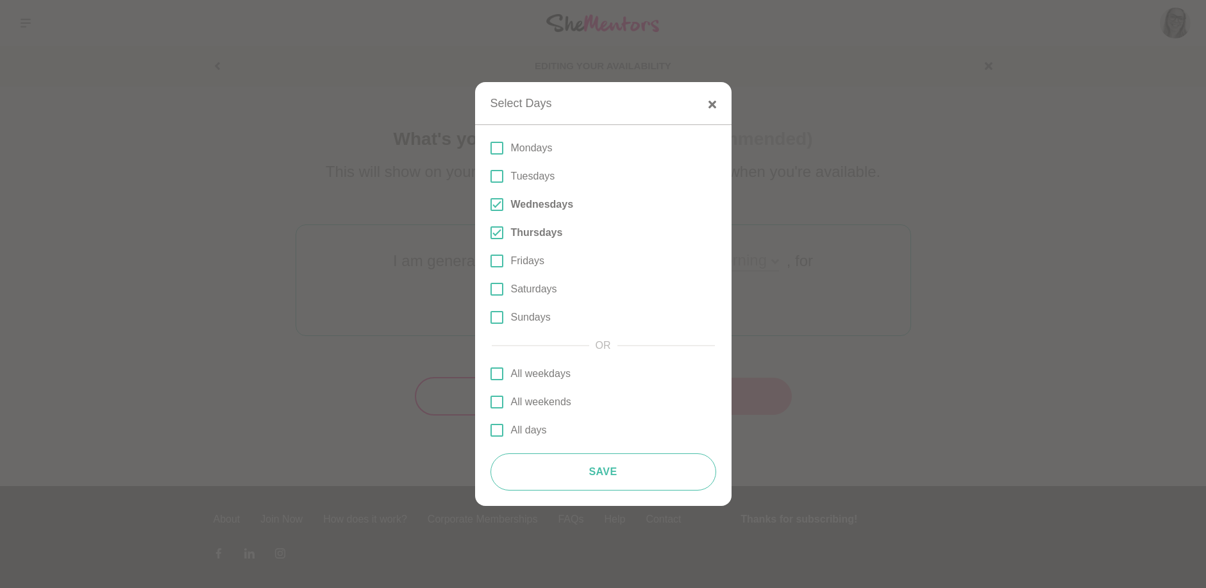
click at [491, 261] on input "Fridays" at bounding box center [491, 261] width 0 height 0
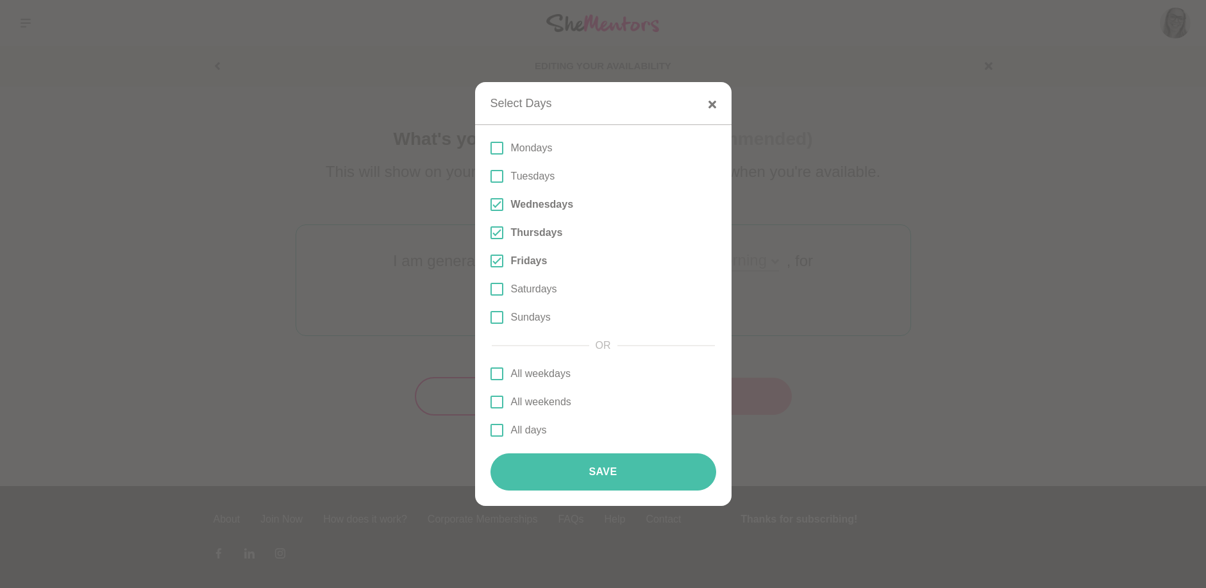
click at [593, 469] on button "Save" at bounding box center [604, 471] width 226 height 37
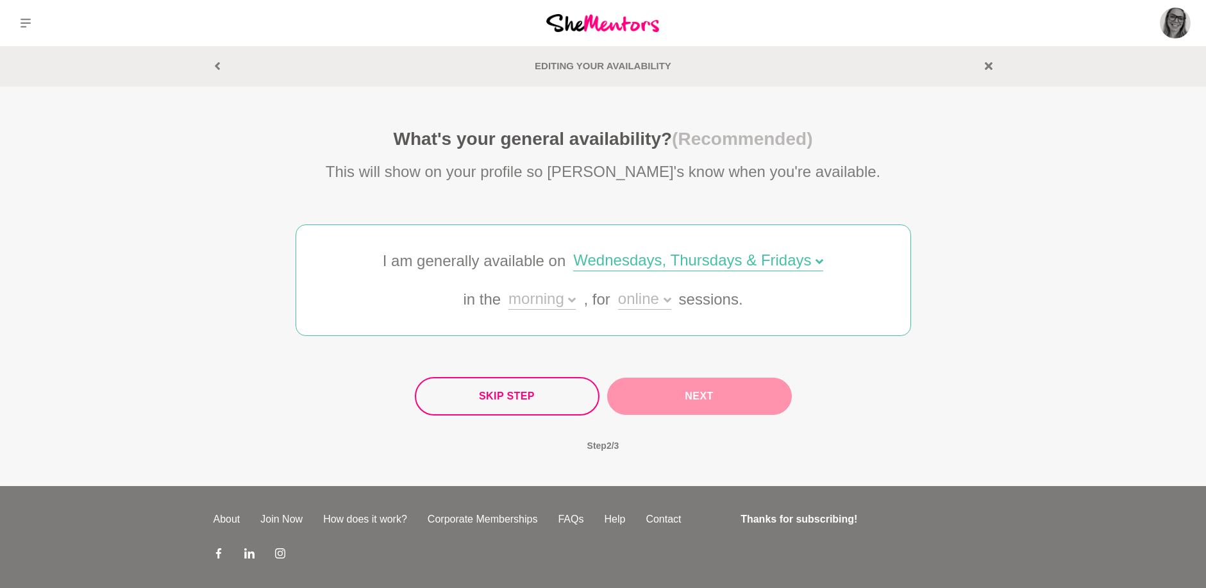
click at [538, 306] on div "morning" at bounding box center [542, 300] width 67 height 19
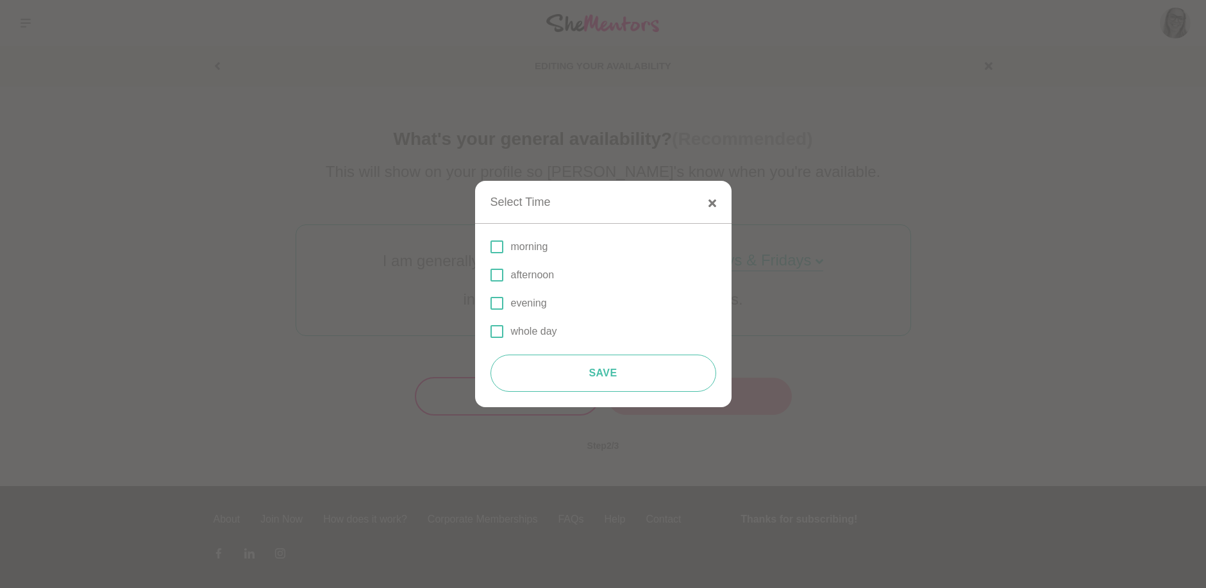
click at [539, 332] on p "whole day" at bounding box center [534, 331] width 46 height 15
click at [491, 332] on input "whole day" at bounding box center [491, 332] width 0 height 0
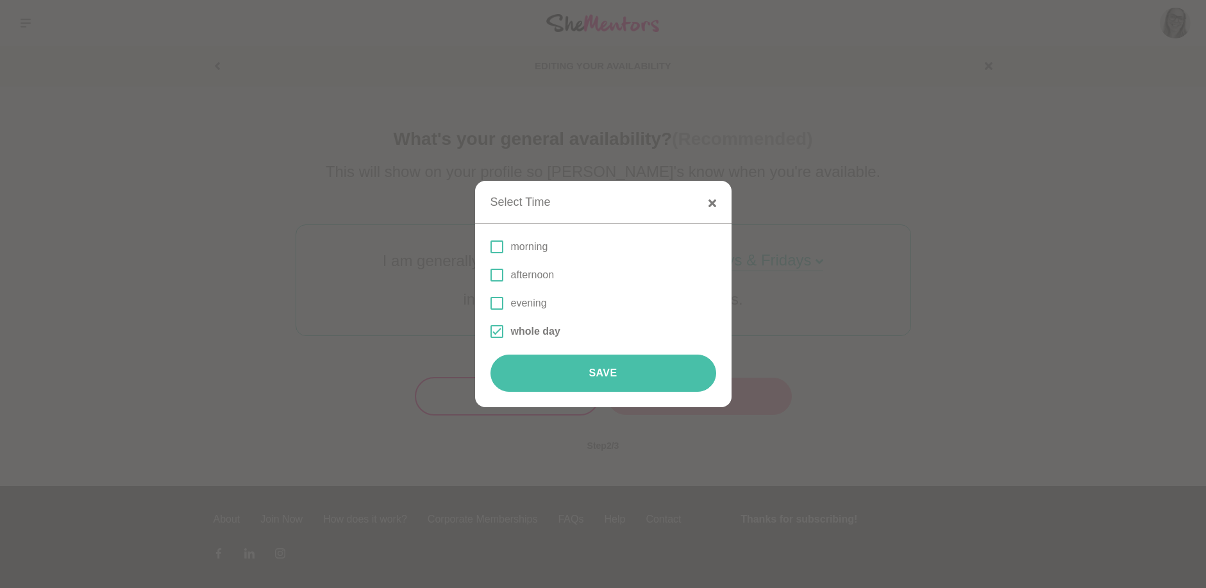
click at [576, 380] on button "Save" at bounding box center [604, 373] width 226 height 37
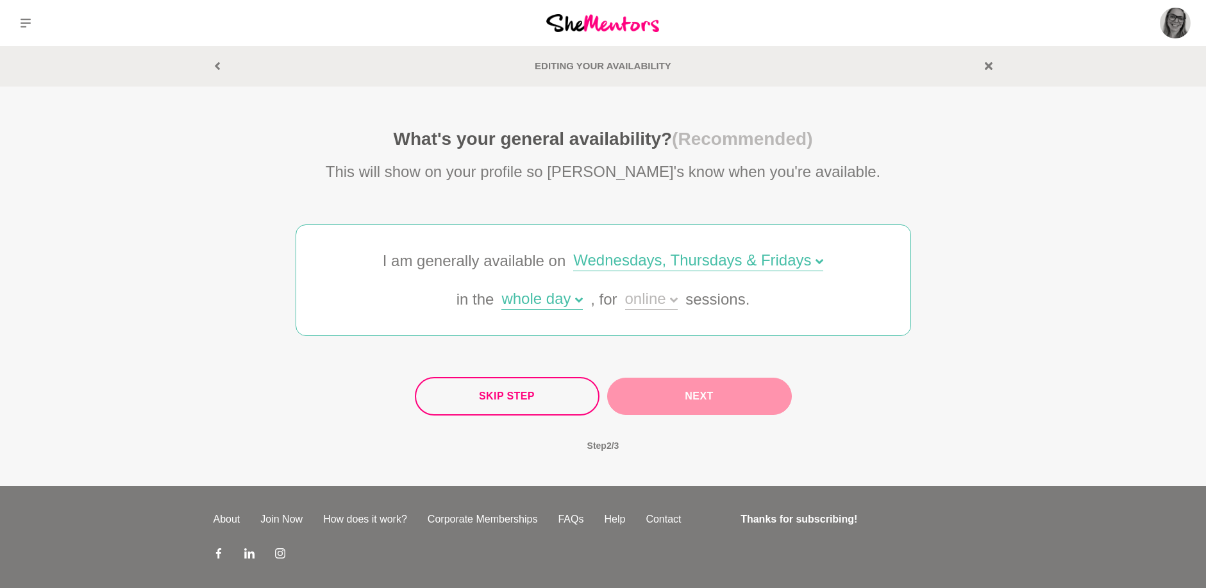
click at [676, 298] on icon at bounding box center [674, 300] width 8 height 8
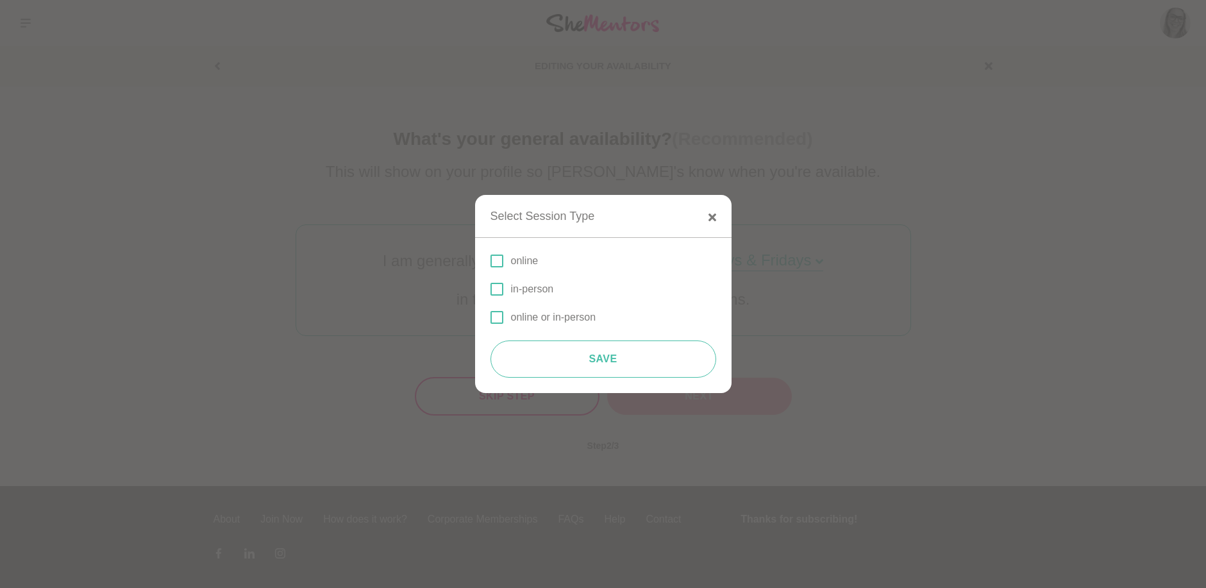
click at [528, 261] on p "online" at bounding box center [525, 260] width 28 height 15
click at [491, 261] on input "online" at bounding box center [491, 261] width 0 height 0
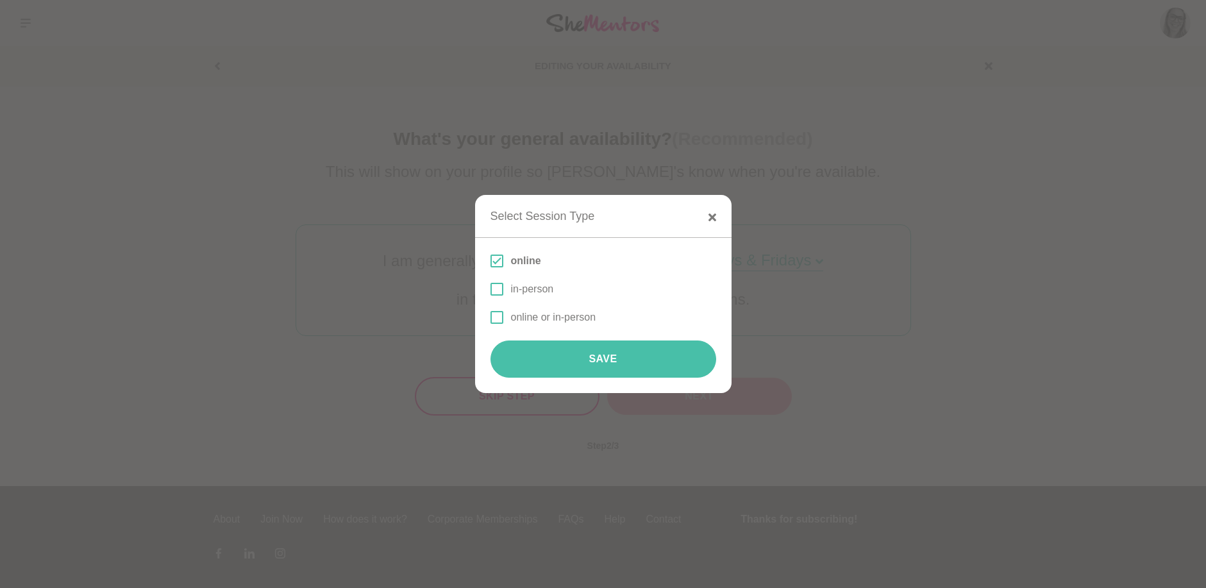
click at [568, 367] on button "Save" at bounding box center [604, 359] width 226 height 37
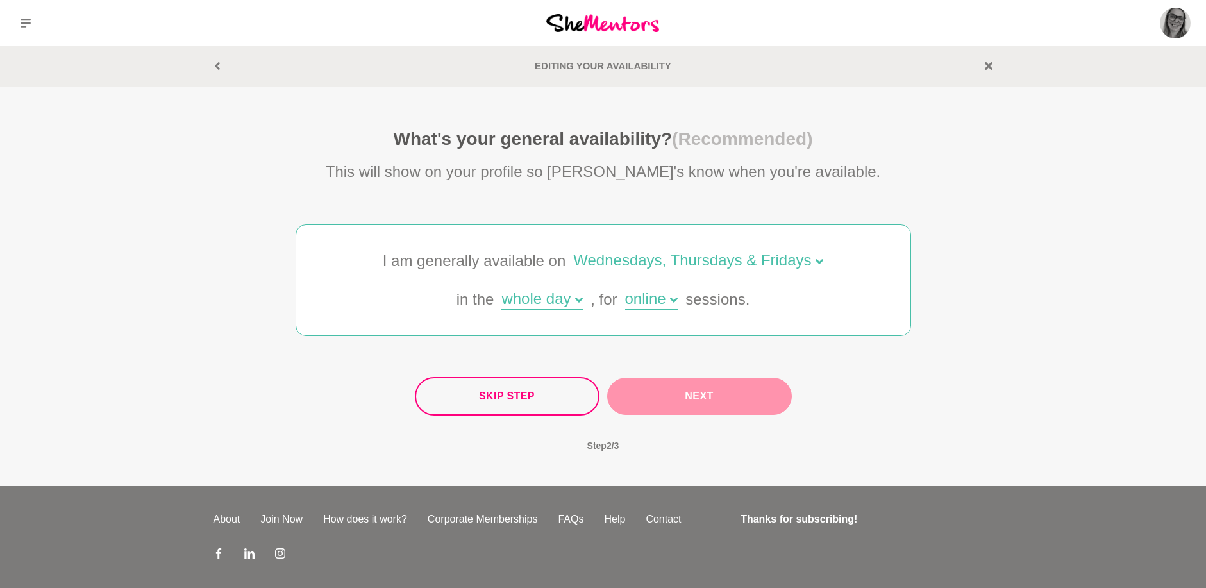
click at [648, 394] on button "Next" at bounding box center [699, 396] width 185 height 37
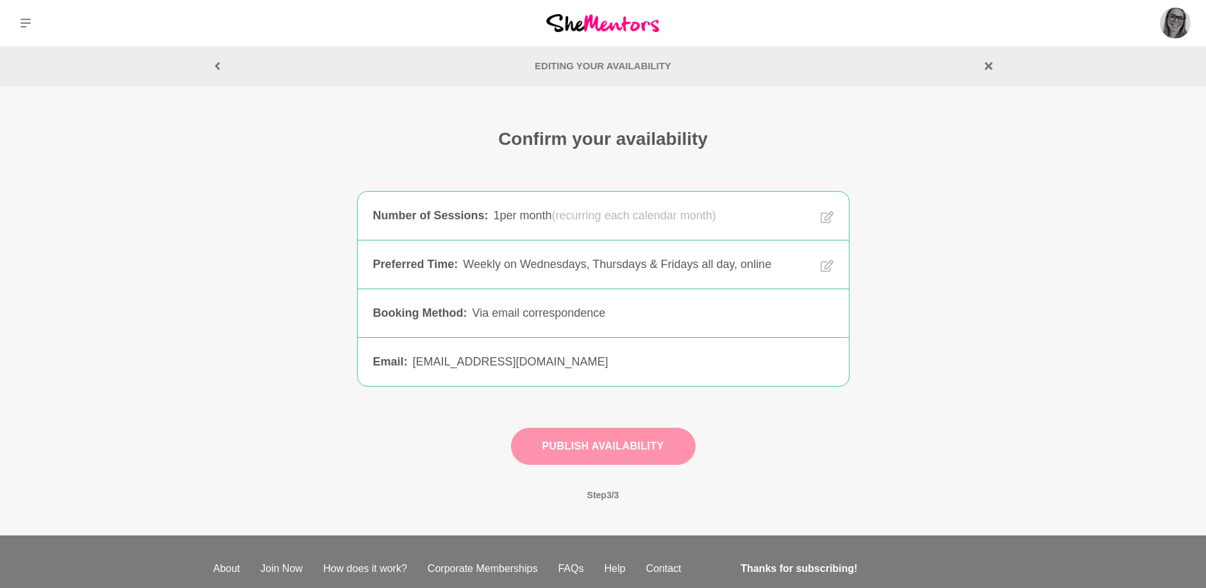
click at [614, 444] on button "Publish Availability" at bounding box center [603, 446] width 185 height 37
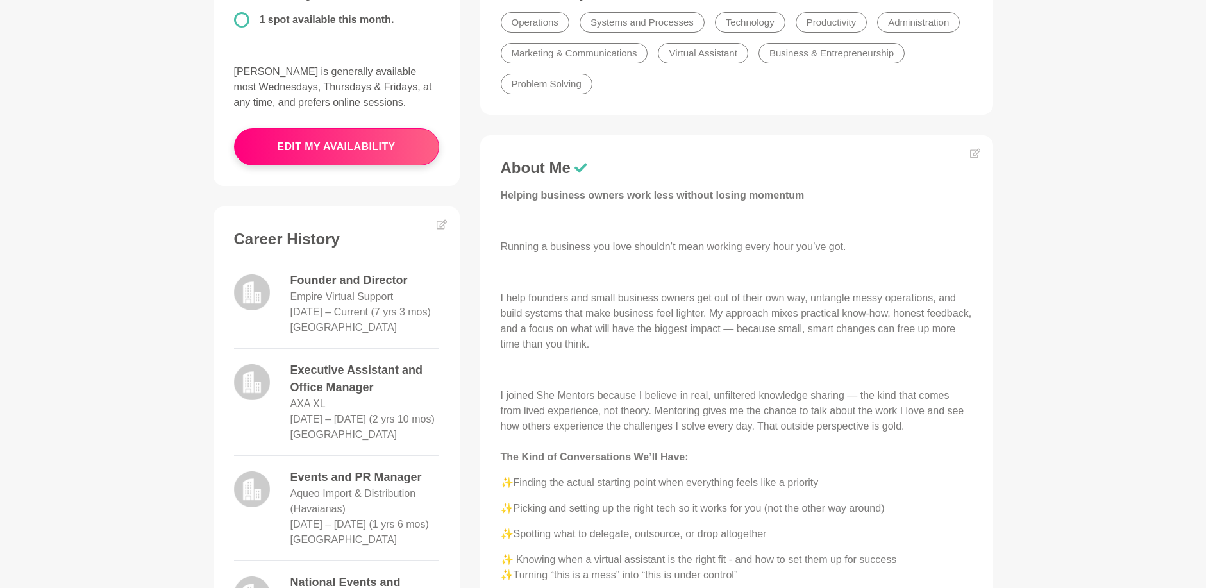
scroll to position [385, 0]
click at [255, 299] on img at bounding box center [252, 294] width 36 height 36
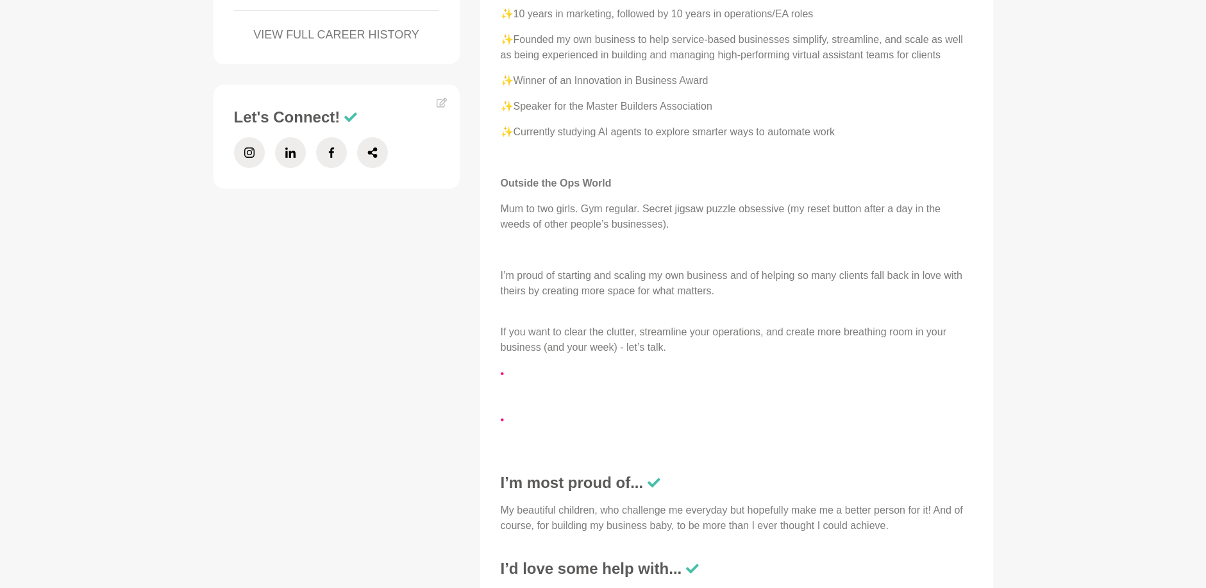
scroll to position [1411, 0]
click at [442, 106] on icon at bounding box center [442, 101] width 10 height 10
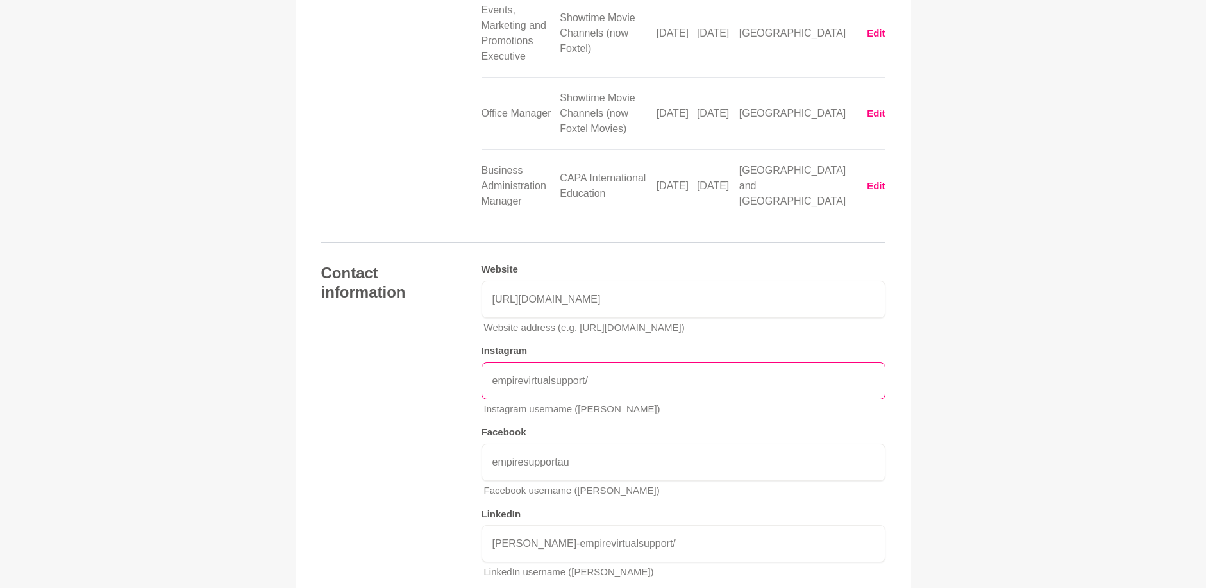
scroll to position [2739, 0]
drag, startPoint x: 541, startPoint y: 325, endPoint x: 441, endPoint y: 327, distance: 100.7
click at [441, 327] on div "Contact information Website [URL][DOMAIN_NAME] Website address (e.g. [URL][DOMA…" at bounding box center [603, 431] width 564 height 326
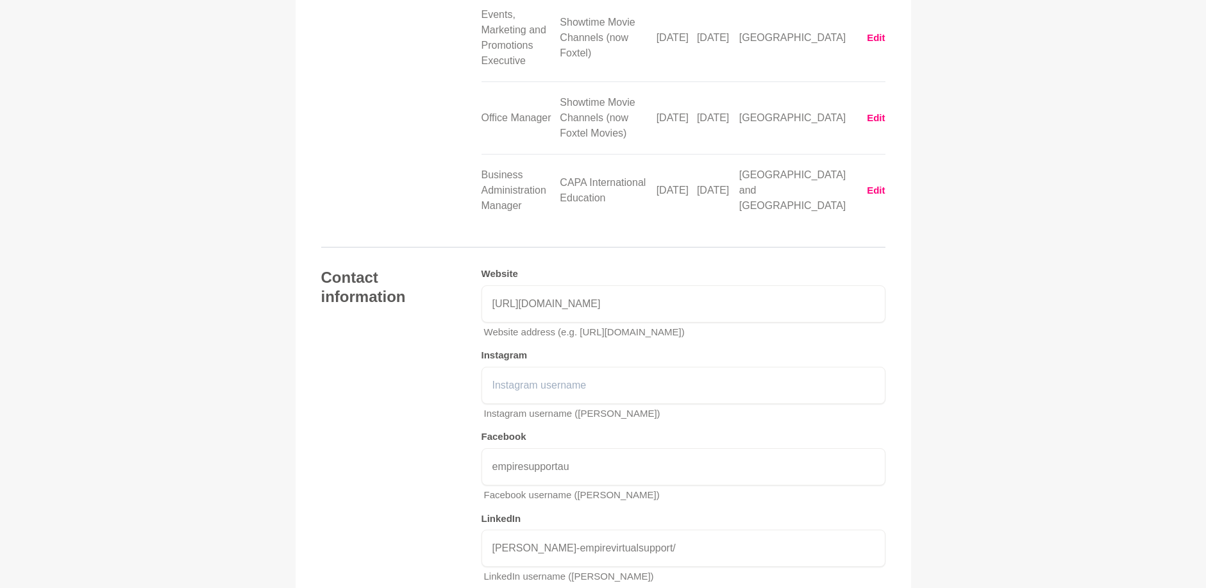
click at [418, 362] on div "Contact information Website [URL][DOMAIN_NAME] Website address (e.g. [URL][DOMA…" at bounding box center [603, 431] width 564 height 326
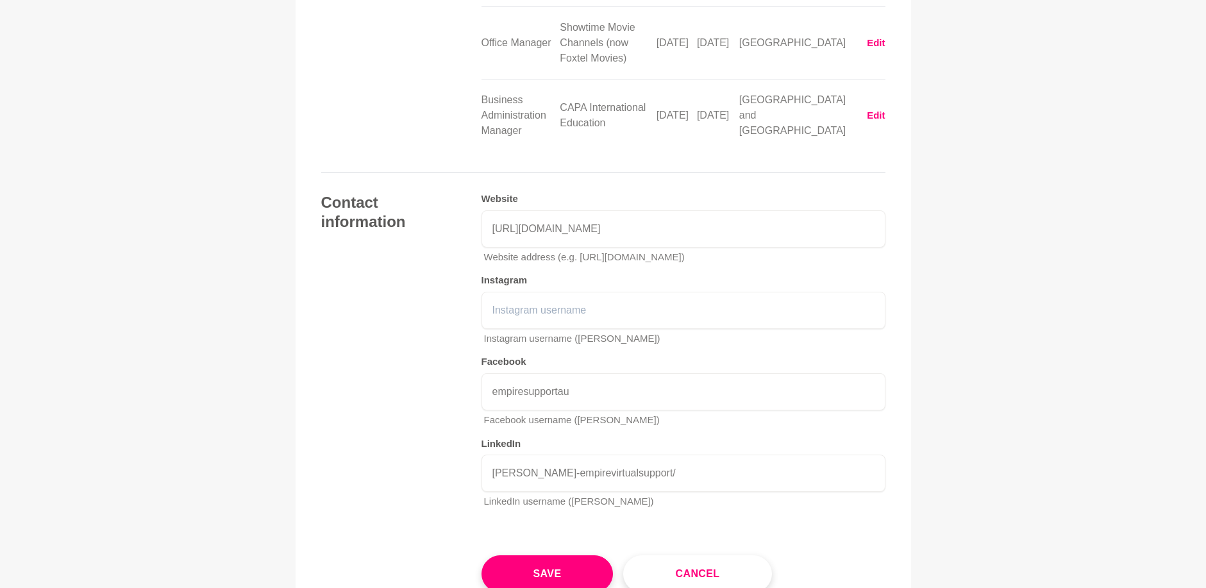
scroll to position [2995, 0]
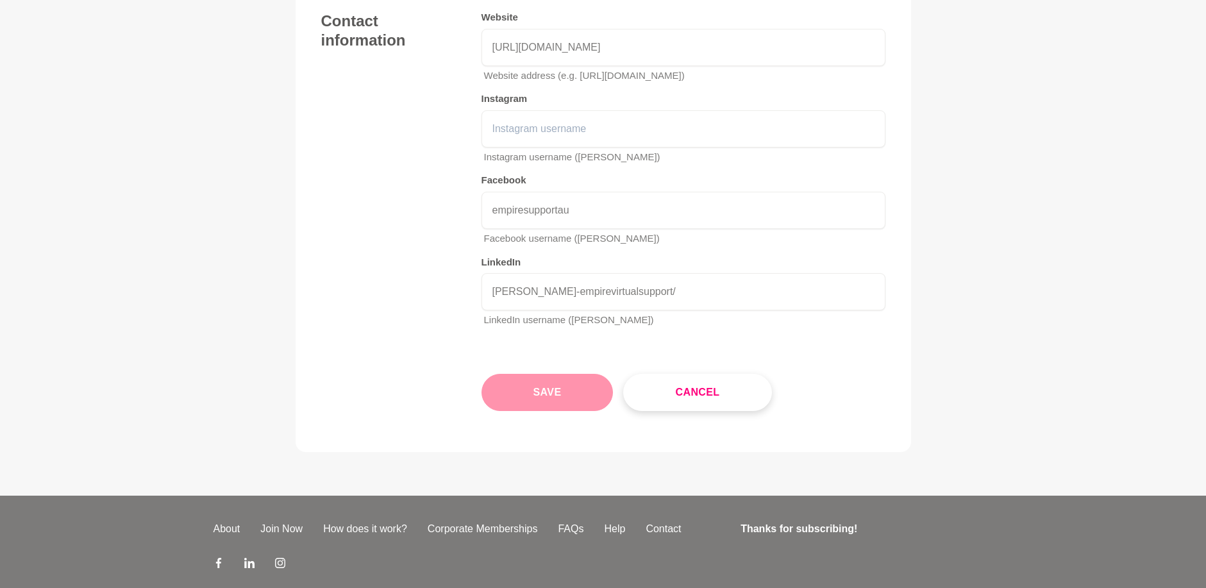
click at [542, 374] on button "Save" at bounding box center [548, 392] width 132 height 37
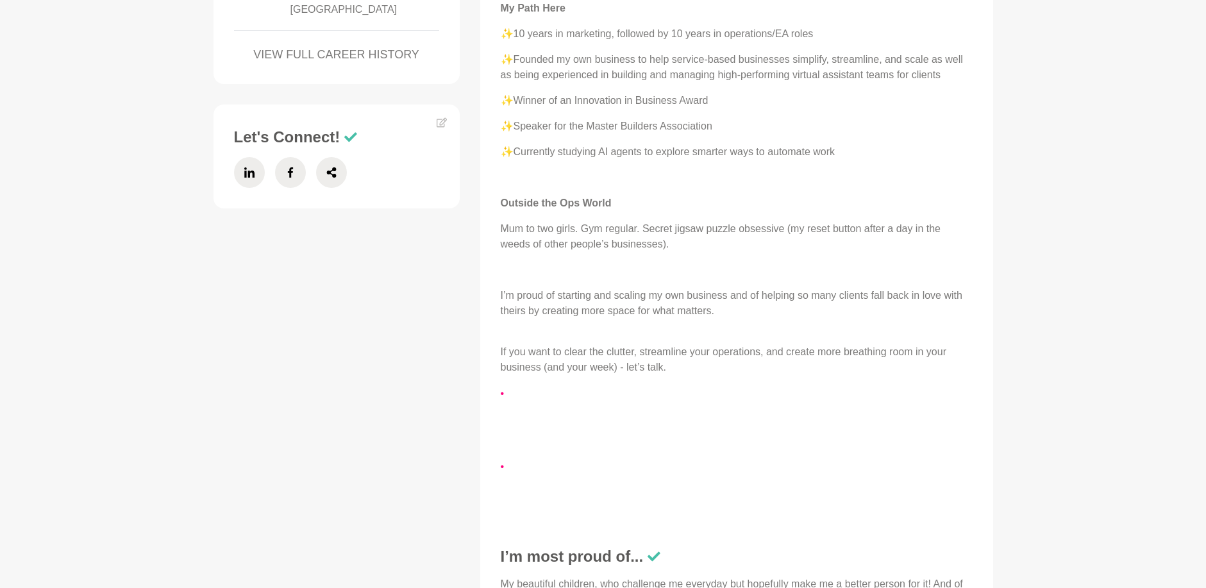
scroll to position [1154, 0]
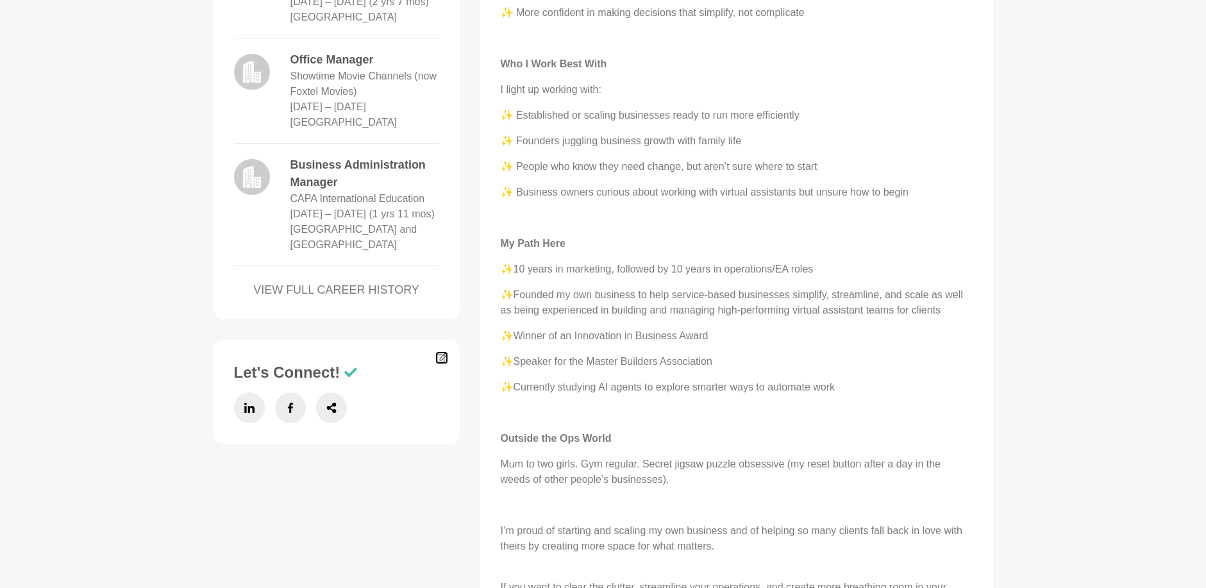
click at [441, 363] on icon at bounding box center [442, 358] width 10 height 10
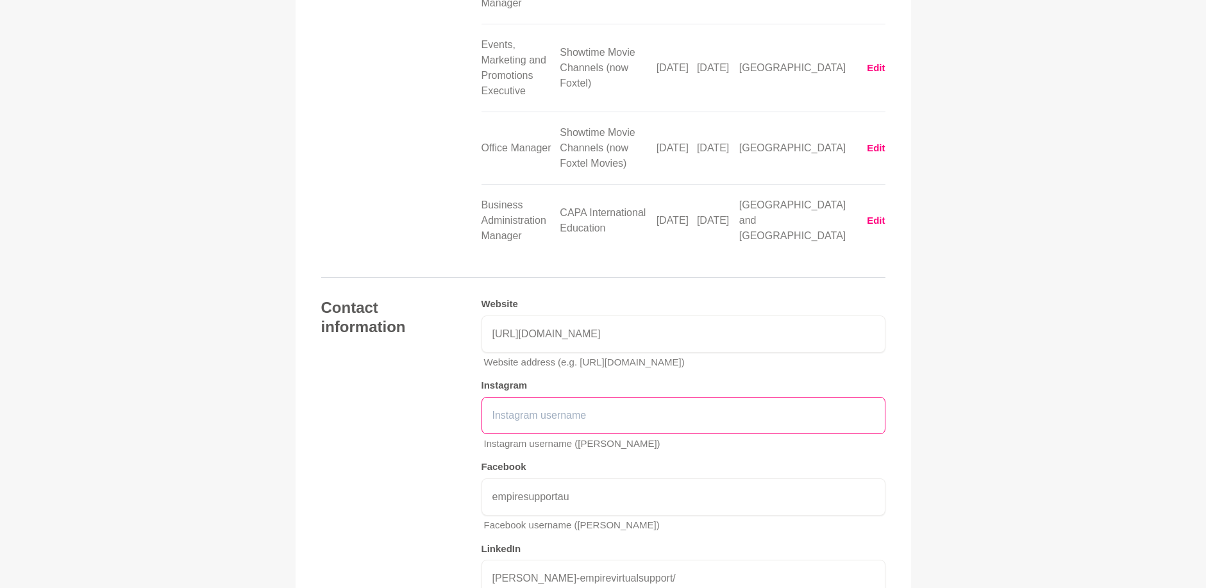
scroll to position [2739, 0]
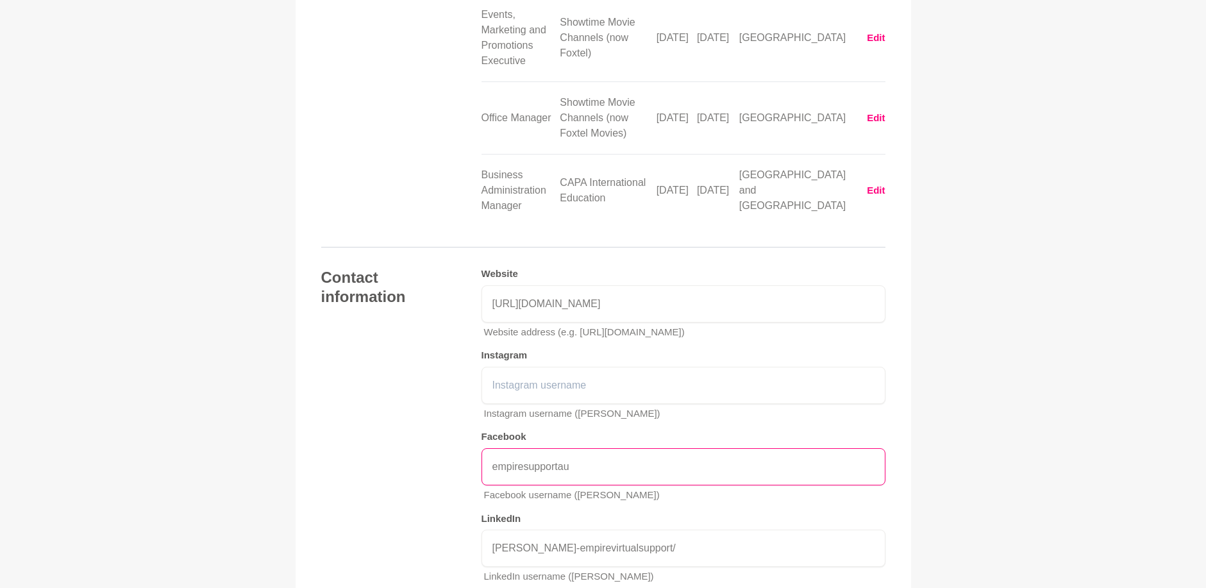
drag, startPoint x: 577, startPoint y: 406, endPoint x: 464, endPoint y: 407, distance: 112.9
click at [469, 406] on div "Contact information Website [URL][DOMAIN_NAME] Website address (e.g. [URL][DOMA…" at bounding box center [603, 431] width 564 height 326
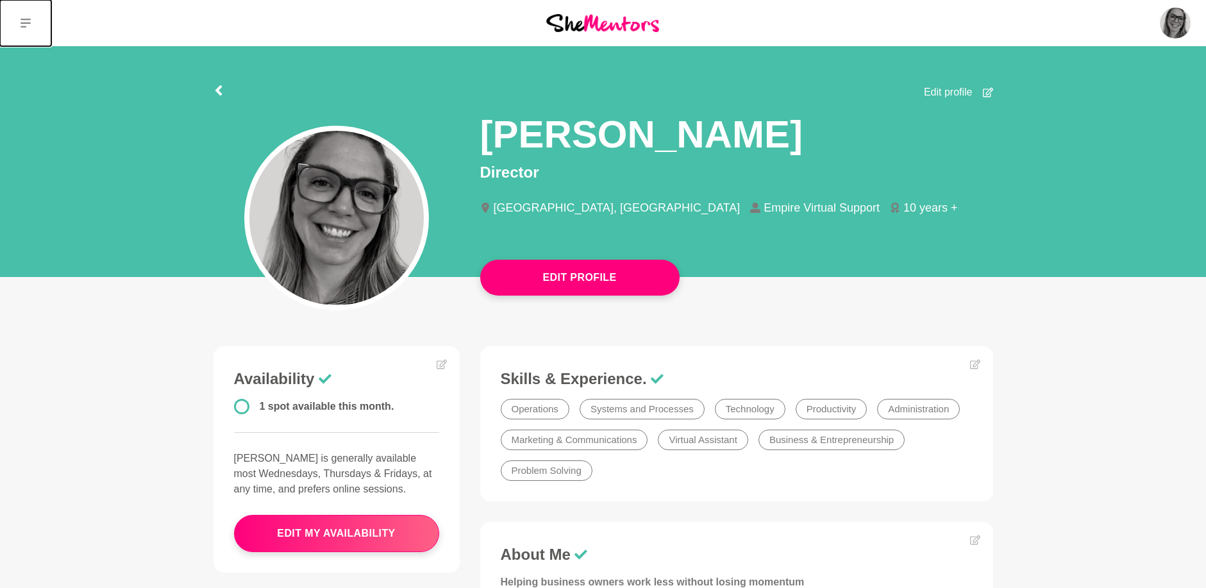
click at [24, 26] on icon at bounding box center [26, 23] width 10 height 10
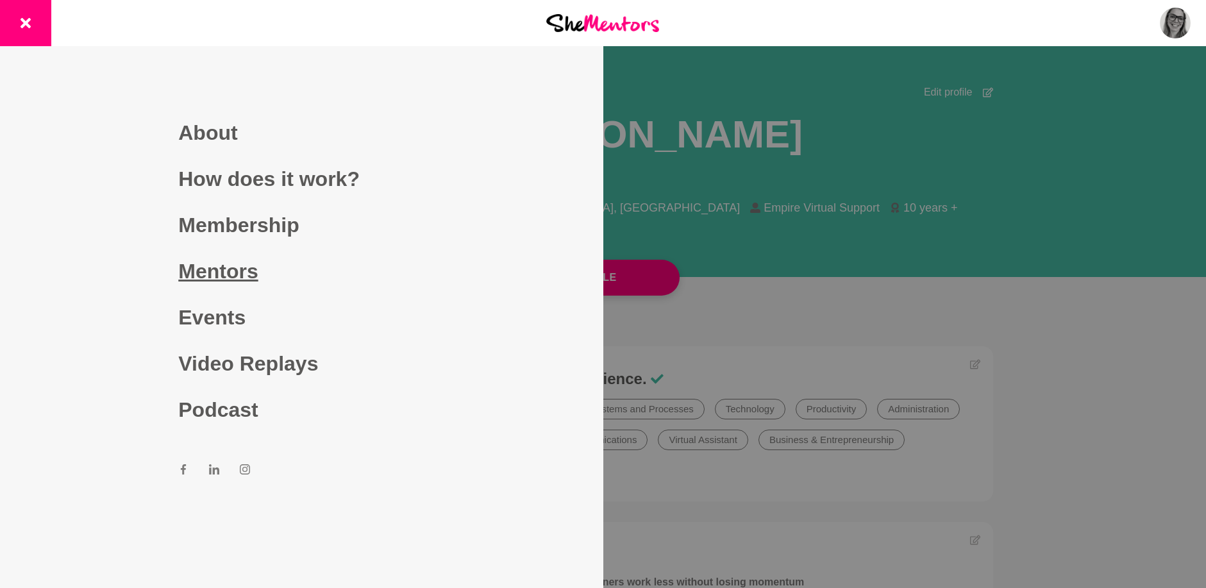
click at [219, 269] on link "Mentors" at bounding box center [301, 271] width 246 height 46
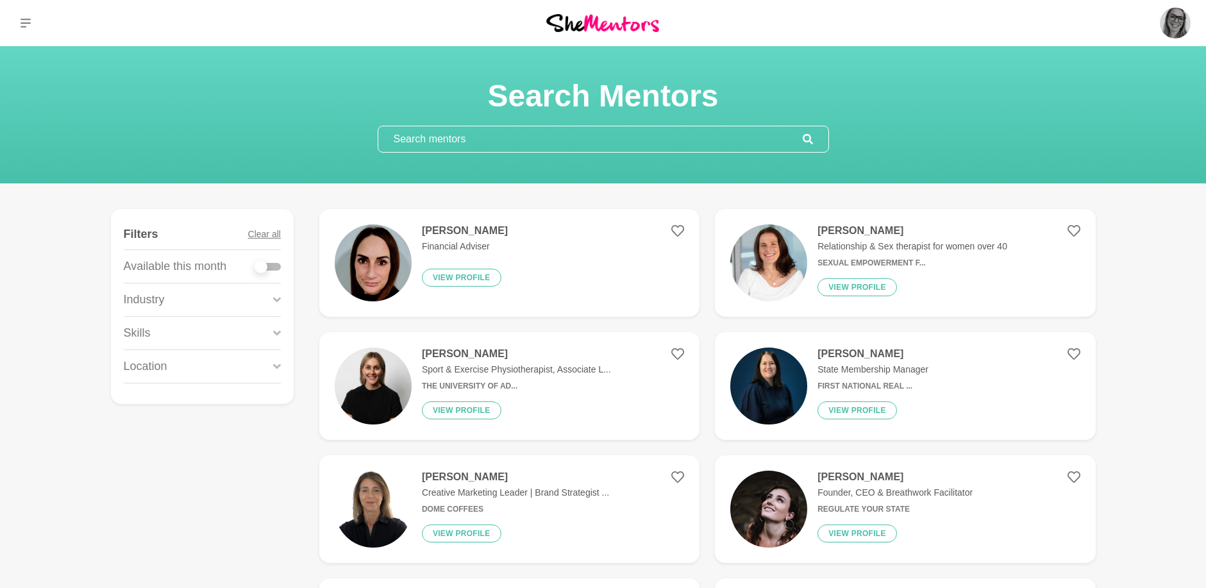
click at [432, 137] on input "text" at bounding box center [590, 139] width 425 height 26
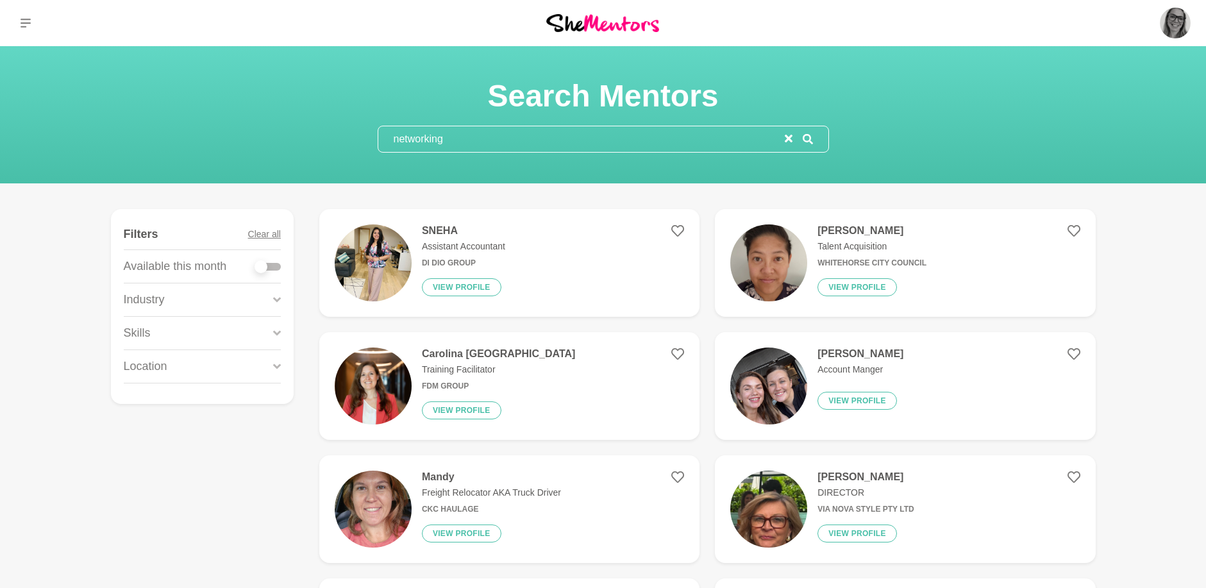
drag, startPoint x: 445, startPoint y: 142, endPoint x: 285, endPoint y: 142, distance: 160.3
click at [285, 142] on div "Search Mentors networking" at bounding box center [603, 115] width 1176 height 76
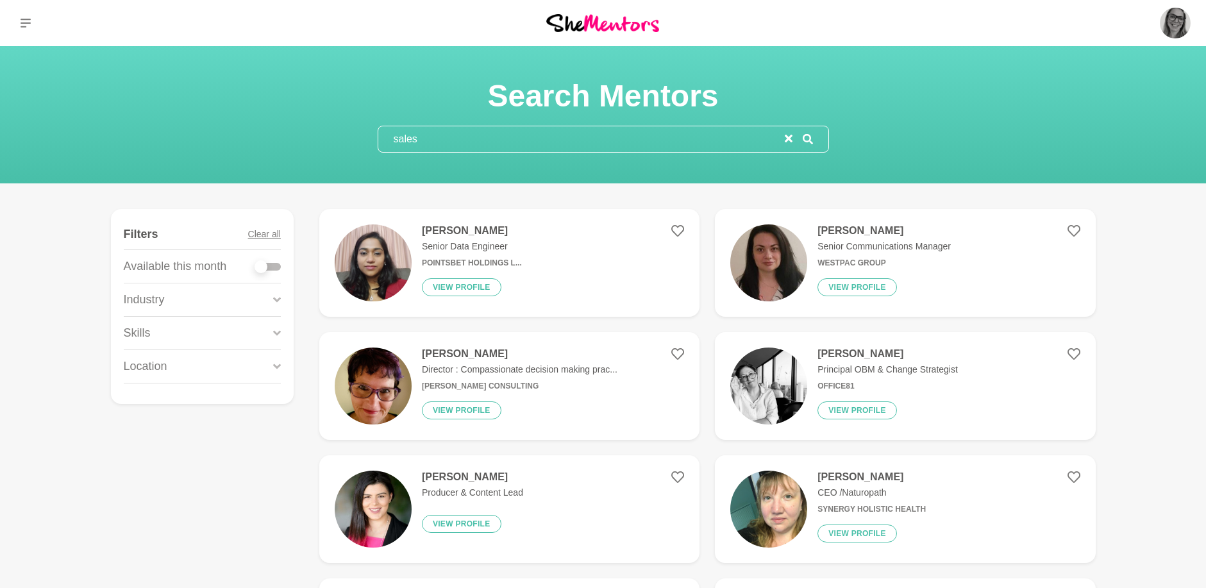
type input "sales"
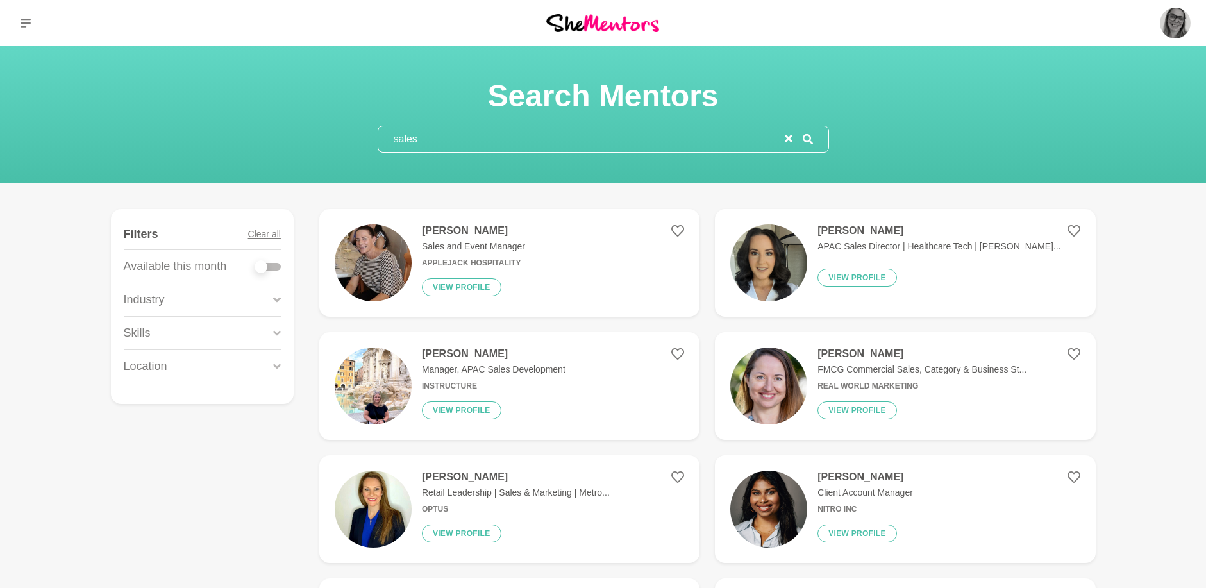
click at [274, 263] on div at bounding box center [268, 267] width 26 height 8
checkbox input "true"
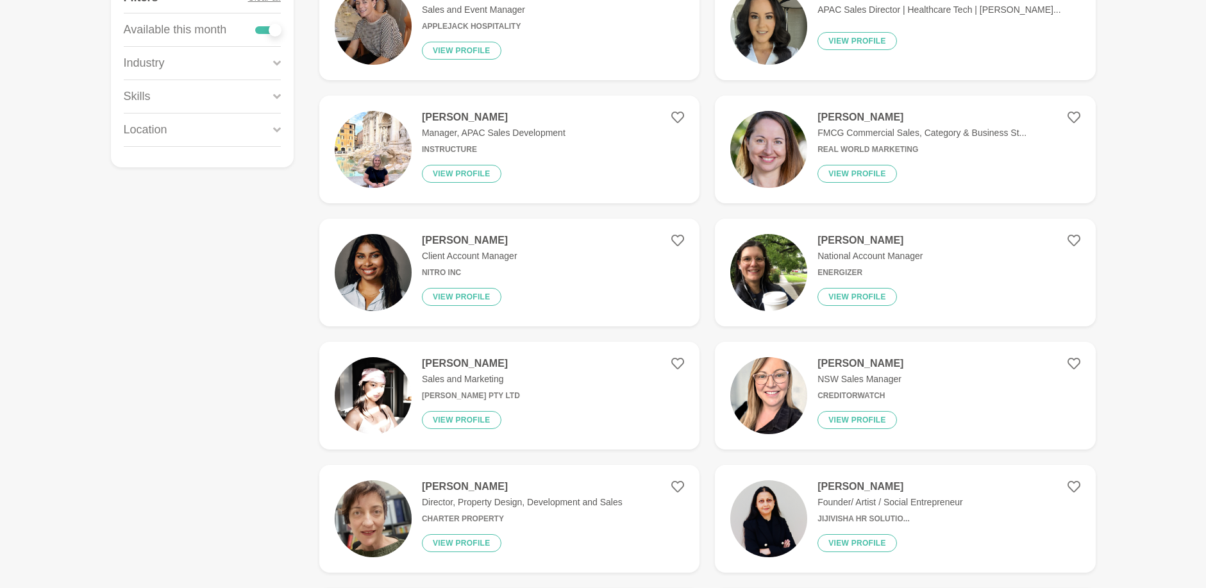
scroll to position [257, 0]
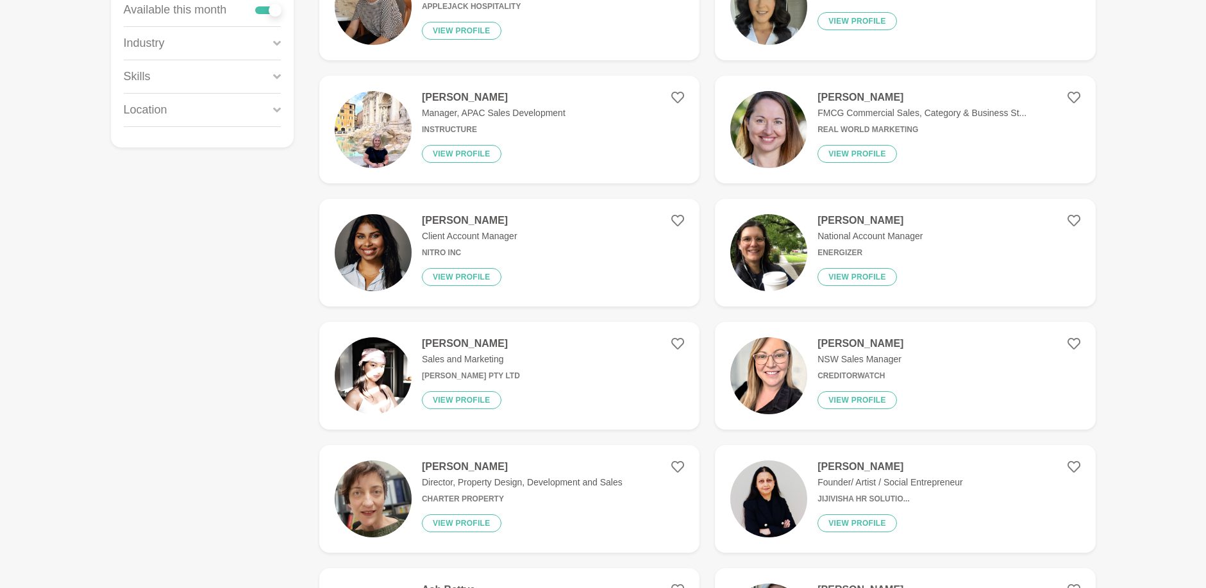
click at [440, 342] on h4 "[PERSON_NAME]" at bounding box center [471, 343] width 98 height 13
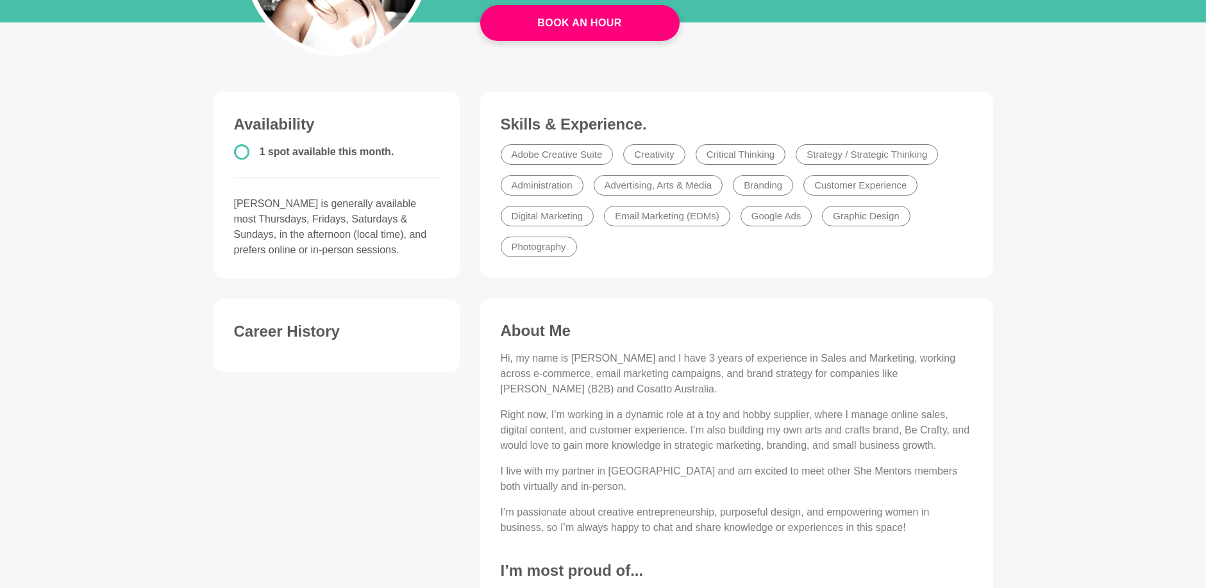
scroll to position [257, 0]
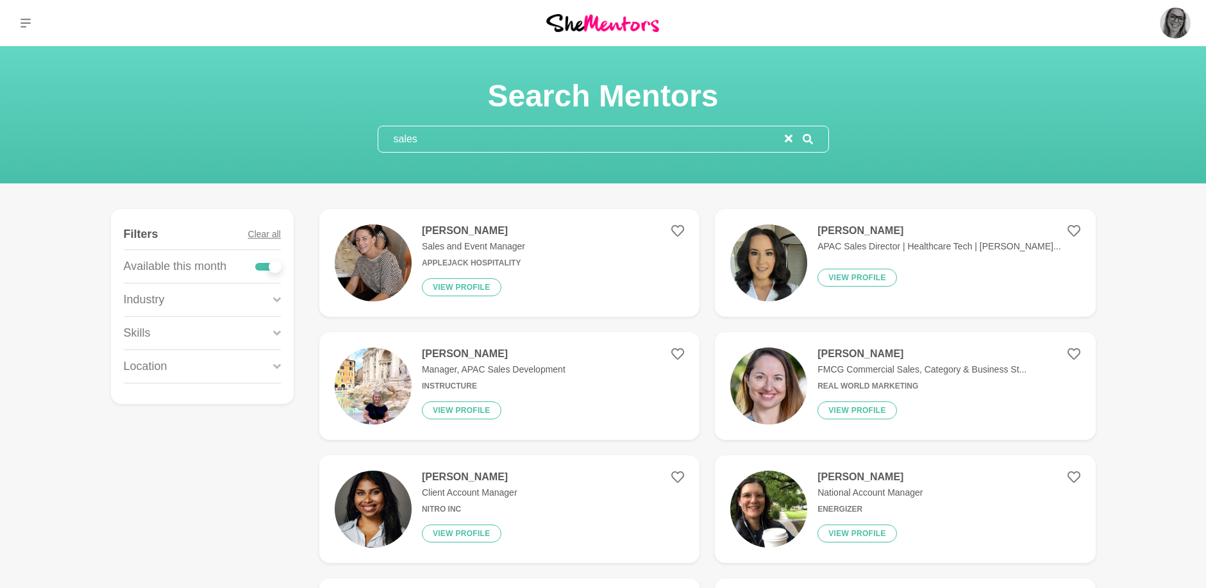
drag, startPoint x: 469, startPoint y: 140, endPoint x: 328, endPoint y: 142, distance: 141.8
click at [328, 142] on div "Search Mentors sales" at bounding box center [603, 115] width 1176 height 76
click at [425, 142] on input "sales" at bounding box center [581, 139] width 407 height 26
drag, startPoint x: 425, startPoint y: 140, endPoint x: 382, endPoint y: 139, distance: 42.3
click at [382, 139] on input "sales" at bounding box center [581, 139] width 407 height 26
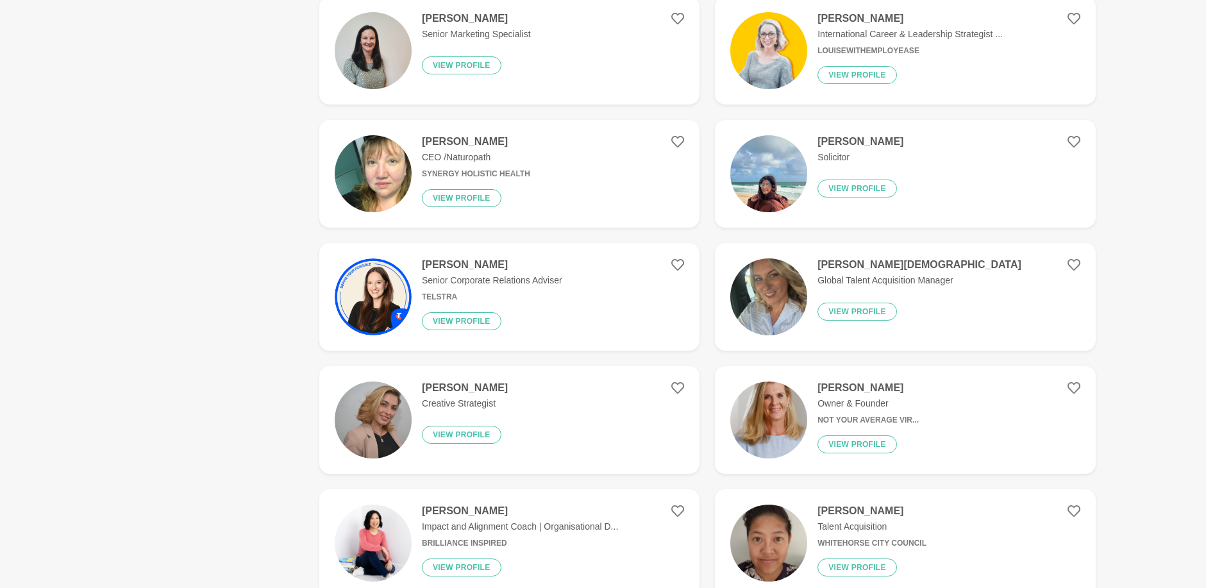
scroll to position [705, 0]
type input "pricing"
click at [831, 384] on h4 "[PERSON_NAME]" at bounding box center [868, 387] width 101 height 13
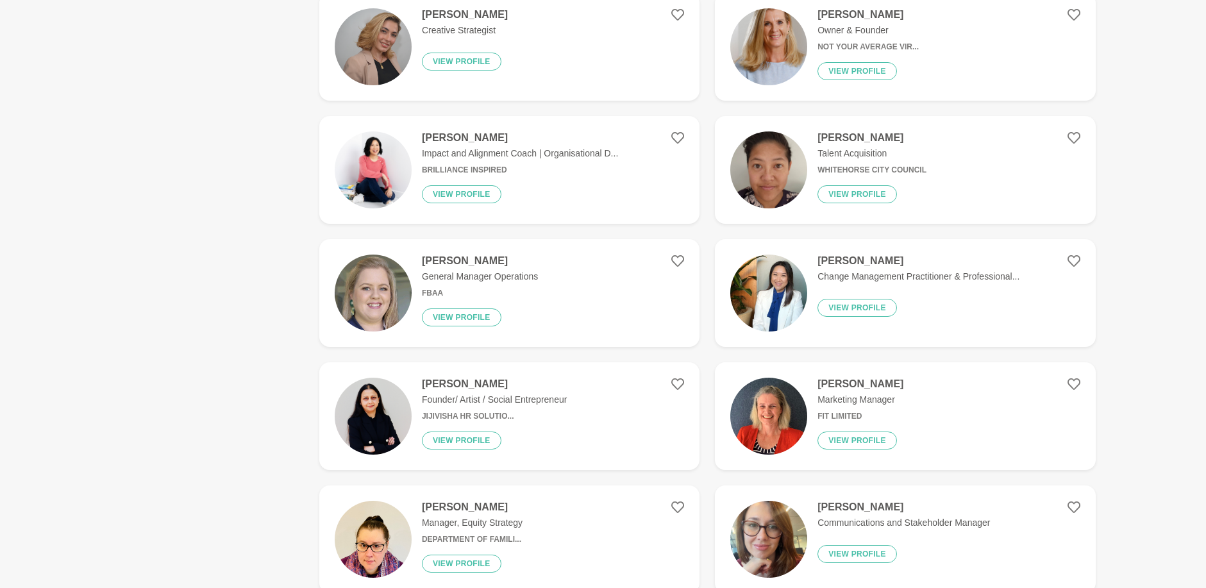
scroll to position [1154, 0]
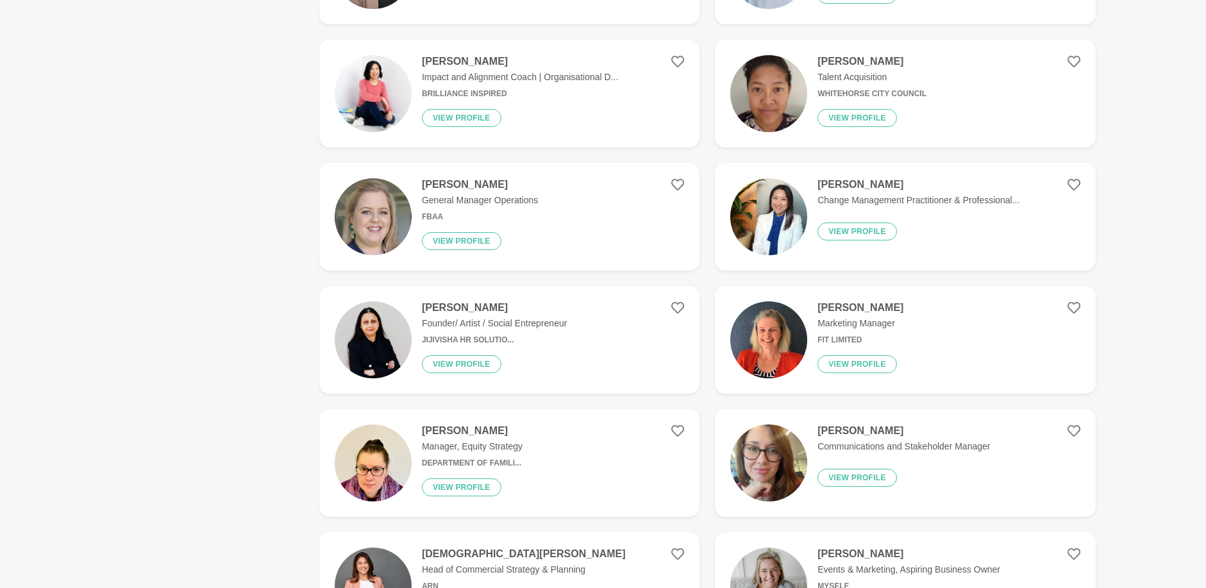
click at [457, 183] on h4 "[PERSON_NAME]" at bounding box center [480, 184] width 116 height 13
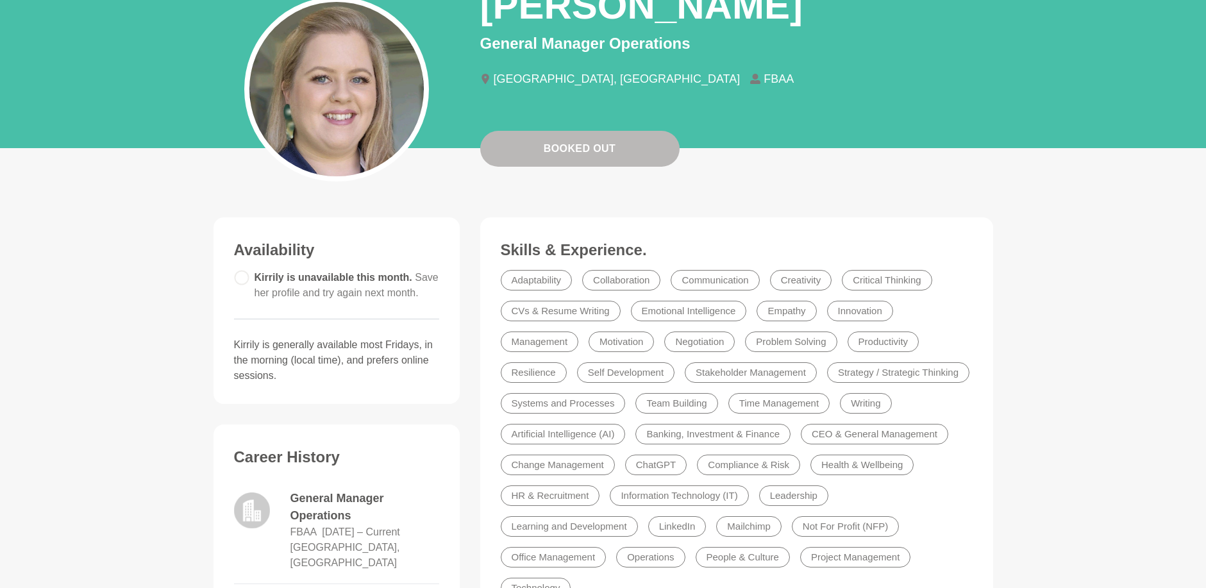
scroll to position [128, 0]
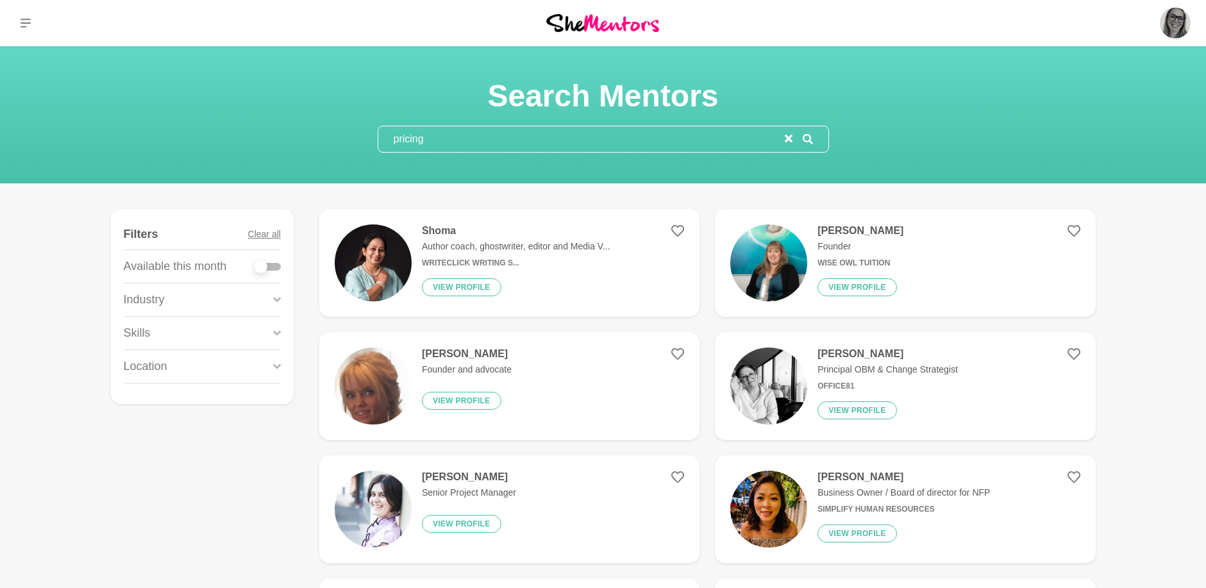
drag, startPoint x: 435, startPoint y: 135, endPoint x: 311, endPoint y: 129, distance: 123.9
click at [311, 129] on div "Search Mentors pricing" at bounding box center [603, 115] width 1176 height 76
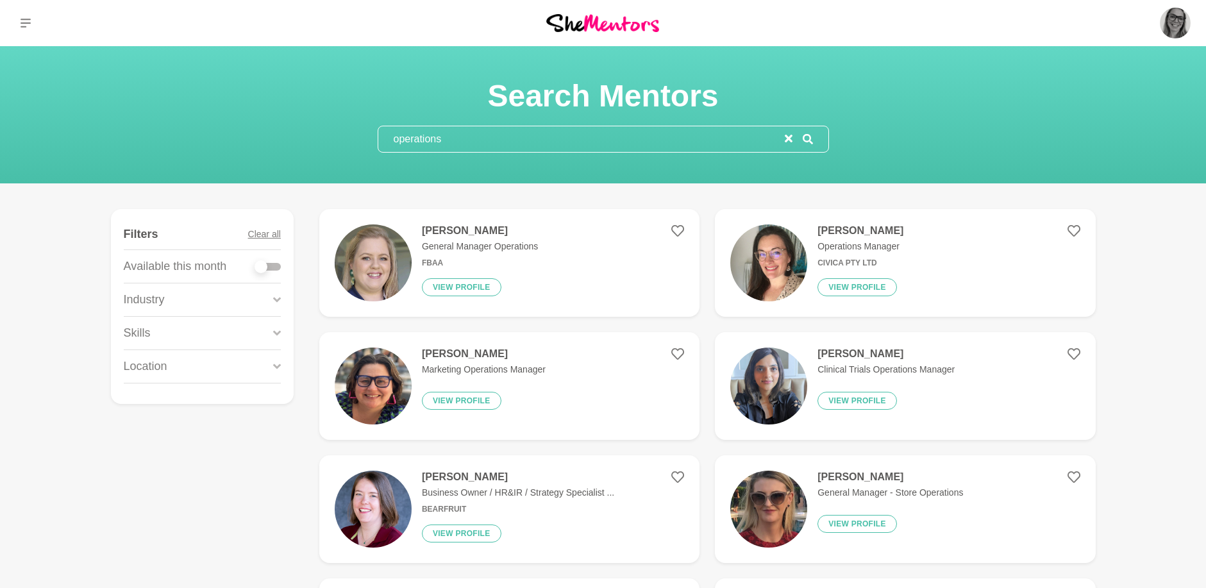
type input "operations"
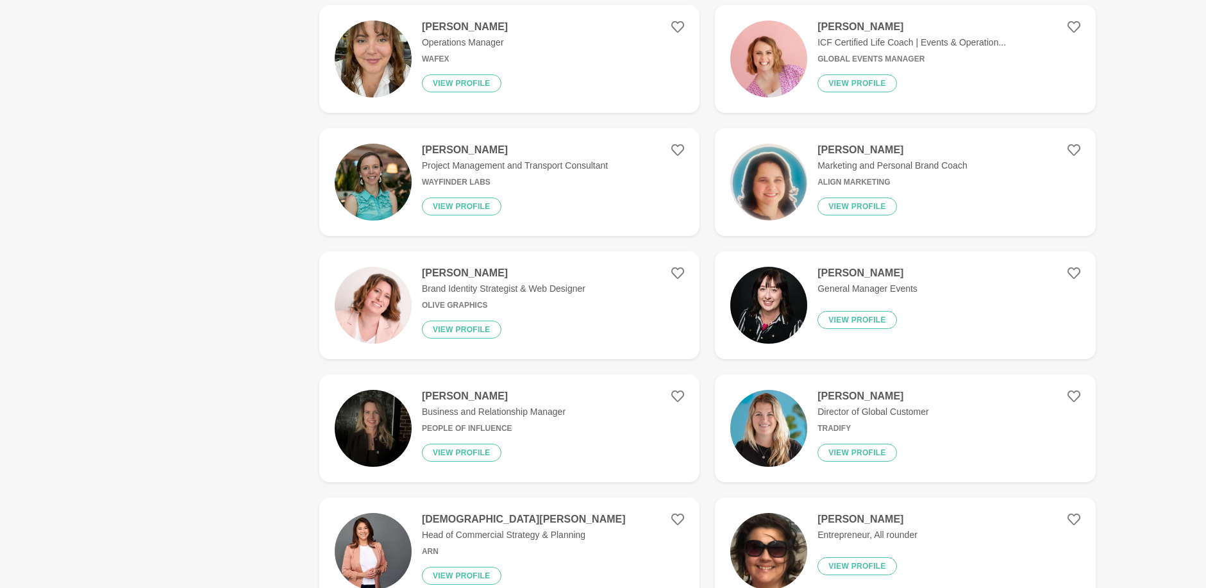
scroll to position [577, 0]
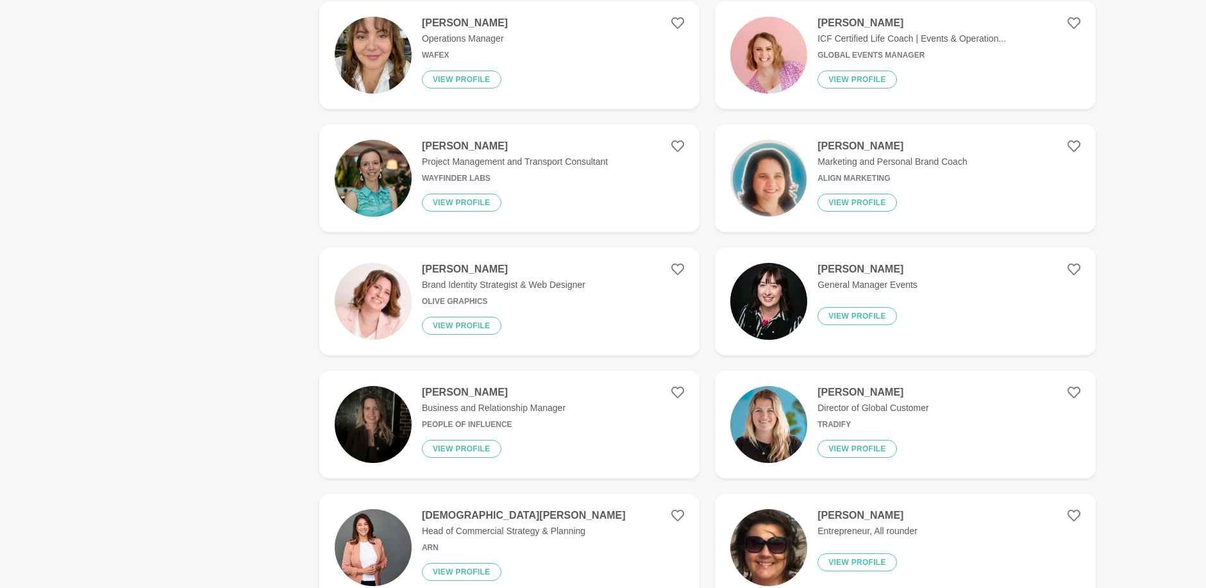
click at [467, 389] on h4 "[PERSON_NAME]" at bounding box center [494, 392] width 144 height 13
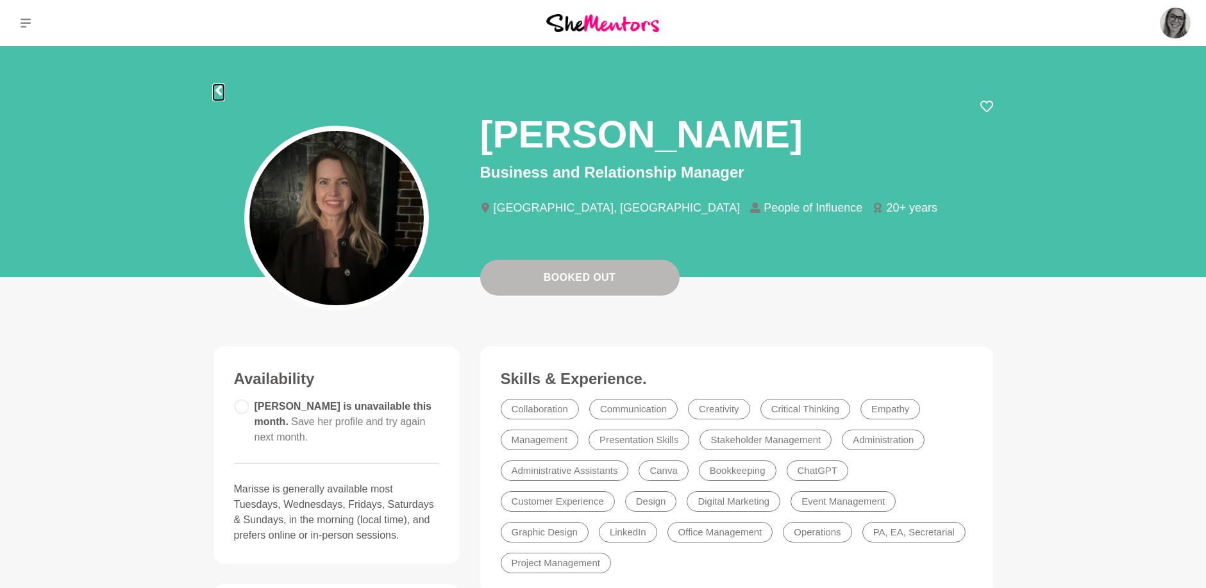
click at [219, 91] on icon at bounding box center [219, 90] width 10 height 10
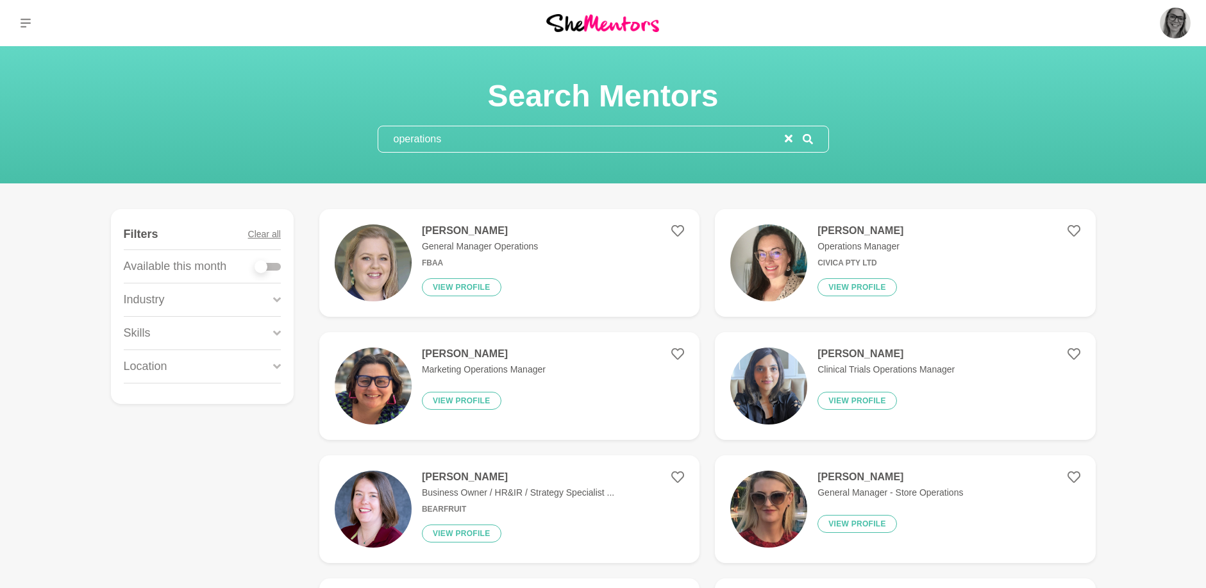
click at [842, 234] on h4 "[PERSON_NAME]" at bounding box center [861, 230] width 86 height 13
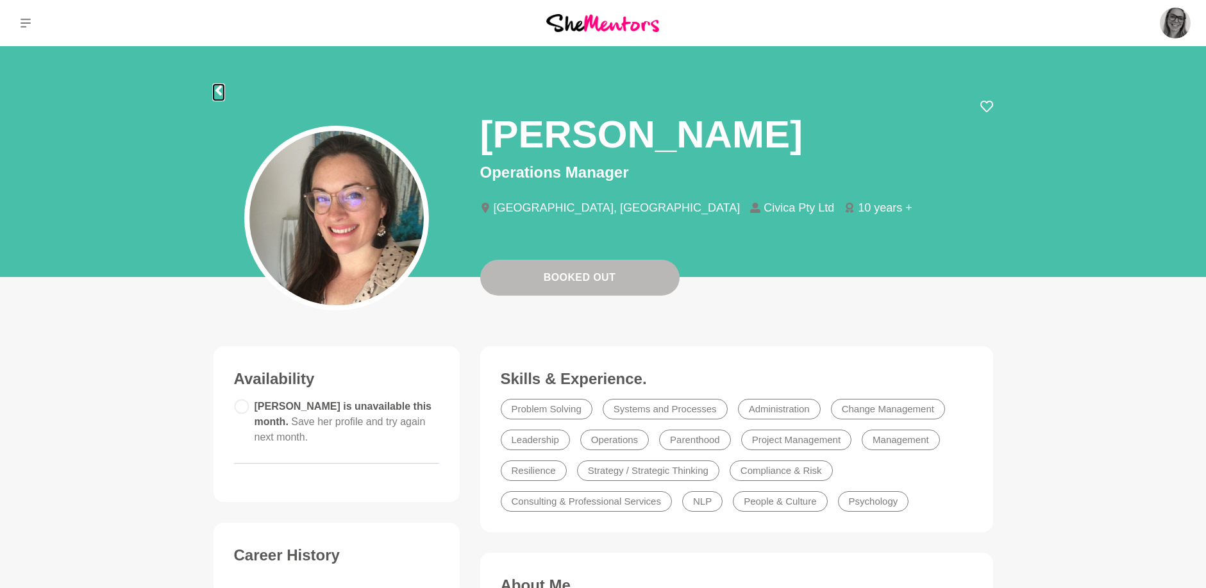
click at [216, 92] on icon at bounding box center [219, 90] width 10 height 10
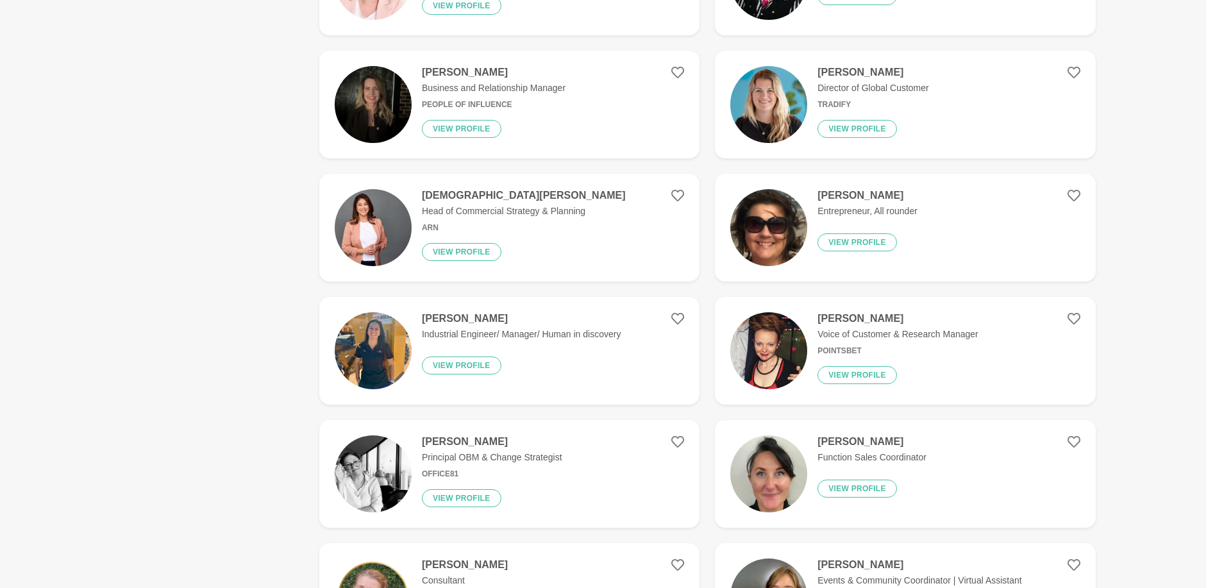
scroll to position [898, 0]
click at [822, 196] on h4 "[PERSON_NAME]" at bounding box center [868, 195] width 100 height 13
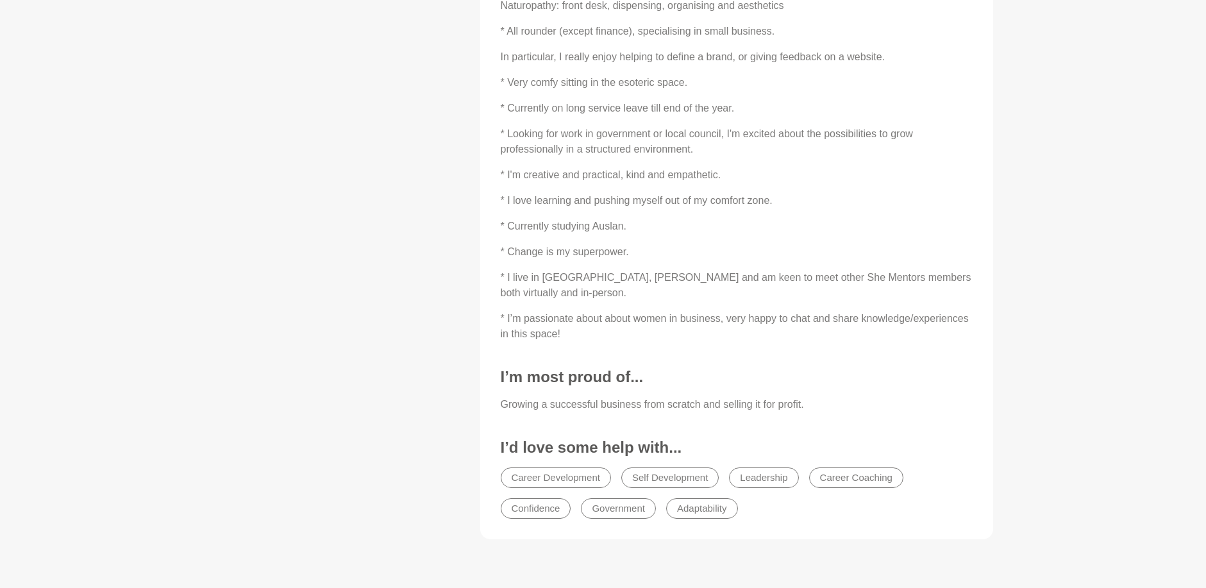
scroll to position [770, 0]
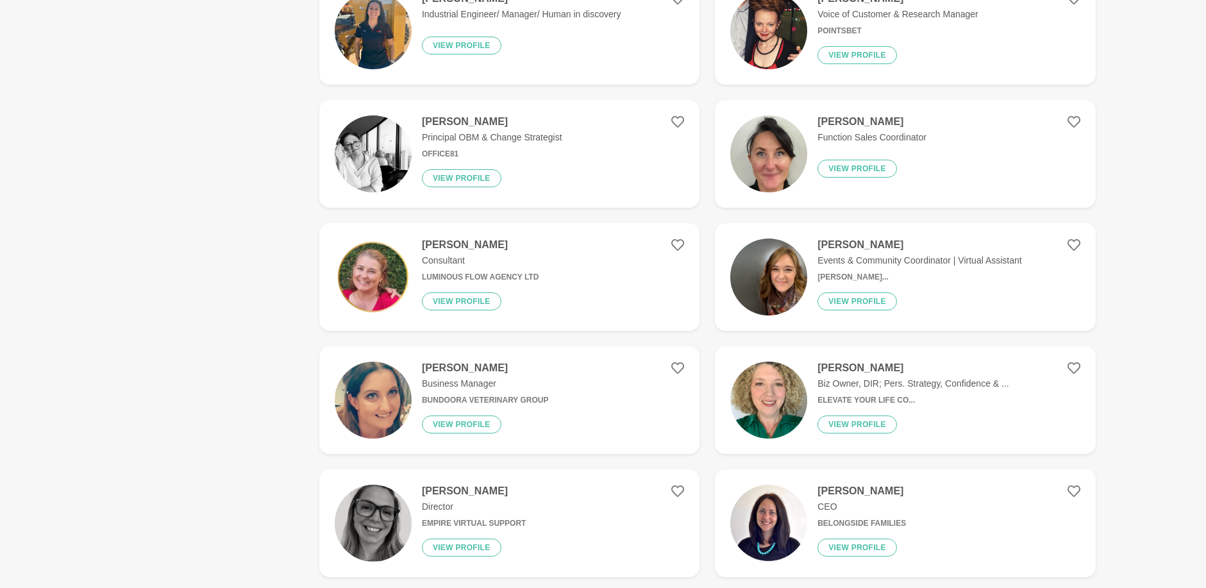
scroll to position [1219, 0]
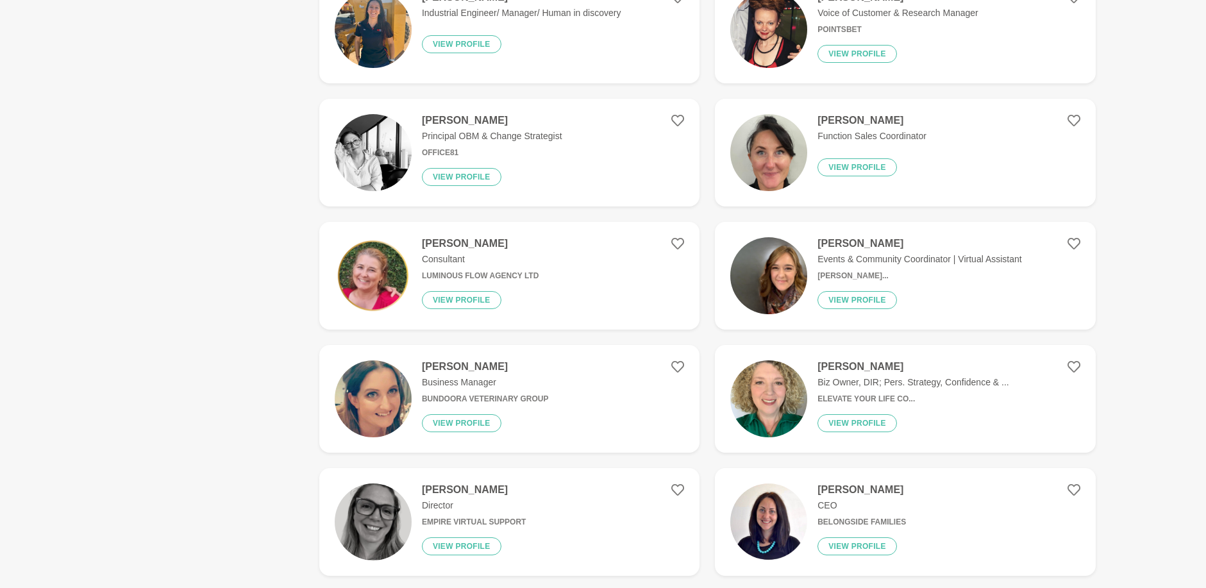
click at [452, 244] on h4 "[PERSON_NAME]" at bounding box center [480, 243] width 117 height 13
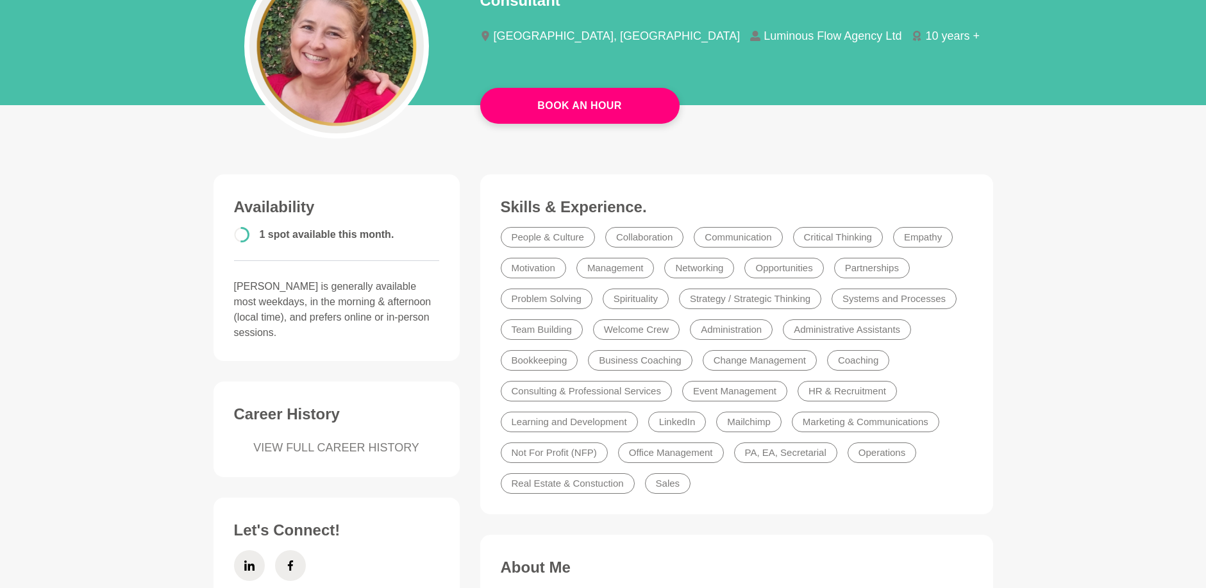
scroll to position [128, 0]
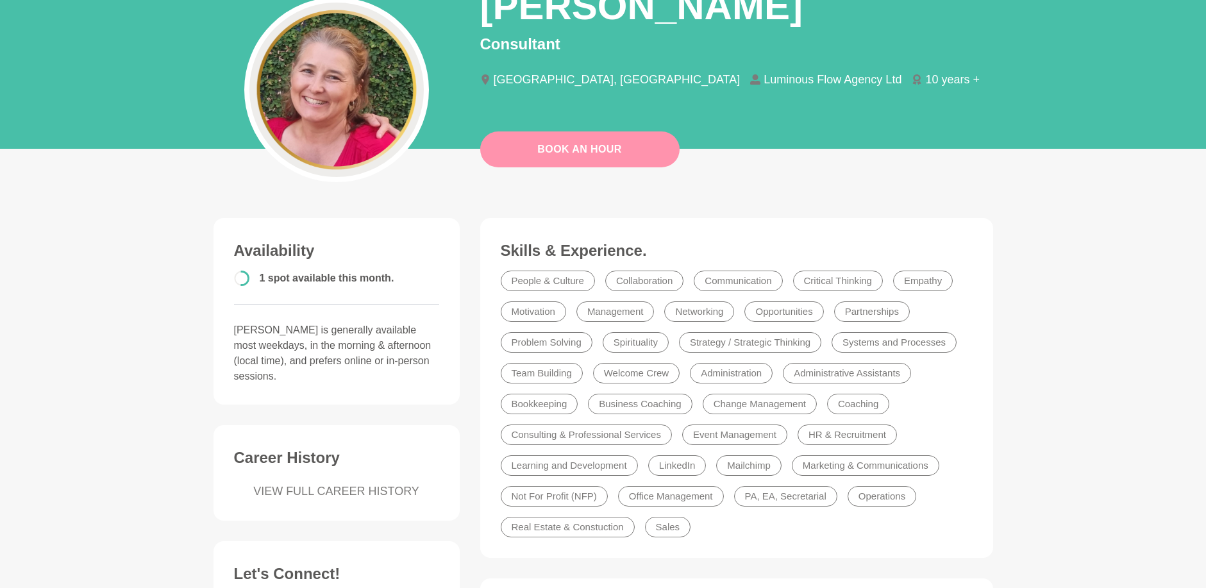
click at [530, 156] on link "Book An Hour" at bounding box center [579, 149] width 199 height 36
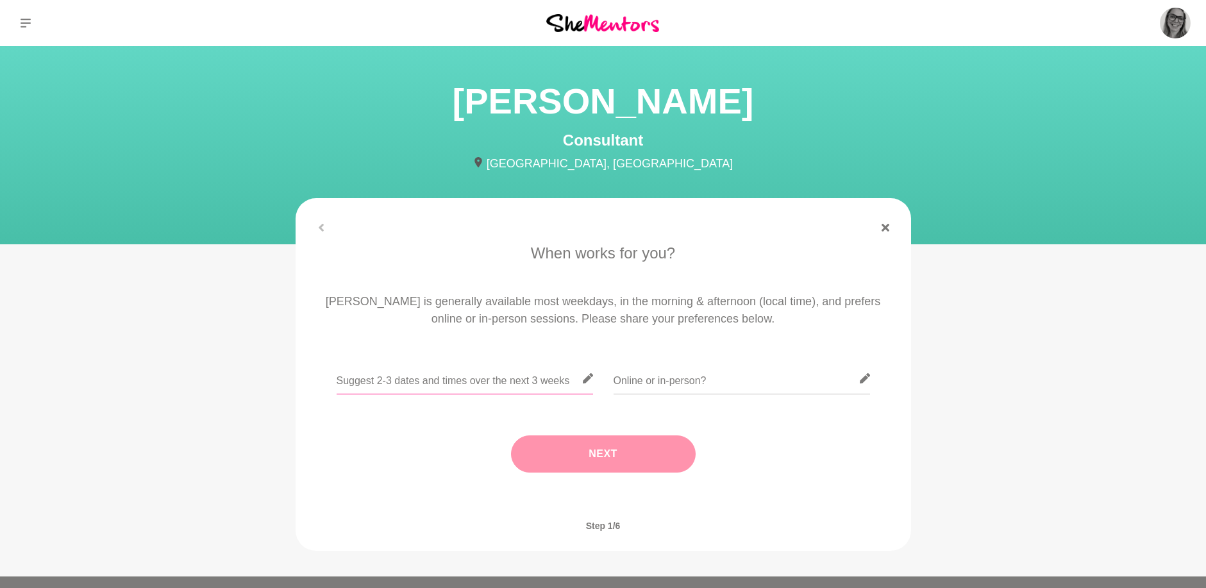
click at [438, 386] on input "text" at bounding box center [465, 378] width 257 height 31
click at [469, 385] on input "text" at bounding box center [465, 378] width 257 height 31
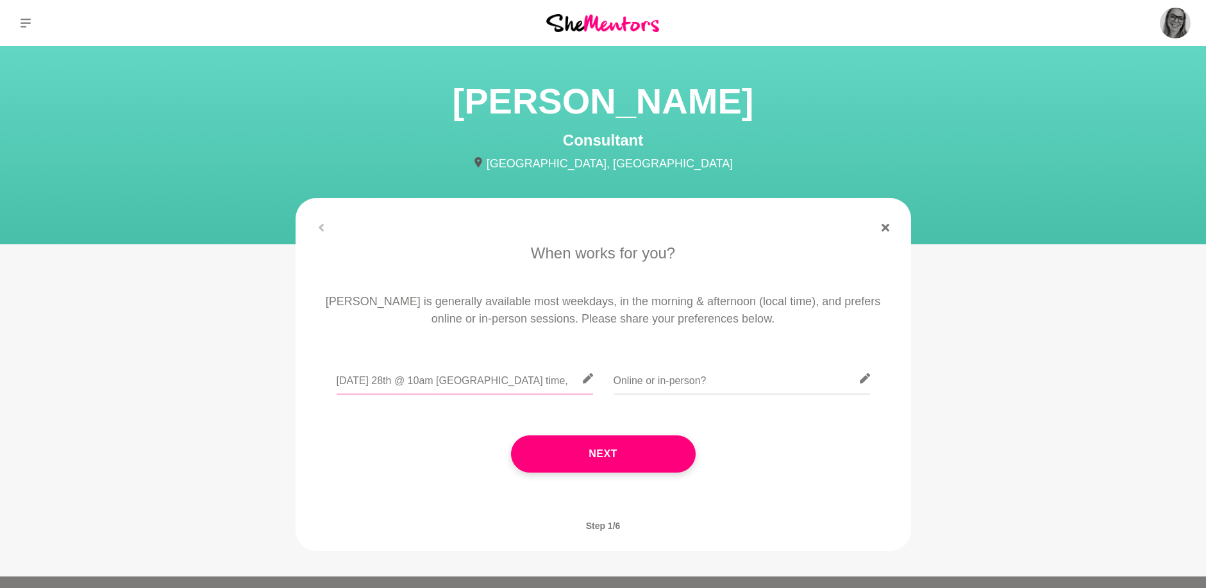
click at [378, 382] on input "[DATE] 28th @ 10am [GEOGRAPHIC_DATA] time," at bounding box center [465, 378] width 257 height 31
click at [411, 384] on input "[DATE] 29th @ 10am [GEOGRAPHIC_DATA] time," at bounding box center [465, 378] width 257 height 31
drag, startPoint x: 504, startPoint y: 382, endPoint x: 496, endPoint y: 382, distance: 7.7
click at [496, 382] on input "[DATE] 29th @ 12noon Sydney time," at bounding box center [465, 378] width 257 height 31
click at [338, 383] on input "[DATE] 29th @ 12noon Sydney time," at bounding box center [465, 378] width 257 height 31
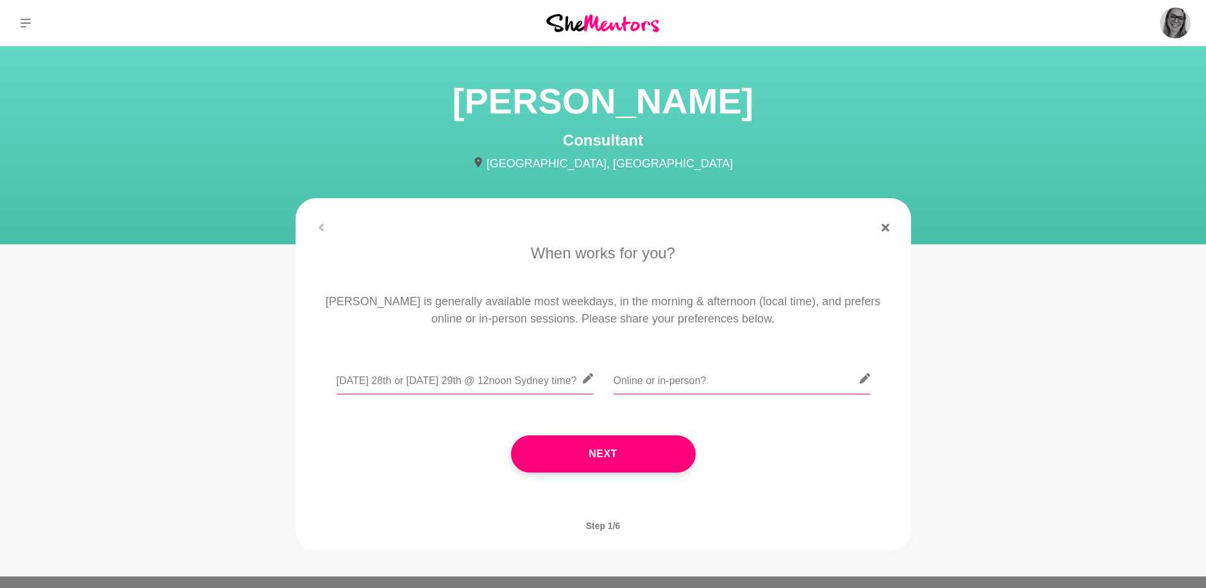
type input "[DATE] 28th or [DATE] 29th @ 12noon Sydney time?"
click at [677, 370] on input "text" at bounding box center [742, 378] width 257 height 31
click at [677, 383] on input "text" at bounding box center [742, 378] width 257 height 31
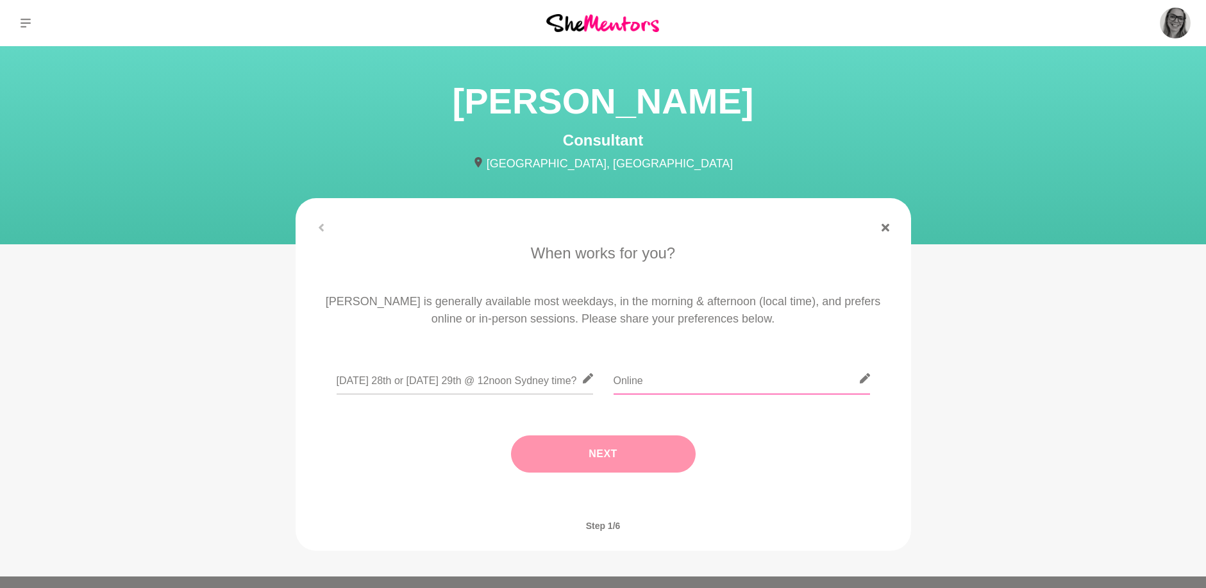
type input "Online"
click at [637, 450] on button "Next" at bounding box center [603, 453] width 185 height 37
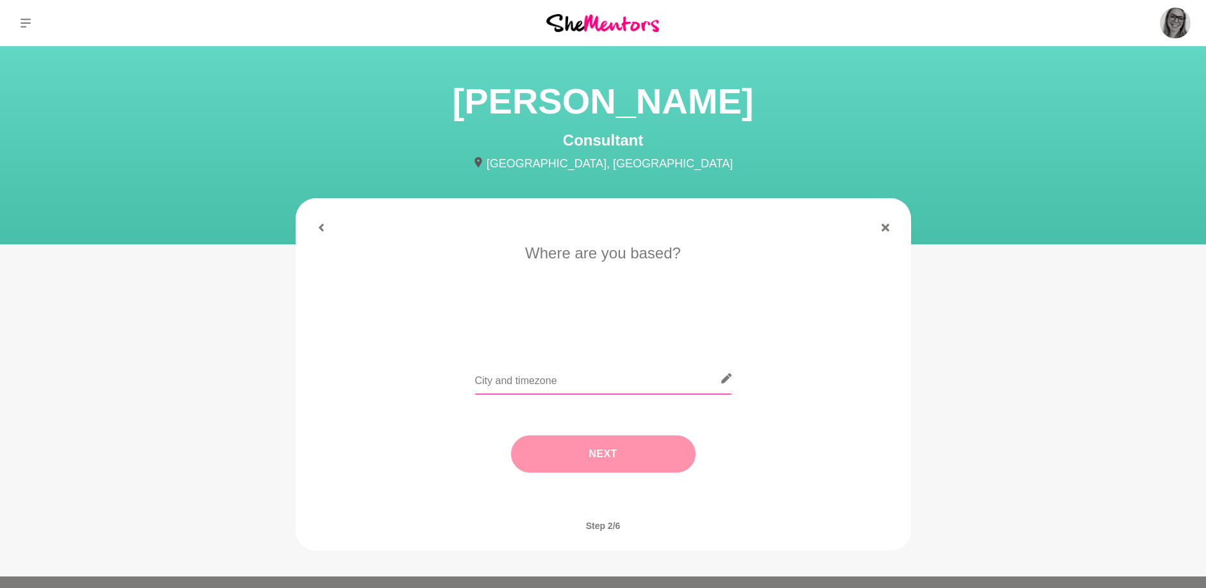
click at [537, 384] on input "text" at bounding box center [603, 378] width 257 height 31
type input "[GEOGRAPHIC_DATA]"
click at [561, 455] on button "Next" at bounding box center [603, 453] width 185 height 37
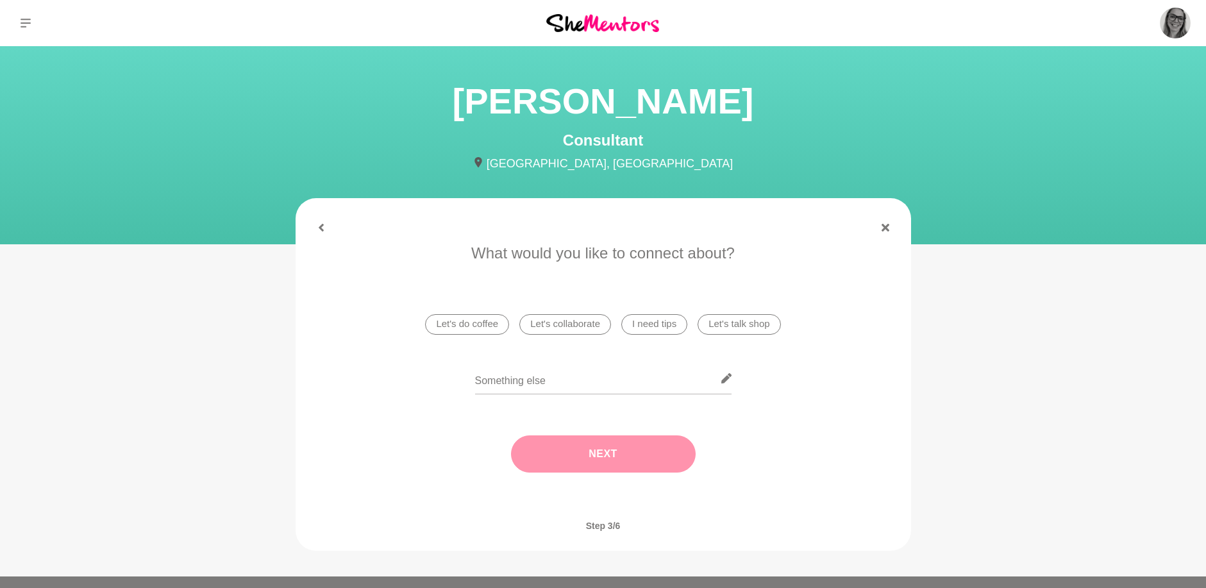
click at [647, 329] on li "I need tips" at bounding box center [654, 324] width 66 height 21
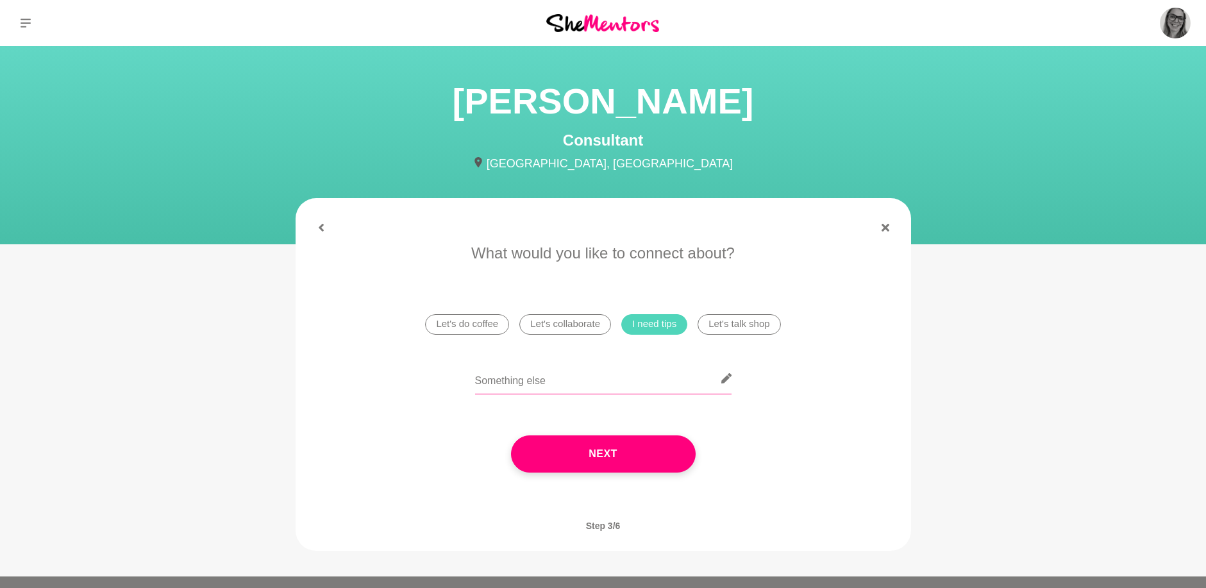
click at [591, 375] on input "text" at bounding box center [603, 378] width 257 height 31
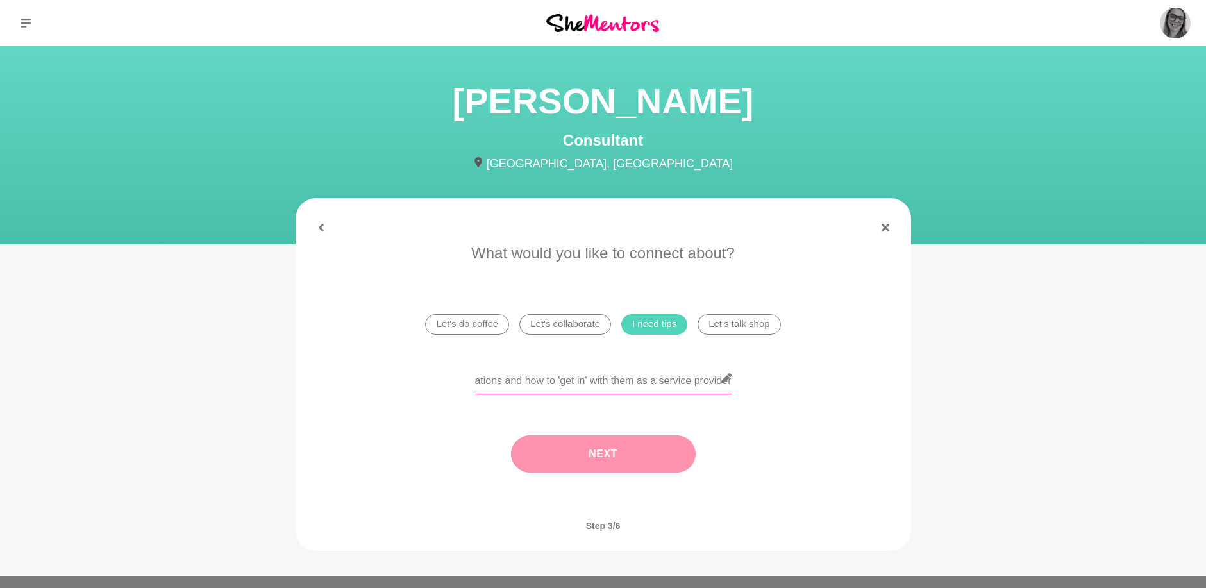
type input "Im curious to learn more about client side corporate of operations and how to '…"
click at [577, 464] on button "Next" at bounding box center [603, 453] width 185 height 37
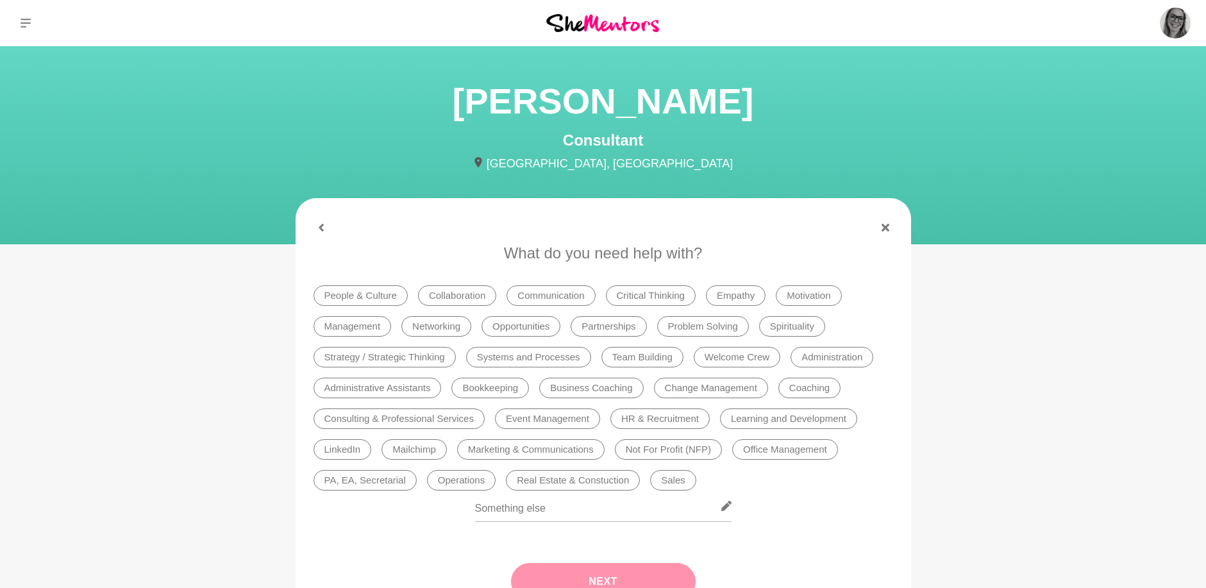
click at [452, 326] on li "Networking" at bounding box center [436, 326] width 70 height 21
click at [519, 324] on li "Opportunities" at bounding box center [521, 326] width 79 height 21
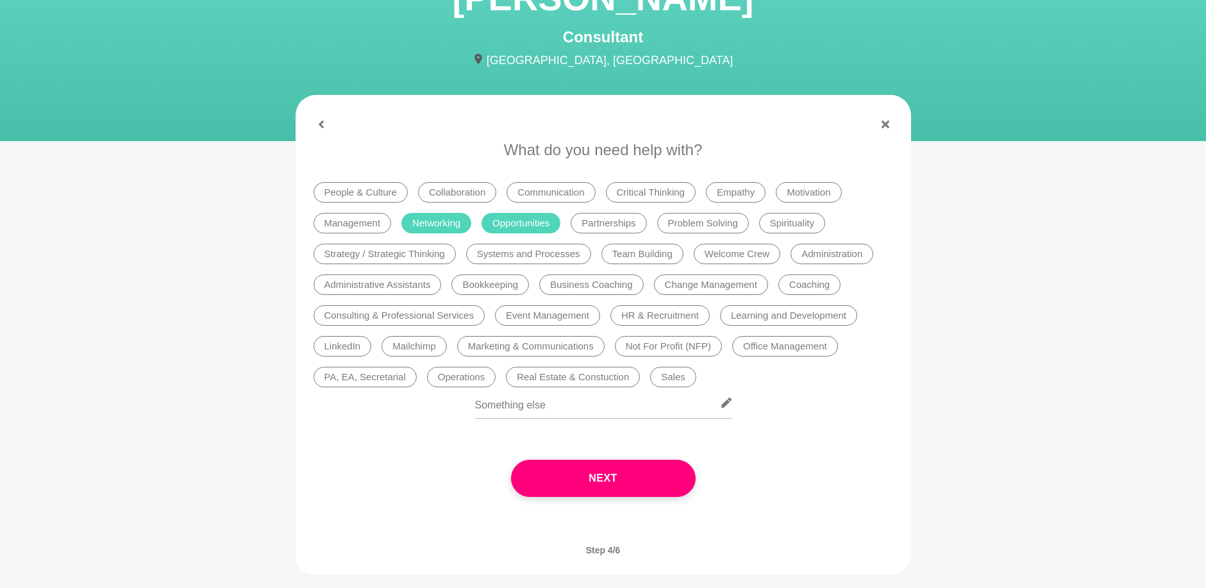
scroll to position [128, 0]
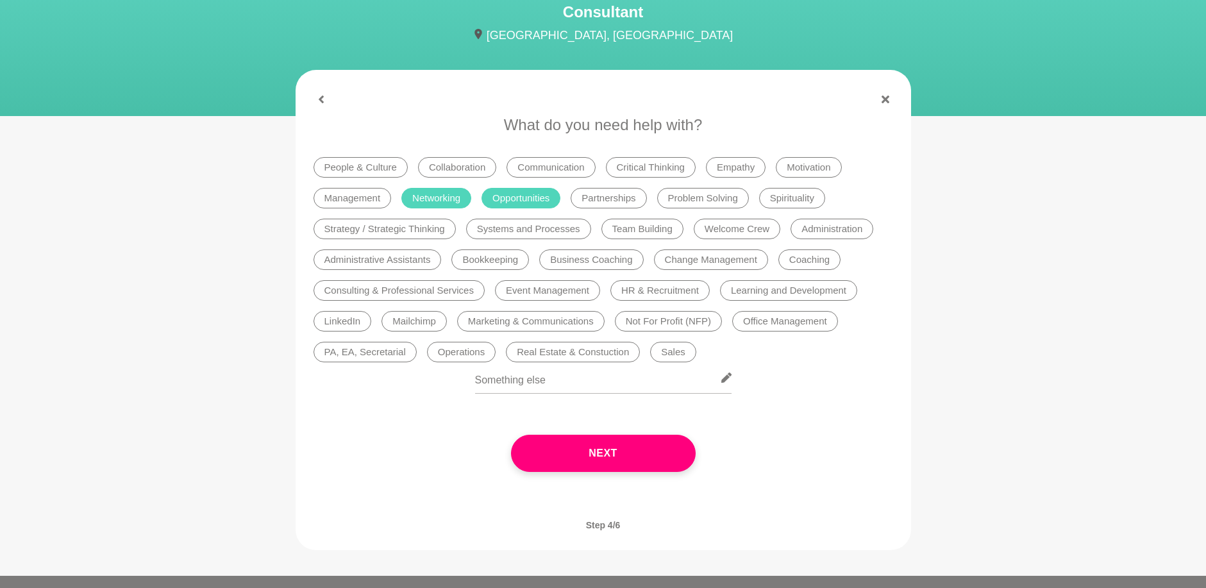
click at [611, 198] on li "Partnerships" at bounding box center [609, 198] width 76 height 21
click at [562, 232] on li "Systems and Processes" at bounding box center [528, 229] width 125 height 21
click at [673, 350] on li "Sales" at bounding box center [673, 352] width 46 height 21
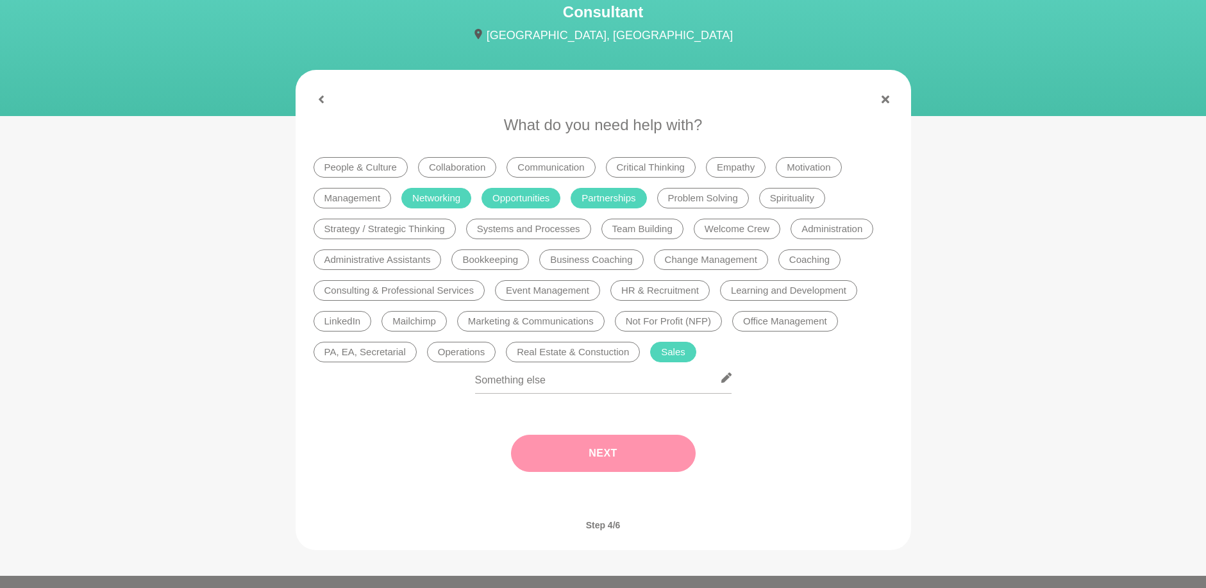
click at [625, 443] on button "Next" at bounding box center [603, 453] width 185 height 37
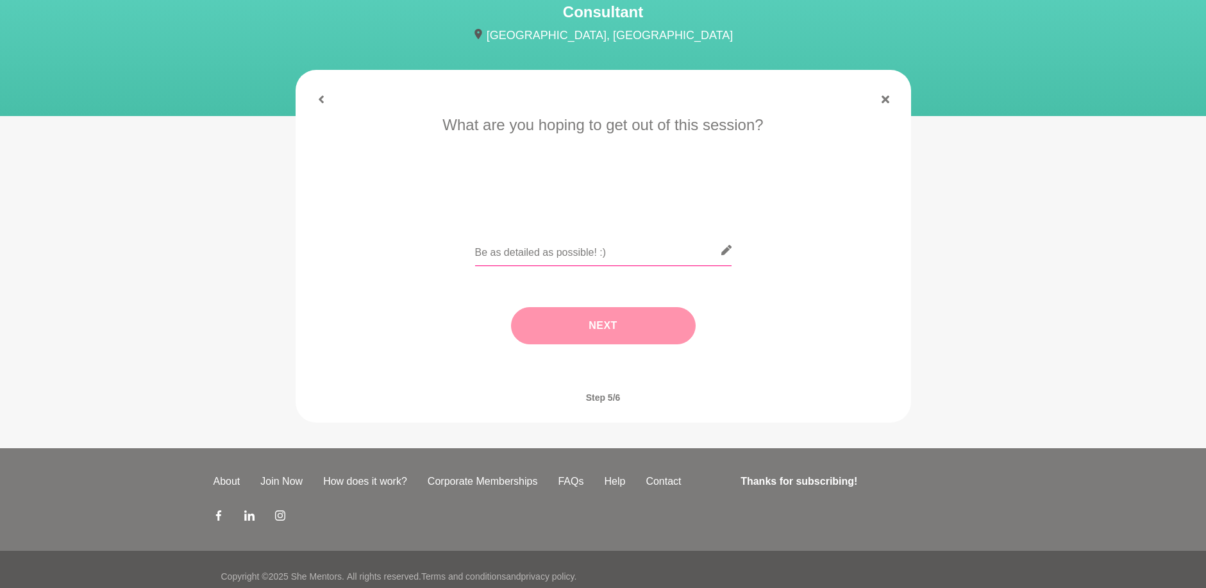
click at [500, 257] on input "text" at bounding box center [603, 250] width 257 height 31
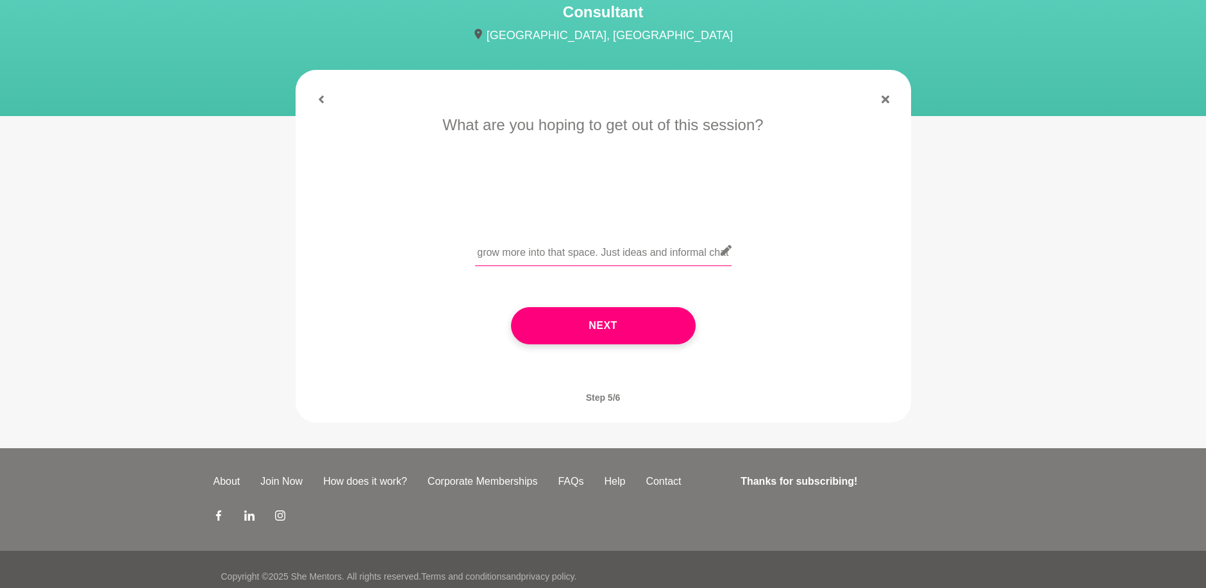
scroll to position [0, 797]
type input "I am hoping to have a 'less obvious' mentor session. I have been out of a corpo…"
click at [570, 323] on button "Next" at bounding box center [603, 325] width 185 height 37
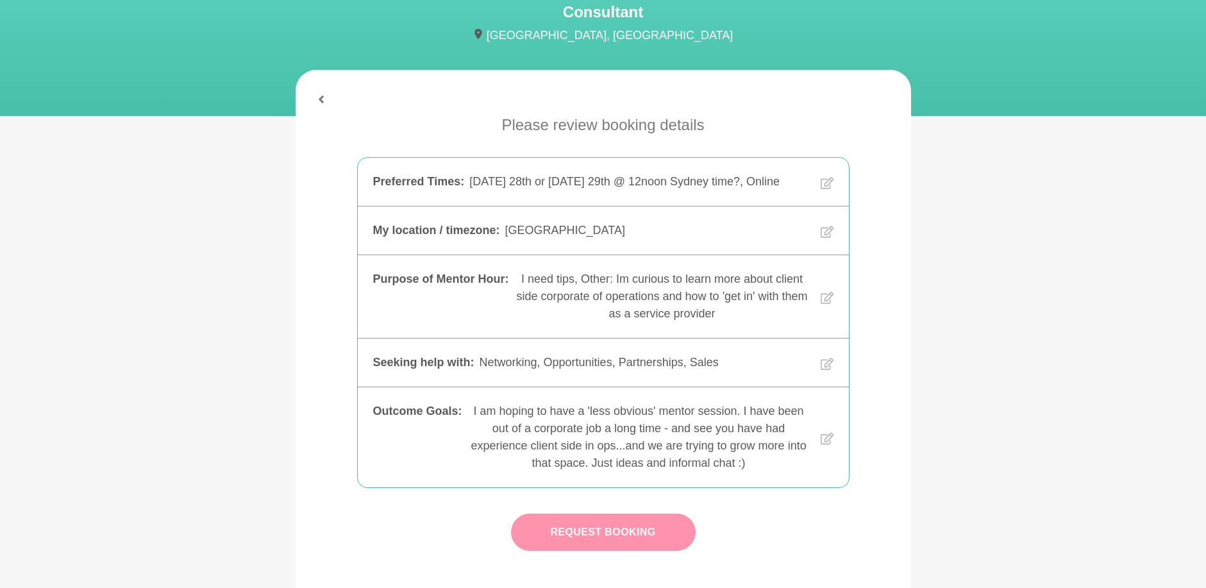
click at [591, 523] on button "Request Booking" at bounding box center [603, 532] width 185 height 37
